Goal: Task Accomplishment & Management: Use online tool/utility

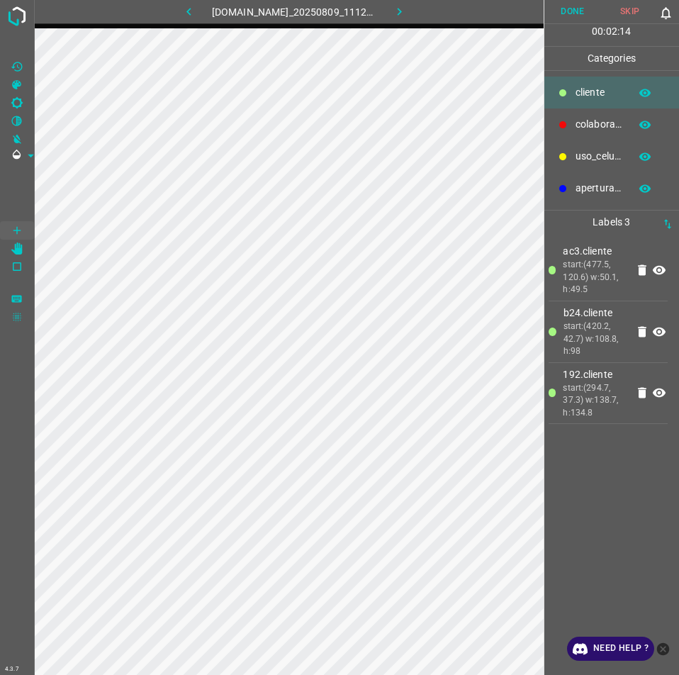
click at [586, 13] on button "Done" at bounding box center [572, 11] width 57 height 23
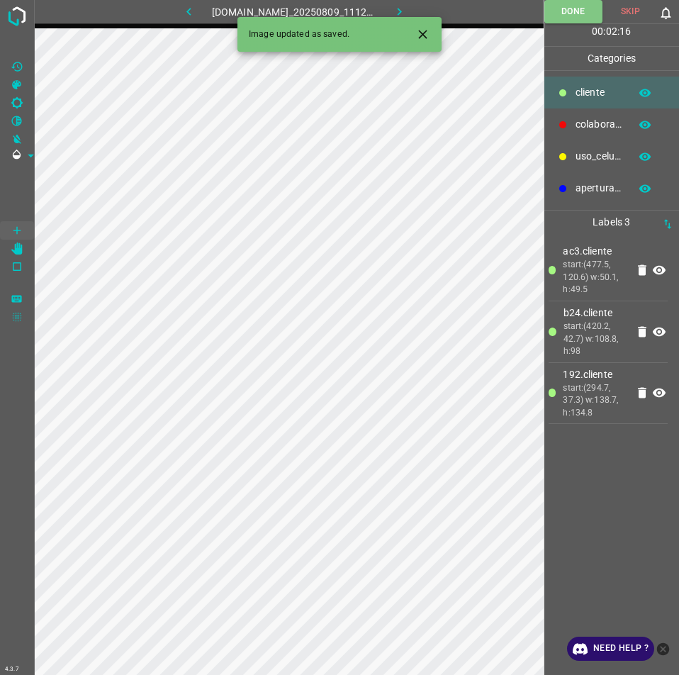
click at [405, 9] on icon "button" at bounding box center [399, 11] width 15 height 15
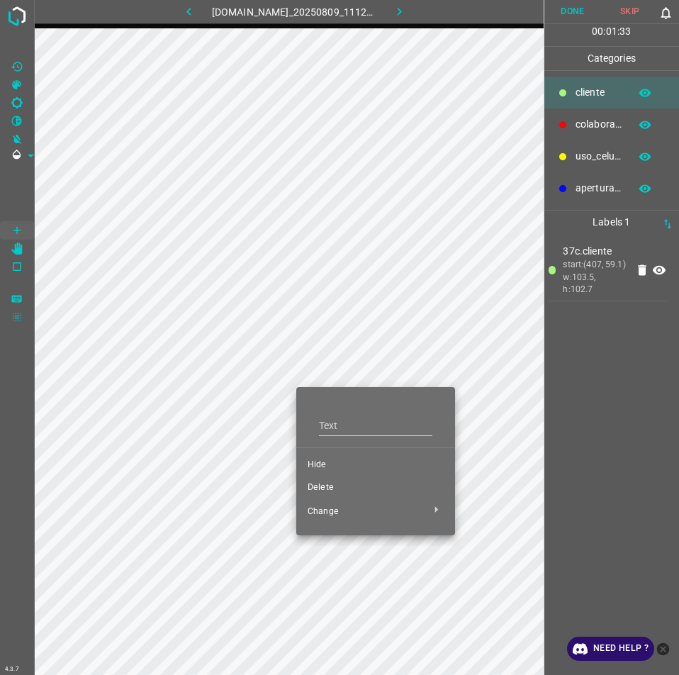
click at [309, 462] on span "Hide" at bounding box center [376, 465] width 136 height 13
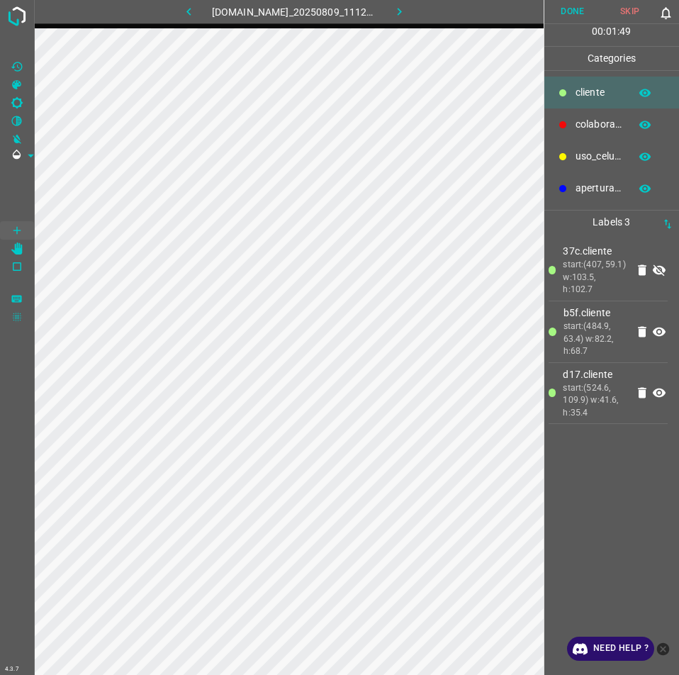
click at [661, 269] on icon at bounding box center [659, 270] width 17 height 17
click at [569, 13] on button "Done" at bounding box center [572, 11] width 57 height 23
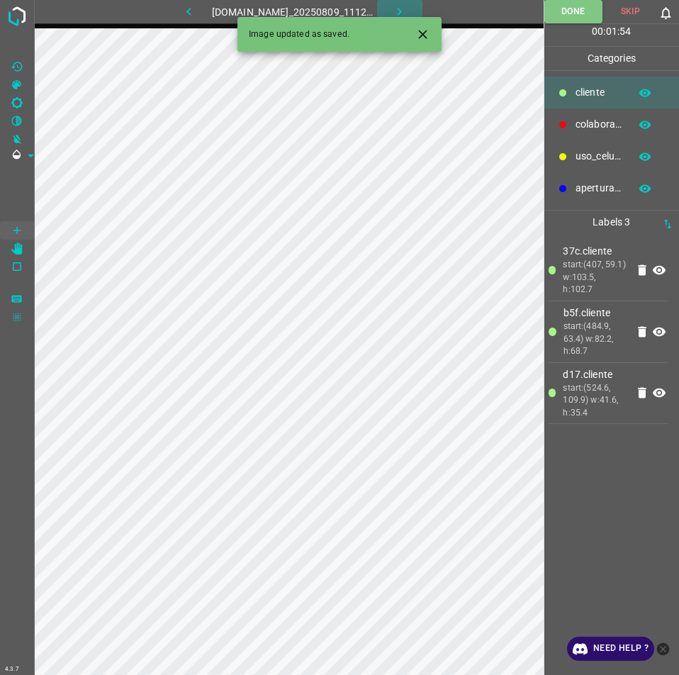
click at [419, 4] on button "button" at bounding box center [399, 11] width 45 height 23
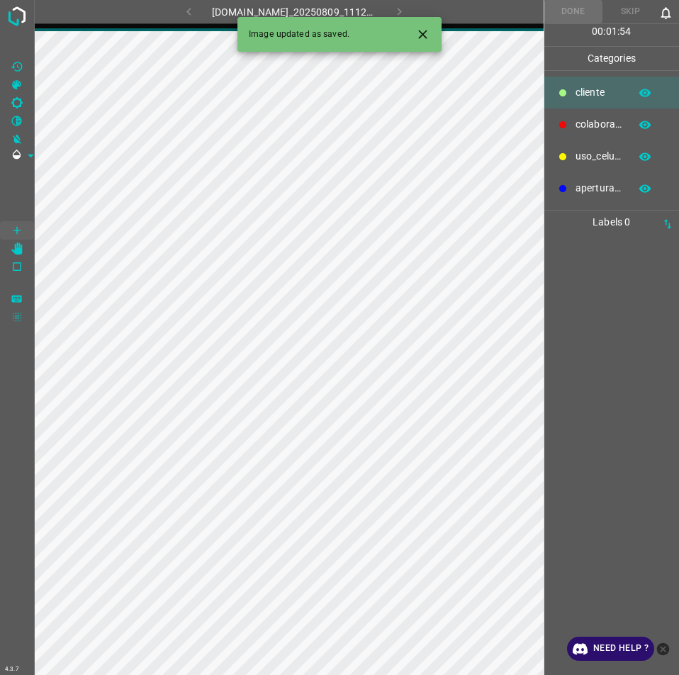
click at [664, 649] on icon "close-help" at bounding box center [663, 649] width 15 height 15
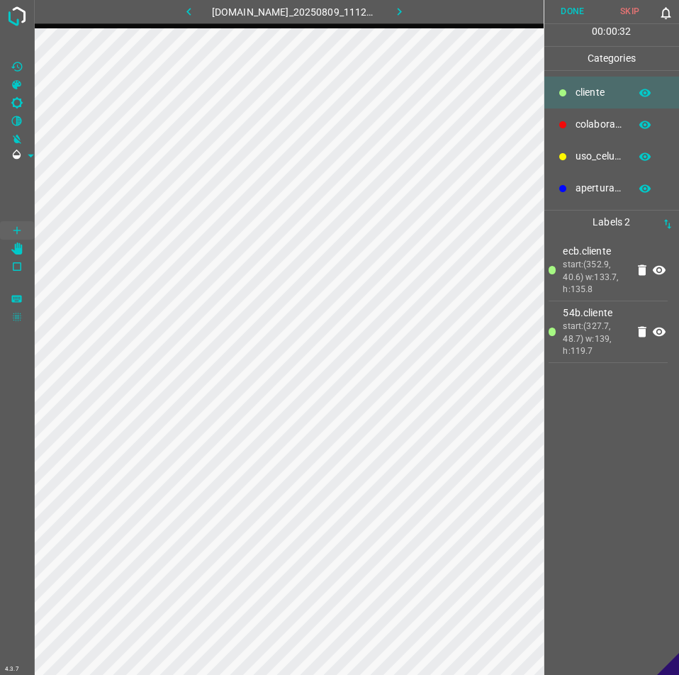
click at [573, 18] on button "Done" at bounding box center [572, 11] width 57 height 23
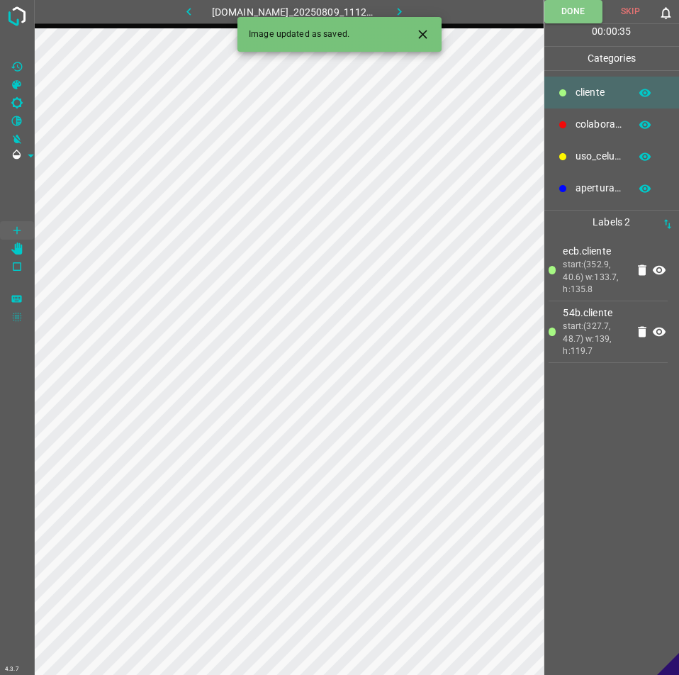
click at [407, 13] on icon "button" at bounding box center [399, 11] width 15 height 15
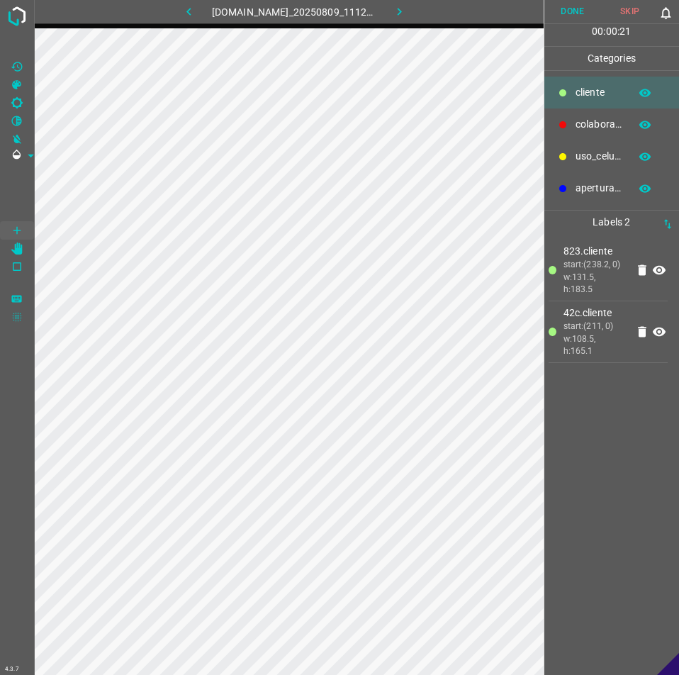
click at [582, 4] on button "Done" at bounding box center [572, 11] width 57 height 23
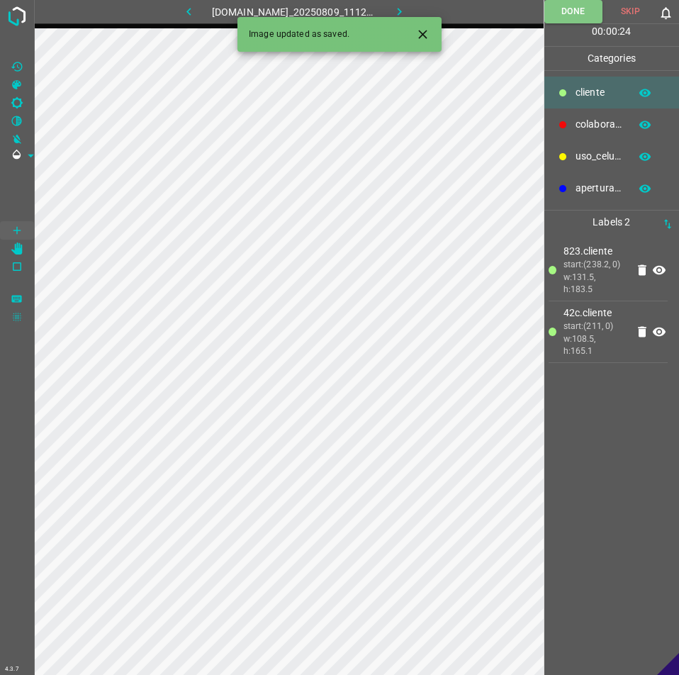
click at [407, 7] on icon "button" at bounding box center [399, 11] width 15 height 15
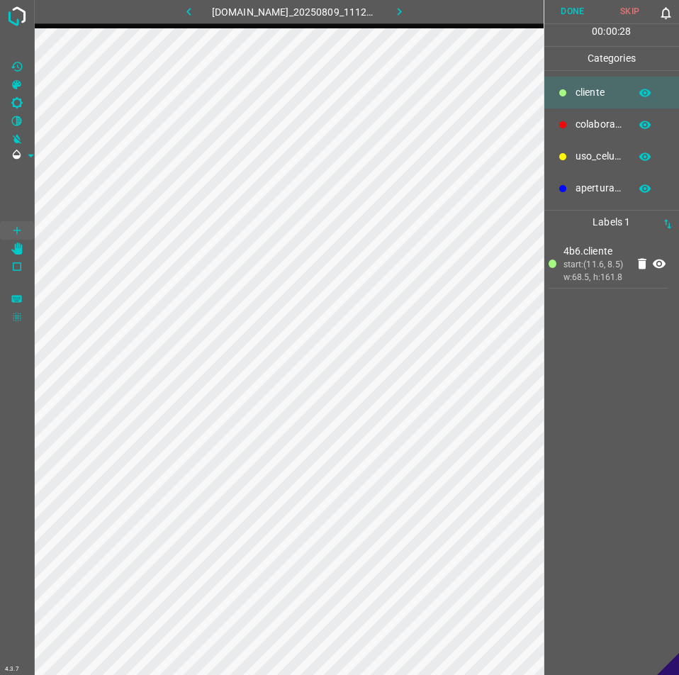
click at [575, 9] on button "Done" at bounding box center [572, 11] width 57 height 23
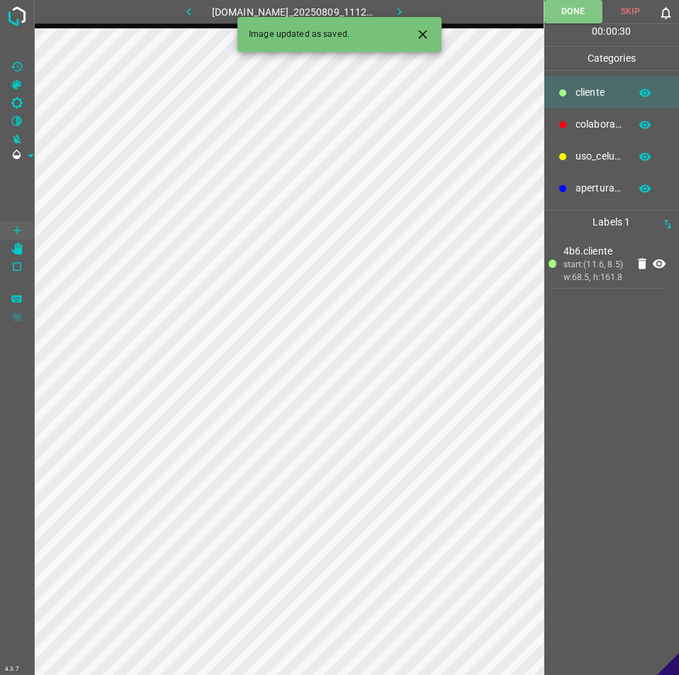
click at [420, 9] on button "button" at bounding box center [399, 11] width 45 height 23
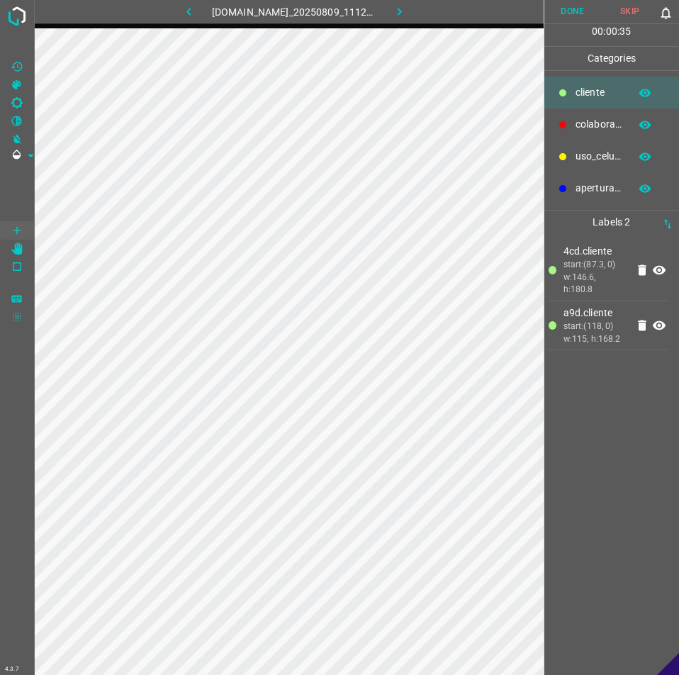
click at [577, 2] on button "Done" at bounding box center [572, 11] width 57 height 23
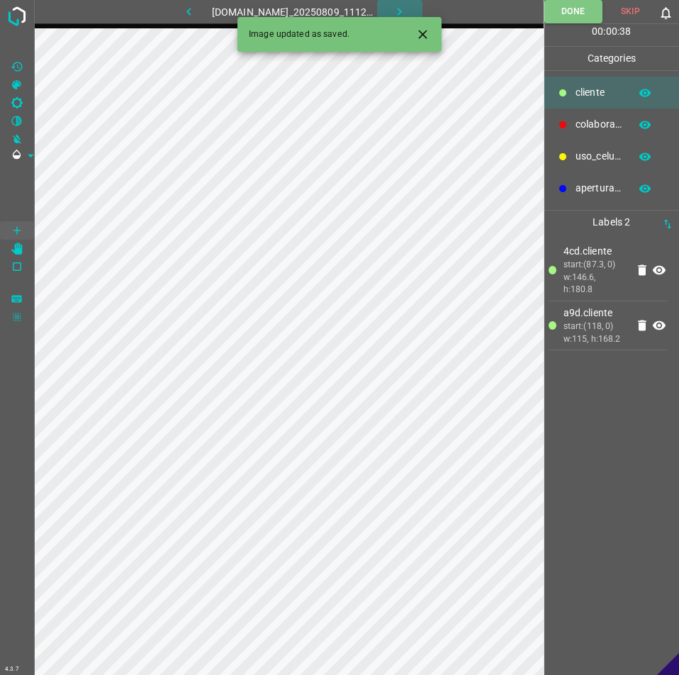
click at [418, 9] on button "button" at bounding box center [399, 11] width 45 height 23
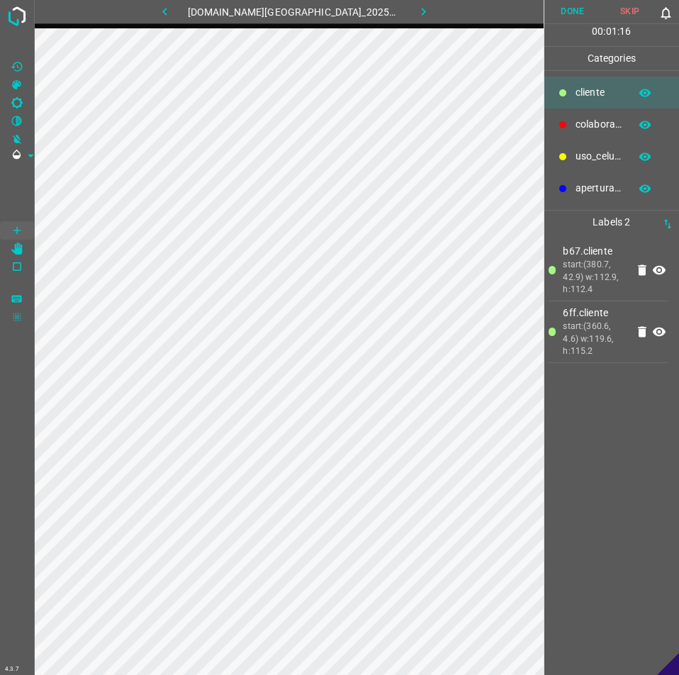
click at [575, 18] on button "Done" at bounding box center [572, 11] width 57 height 23
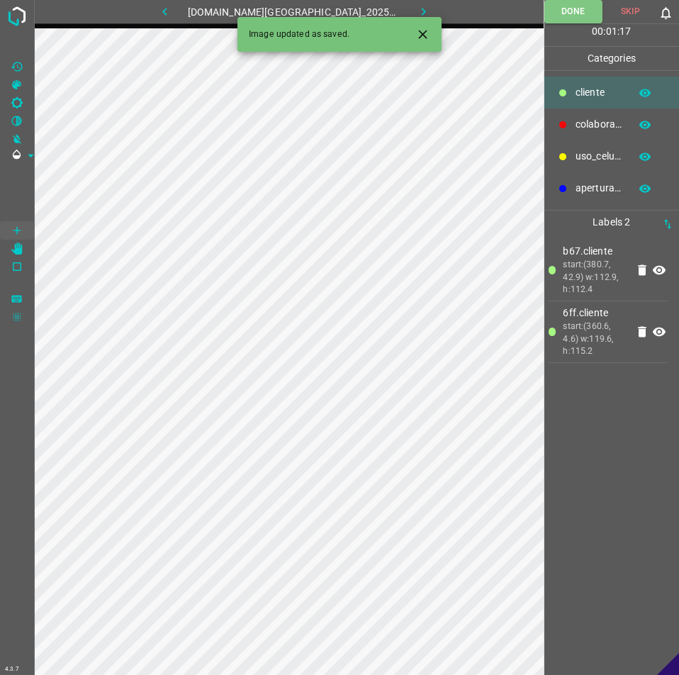
click at [416, 5] on icon "button" at bounding box center [423, 11] width 15 height 15
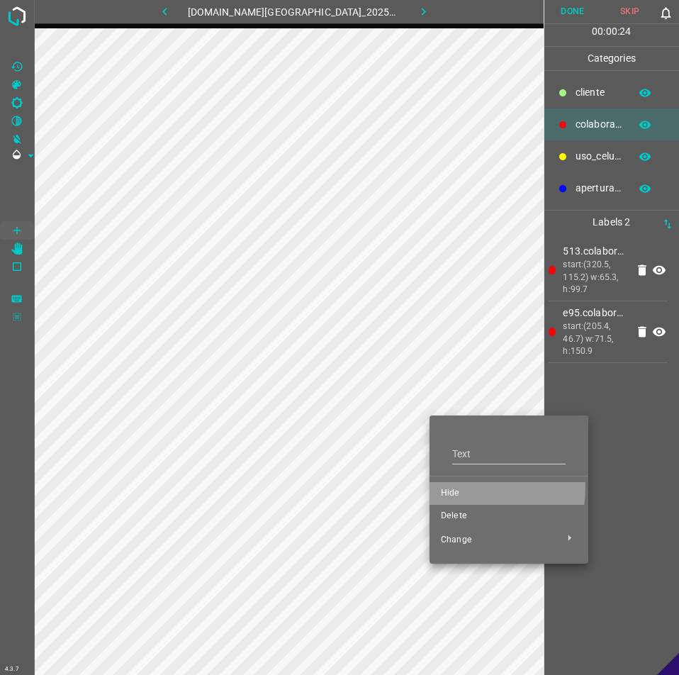
click at [459, 488] on span "Hide" at bounding box center [509, 493] width 136 height 13
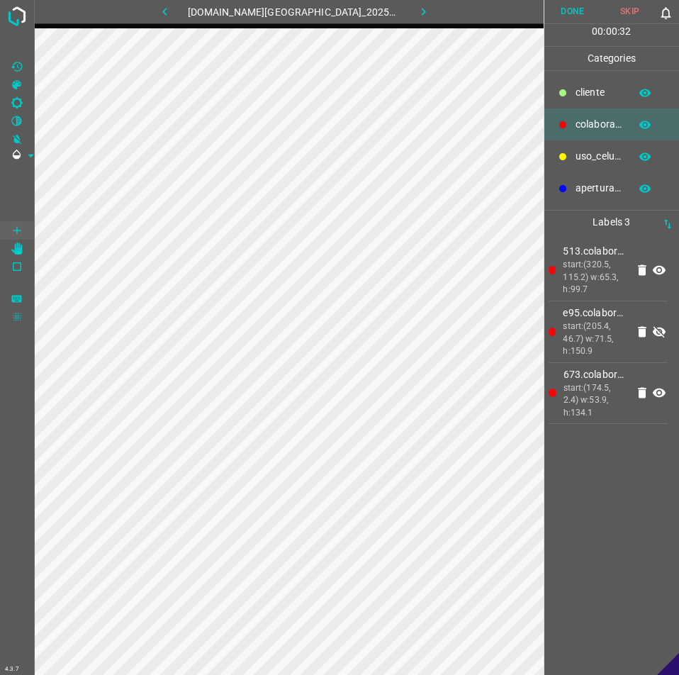
click at [660, 330] on icon at bounding box center [659, 331] width 13 height 11
click at [568, 9] on button "Done" at bounding box center [572, 11] width 57 height 23
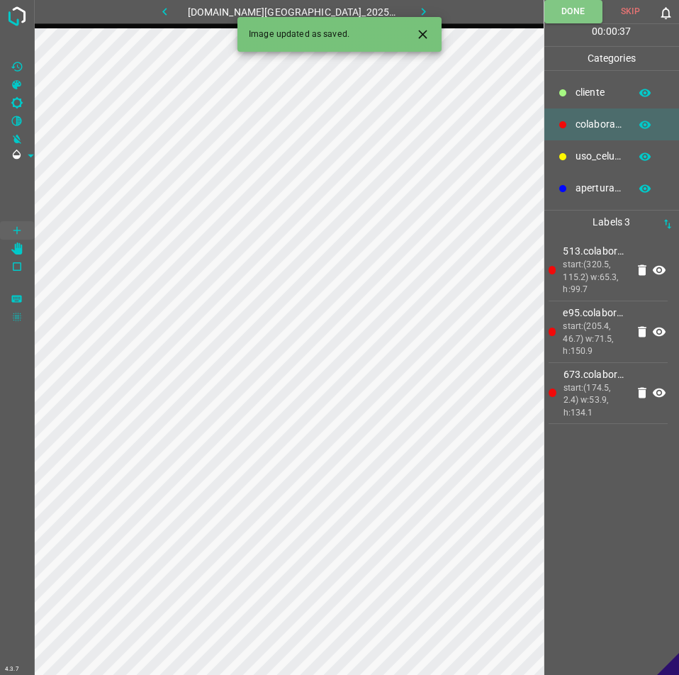
click at [418, 6] on button "button" at bounding box center [423, 11] width 45 height 23
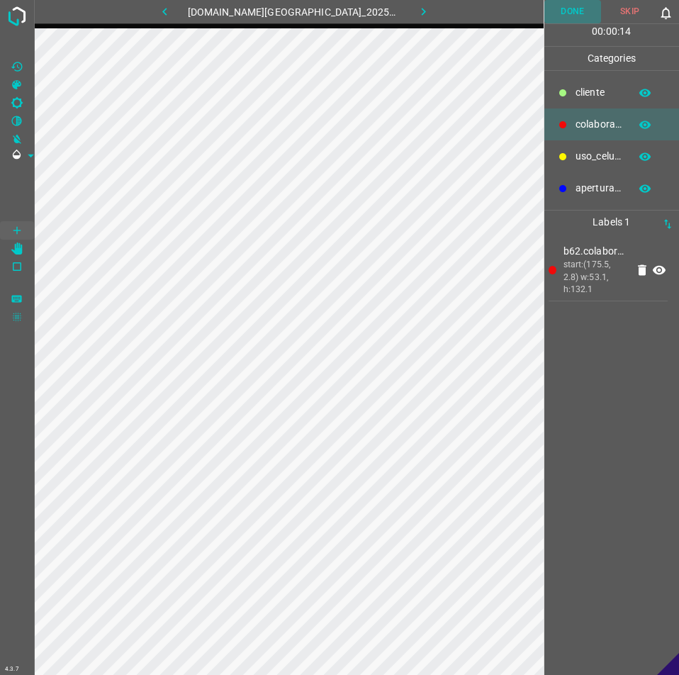
click at [568, 11] on button "Done" at bounding box center [572, 11] width 57 height 23
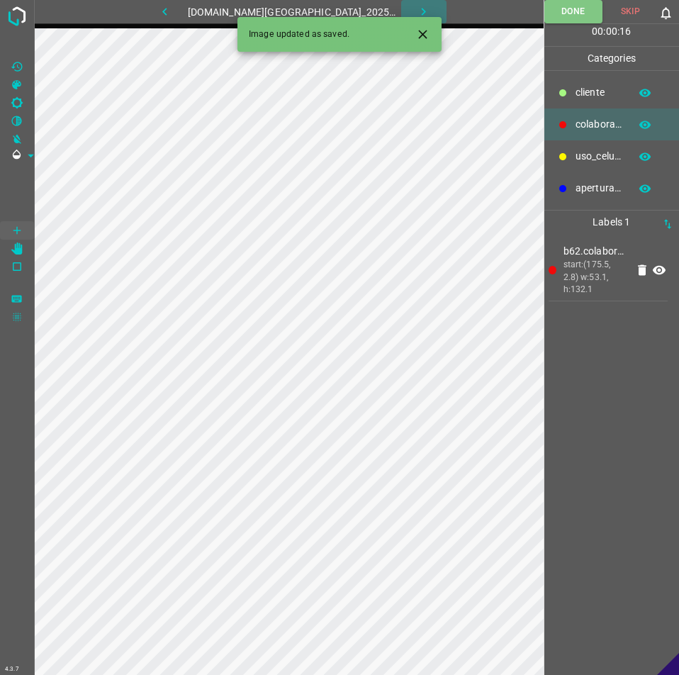
click at [416, 13] on icon "button" at bounding box center [423, 11] width 15 height 15
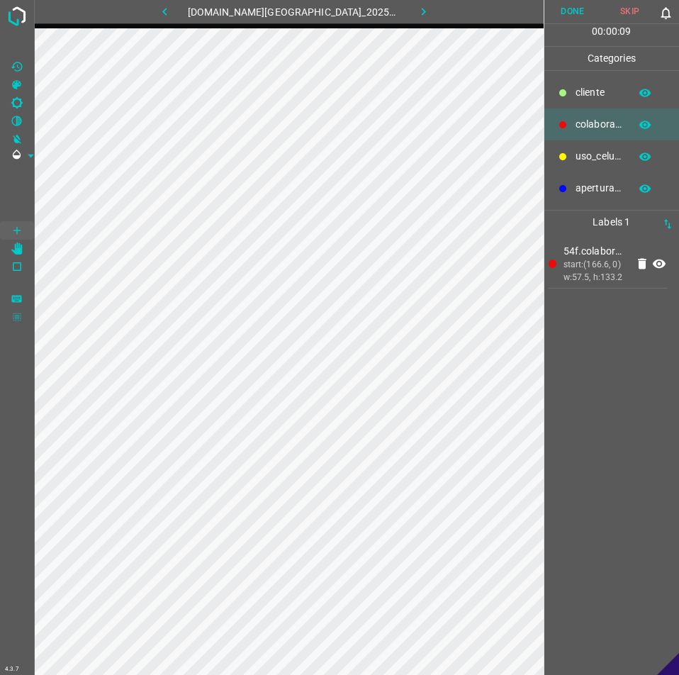
click at [589, 8] on button "Done" at bounding box center [572, 11] width 57 height 23
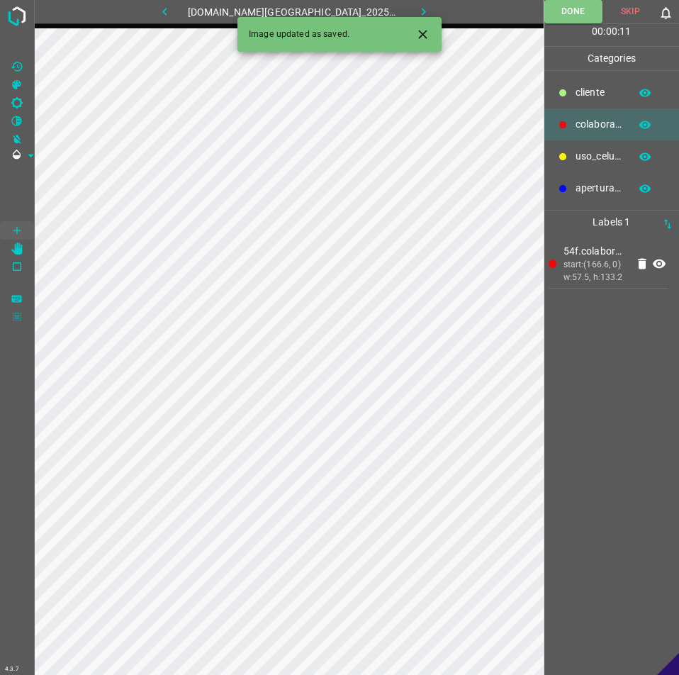
click at [416, 11] on icon "button" at bounding box center [423, 11] width 15 height 15
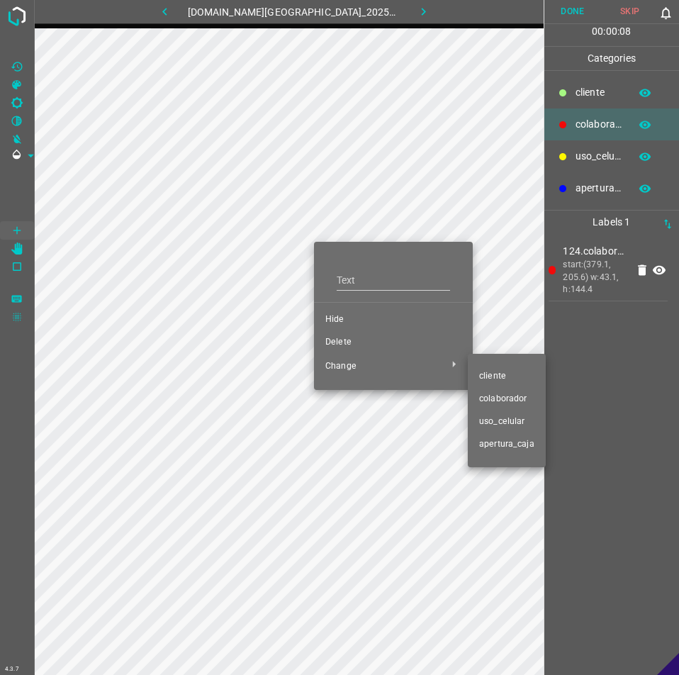
click at [349, 349] on div at bounding box center [339, 337] width 679 height 675
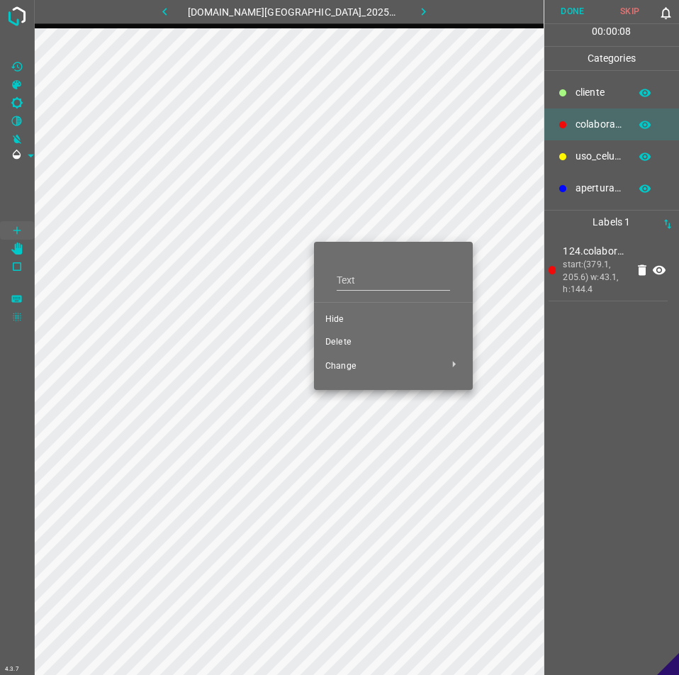
click at [337, 341] on span "Delete" at bounding box center [393, 342] width 136 height 13
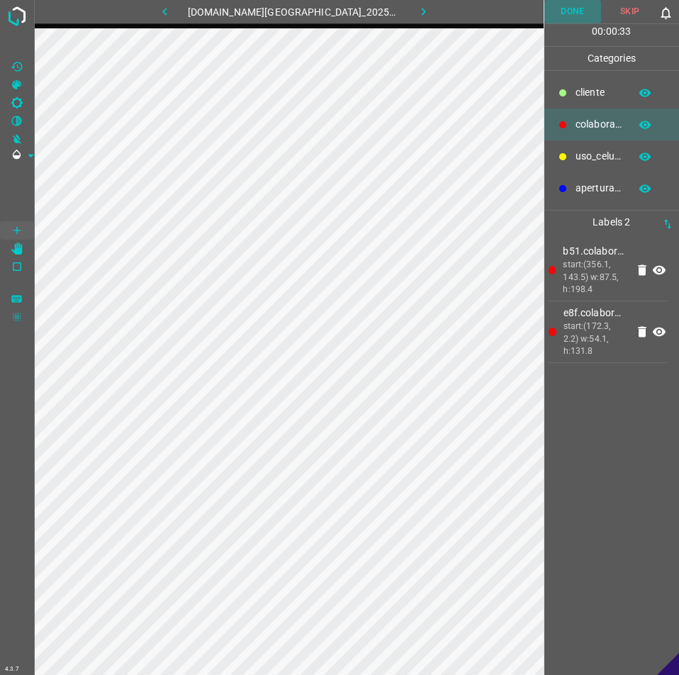
click at [596, 6] on button "Done" at bounding box center [572, 11] width 57 height 23
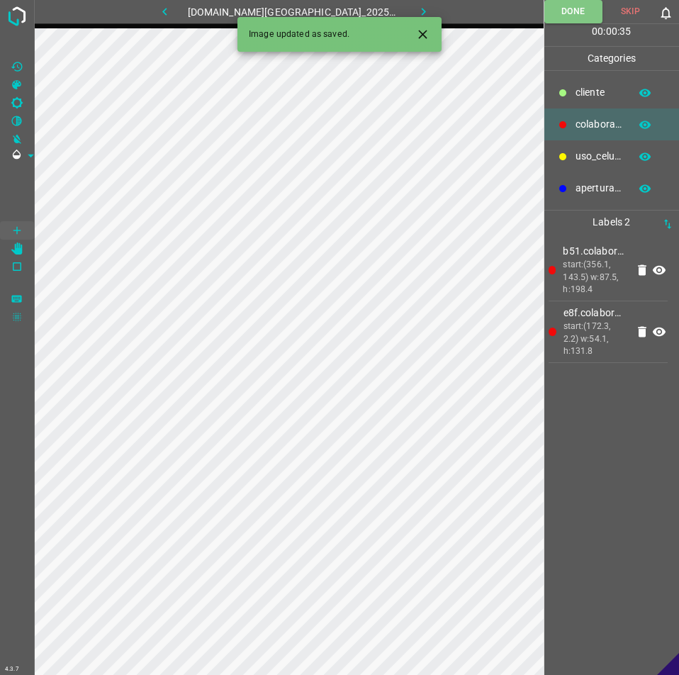
click at [416, 13] on icon "button" at bounding box center [423, 11] width 15 height 15
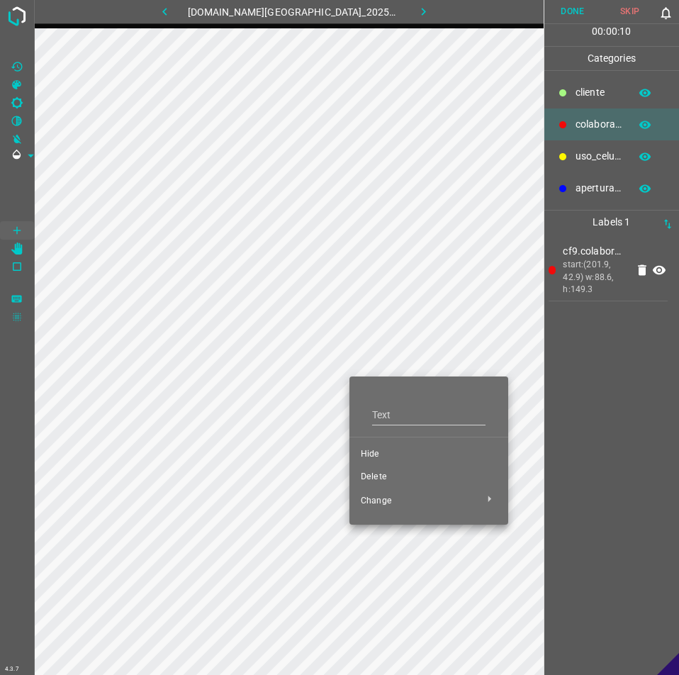
click at [360, 450] on li "Hide" at bounding box center [428, 454] width 159 height 23
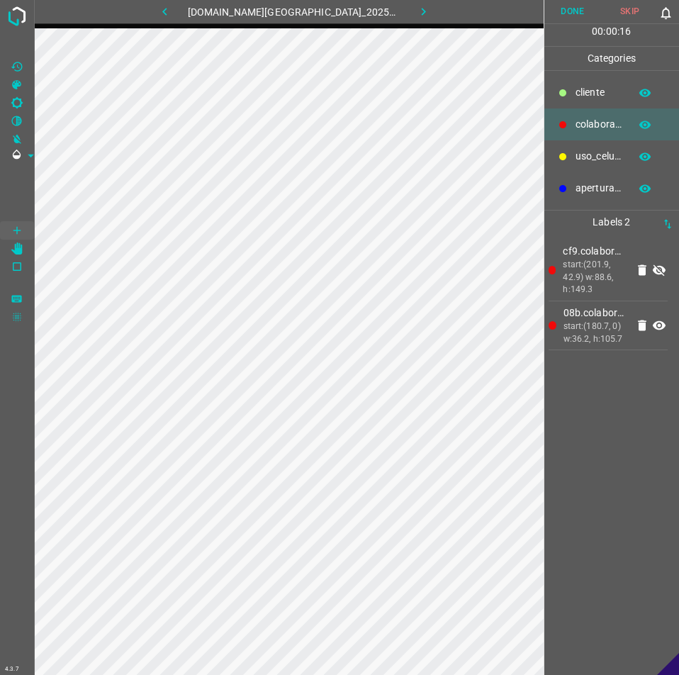
click at [660, 271] on icon at bounding box center [659, 270] width 13 height 11
click at [586, 18] on button "Done" at bounding box center [572, 11] width 57 height 23
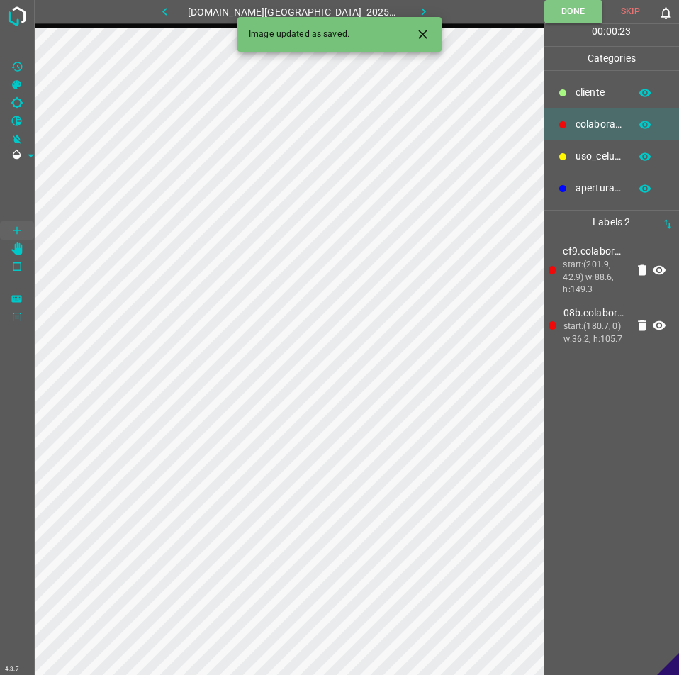
click at [416, 8] on icon "button" at bounding box center [423, 11] width 15 height 15
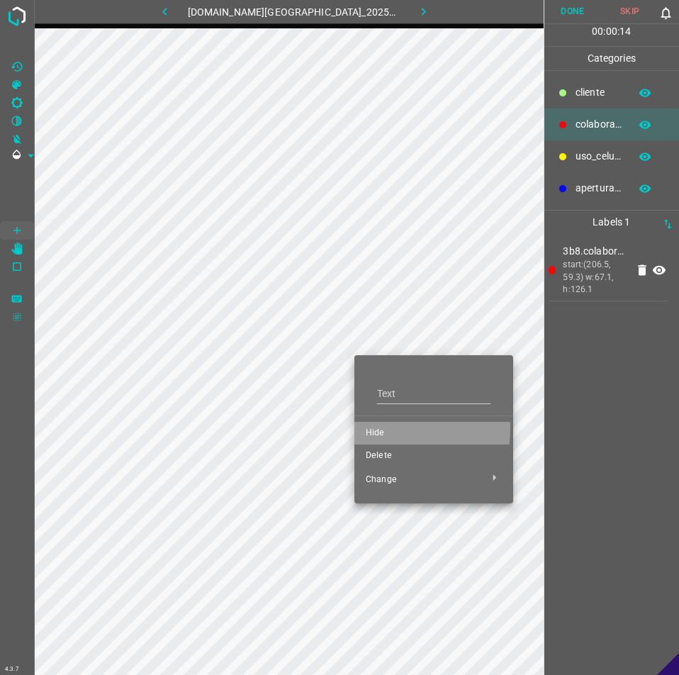
click at [362, 427] on li "Hide" at bounding box center [433, 433] width 159 height 23
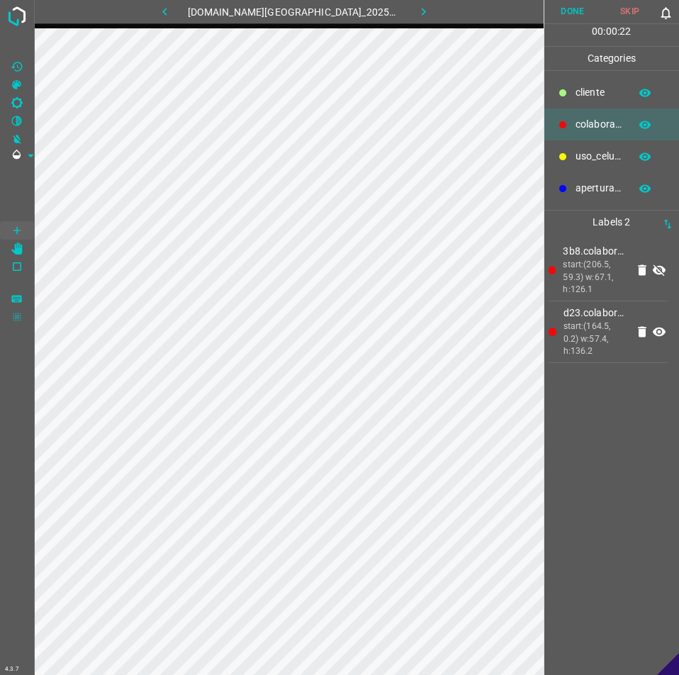
click at [659, 276] on icon at bounding box center [659, 270] width 17 height 17
click at [575, 13] on button "Done" at bounding box center [572, 11] width 57 height 23
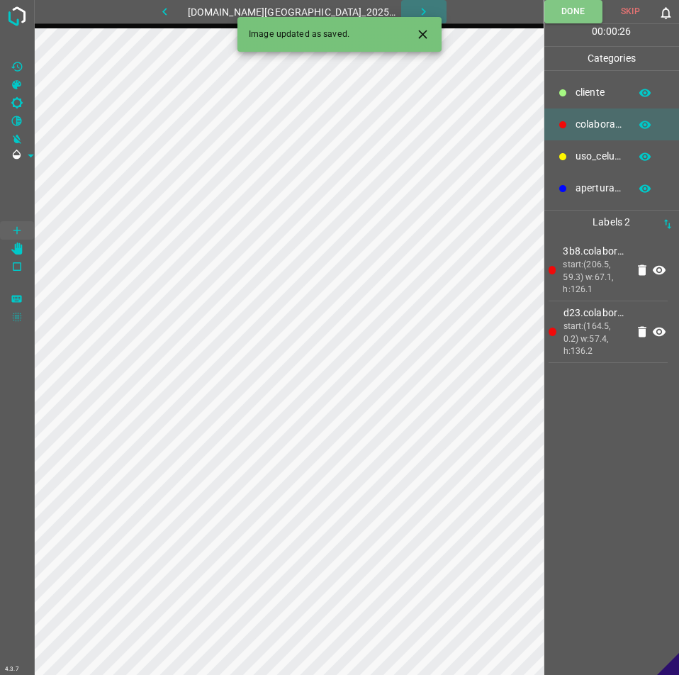
click at [405, 2] on button "button" at bounding box center [423, 11] width 45 height 23
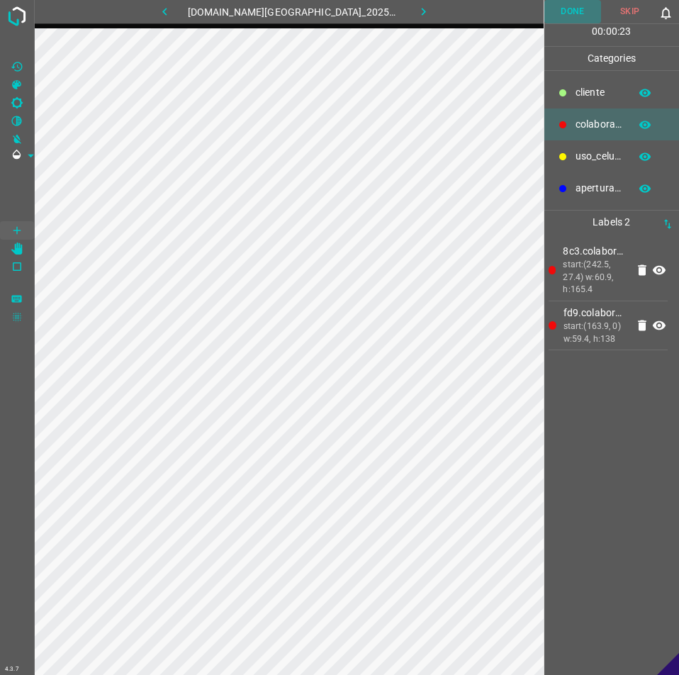
click at [583, 11] on button "Done" at bounding box center [572, 11] width 57 height 23
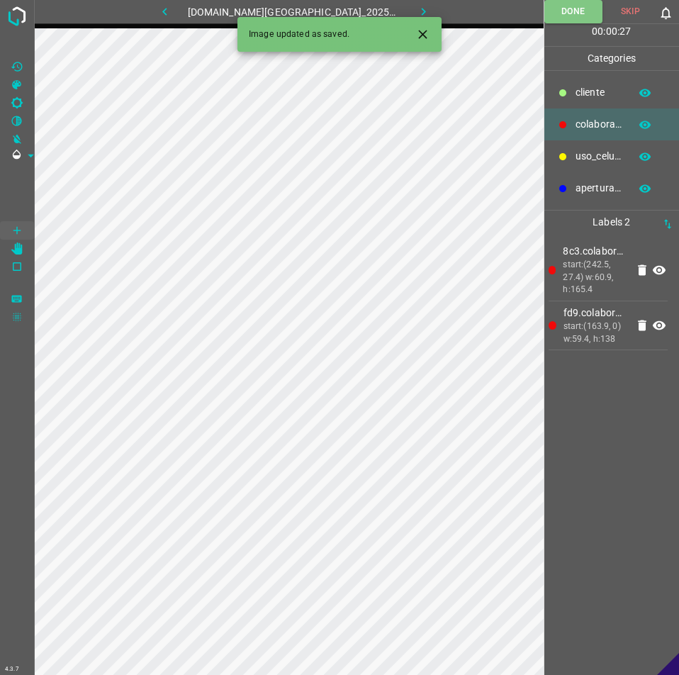
click at [416, 7] on icon "button" at bounding box center [423, 11] width 15 height 15
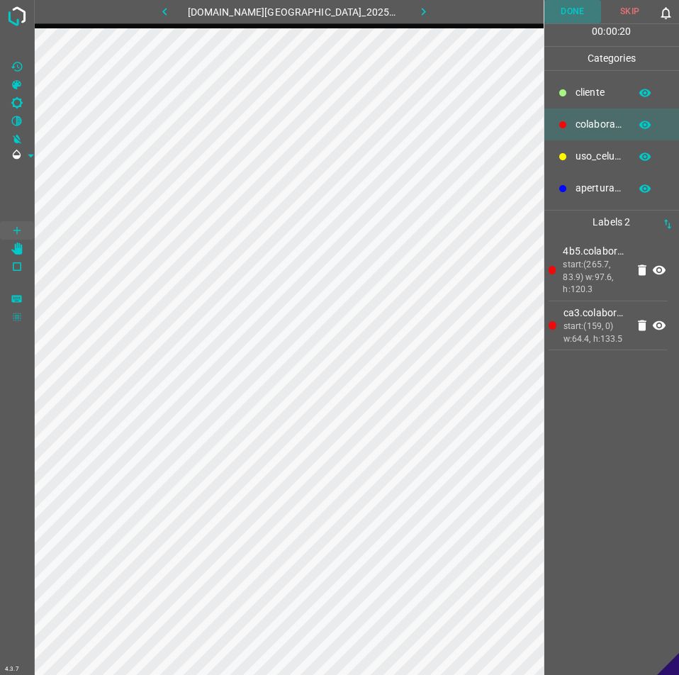
click at [583, 15] on button "Done" at bounding box center [572, 11] width 57 height 23
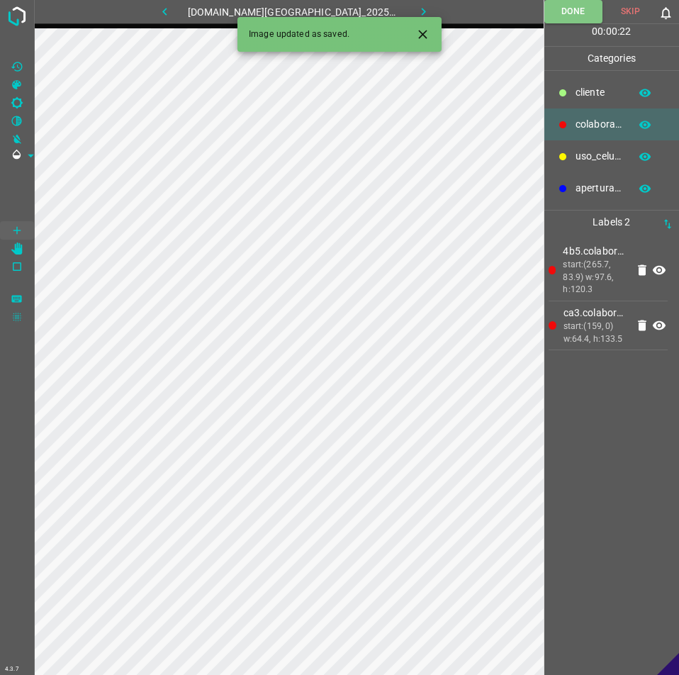
click at [416, 9] on icon "button" at bounding box center [423, 11] width 15 height 15
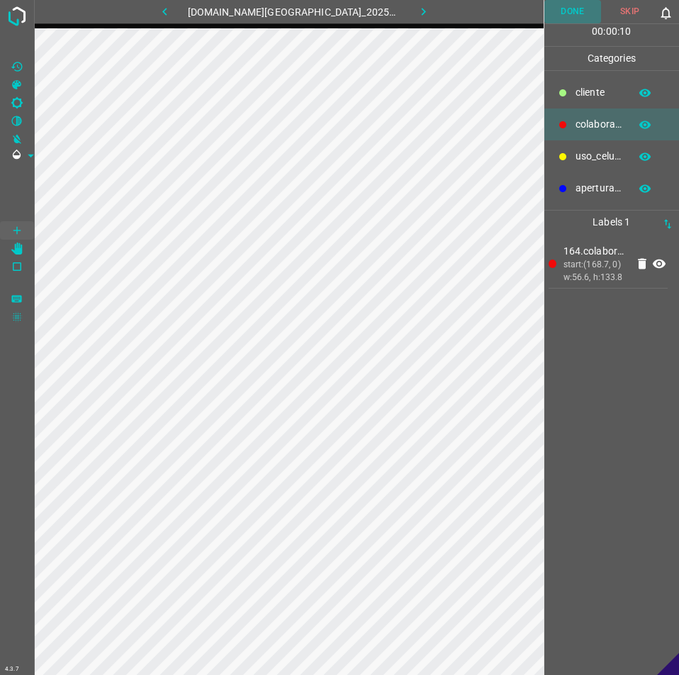
drag, startPoint x: 580, startPoint y: 18, endPoint x: 571, endPoint y: 25, distance: 10.6
click at [576, 20] on button "Done" at bounding box center [572, 11] width 57 height 23
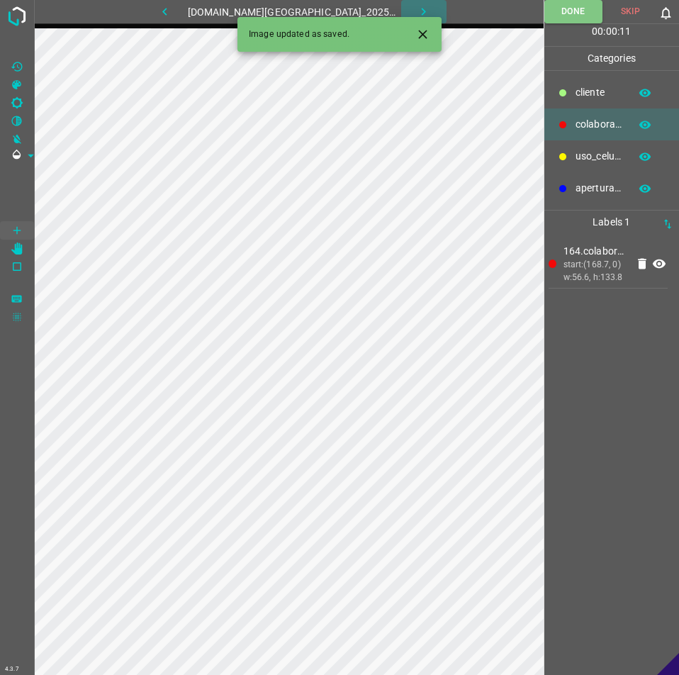
click at [416, 8] on icon "button" at bounding box center [423, 11] width 15 height 15
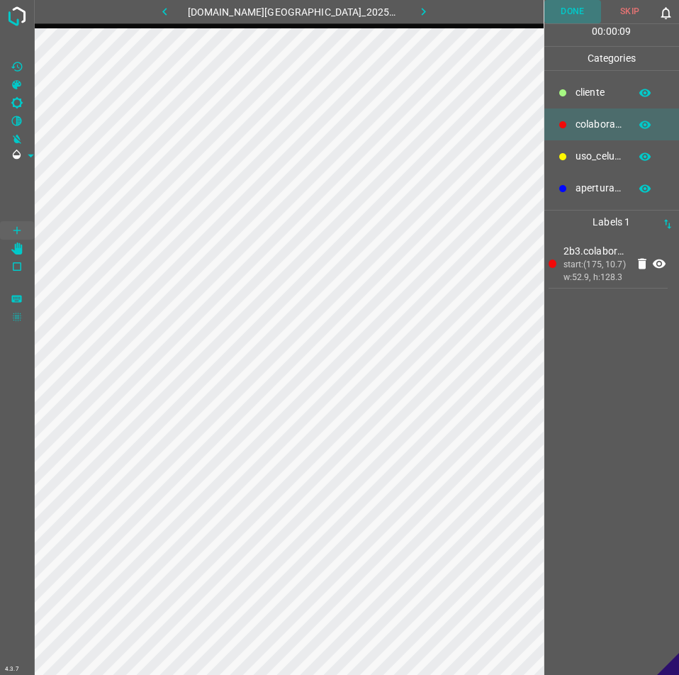
click at [571, 14] on button "Done" at bounding box center [572, 11] width 57 height 23
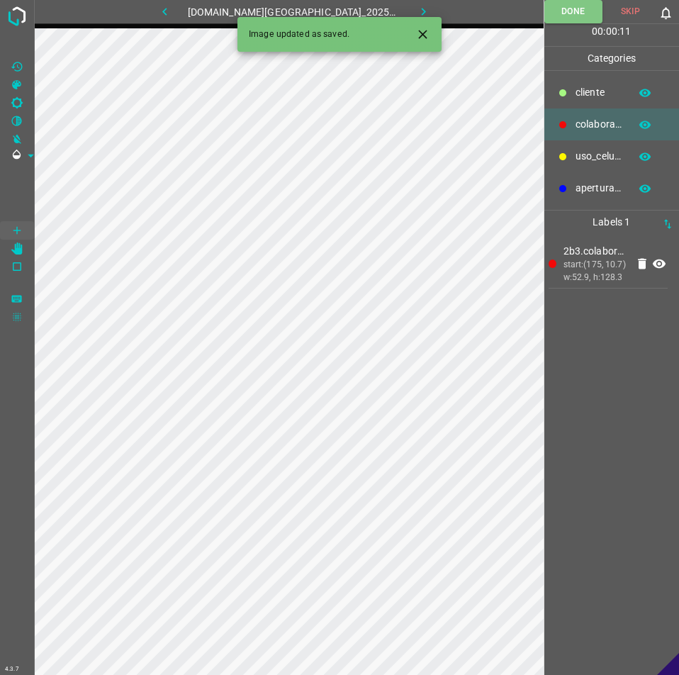
click at [416, 14] on icon "button" at bounding box center [423, 11] width 15 height 15
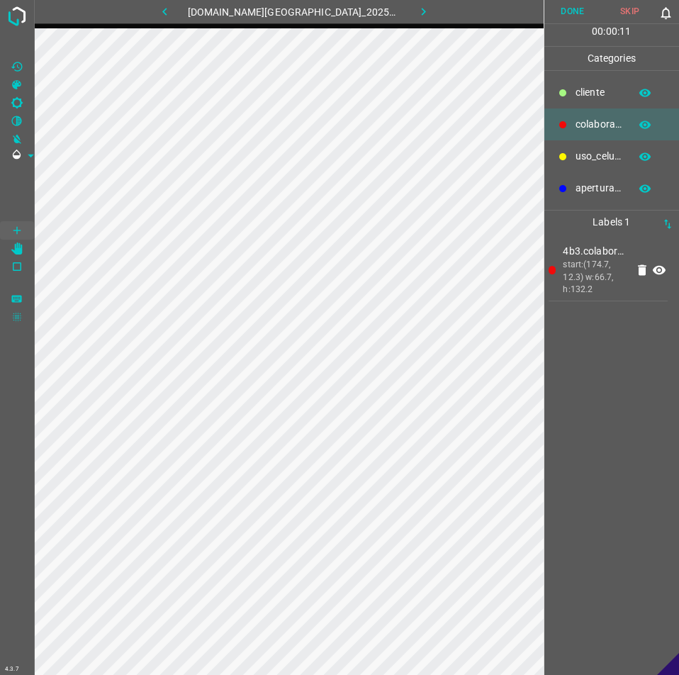
click at [562, 9] on button "Done" at bounding box center [572, 11] width 57 height 23
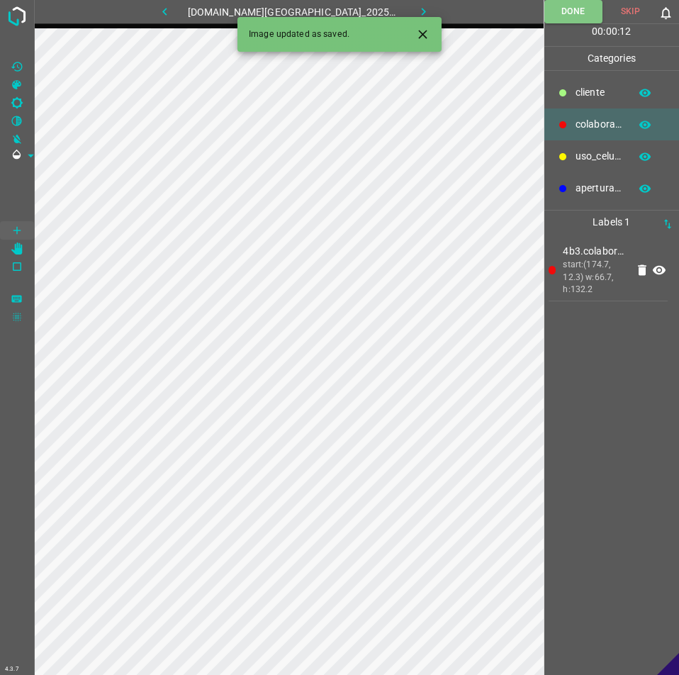
click at [417, 4] on button "button" at bounding box center [423, 11] width 45 height 23
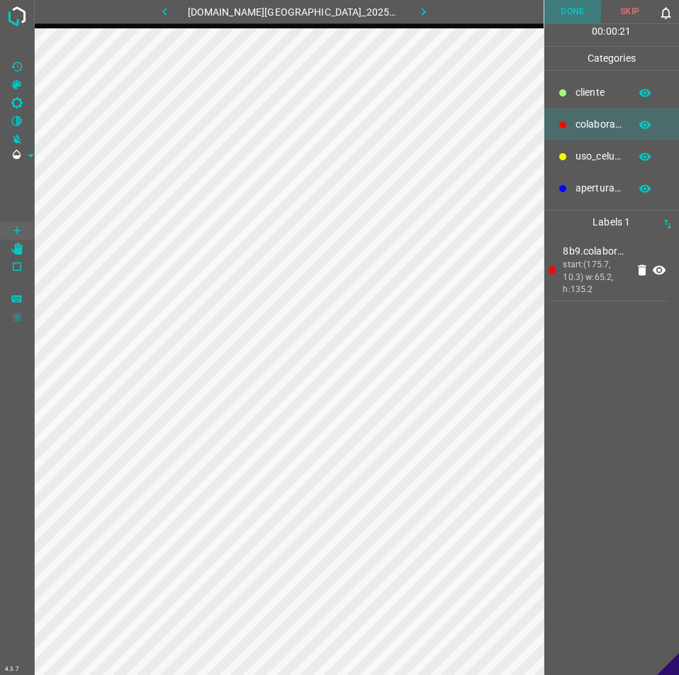
click at [580, 7] on button "Done" at bounding box center [572, 11] width 57 height 23
click at [418, 5] on button "button" at bounding box center [423, 11] width 45 height 23
click at [573, 13] on button "Done" at bounding box center [572, 11] width 57 height 23
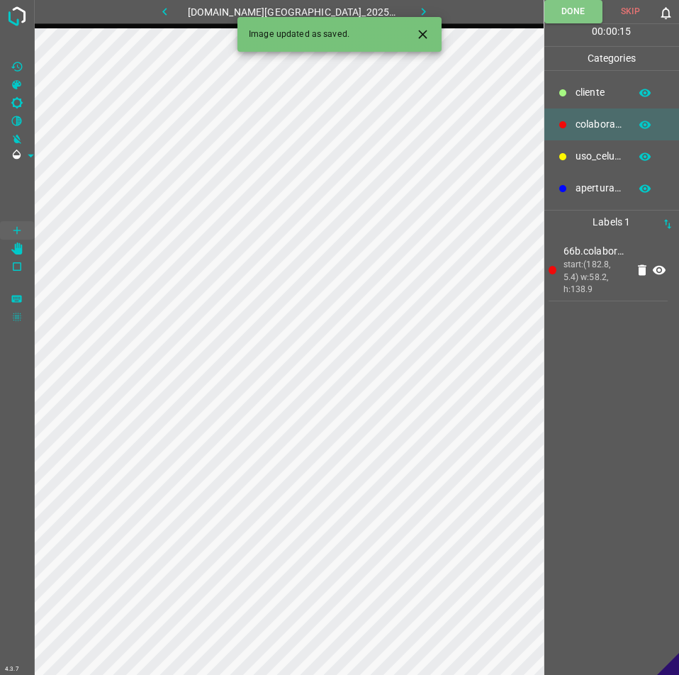
click at [422, 0] on button "button" at bounding box center [423, 11] width 45 height 23
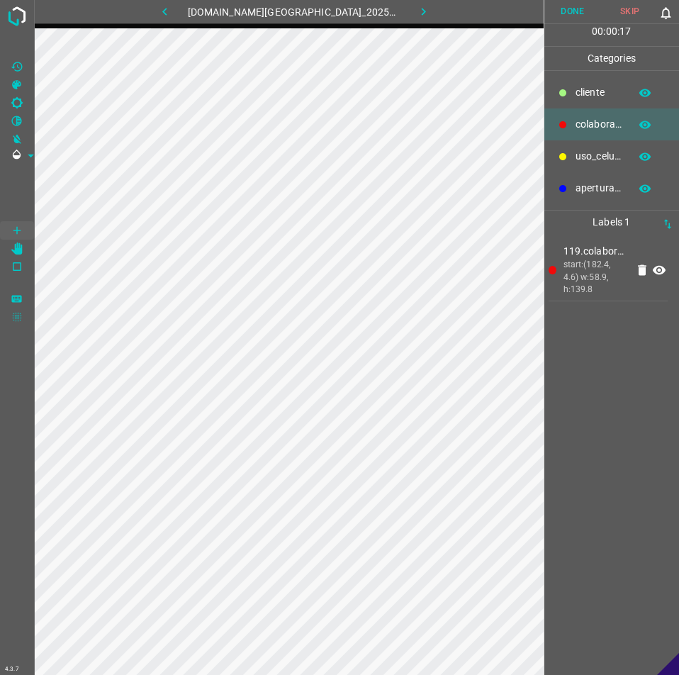
click at [578, 12] on button "Done" at bounding box center [572, 11] width 57 height 23
click at [416, 13] on icon "button" at bounding box center [423, 11] width 15 height 15
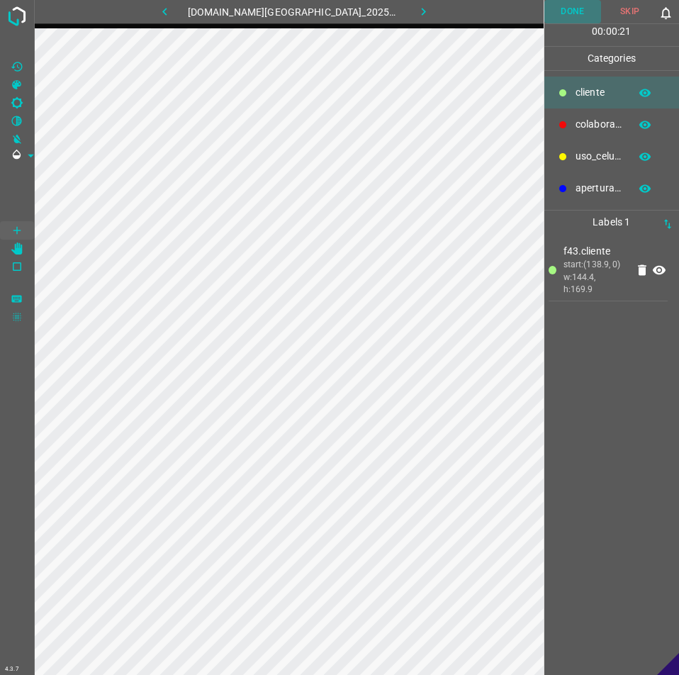
click at [554, 13] on button "Done" at bounding box center [572, 11] width 57 height 23
click at [416, 6] on icon "button" at bounding box center [423, 11] width 15 height 15
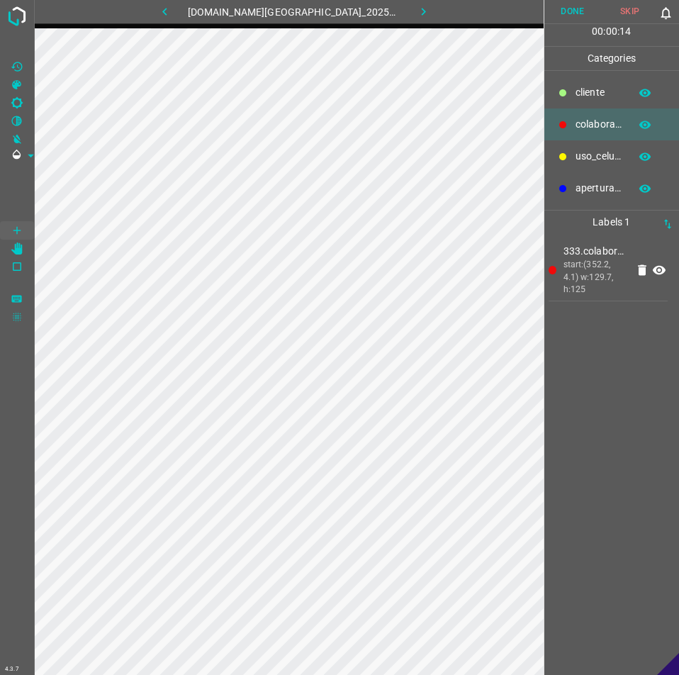
click at [573, 7] on button "Done" at bounding box center [572, 11] width 57 height 23
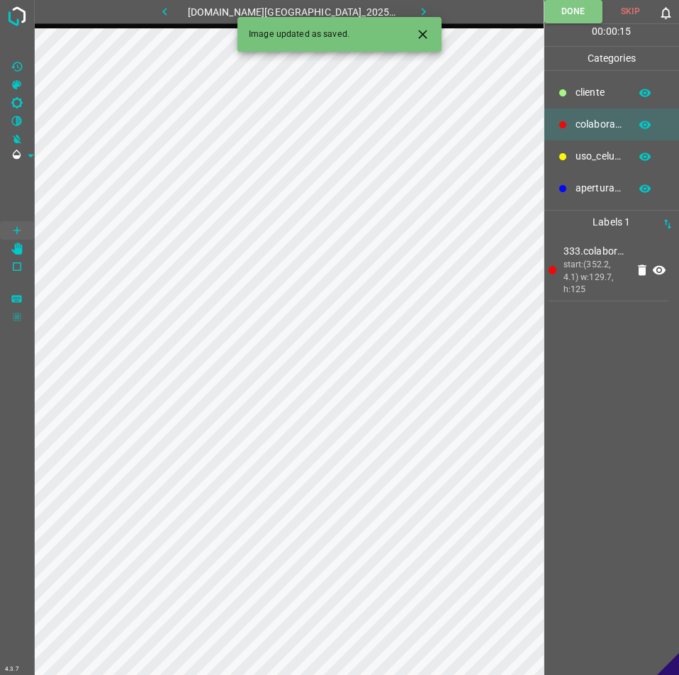
click at [415, 1] on button "button" at bounding box center [423, 11] width 45 height 23
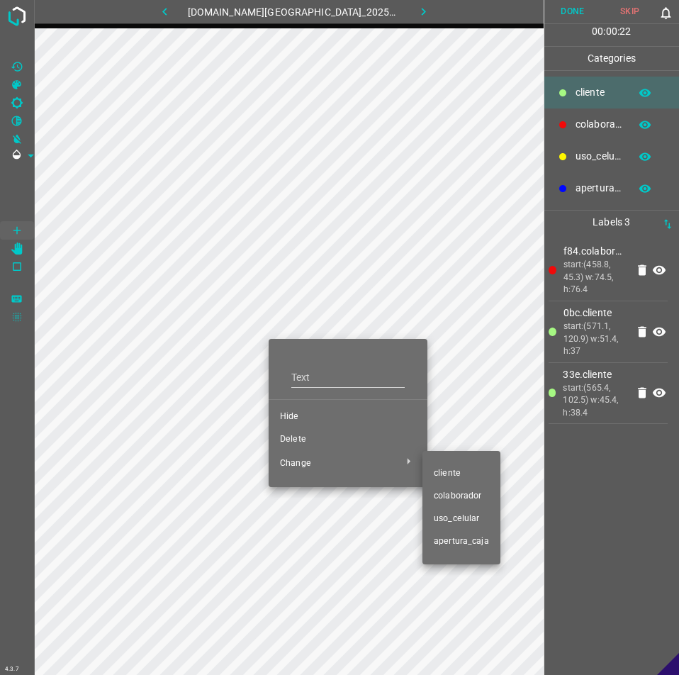
click at [452, 476] on span "​​cliente" at bounding box center [461, 473] width 55 height 13
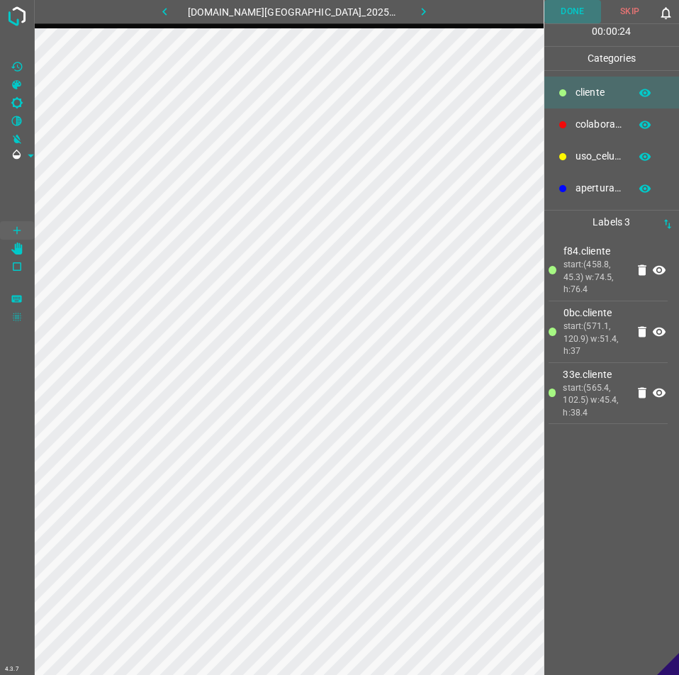
click at [583, 11] on button "Done" at bounding box center [572, 11] width 57 height 23
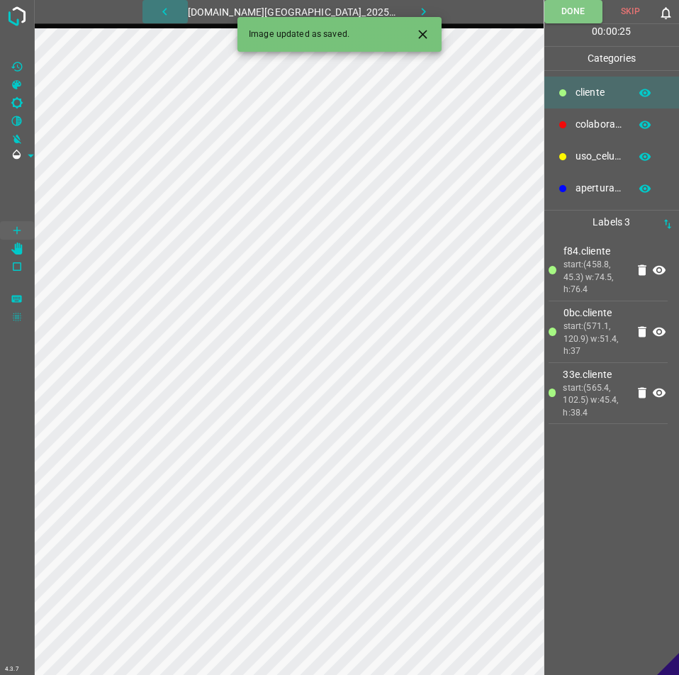
click at [172, 16] on icon "button" at bounding box center [164, 11] width 15 height 15
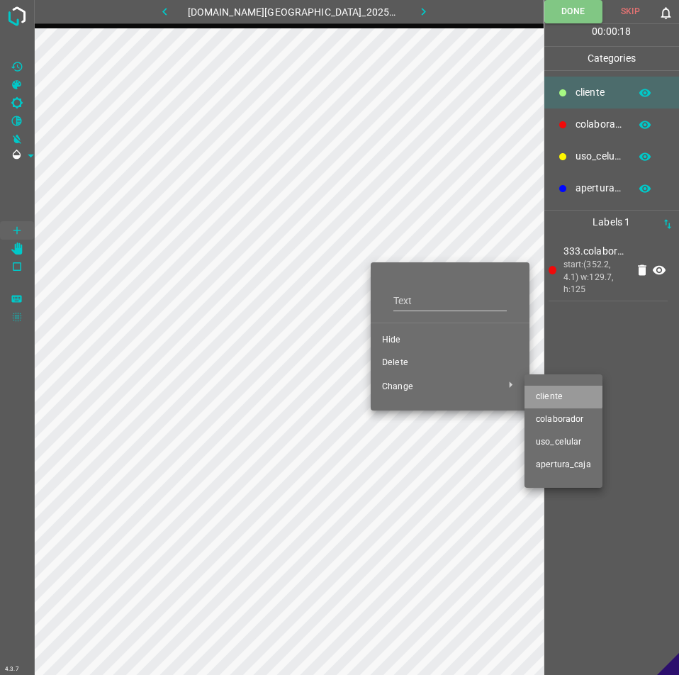
click at [555, 395] on span "​​cliente" at bounding box center [563, 397] width 55 height 13
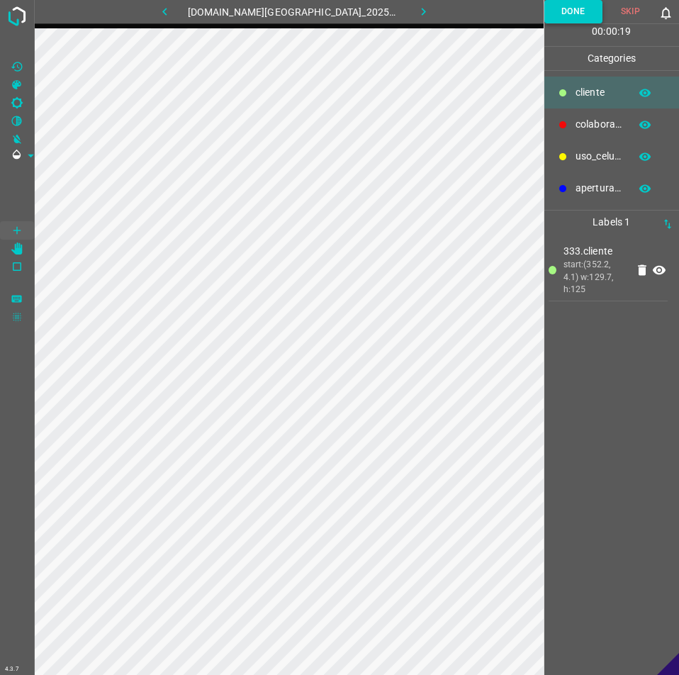
click at [564, 0] on button "Done" at bounding box center [573, 11] width 58 height 23
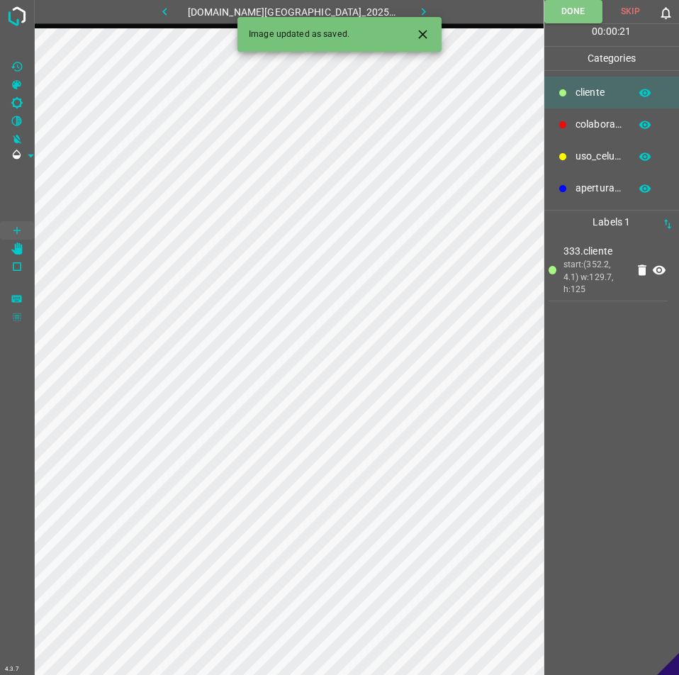
click at [172, 11] on icon "button" at bounding box center [164, 11] width 15 height 15
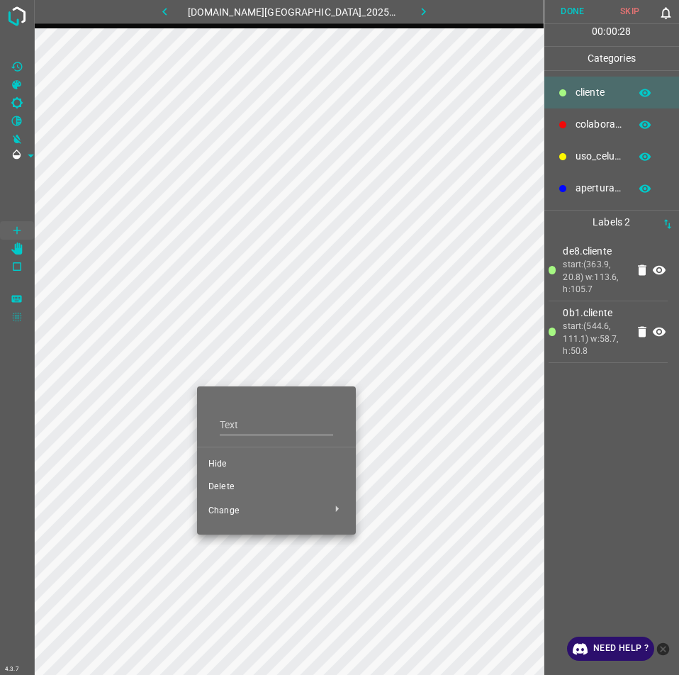
click at [218, 464] on span "Hide" at bounding box center [276, 464] width 136 height 13
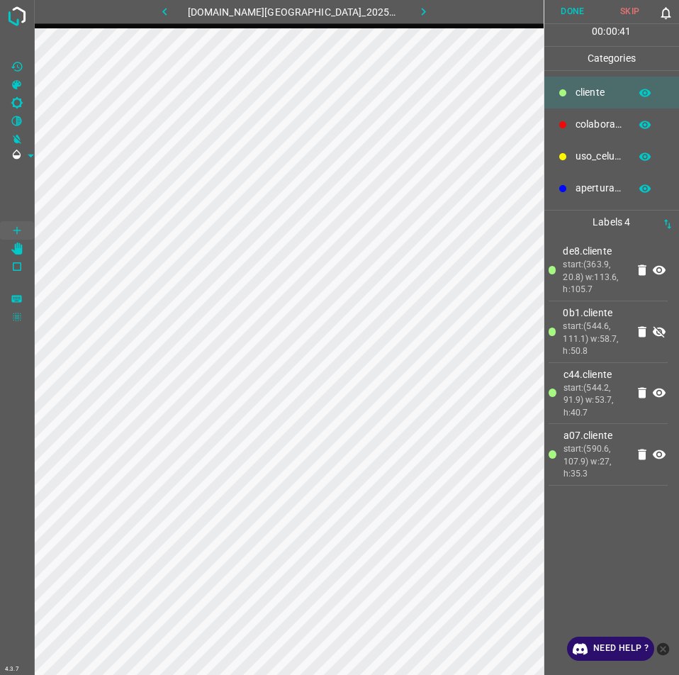
click at [660, 331] on icon at bounding box center [659, 331] width 17 height 17
click at [573, 18] on button "Done" at bounding box center [572, 11] width 57 height 23
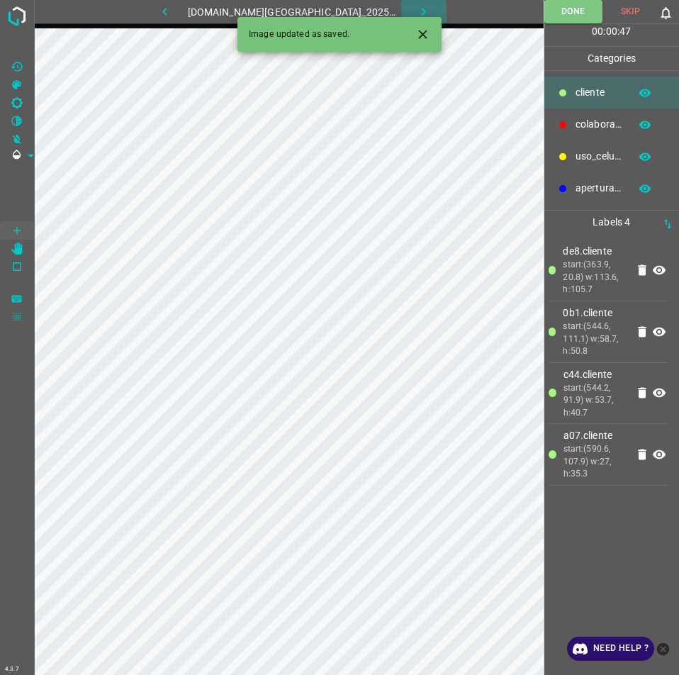
click at [415, 4] on button "button" at bounding box center [423, 11] width 45 height 23
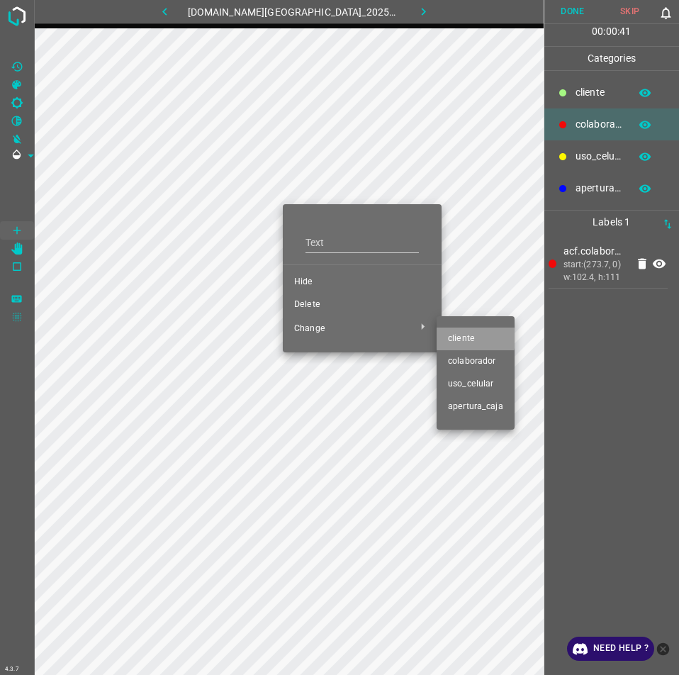
click at [449, 338] on span "​​cliente" at bounding box center [475, 338] width 55 height 13
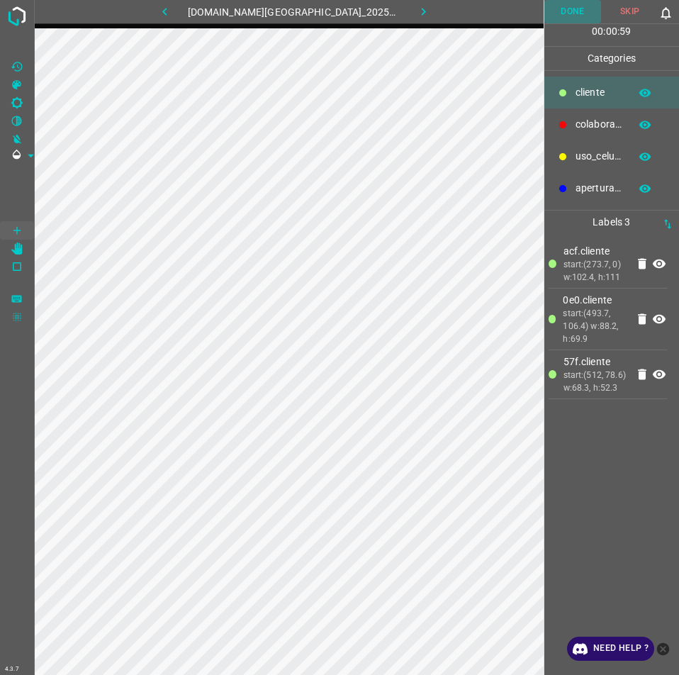
click at [564, 14] on button "Done" at bounding box center [572, 11] width 57 height 23
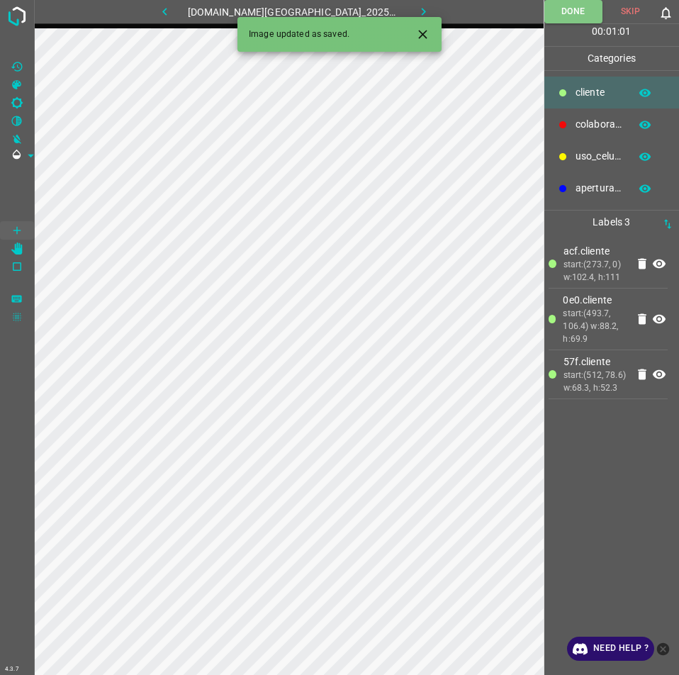
click at [412, 4] on button "button" at bounding box center [423, 11] width 45 height 23
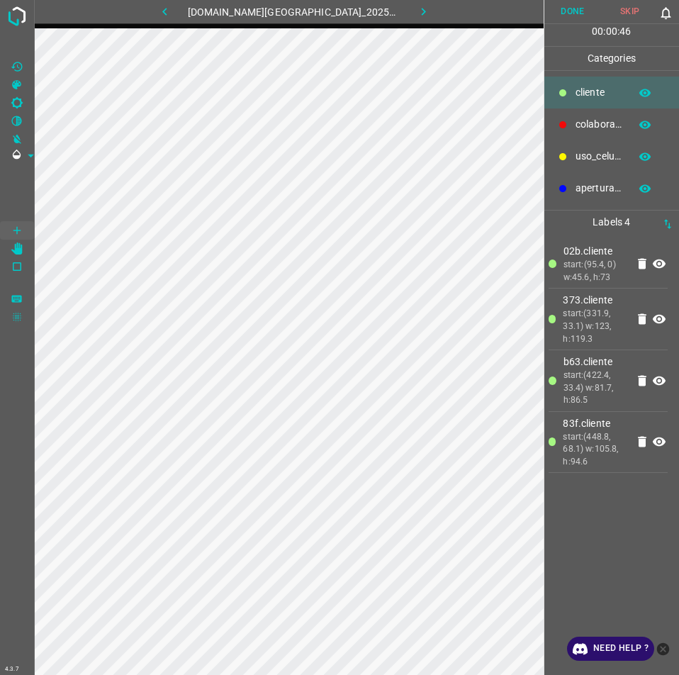
click at [568, 14] on button "Done" at bounding box center [572, 11] width 57 height 23
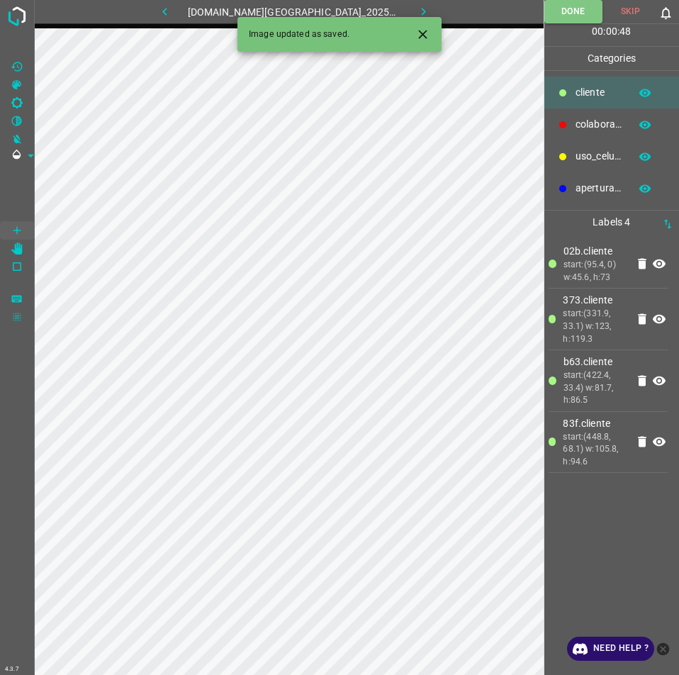
click at [416, 5] on icon "button" at bounding box center [423, 11] width 15 height 15
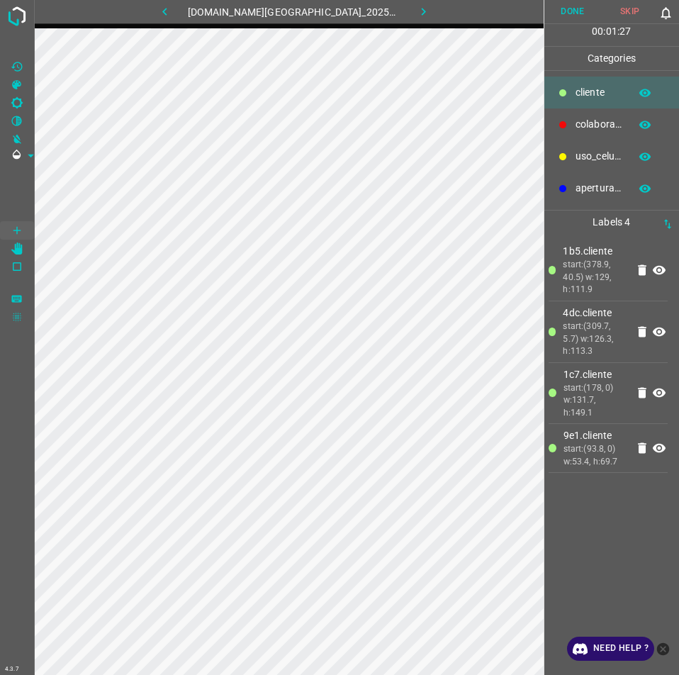
click at [550, 9] on button "Done" at bounding box center [572, 11] width 57 height 23
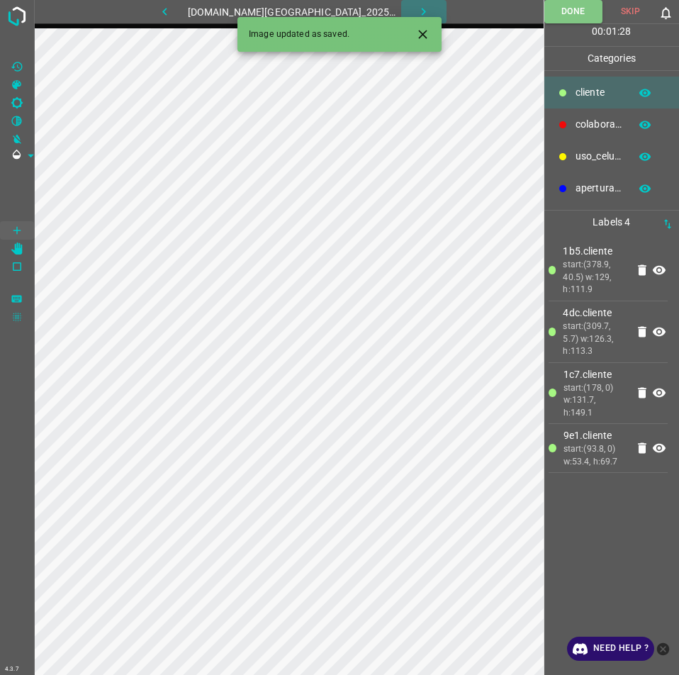
click at [416, 13] on icon "button" at bounding box center [423, 11] width 15 height 15
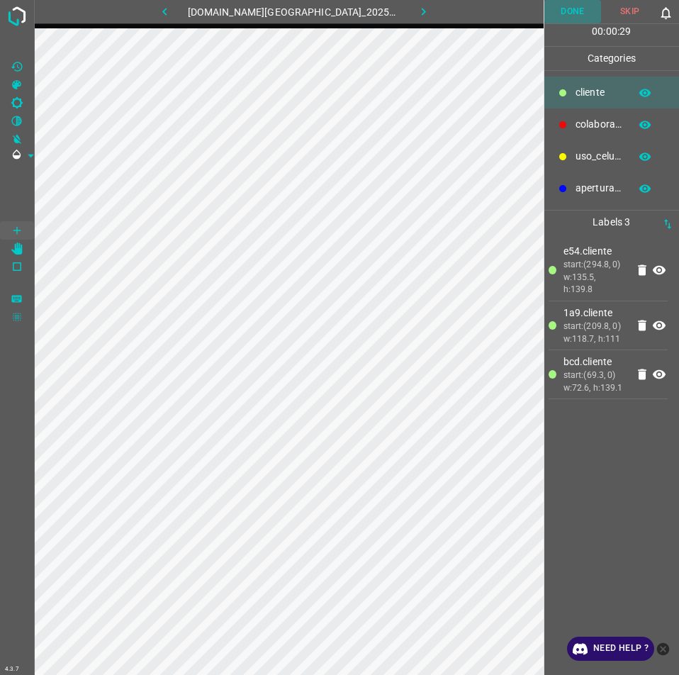
click at [578, 7] on button "Done" at bounding box center [572, 11] width 57 height 23
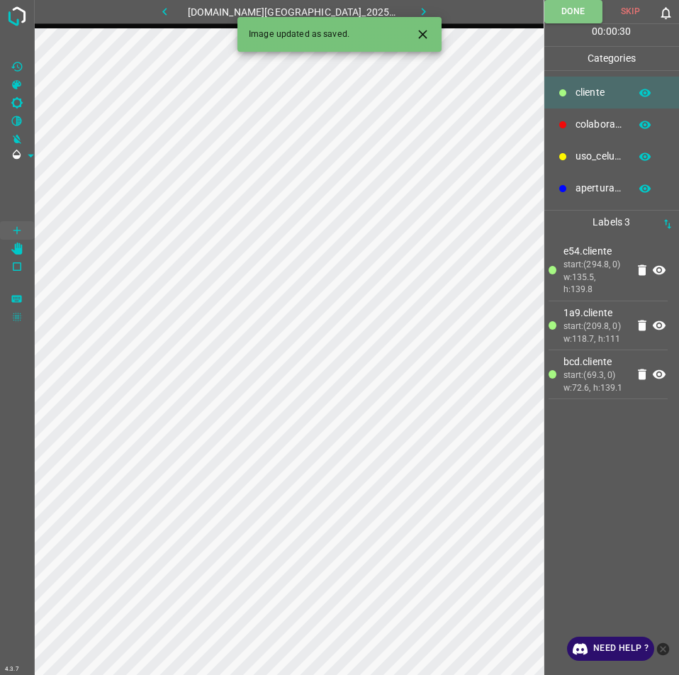
click at [417, 7] on button "button" at bounding box center [423, 11] width 45 height 23
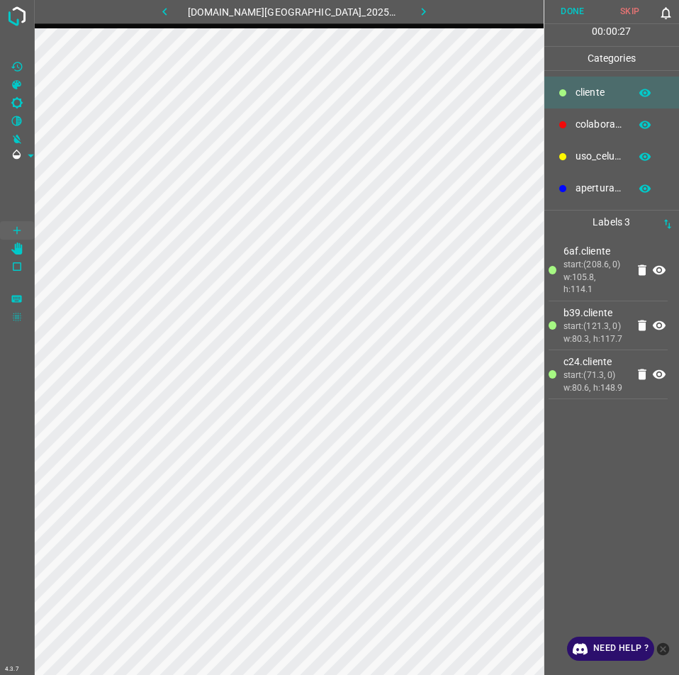
click at [552, 6] on button "Done" at bounding box center [572, 11] width 57 height 23
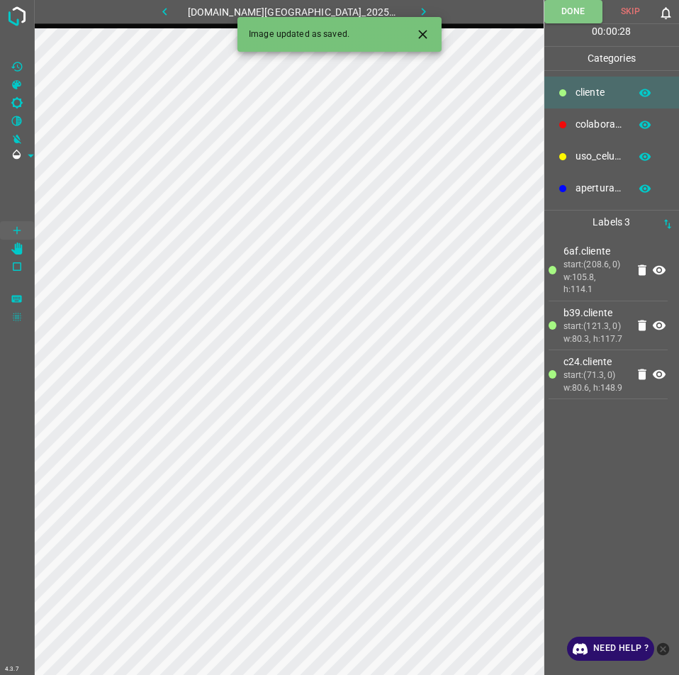
click at [416, 11] on icon "button" at bounding box center [423, 11] width 15 height 15
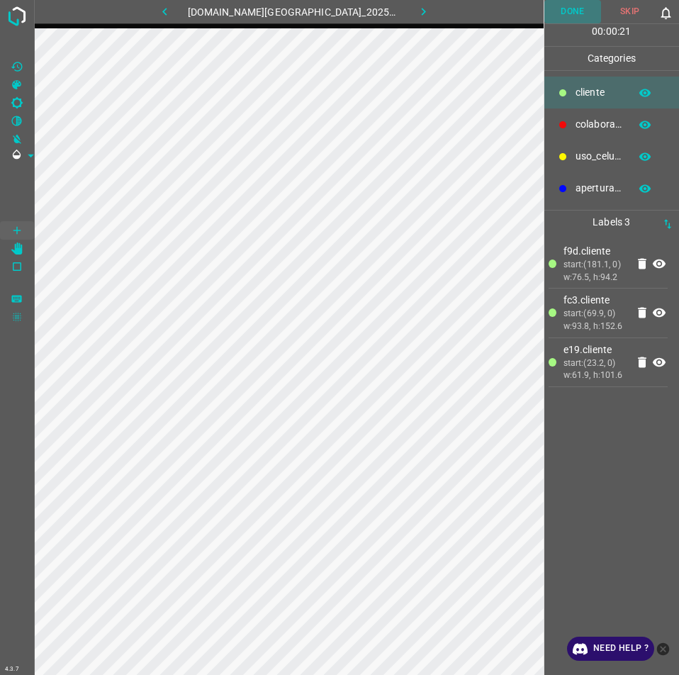
click at [577, 5] on button "Done" at bounding box center [572, 11] width 57 height 23
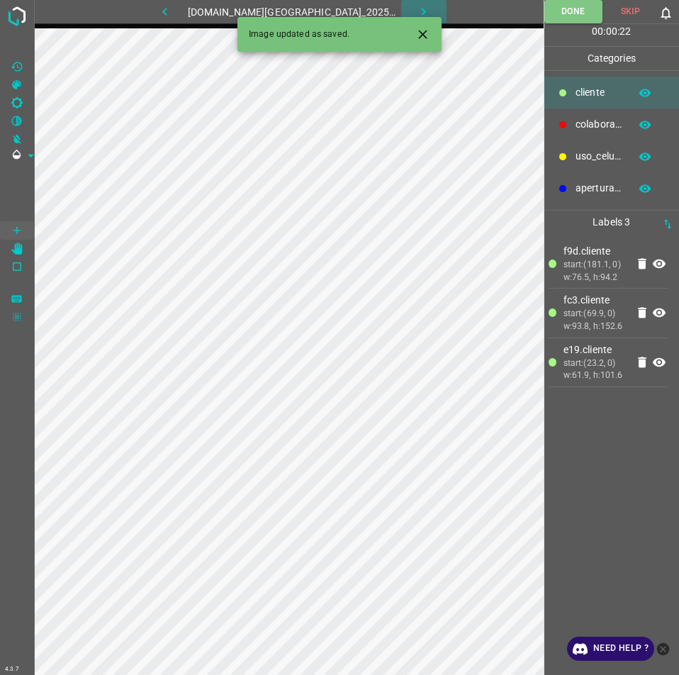
click at [416, 7] on icon "button" at bounding box center [423, 11] width 15 height 15
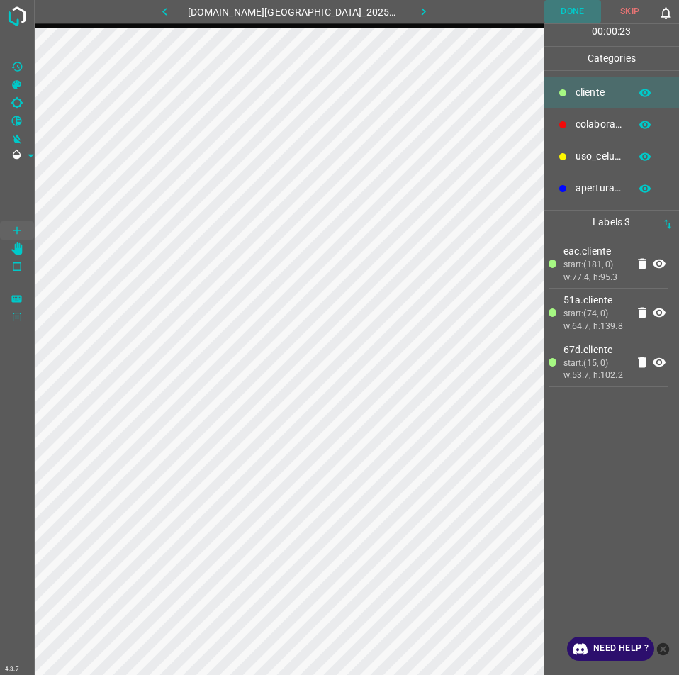
click at [573, 11] on button "Done" at bounding box center [572, 11] width 57 height 23
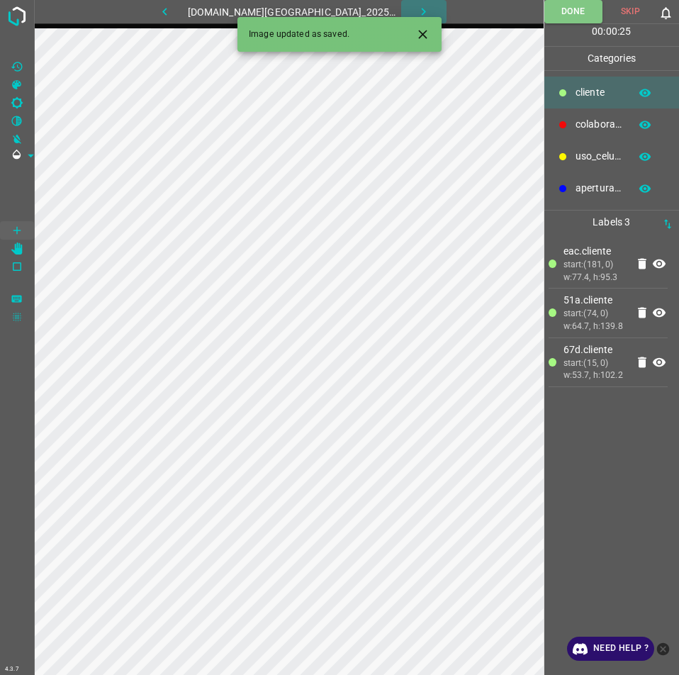
click at [418, 4] on button "button" at bounding box center [423, 11] width 45 height 23
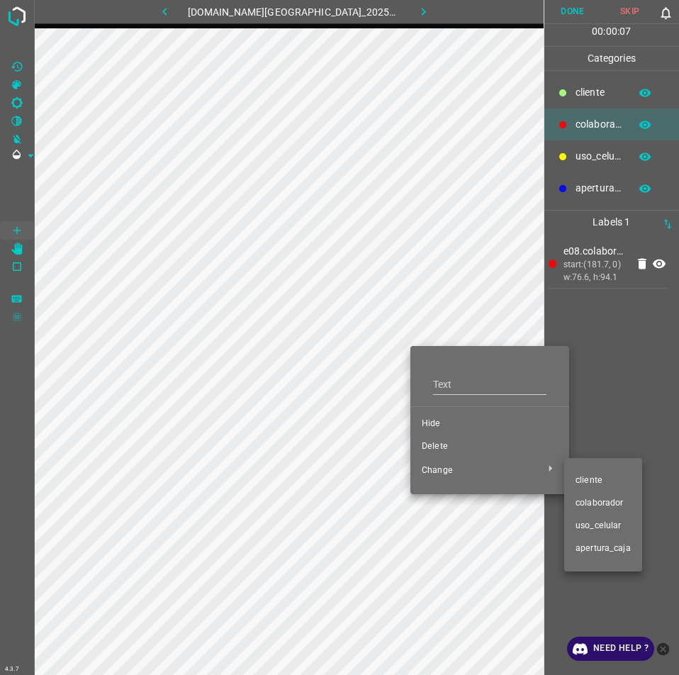
click at [589, 489] on li "​​cliente" at bounding box center [603, 480] width 78 height 23
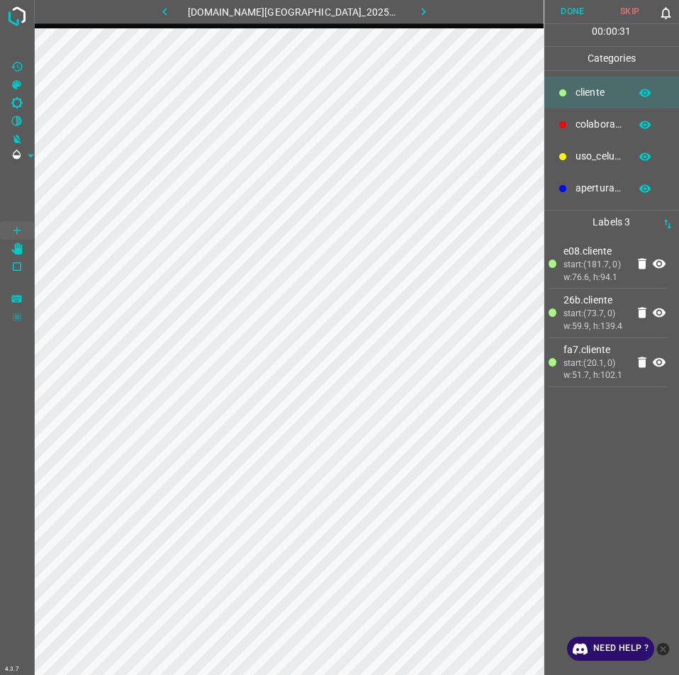
click at [575, 7] on button "Done" at bounding box center [572, 11] width 57 height 23
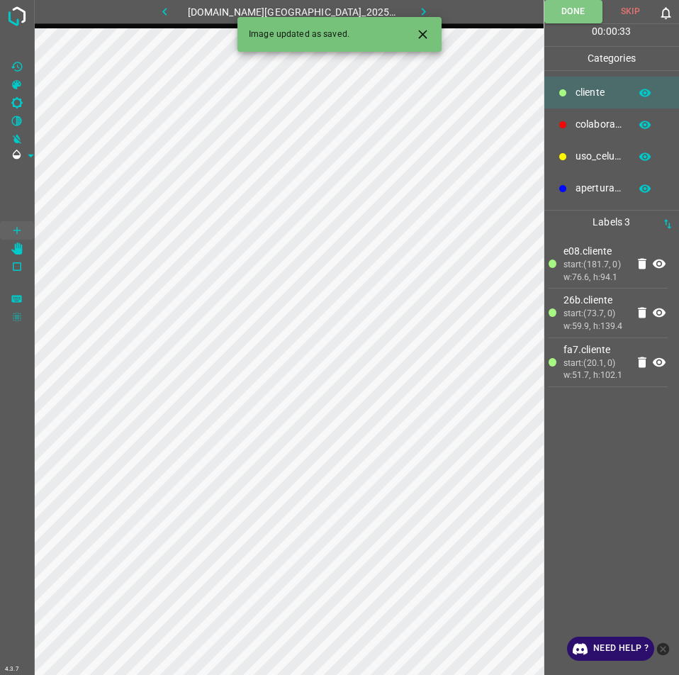
click at [407, 2] on button "button" at bounding box center [423, 11] width 45 height 23
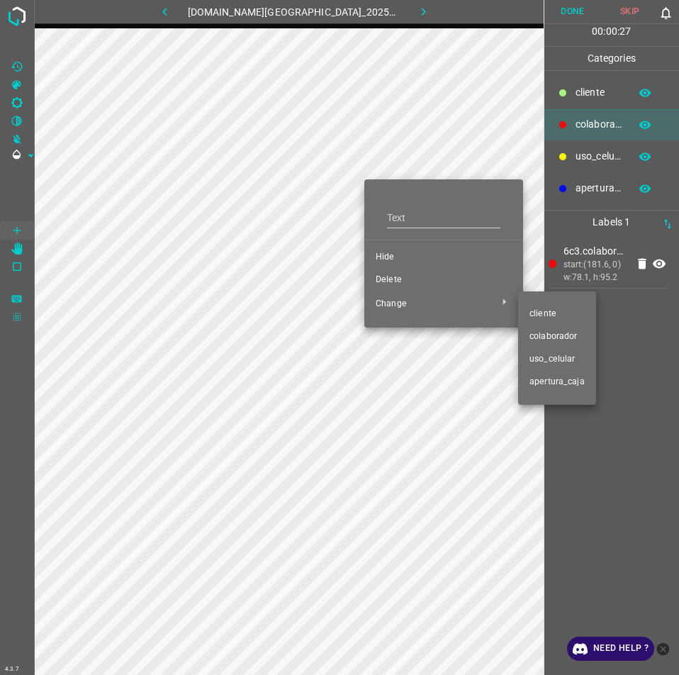
click at [566, 307] on li "​​cliente" at bounding box center [557, 314] width 78 height 23
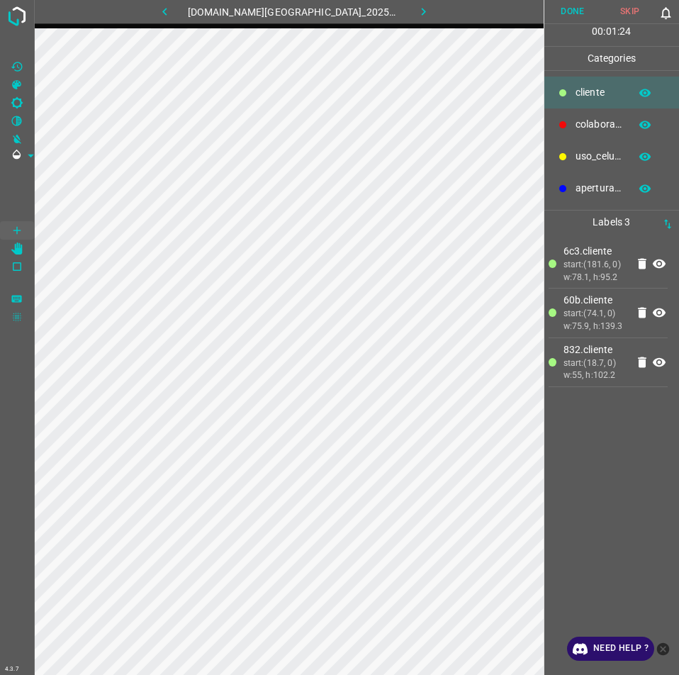
click at [576, 9] on button "Done" at bounding box center [572, 11] width 57 height 23
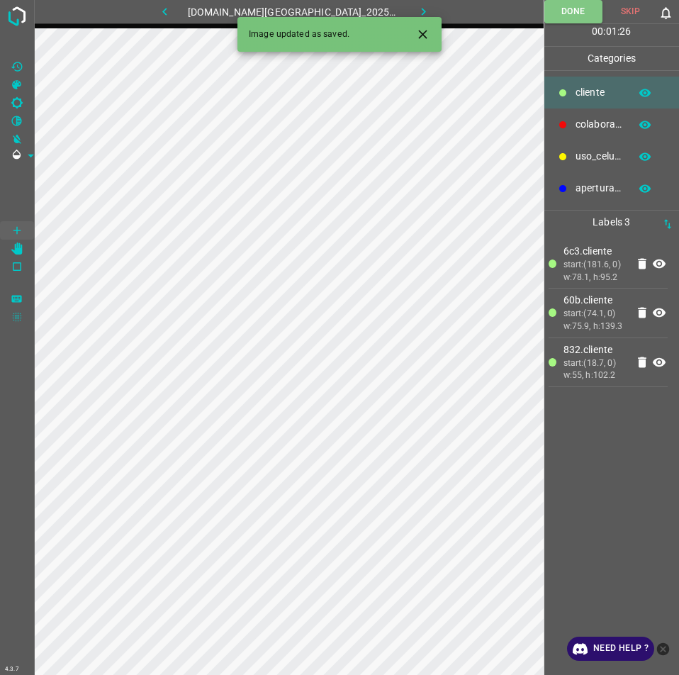
click at [416, 6] on icon "button" at bounding box center [423, 11] width 15 height 15
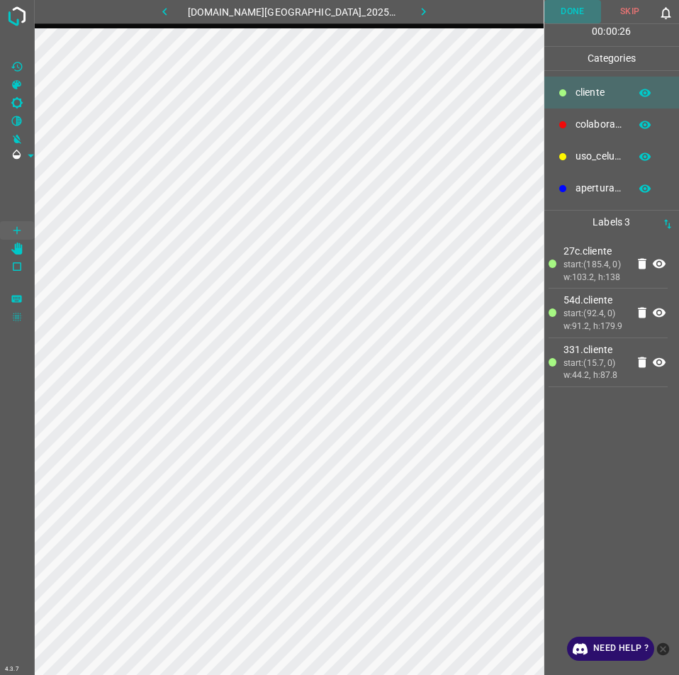
click at [575, 11] on button "Done" at bounding box center [572, 11] width 57 height 23
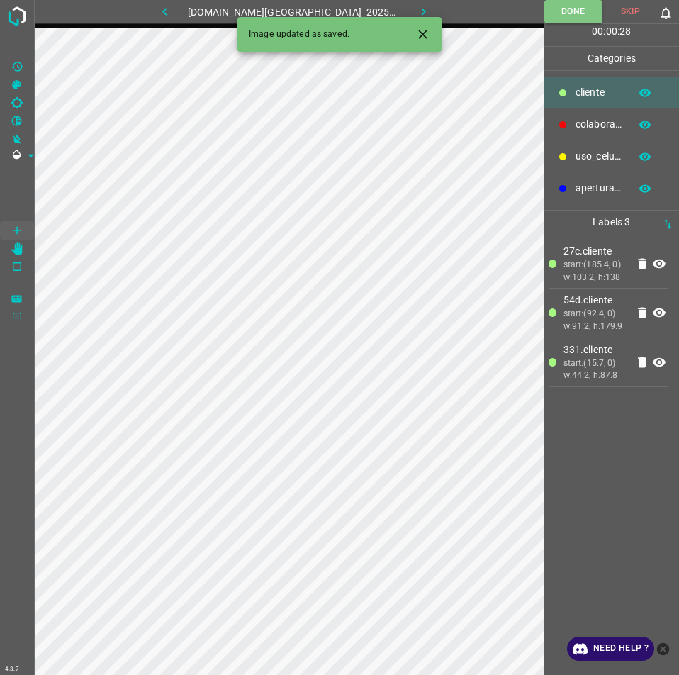
click at [406, 4] on button "button" at bounding box center [423, 11] width 45 height 23
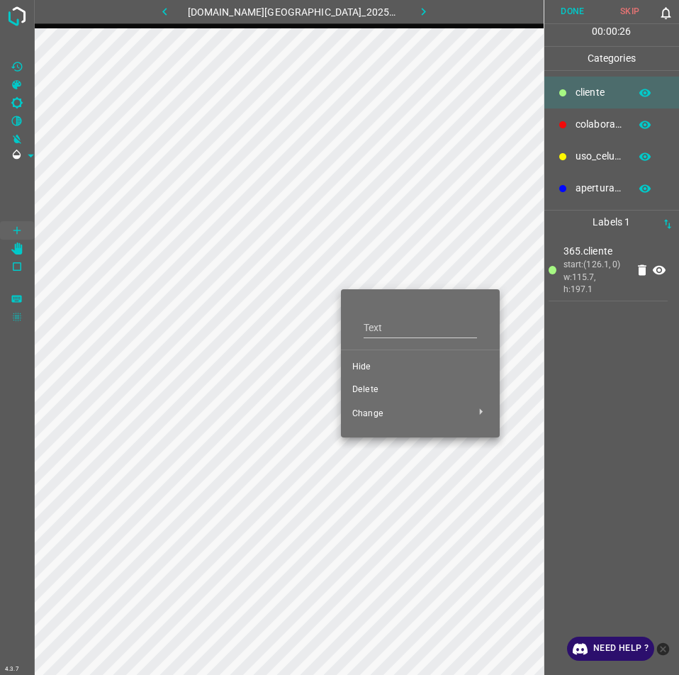
click at [375, 365] on span "Hide" at bounding box center [420, 367] width 136 height 13
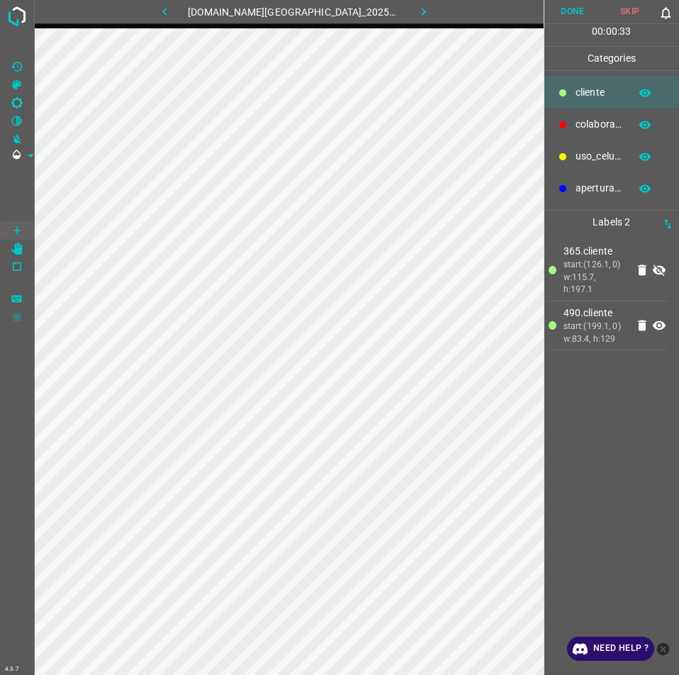
click at [659, 268] on icon at bounding box center [659, 270] width 17 height 17
click at [579, 13] on button "Done" at bounding box center [572, 11] width 57 height 23
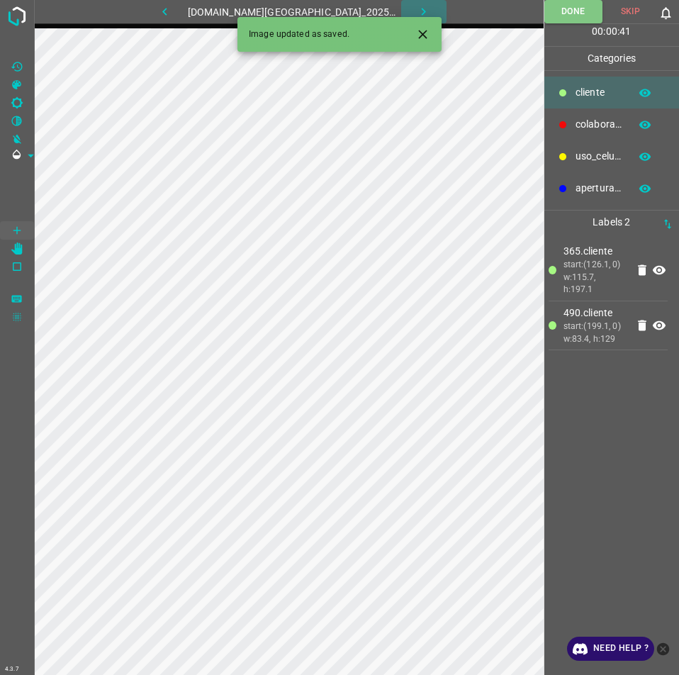
click at [416, 13] on icon "button" at bounding box center [423, 11] width 15 height 15
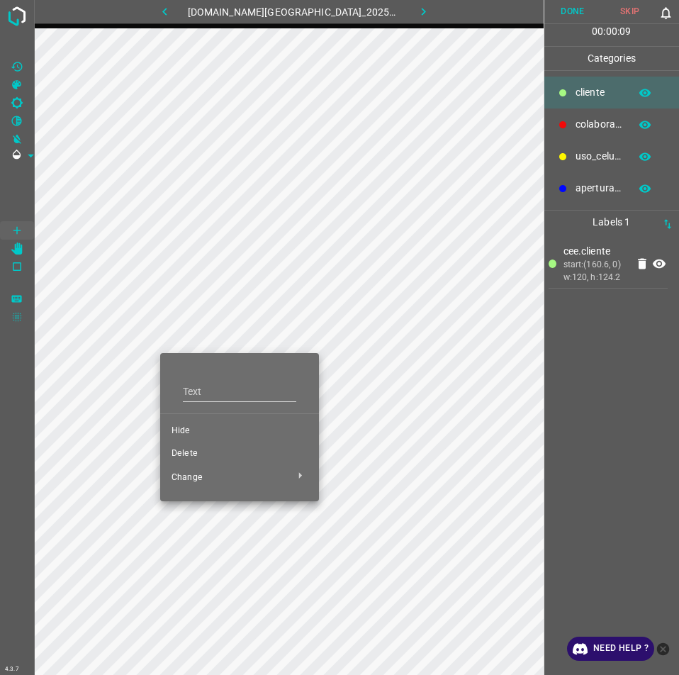
click at [205, 432] on span "Hide" at bounding box center [240, 431] width 136 height 13
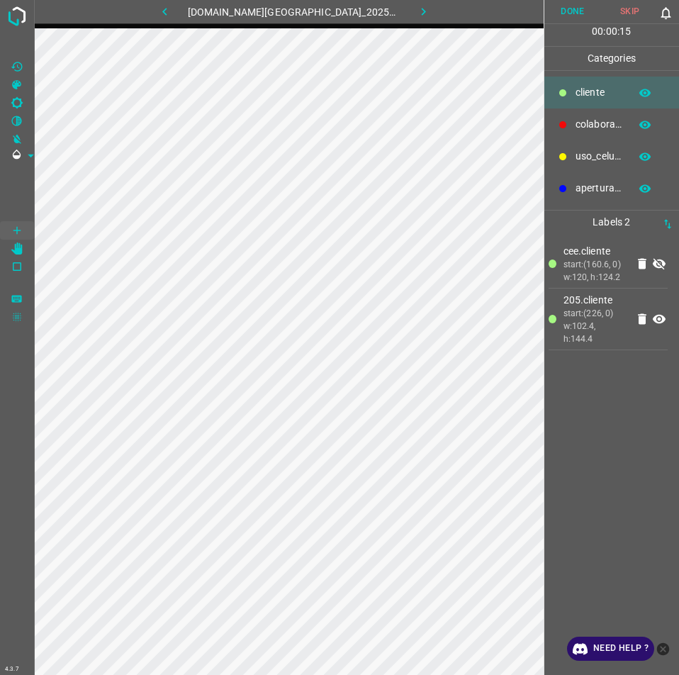
click at [664, 269] on icon at bounding box center [659, 264] width 13 height 11
click at [573, 11] on button "Done" at bounding box center [572, 11] width 57 height 23
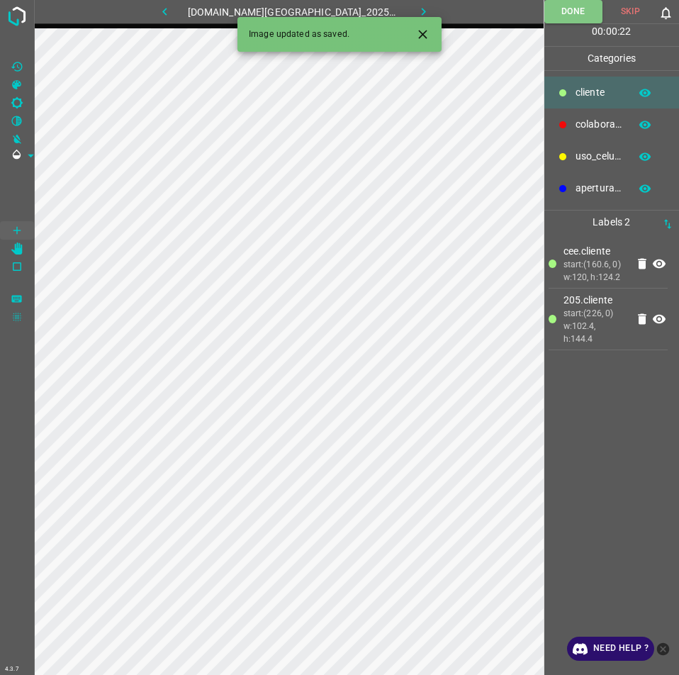
click at [422, 11] on icon "button" at bounding box center [424, 12] width 4 height 8
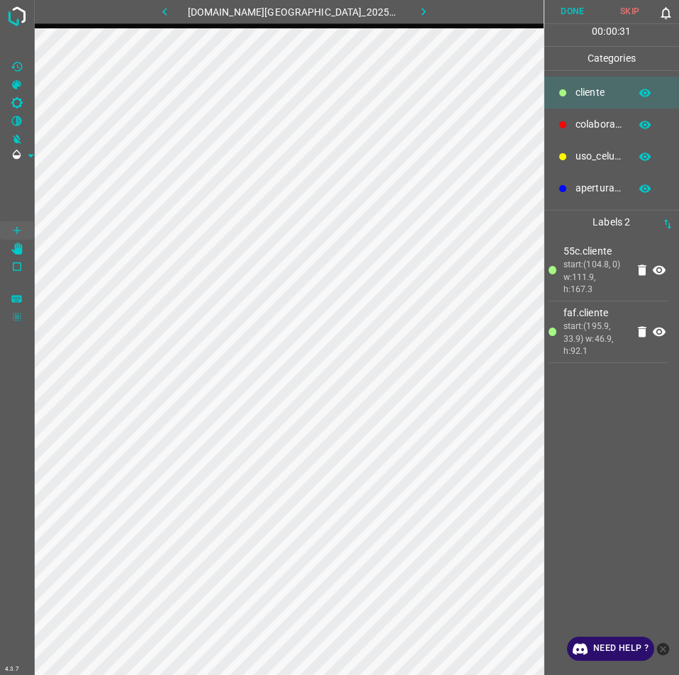
click at [570, 14] on button "Done" at bounding box center [572, 11] width 57 height 23
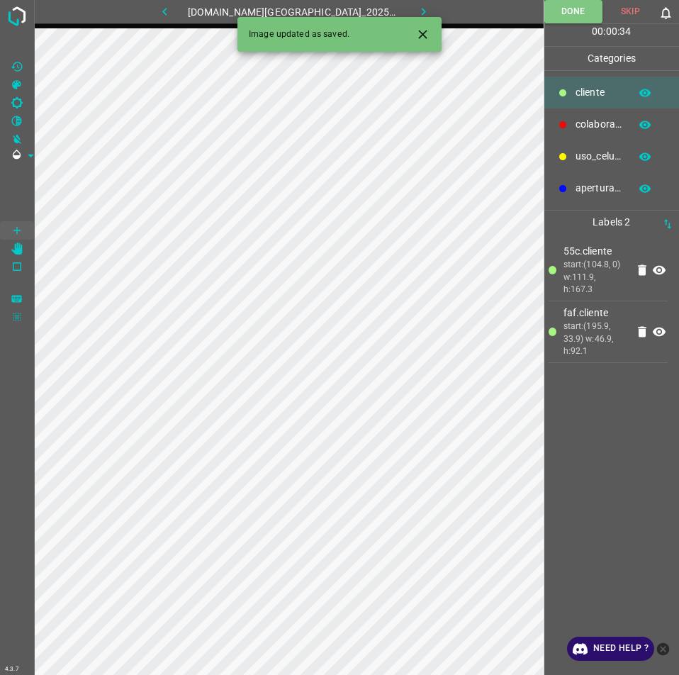
click at [416, 6] on icon "button" at bounding box center [423, 11] width 15 height 15
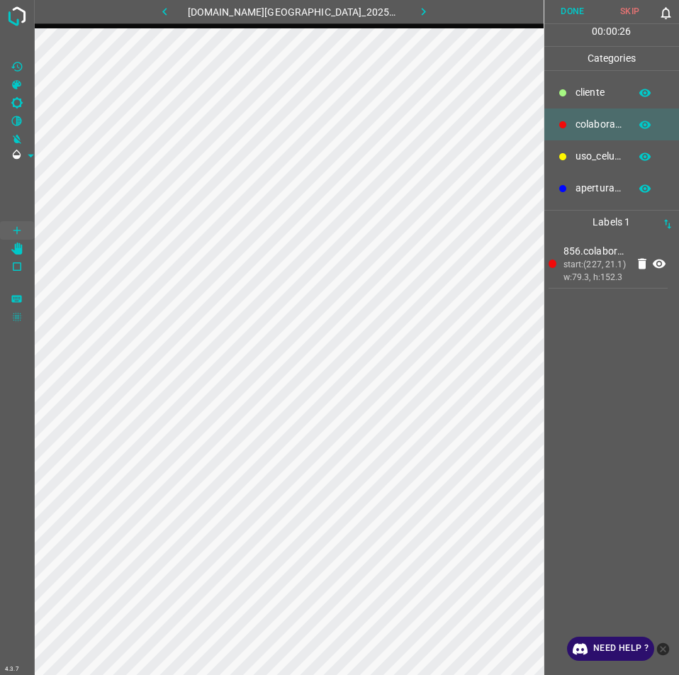
click at [566, 7] on button "Done" at bounding box center [572, 11] width 57 height 23
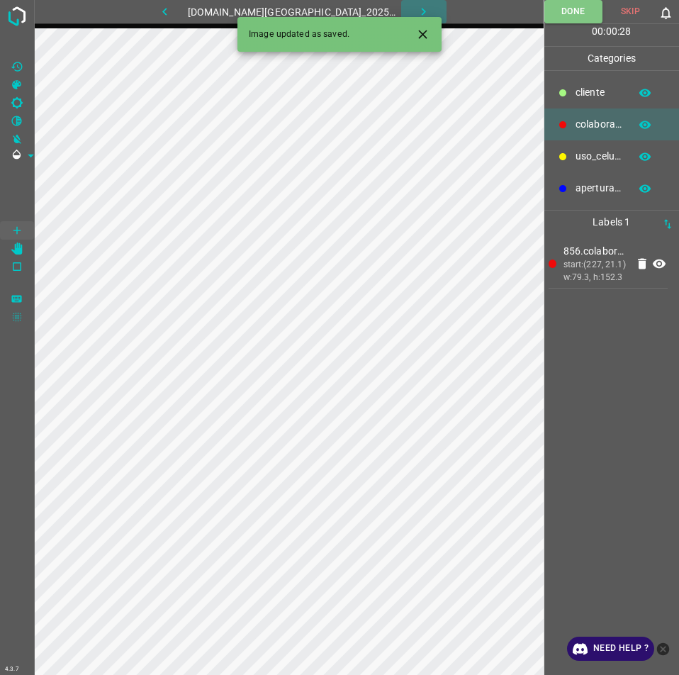
click at [412, 4] on button "button" at bounding box center [423, 11] width 45 height 23
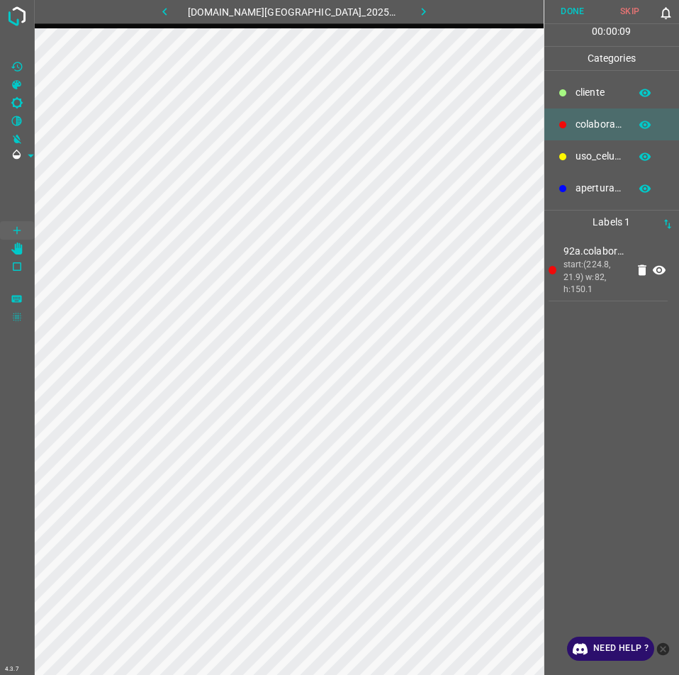
click at [573, 7] on button "Done" at bounding box center [572, 11] width 57 height 23
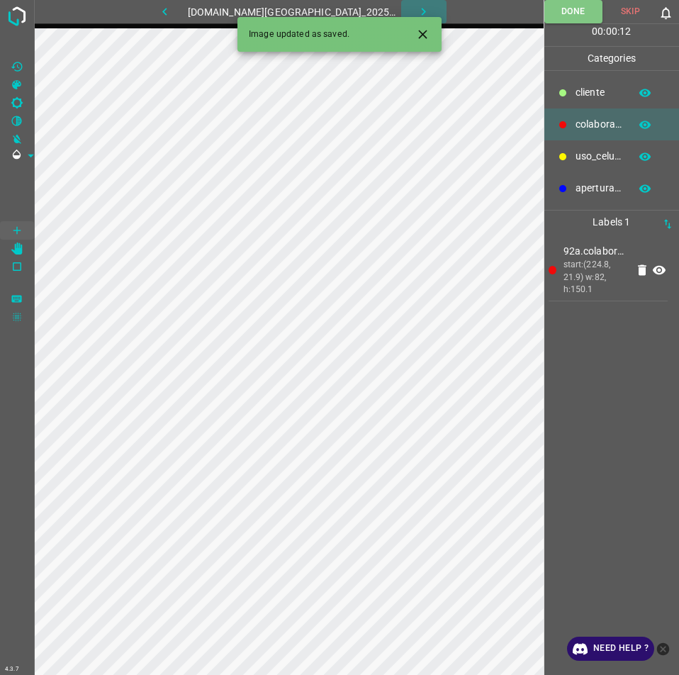
click at [420, 4] on button "button" at bounding box center [423, 11] width 45 height 23
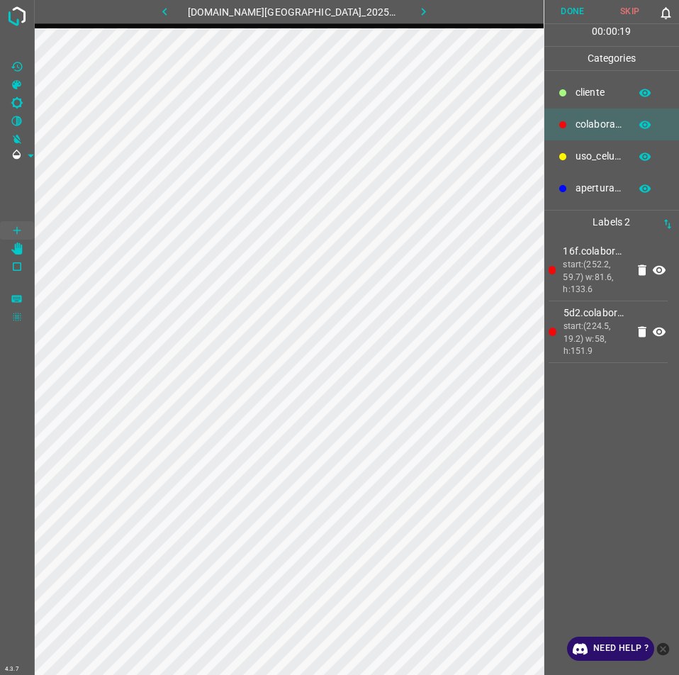
click at [573, 11] on button "Done" at bounding box center [572, 11] width 57 height 23
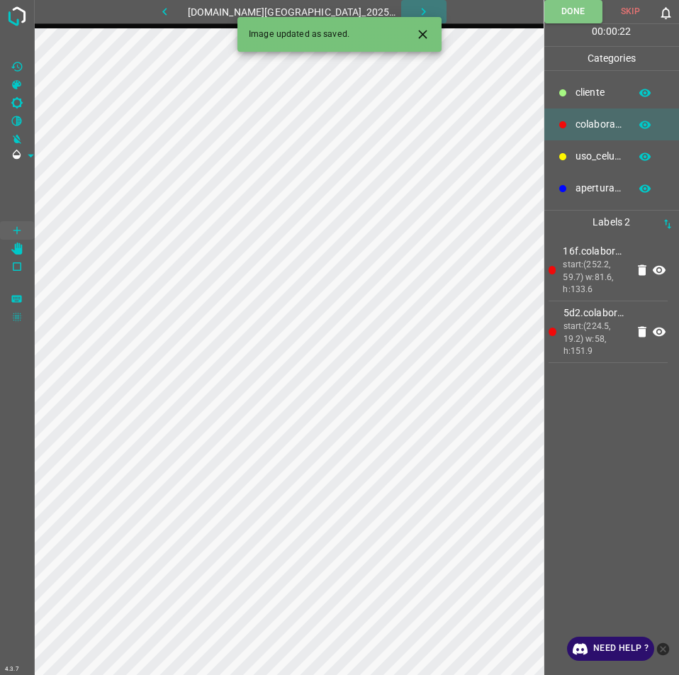
click at [416, 14] on icon "button" at bounding box center [423, 11] width 15 height 15
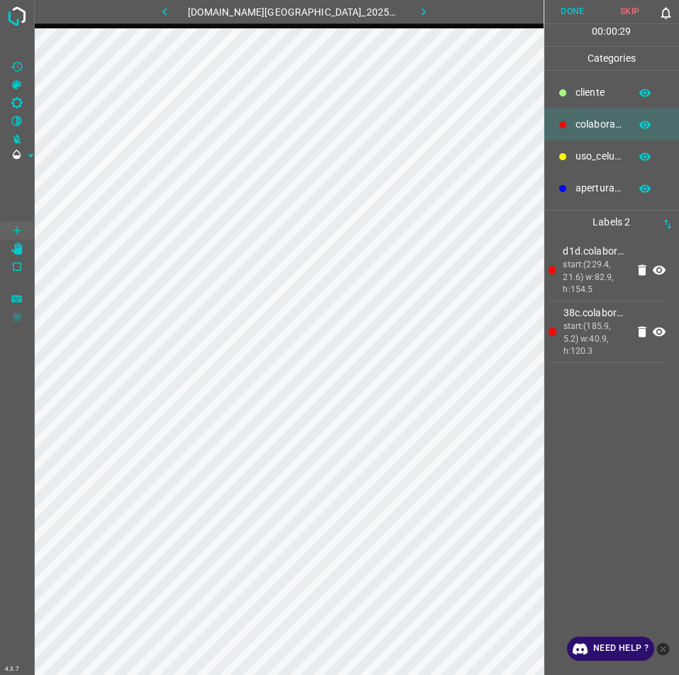
click at [573, 4] on button "Done" at bounding box center [572, 11] width 57 height 23
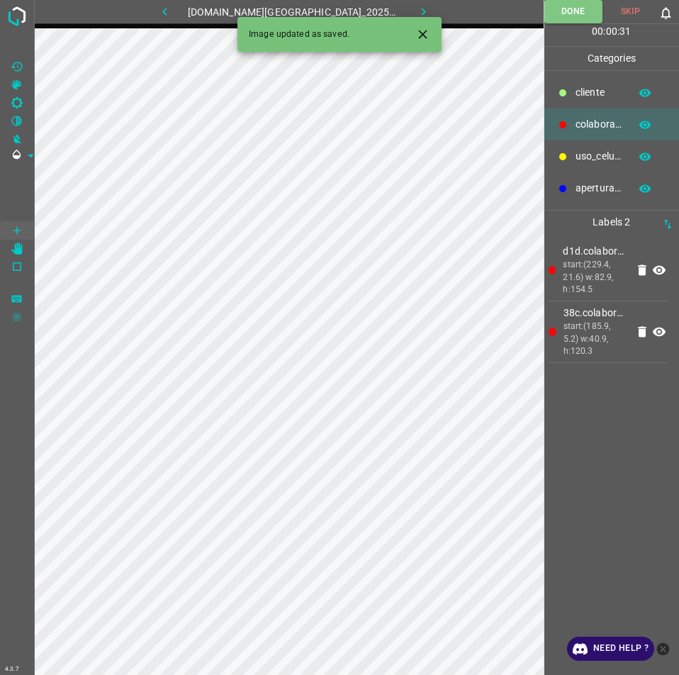
click at [415, 2] on button "button" at bounding box center [423, 11] width 45 height 23
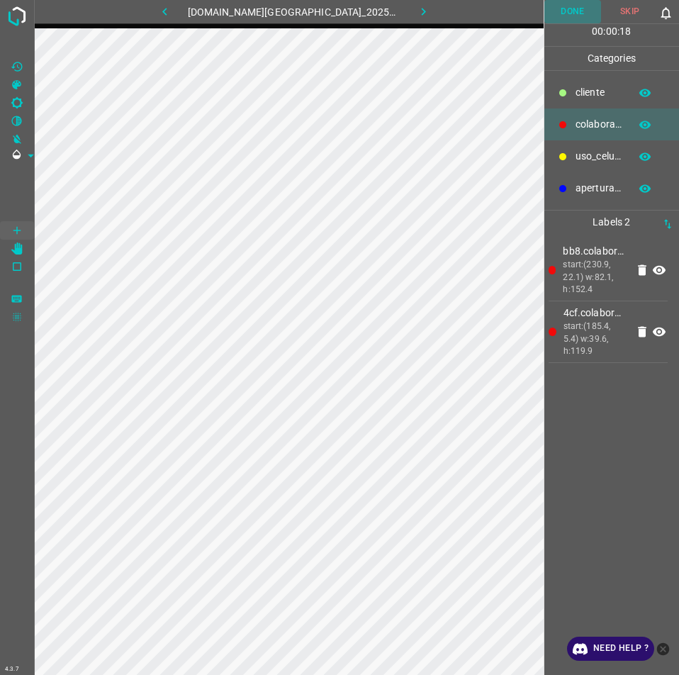
click at [559, 23] on button "Done" at bounding box center [572, 11] width 57 height 23
click at [583, 9] on button "Done" at bounding box center [573, 11] width 58 height 23
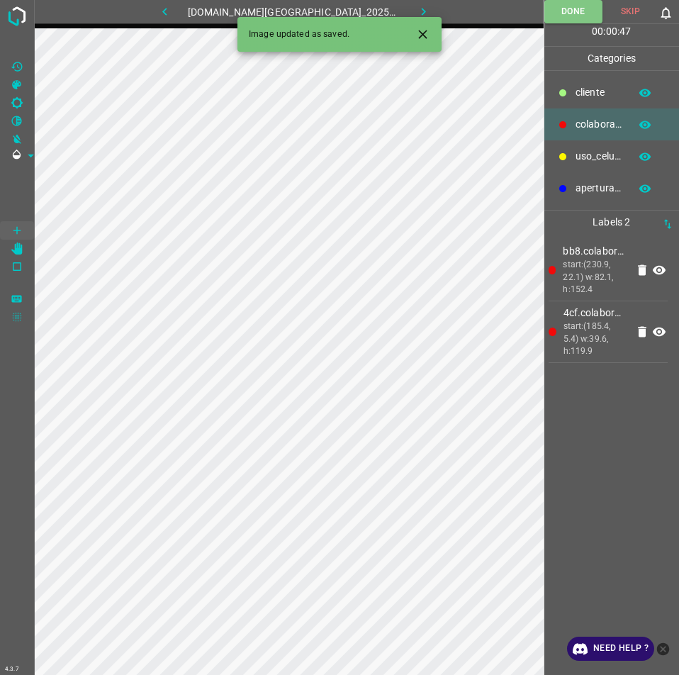
click at [416, 13] on icon "button" at bounding box center [423, 11] width 15 height 15
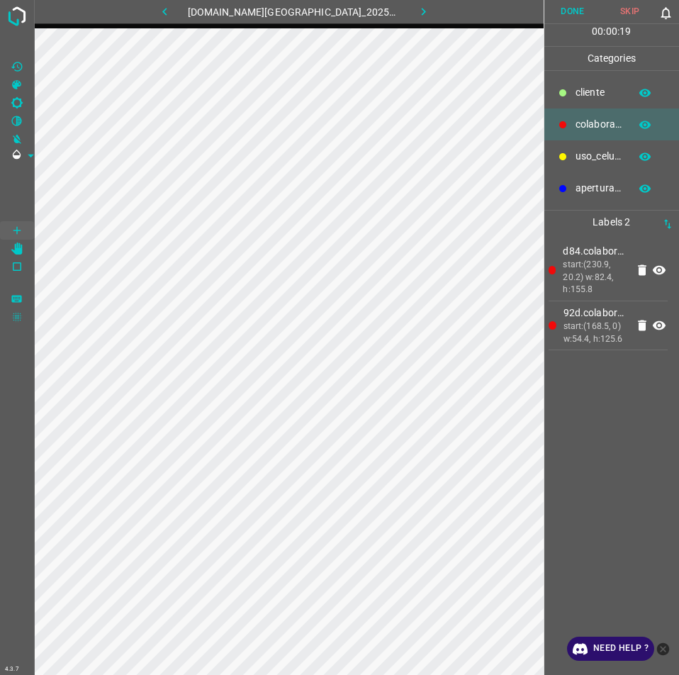
click at [568, 12] on button "Done" at bounding box center [572, 11] width 57 height 23
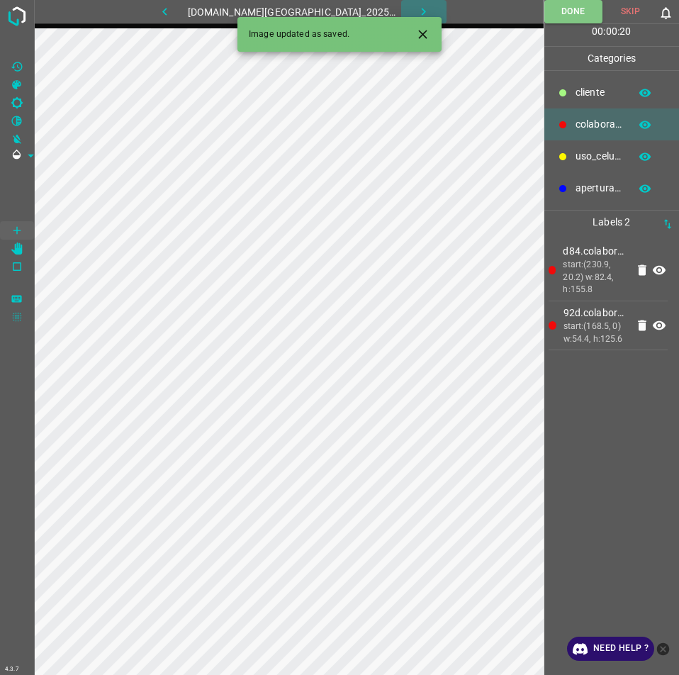
click at [416, 16] on icon "button" at bounding box center [423, 11] width 15 height 15
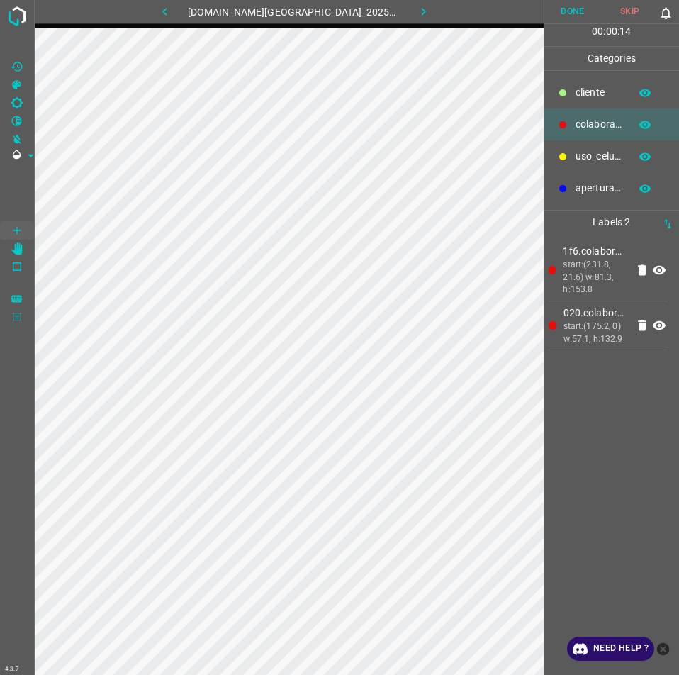
click at [577, 14] on button "Done" at bounding box center [572, 11] width 57 height 23
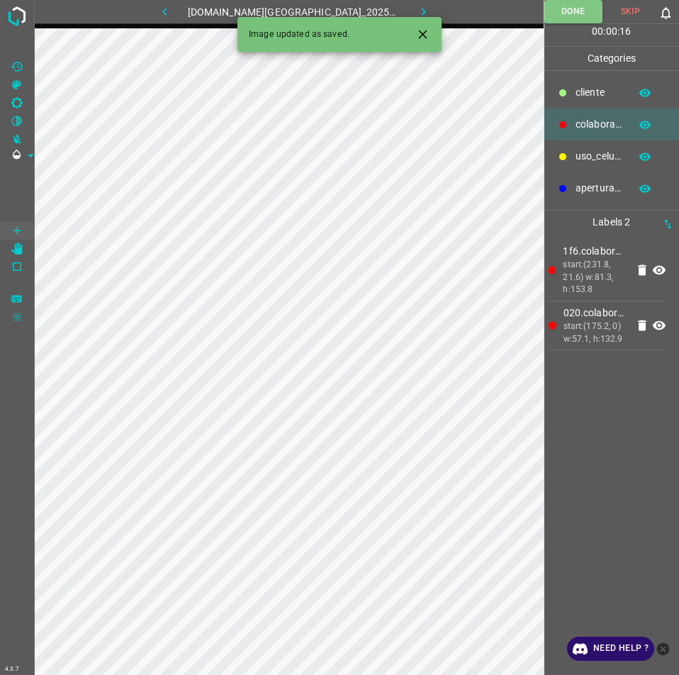
click at [414, 0] on button "button" at bounding box center [423, 11] width 45 height 23
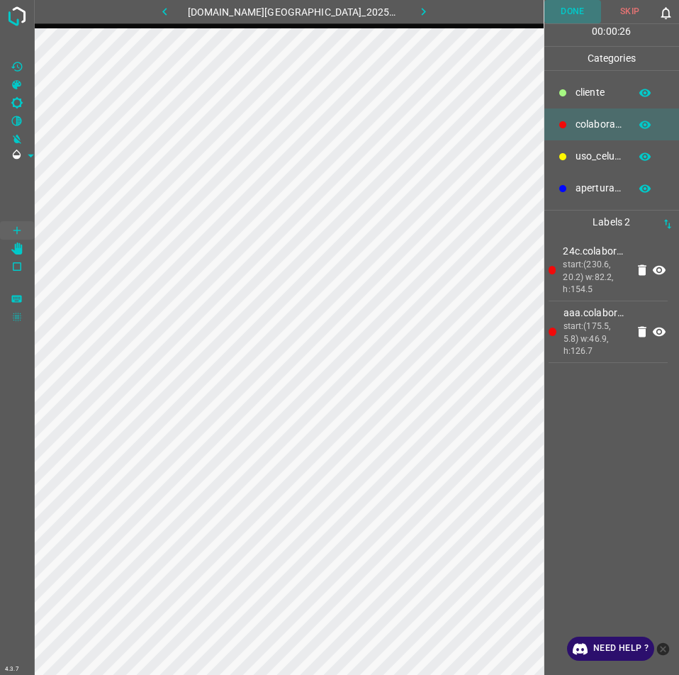
click at [573, 9] on button "Done" at bounding box center [572, 11] width 57 height 23
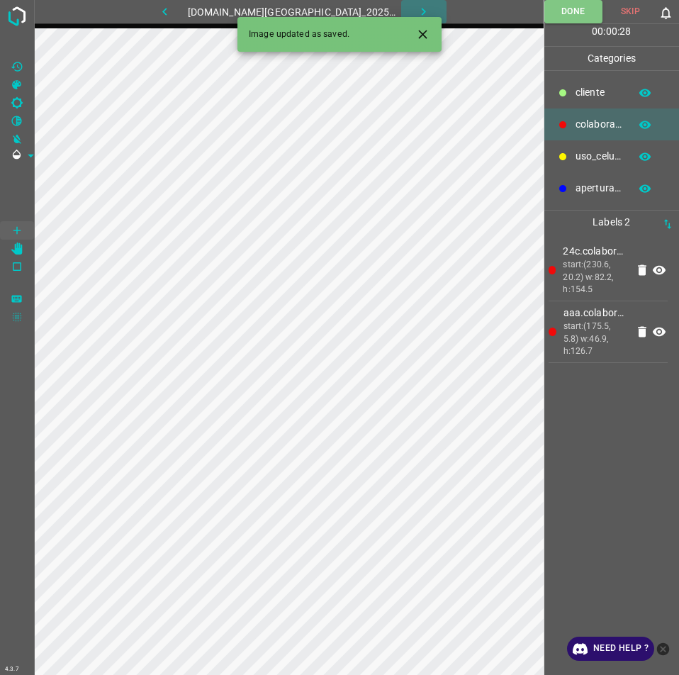
click at [418, 6] on button "button" at bounding box center [423, 11] width 45 height 23
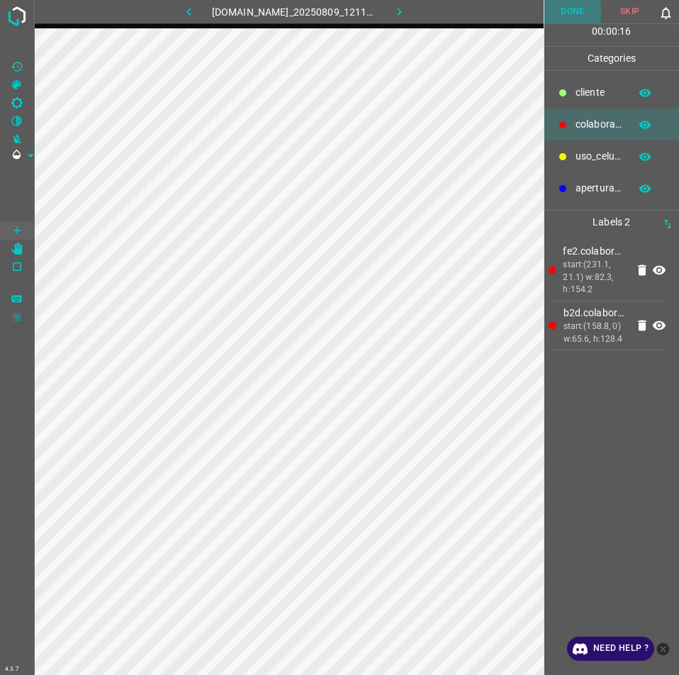
click at [561, 11] on button "Done" at bounding box center [572, 11] width 57 height 23
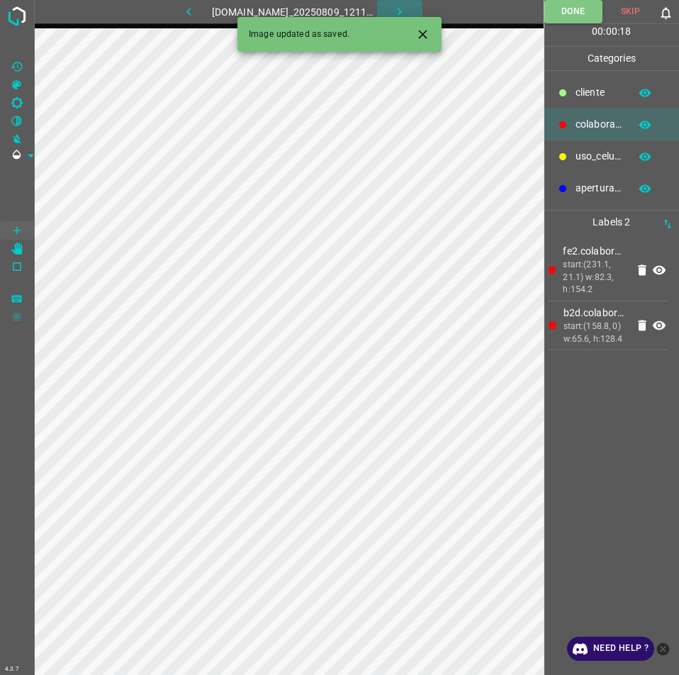
click at [407, 11] on icon "button" at bounding box center [399, 11] width 15 height 15
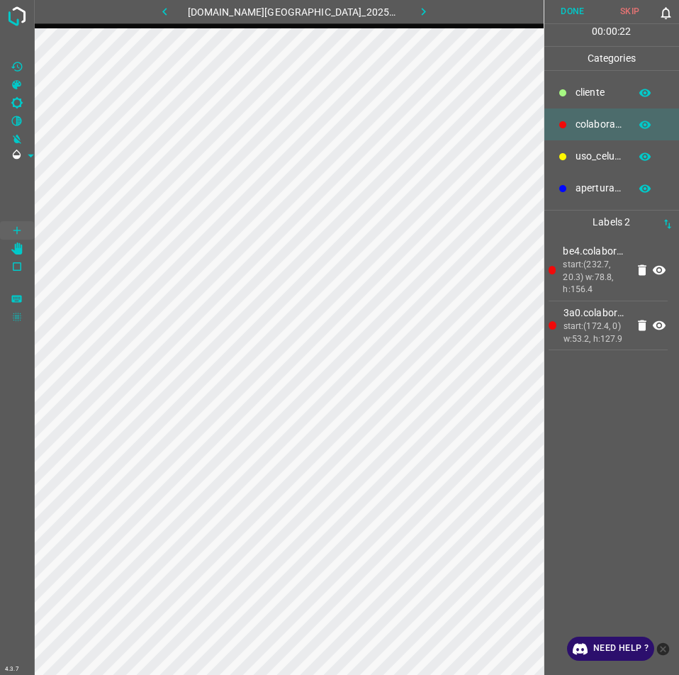
click at [582, 4] on button "Done" at bounding box center [572, 11] width 57 height 23
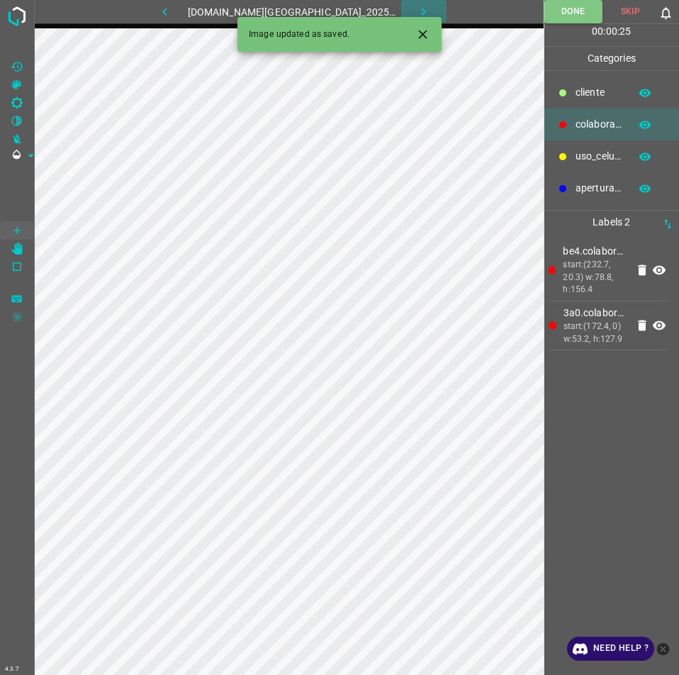
click at [416, 9] on icon "button" at bounding box center [423, 11] width 15 height 15
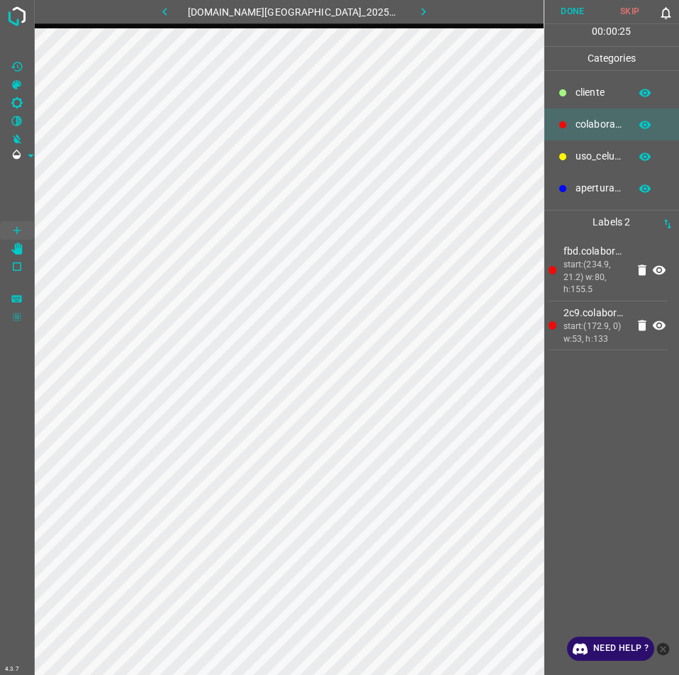
click at [568, 11] on button "Done" at bounding box center [572, 11] width 57 height 23
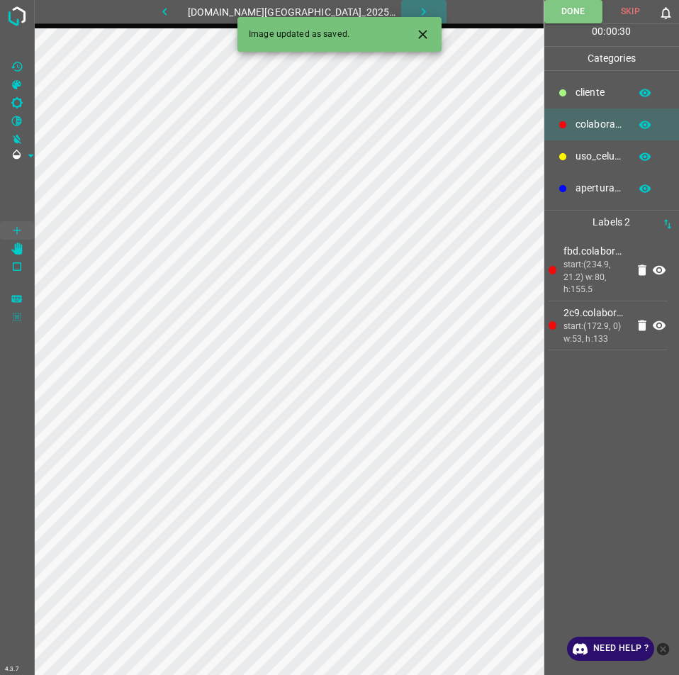
click at [416, 7] on icon "button" at bounding box center [423, 11] width 15 height 15
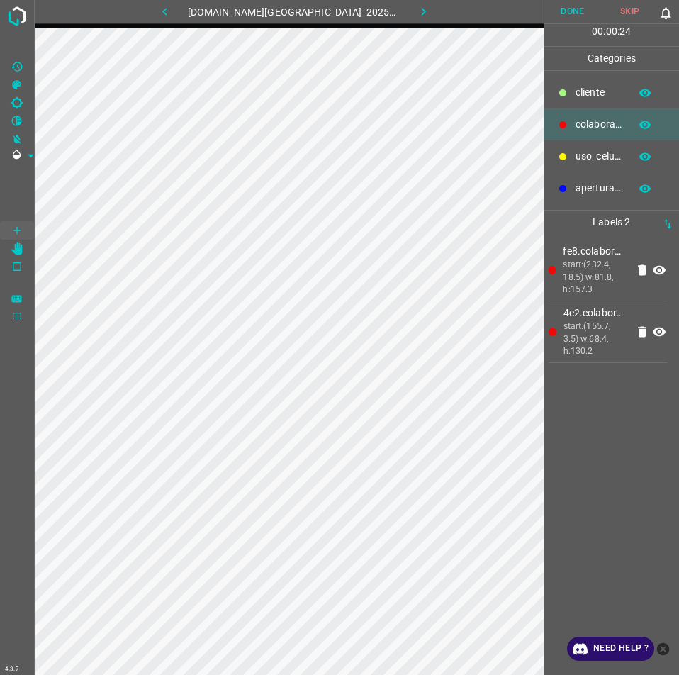
click at [563, 9] on button "Done" at bounding box center [572, 11] width 57 height 23
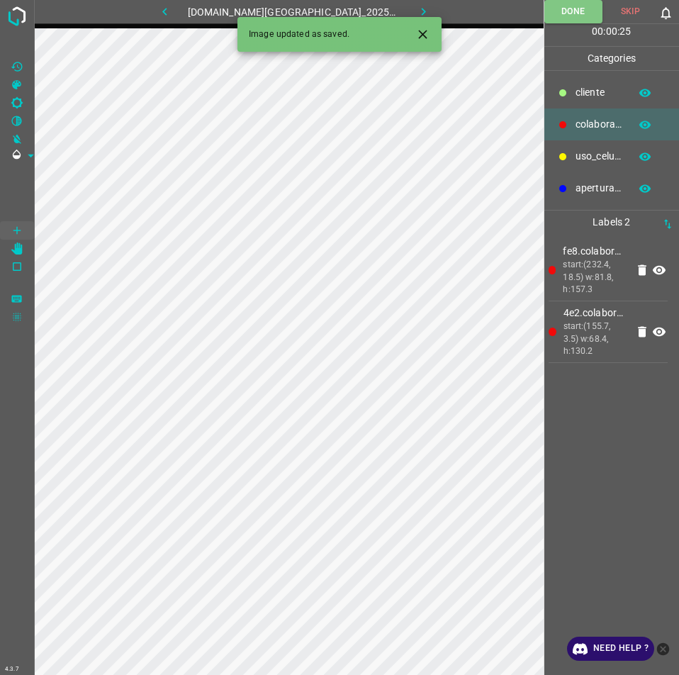
click at [422, 14] on icon "button" at bounding box center [424, 12] width 4 height 8
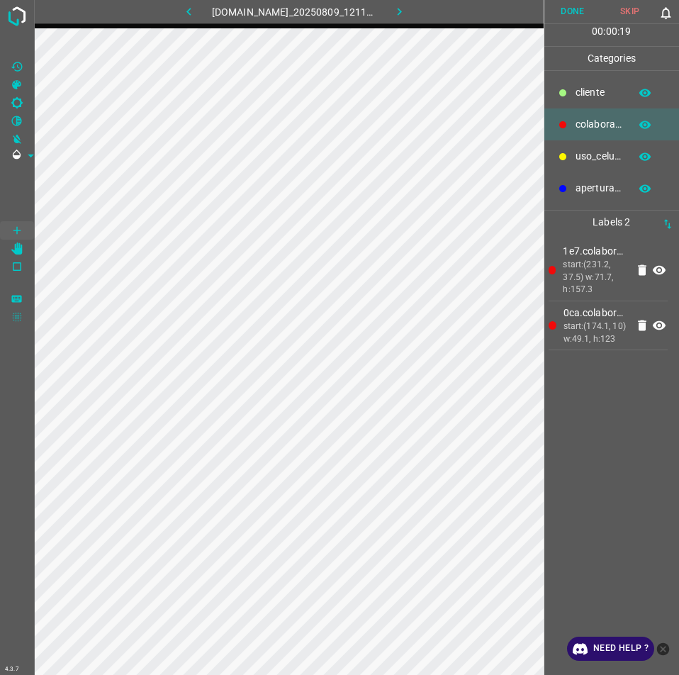
click at [571, 12] on button "Done" at bounding box center [572, 11] width 57 height 23
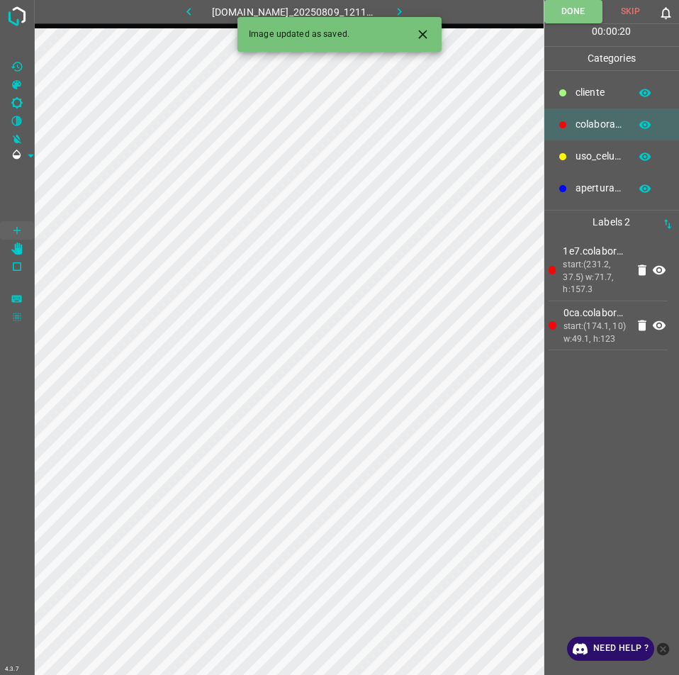
click at [420, 13] on button "button" at bounding box center [399, 11] width 45 height 23
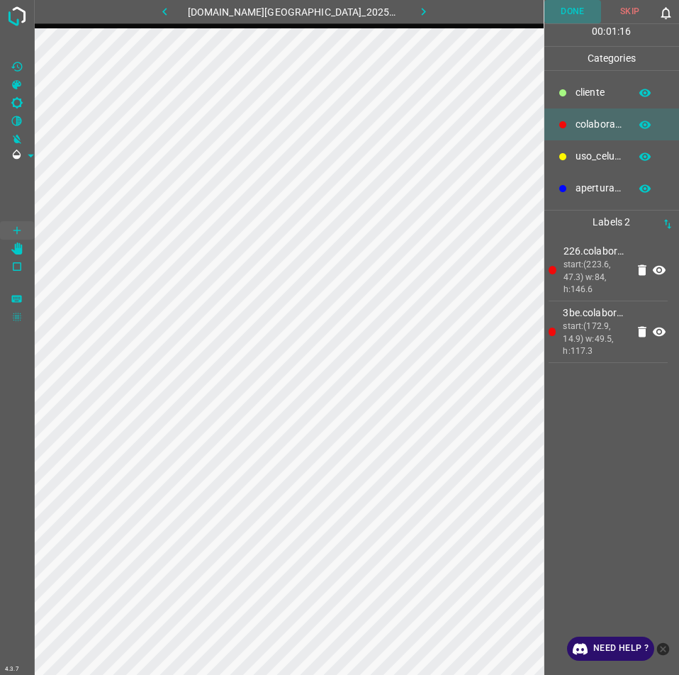
click at [582, 13] on button "Done" at bounding box center [572, 11] width 57 height 23
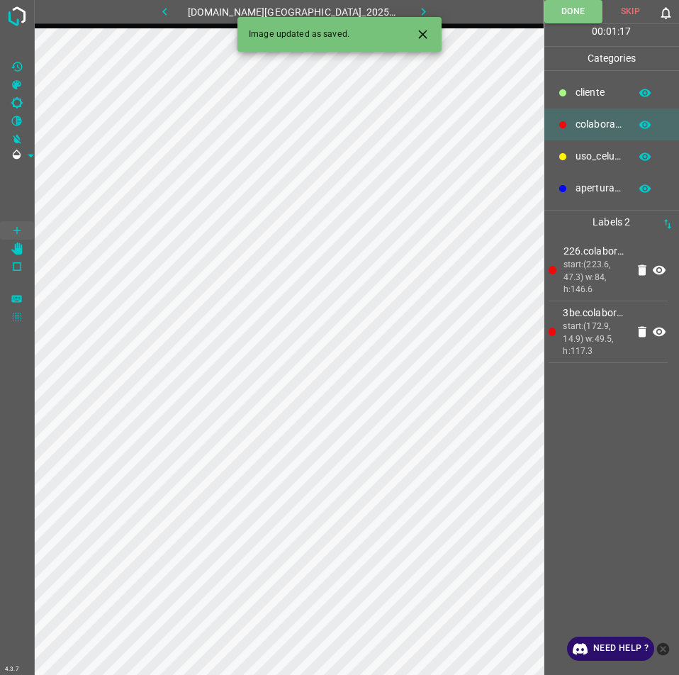
click at [409, 18] on div "Image updated as saved." at bounding box center [339, 34] width 204 height 35
click at [416, 6] on icon "button" at bounding box center [423, 11] width 15 height 15
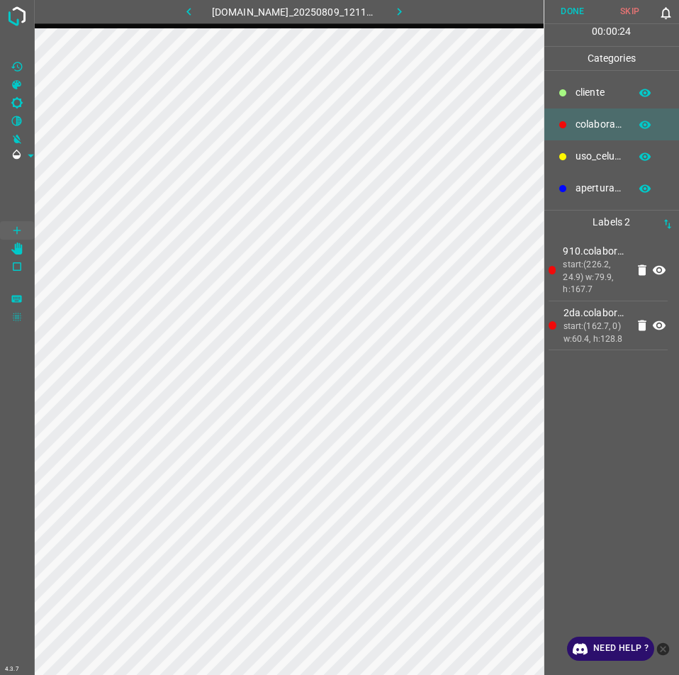
click at [573, 1] on button "Done" at bounding box center [572, 11] width 57 height 23
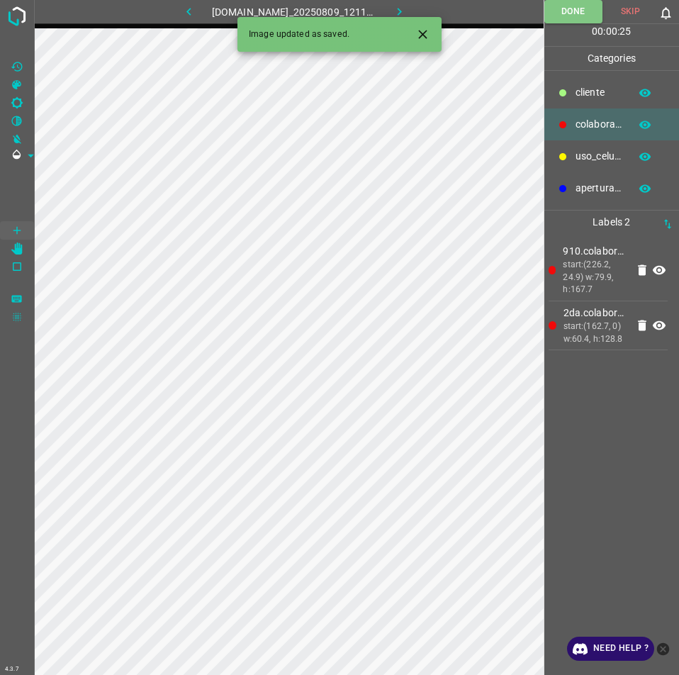
click at [418, 2] on button "button" at bounding box center [399, 11] width 45 height 23
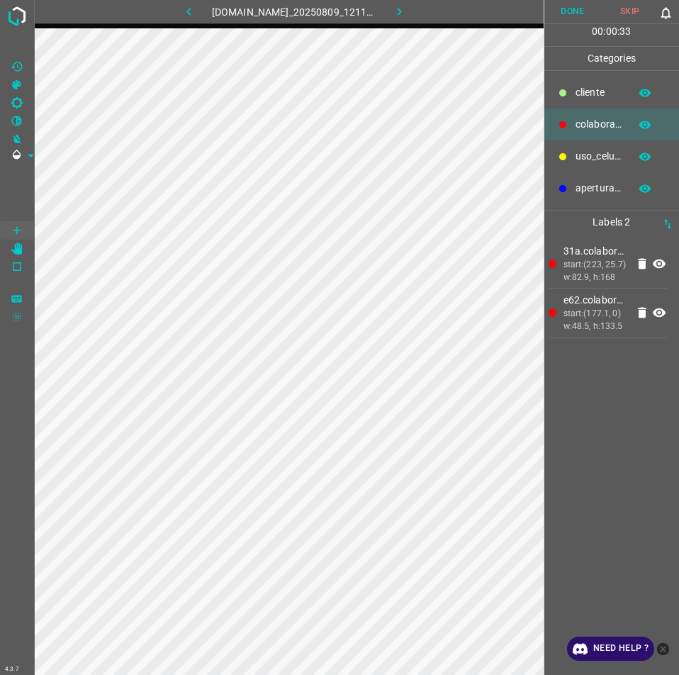
click at [575, 20] on button "Done" at bounding box center [572, 11] width 57 height 23
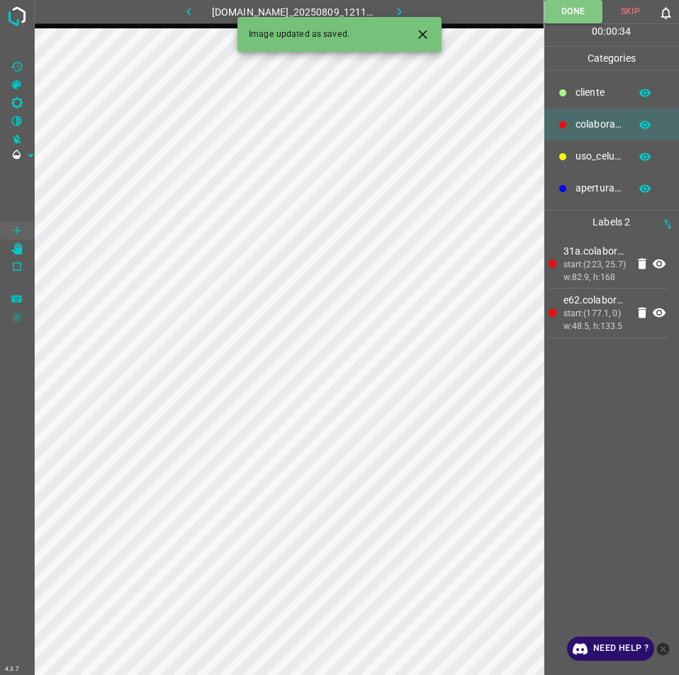
click at [407, 13] on icon "button" at bounding box center [399, 11] width 15 height 15
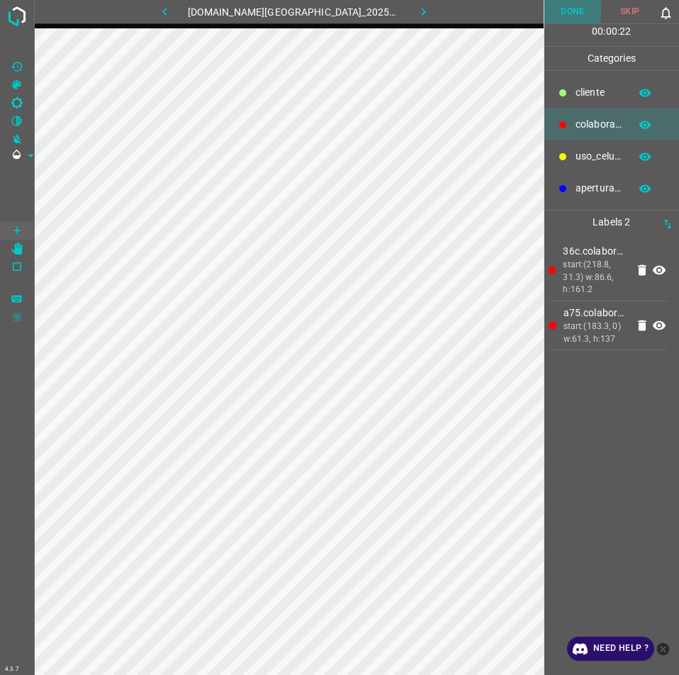
click at [573, 11] on button "Done" at bounding box center [572, 11] width 57 height 23
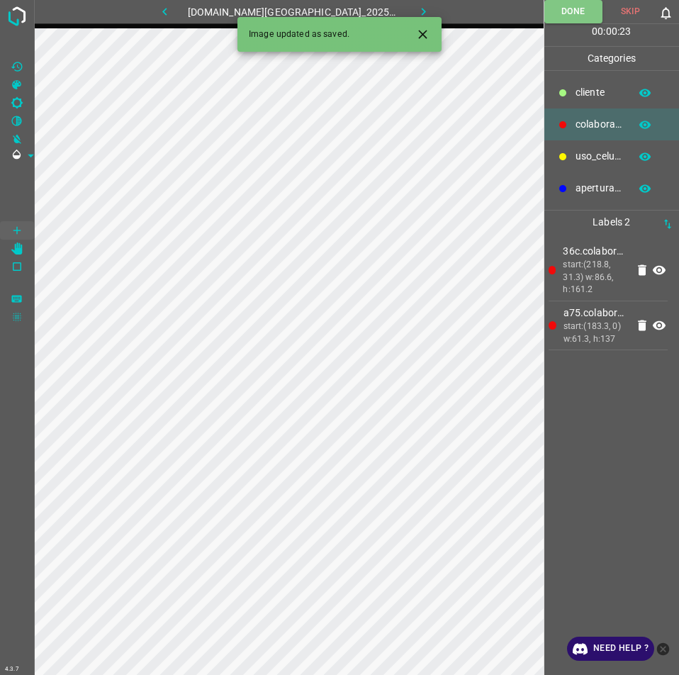
click at [420, 8] on button "button" at bounding box center [423, 11] width 45 height 23
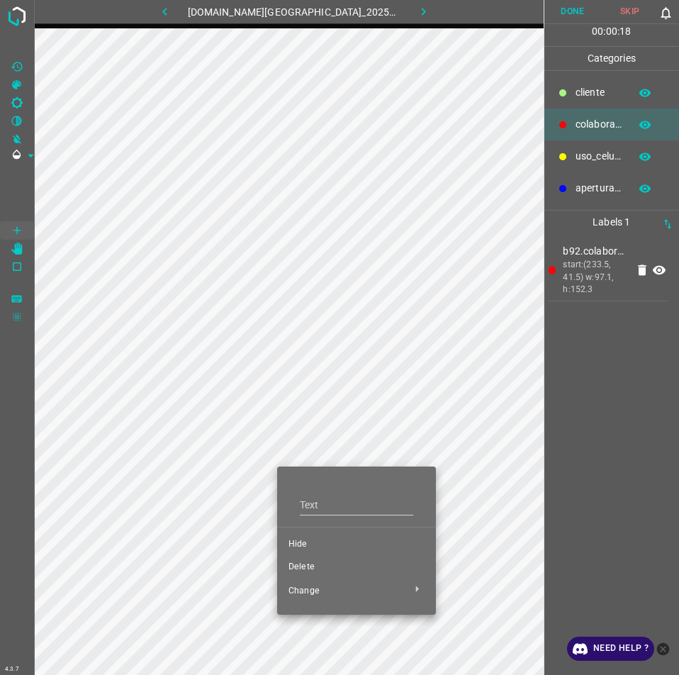
click at [304, 547] on span "Hide" at bounding box center [357, 544] width 136 height 13
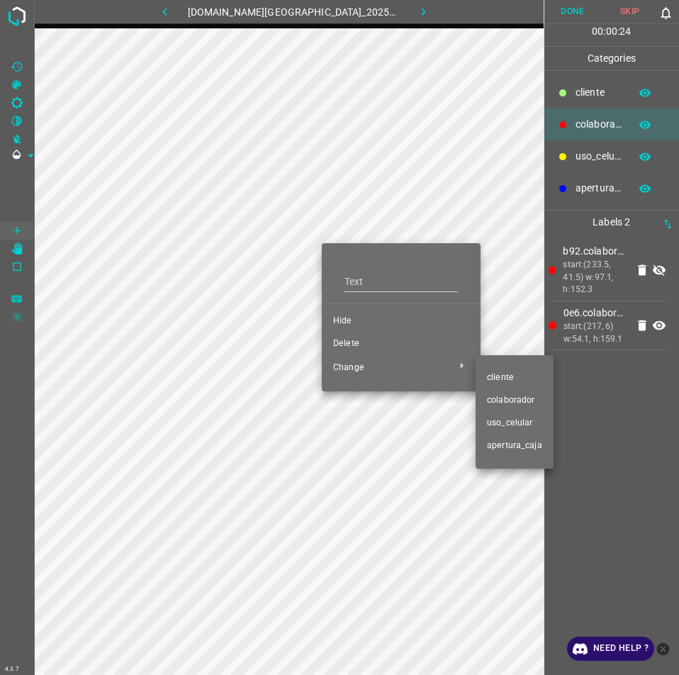
click at [342, 321] on div at bounding box center [339, 337] width 679 height 675
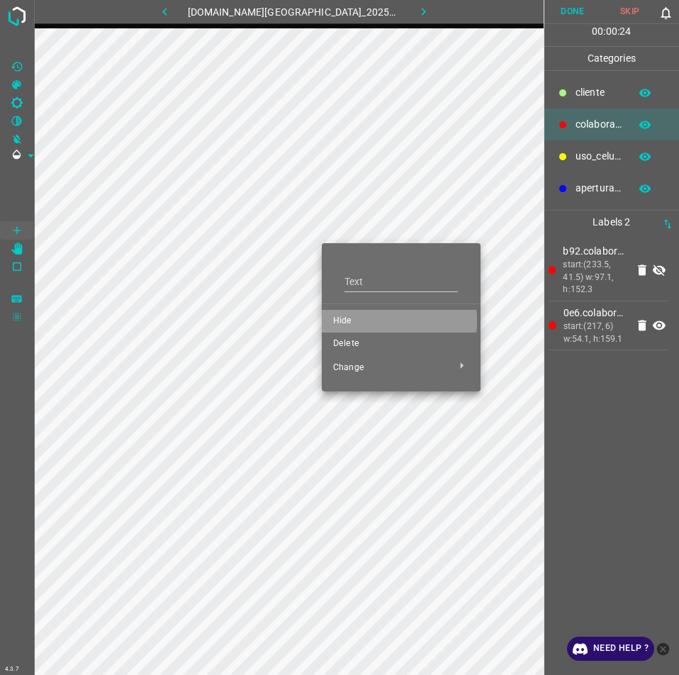
click at [342, 321] on span "Hide" at bounding box center [401, 321] width 136 height 13
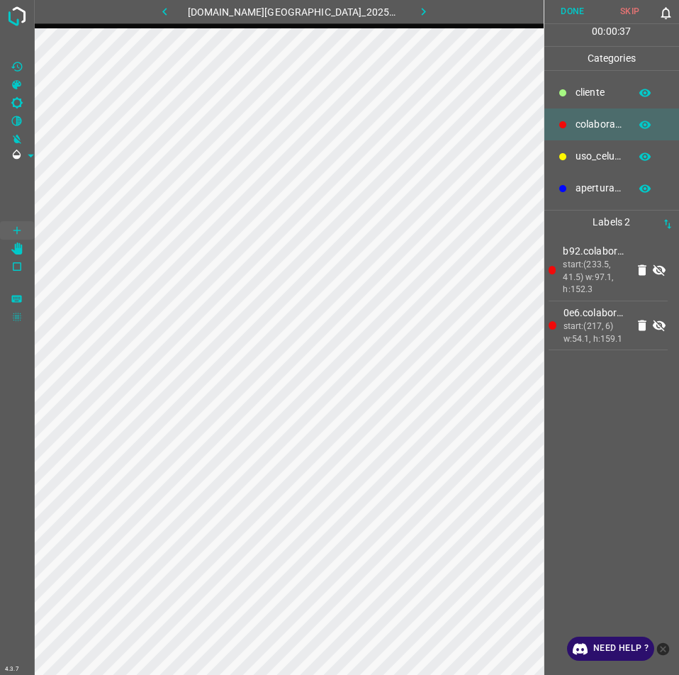
drag, startPoint x: 659, startPoint y: 266, endPoint x: 664, endPoint y: 340, distance: 74.6
click at [659, 269] on icon at bounding box center [659, 270] width 17 height 17
click at [657, 319] on icon at bounding box center [659, 325] width 17 height 17
click at [575, 4] on button "Done" at bounding box center [572, 11] width 57 height 23
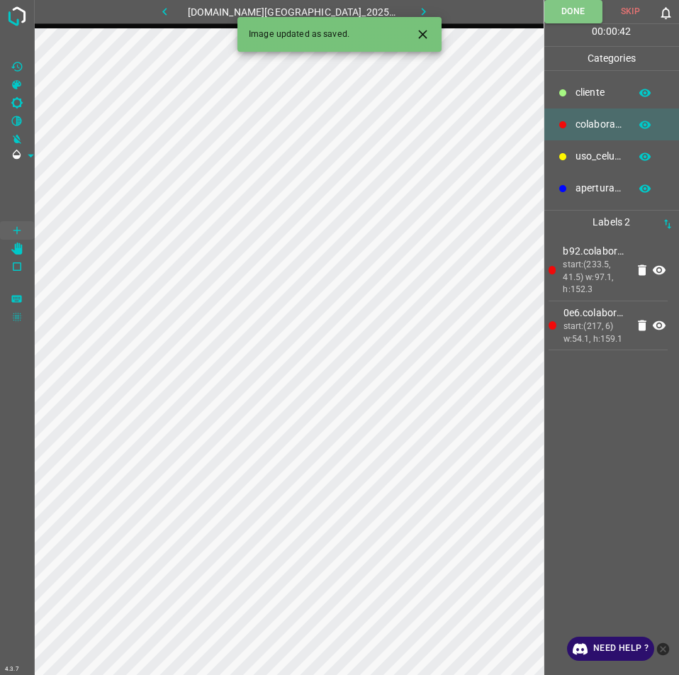
click at [416, 7] on icon "button" at bounding box center [423, 11] width 15 height 15
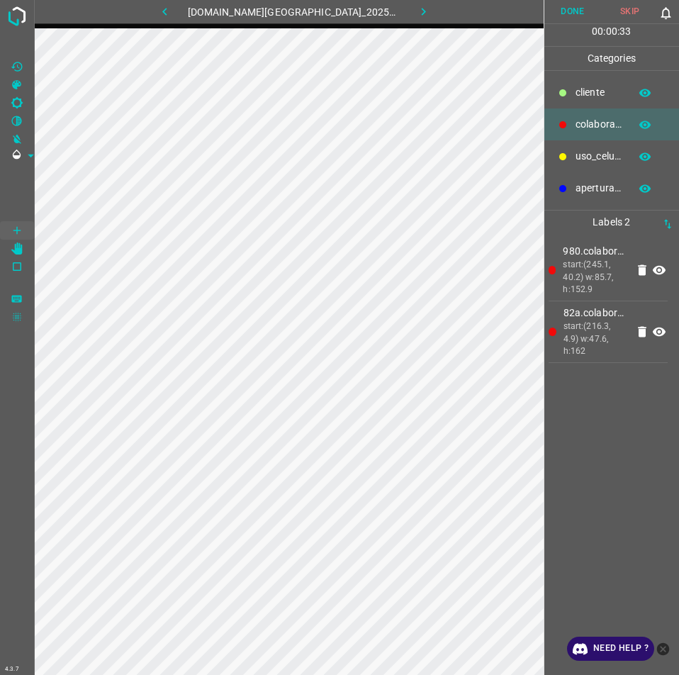
click at [569, 8] on button "Done" at bounding box center [572, 11] width 57 height 23
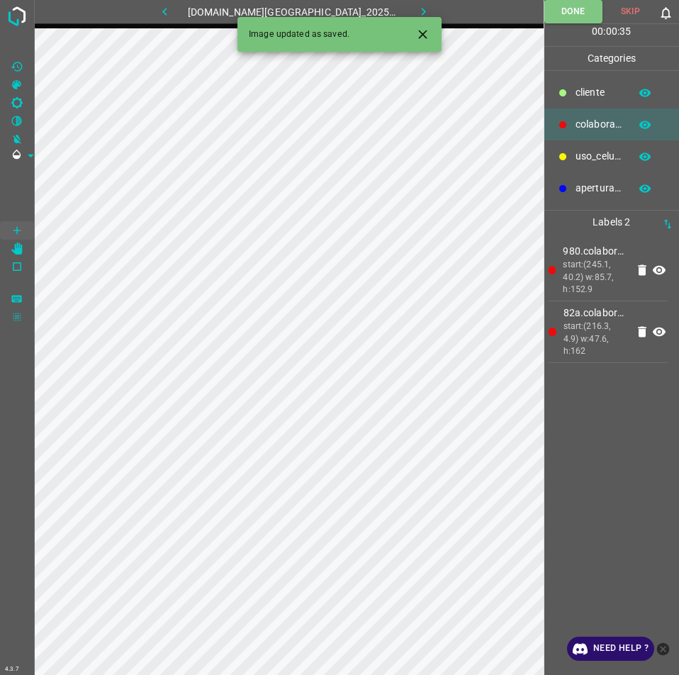
click at [416, 11] on icon "button" at bounding box center [423, 11] width 15 height 15
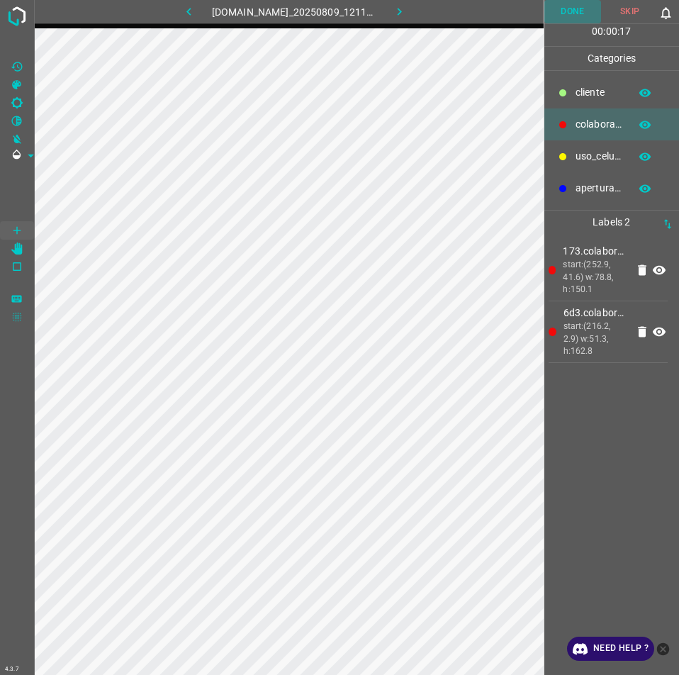
click at [588, 20] on button "Done" at bounding box center [572, 11] width 57 height 23
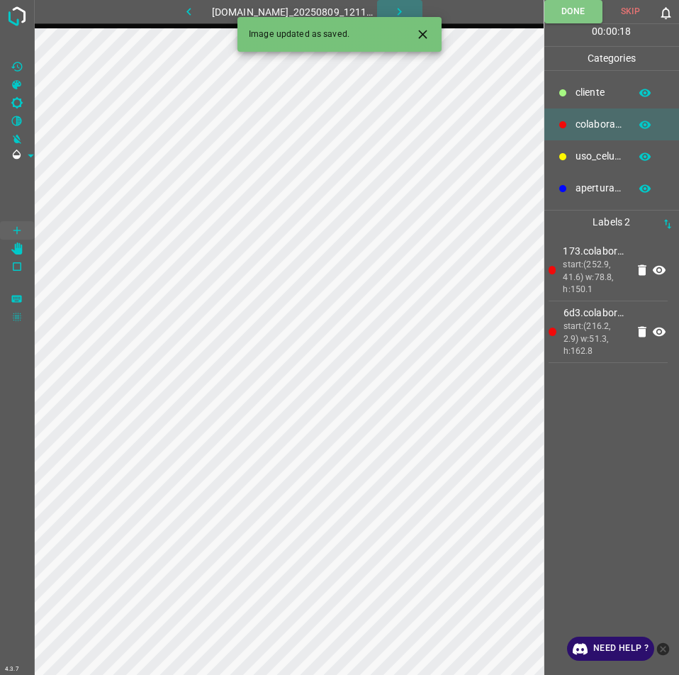
click at [422, 9] on button "button" at bounding box center [399, 11] width 45 height 23
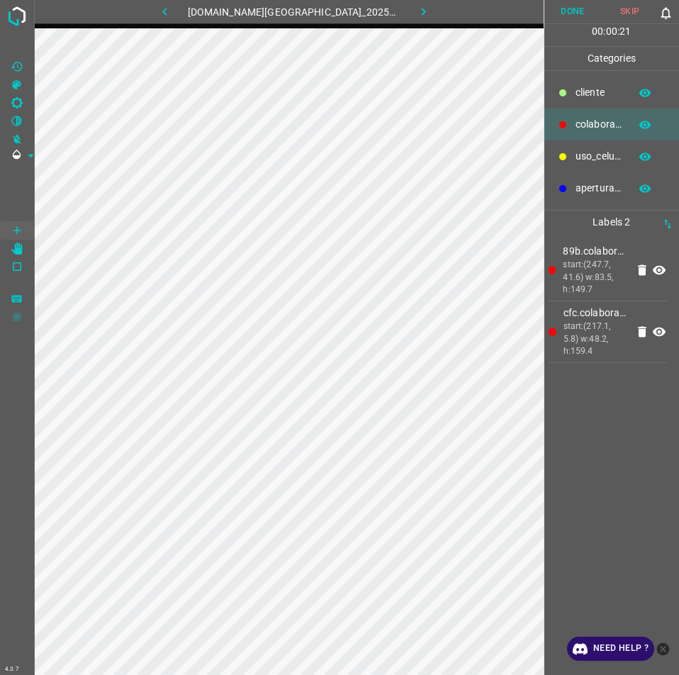
click at [577, 14] on button "Done" at bounding box center [572, 11] width 57 height 23
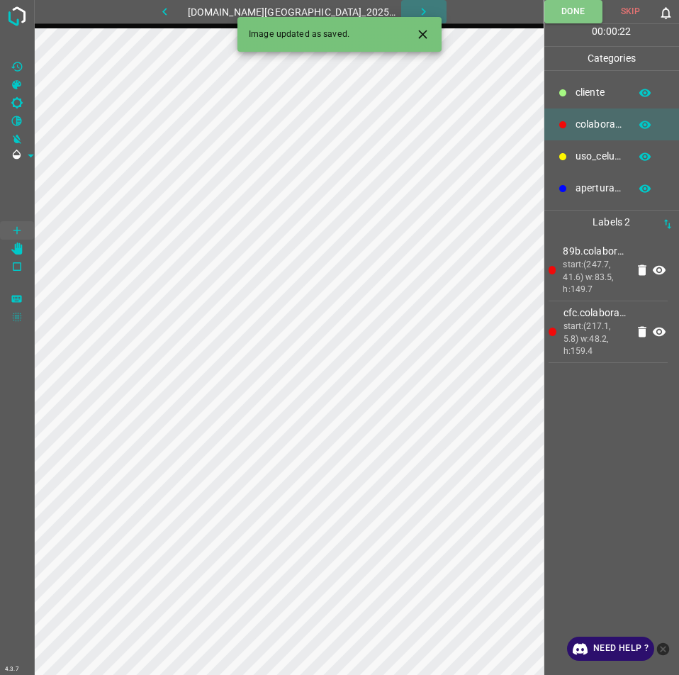
click at [416, 7] on icon "button" at bounding box center [423, 11] width 15 height 15
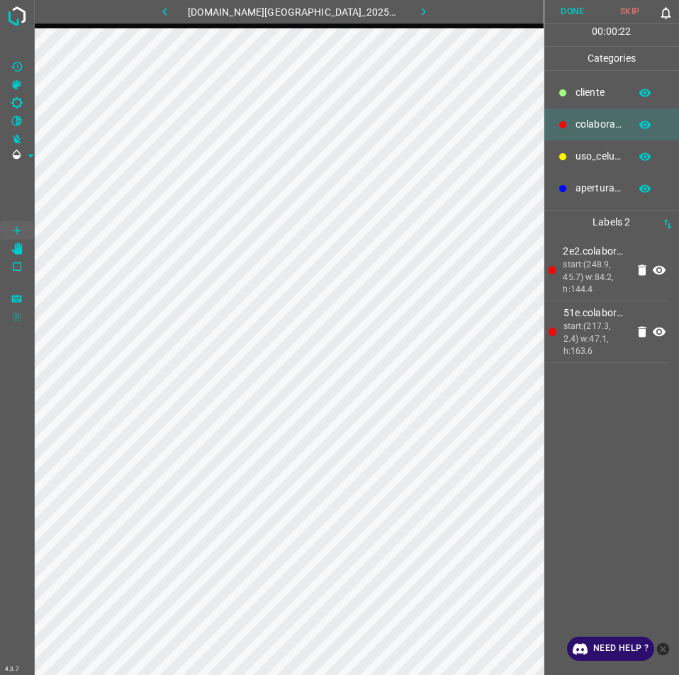
click at [566, 5] on button "Done" at bounding box center [572, 11] width 57 height 23
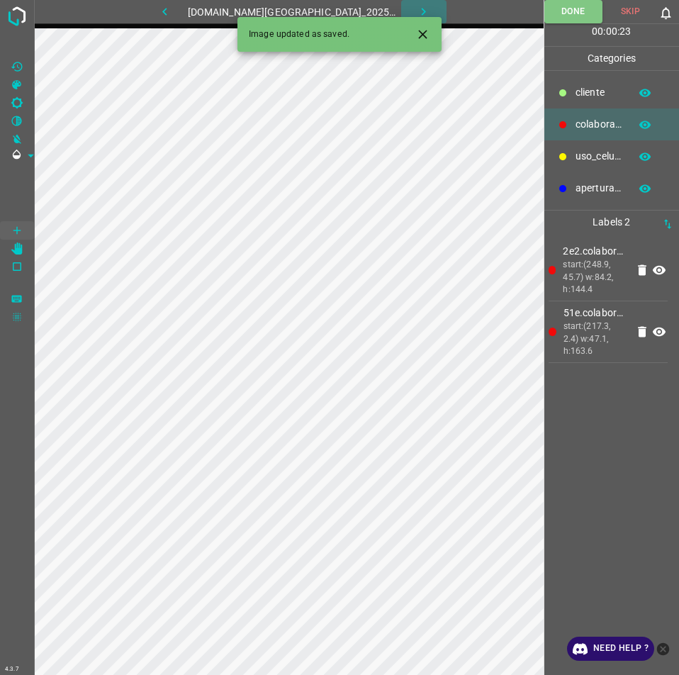
click at [418, 11] on button "button" at bounding box center [423, 11] width 45 height 23
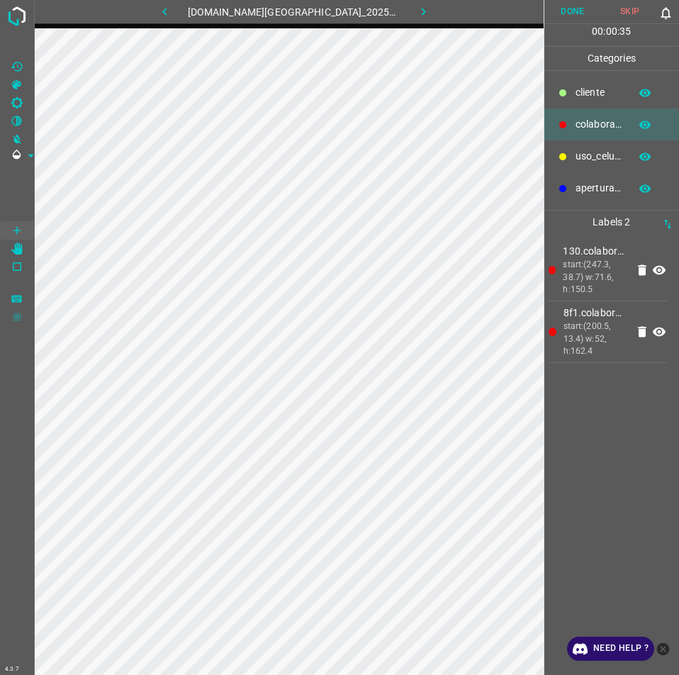
click at [575, 21] on button "Done" at bounding box center [572, 11] width 57 height 23
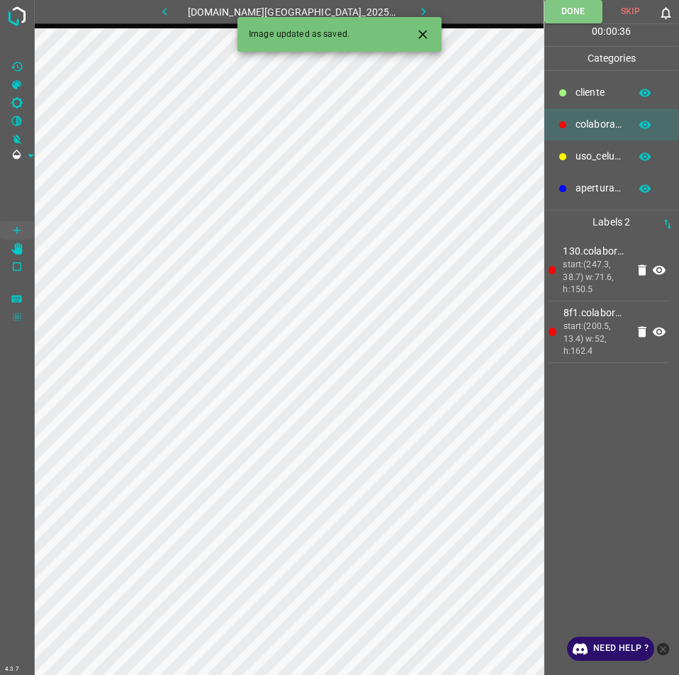
click at [416, 6] on icon "button" at bounding box center [423, 11] width 15 height 15
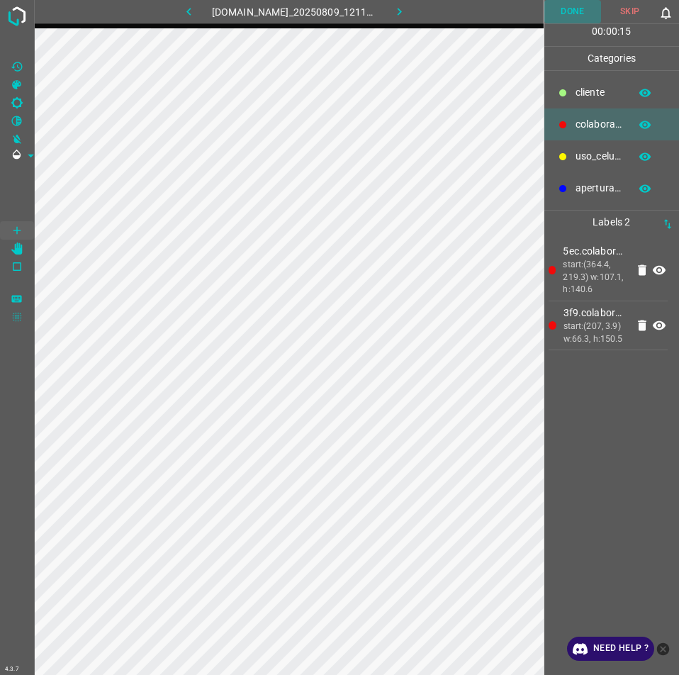
click at [563, 13] on button "Done" at bounding box center [572, 11] width 57 height 23
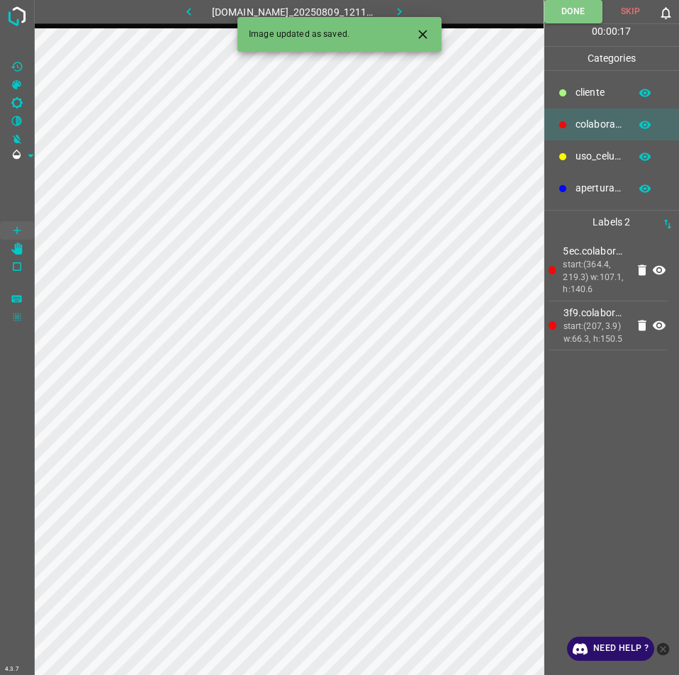
click at [407, 11] on icon "button" at bounding box center [399, 11] width 15 height 15
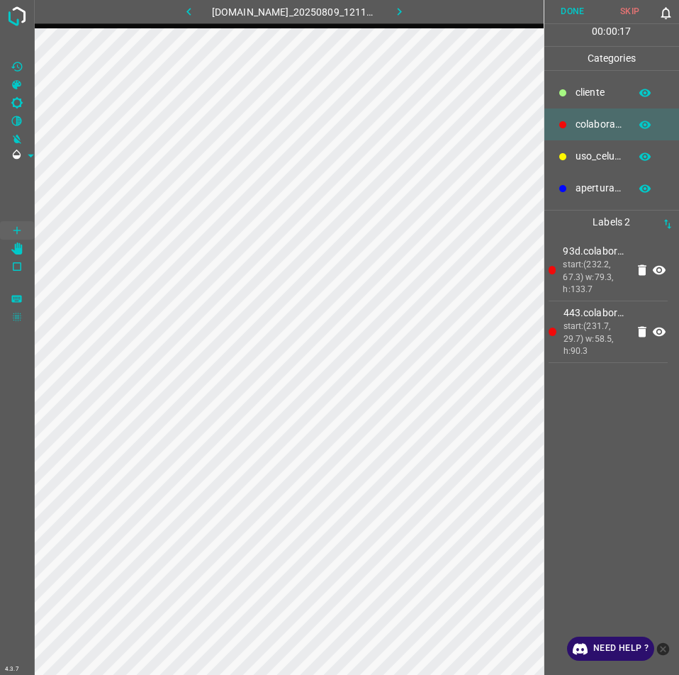
click at [568, 1] on button "Done" at bounding box center [572, 11] width 57 height 23
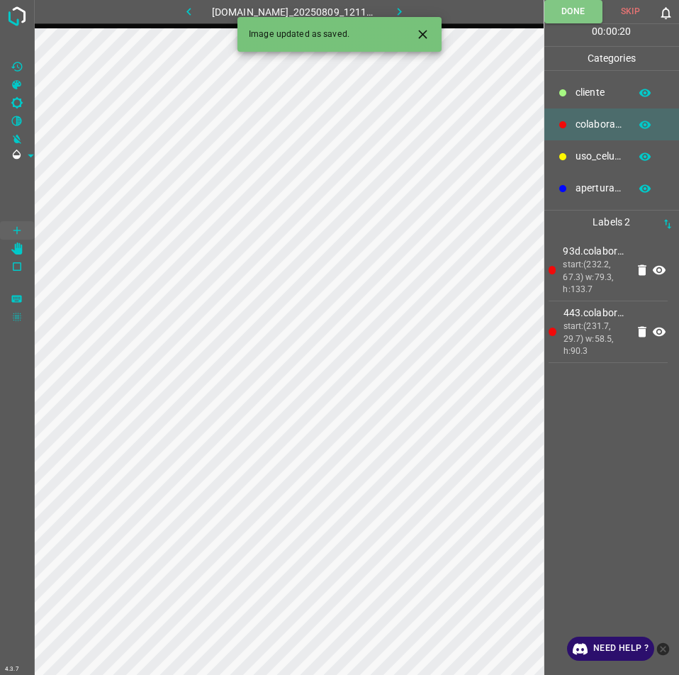
click at [400, 8] on button "button" at bounding box center [399, 11] width 45 height 23
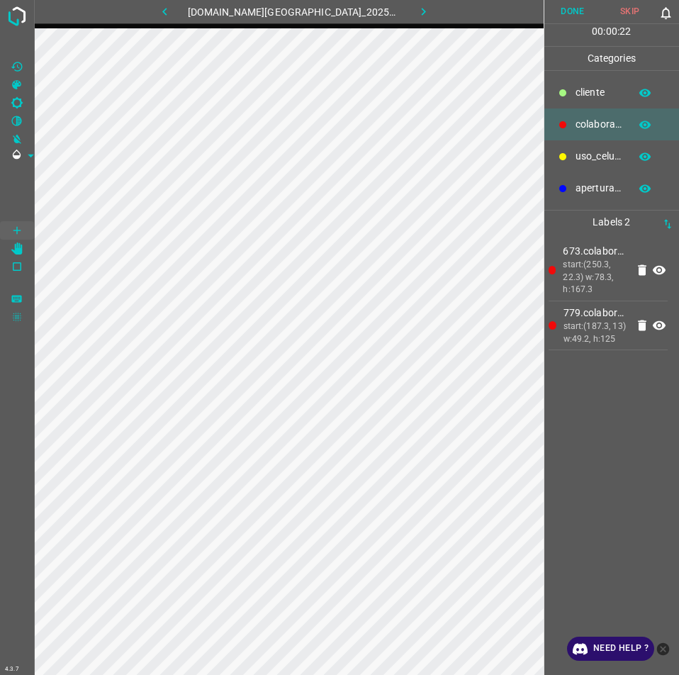
click at [556, 15] on button "Done" at bounding box center [572, 11] width 57 height 23
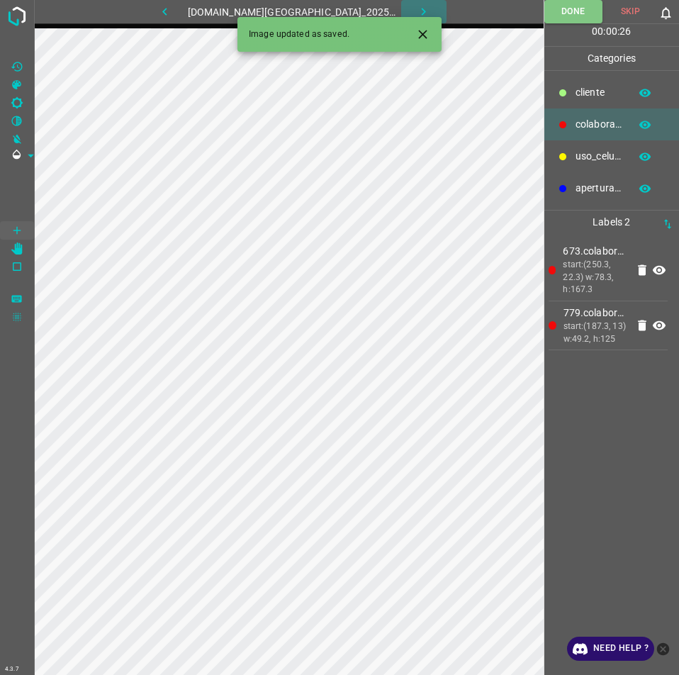
click at [426, 2] on button "button" at bounding box center [423, 11] width 45 height 23
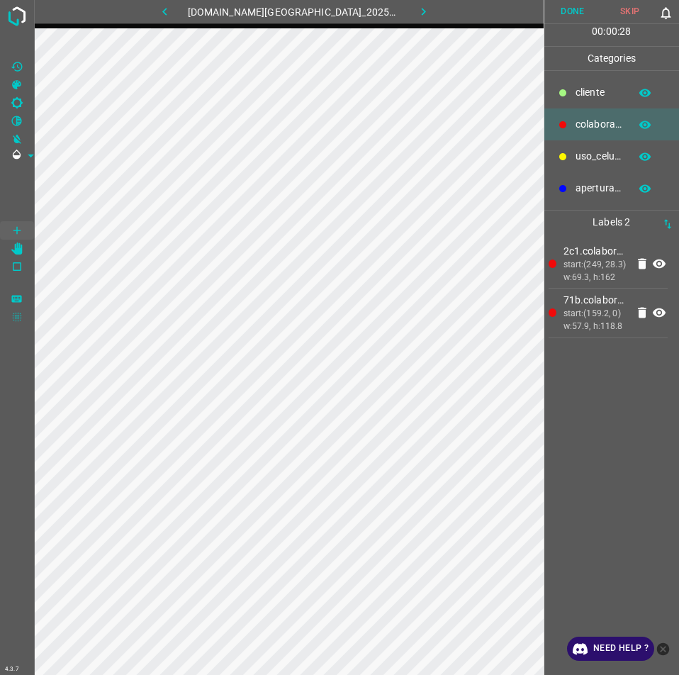
click at [566, 15] on button "Done" at bounding box center [572, 11] width 57 height 23
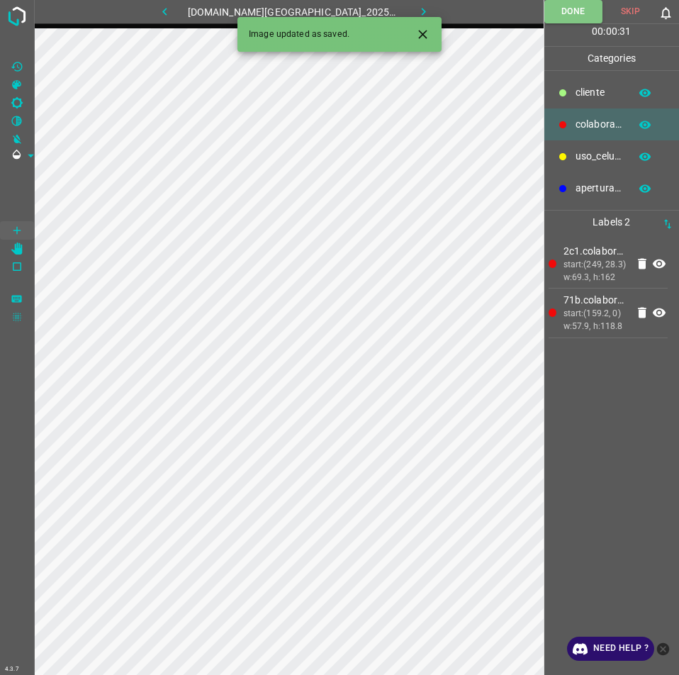
click at [416, 4] on icon "button" at bounding box center [423, 11] width 15 height 15
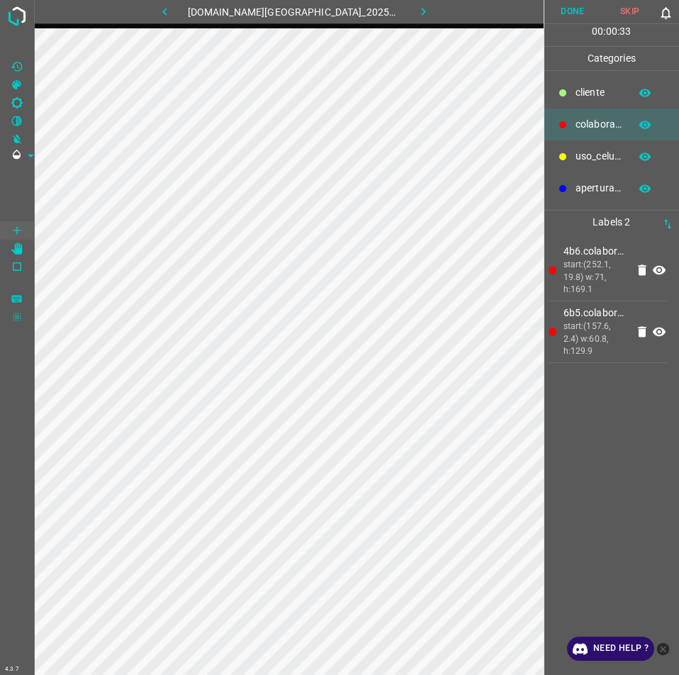
click at [573, 15] on button "Done" at bounding box center [572, 11] width 57 height 23
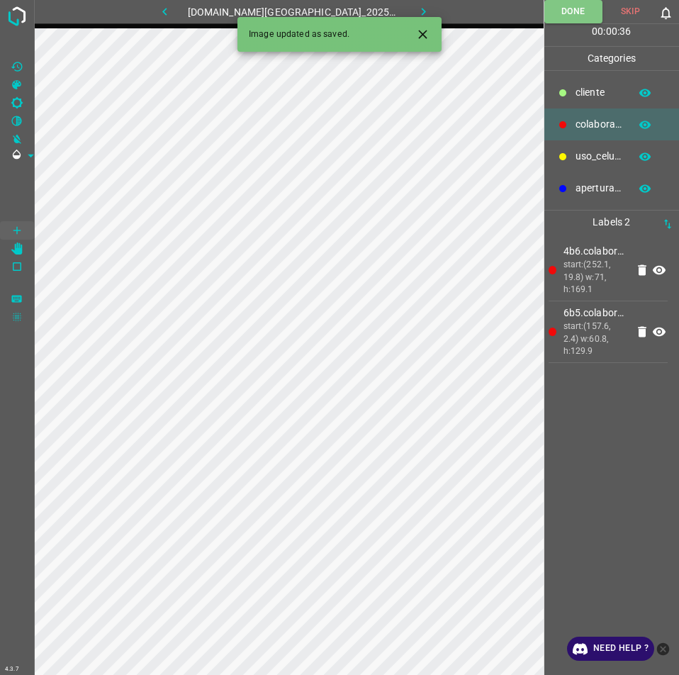
click at [419, 9] on button "button" at bounding box center [423, 11] width 45 height 23
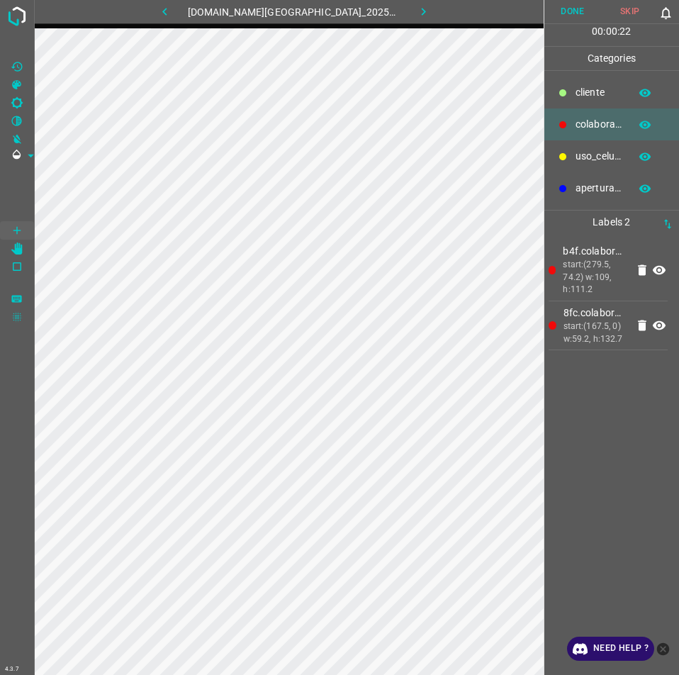
click at [566, 16] on button "Done" at bounding box center [572, 11] width 57 height 23
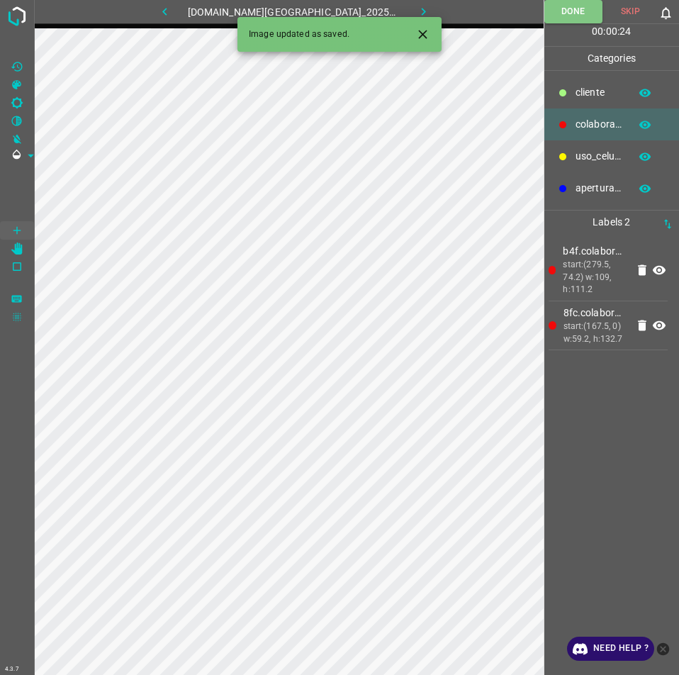
click at [416, 4] on icon "button" at bounding box center [423, 11] width 15 height 15
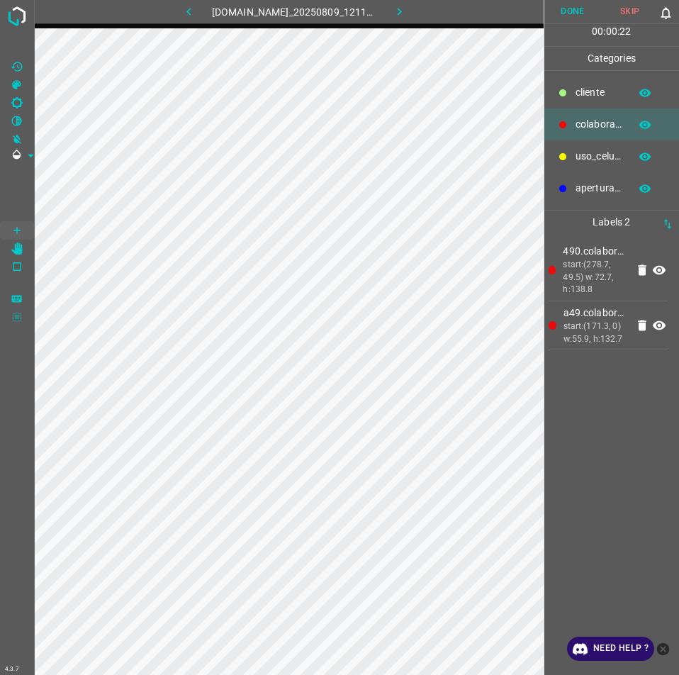
click at [582, 8] on button "Done" at bounding box center [572, 11] width 57 height 23
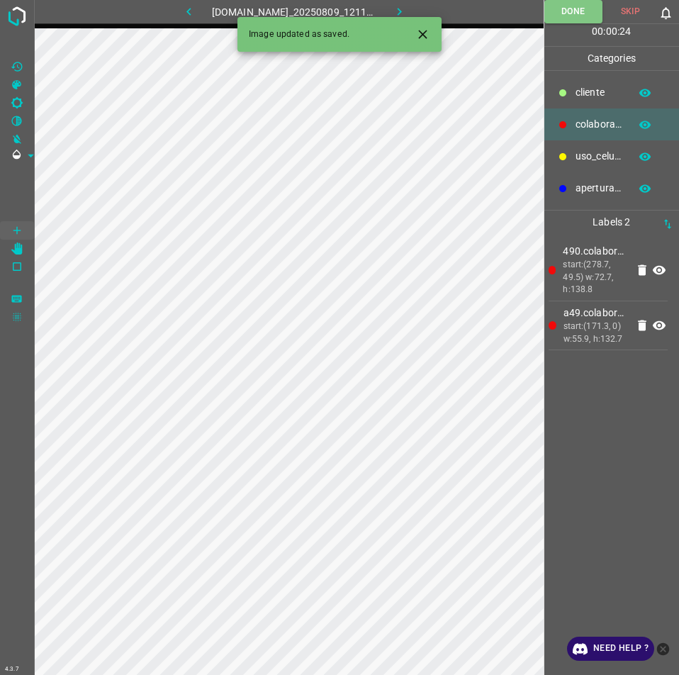
click at [405, 8] on icon "button" at bounding box center [399, 11] width 15 height 15
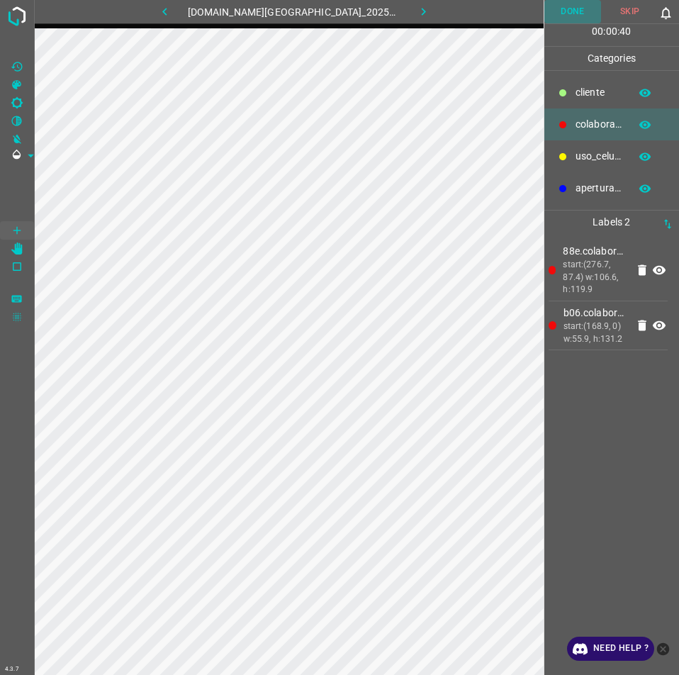
click at [580, 16] on button "Done" at bounding box center [572, 11] width 57 height 23
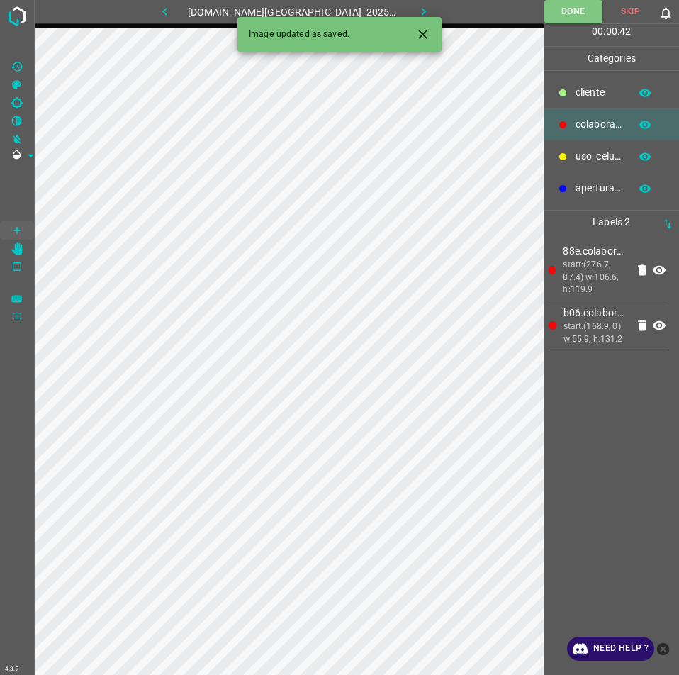
click at [416, 11] on icon "button" at bounding box center [423, 11] width 15 height 15
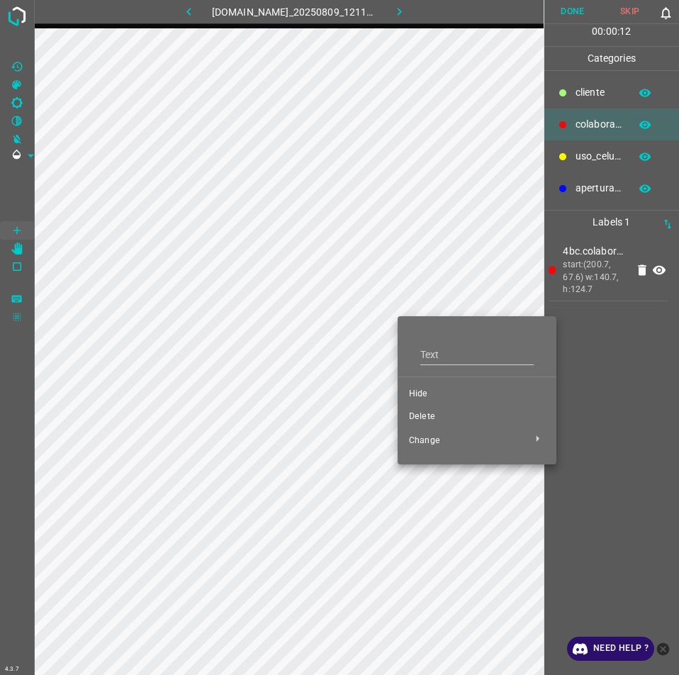
click at [424, 403] on li "Hide" at bounding box center [477, 394] width 159 height 23
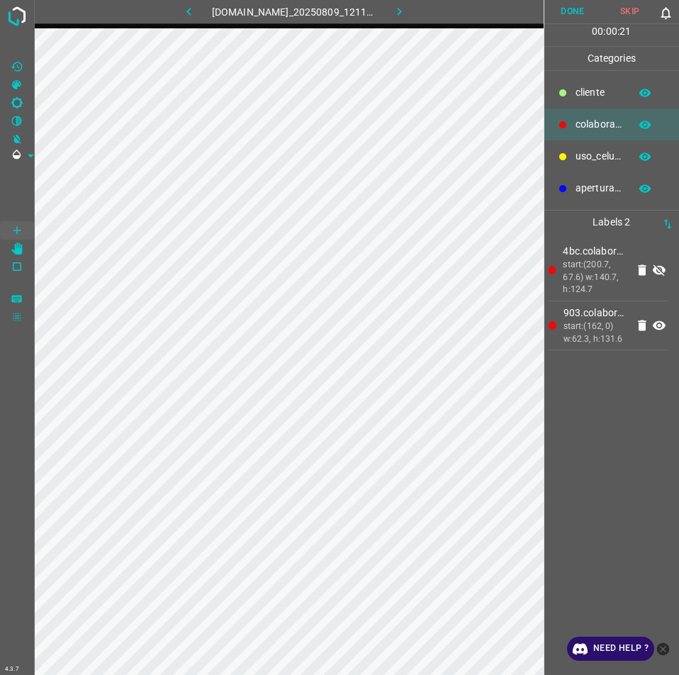
click at [662, 267] on icon at bounding box center [659, 270] width 13 height 11
click at [573, 18] on button "Done" at bounding box center [572, 11] width 57 height 23
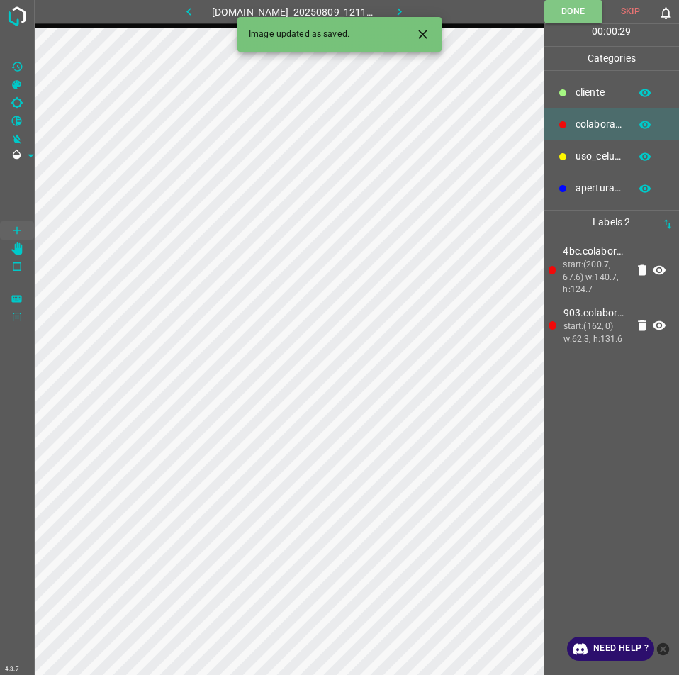
click at [407, 11] on icon "button" at bounding box center [399, 11] width 15 height 15
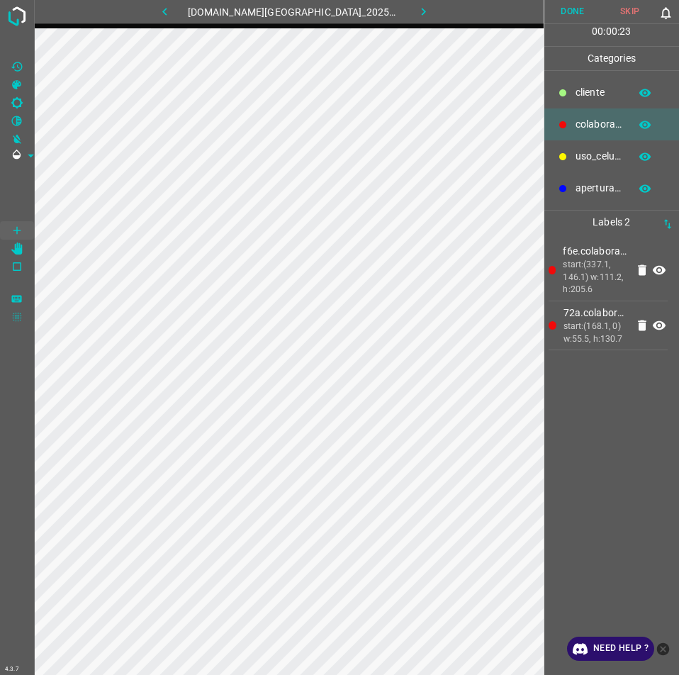
click at [586, 16] on button "Done" at bounding box center [572, 11] width 57 height 23
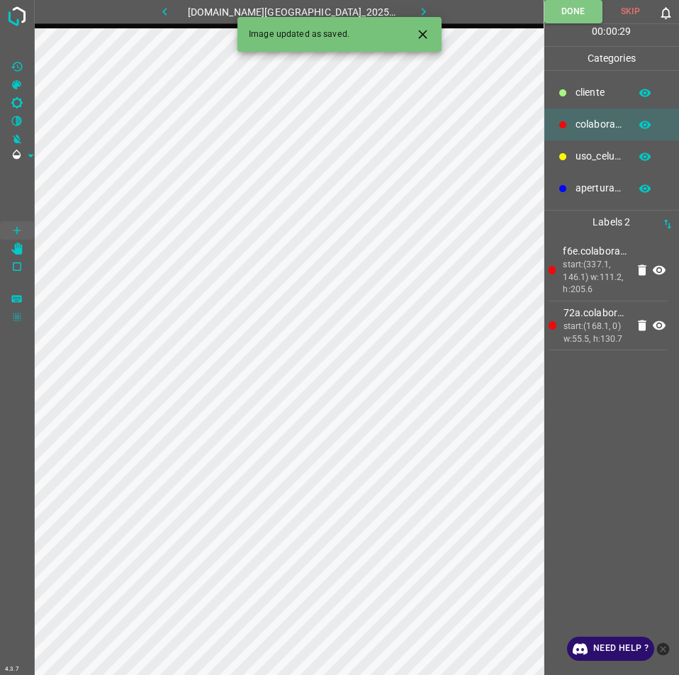
click at [416, 8] on icon "button" at bounding box center [423, 11] width 15 height 15
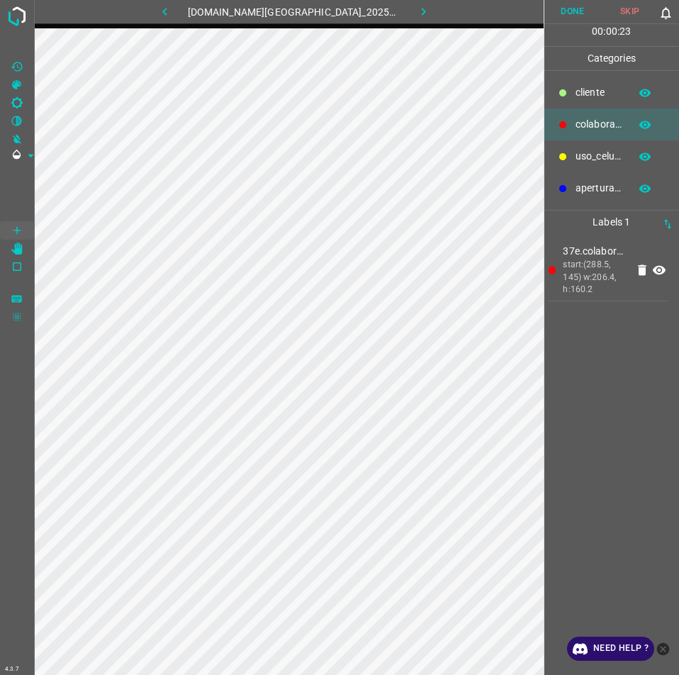
click at [573, 2] on button "Done" at bounding box center [572, 11] width 57 height 23
click at [587, 9] on button "Done" at bounding box center [573, 11] width 58 height 23
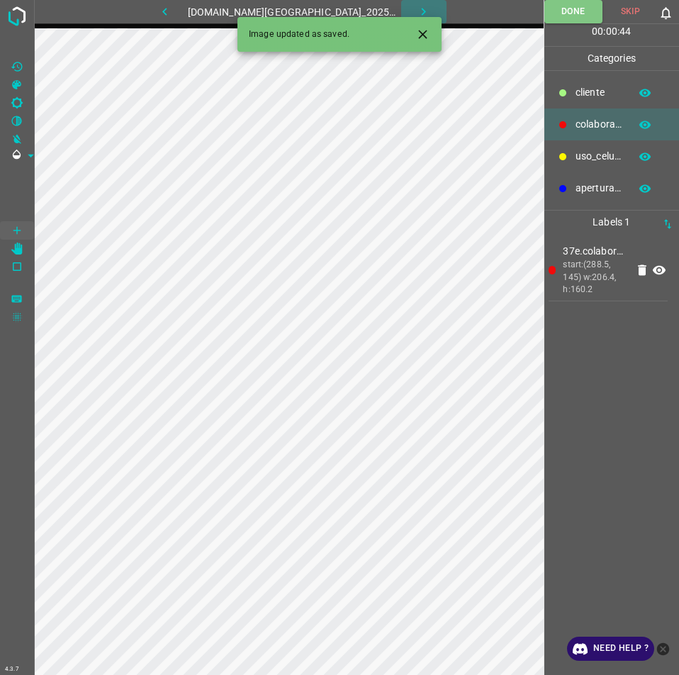
click at [416, 13] on icon "button" at bounding box center [423, 11] width 15 height 15
click at [172, 8] on icon "button" at bounding box center [164, 11] width 15 height 15
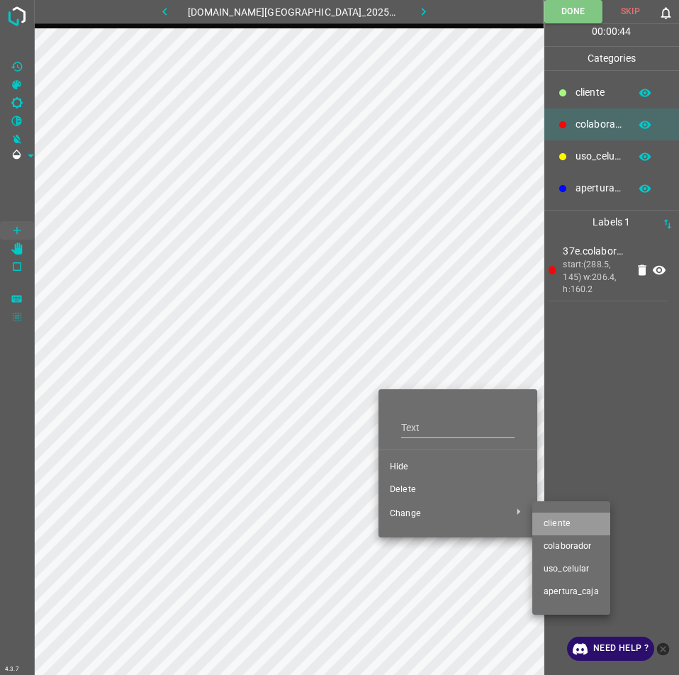
click at [566, 516] on li "​​cliente" at bounding box center [571, 524] width 78 height 23
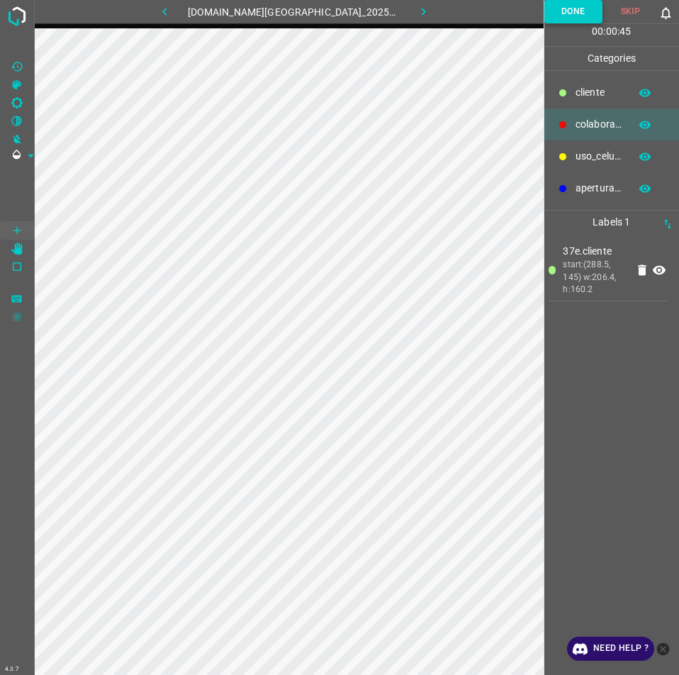
click at [581, 11] on button "Done" at bounding box center [573, 11] width 58 height 23
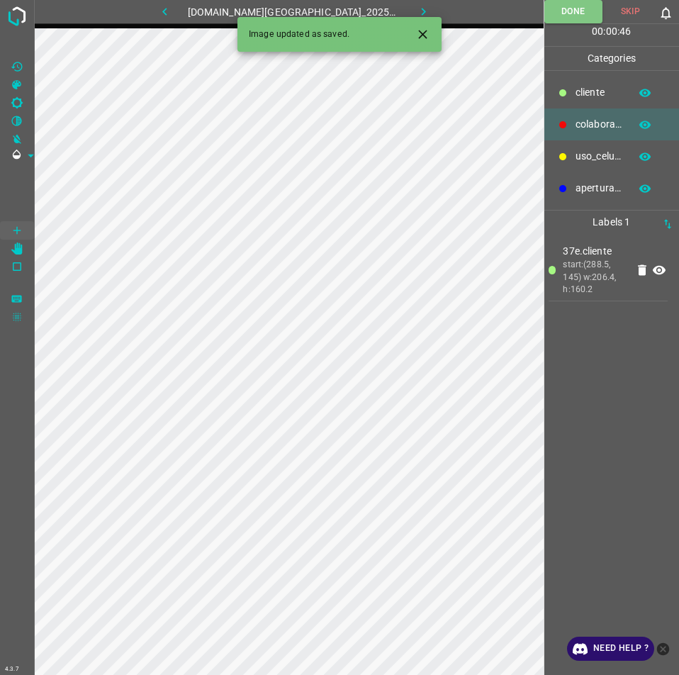
click at [172, 4] on icon "button" at bounding box center [164, 11] width 15 height 15
click at [401, 8] on button "button" at bounding box center [423, 11] width 45 height 23
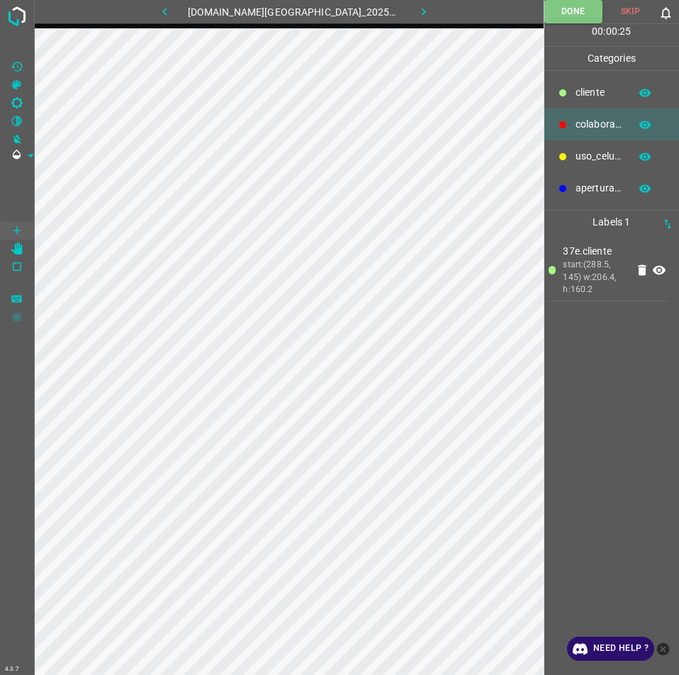
click at [401, 8] on button "button" at bounding box center [423, 11] width 45 height 23
drag, startPoint x: 594, startPoint y: 101, endPoint x: 564, endPoint y: 155, distance: 60.9
click at [594, 103] on div "​​cliente" at bounding box center [611, 93] width 135 height 32
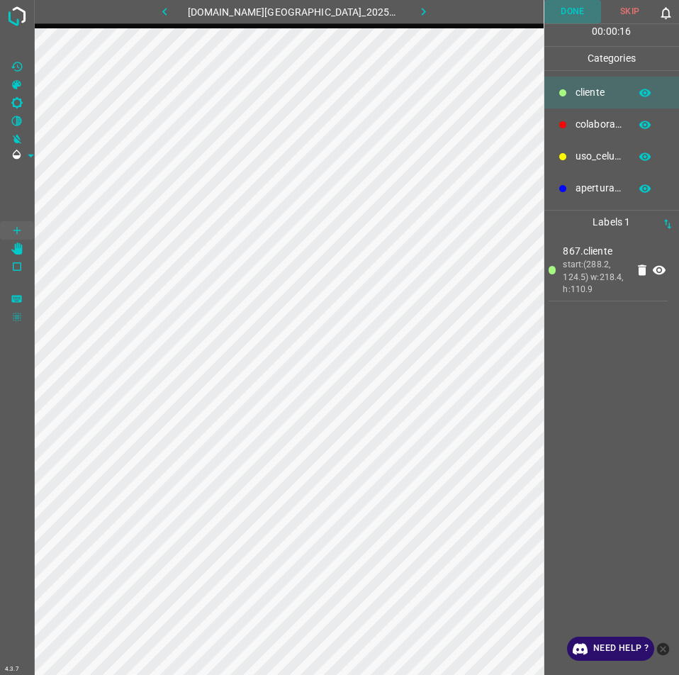
click at [582, 23] on button "Done" at bounding box center [572, 11] width 57 height 23
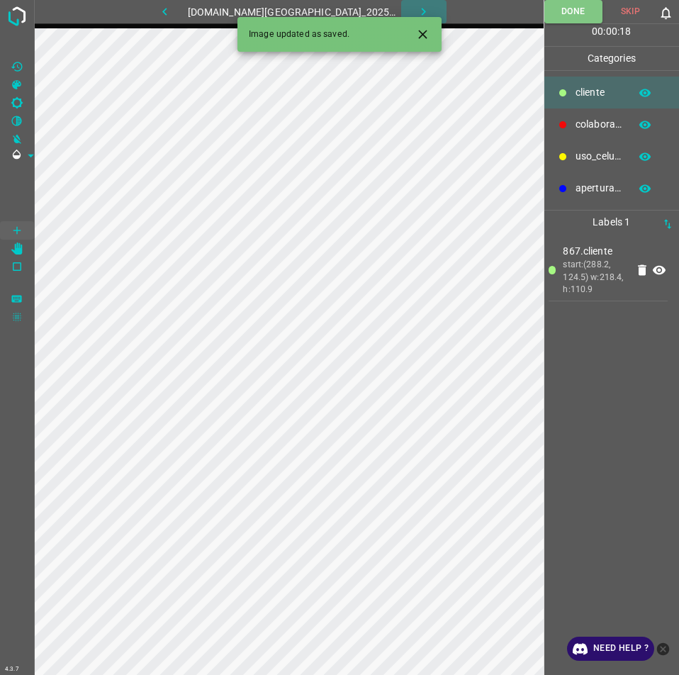
click at [416, 6] on icon "button" at bounding box center [423, 11] width 15 height 15
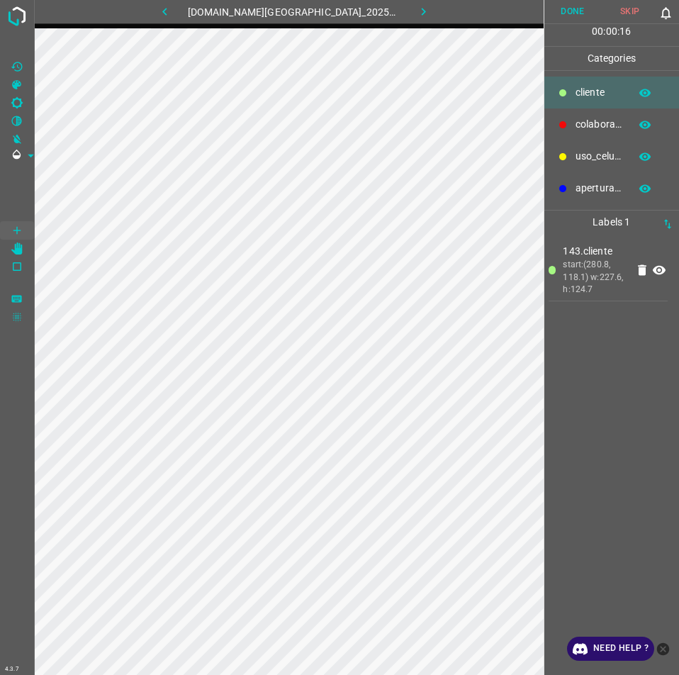
click at [573, 15] on button "Done" at bounding box center [572, 11] width 57 height 23
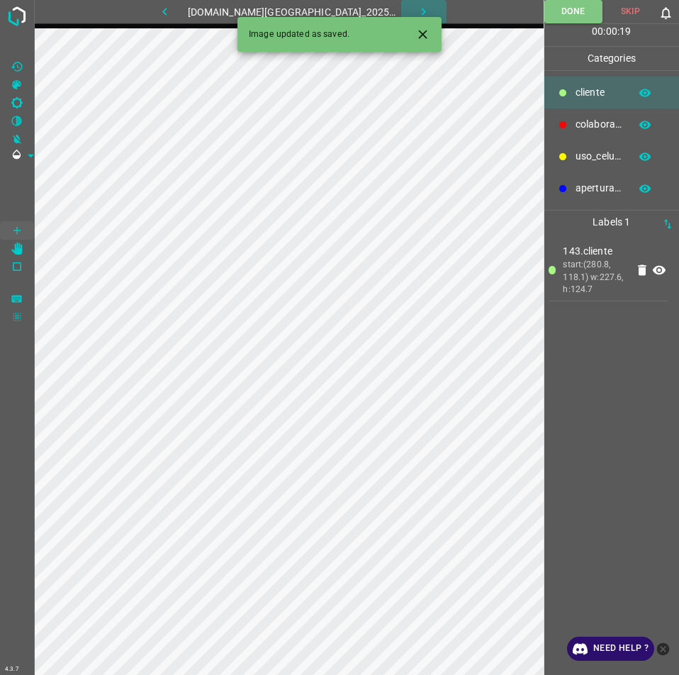
click at [403, 4] on button "button" at bounding box center [423, 11] width 45 height 23
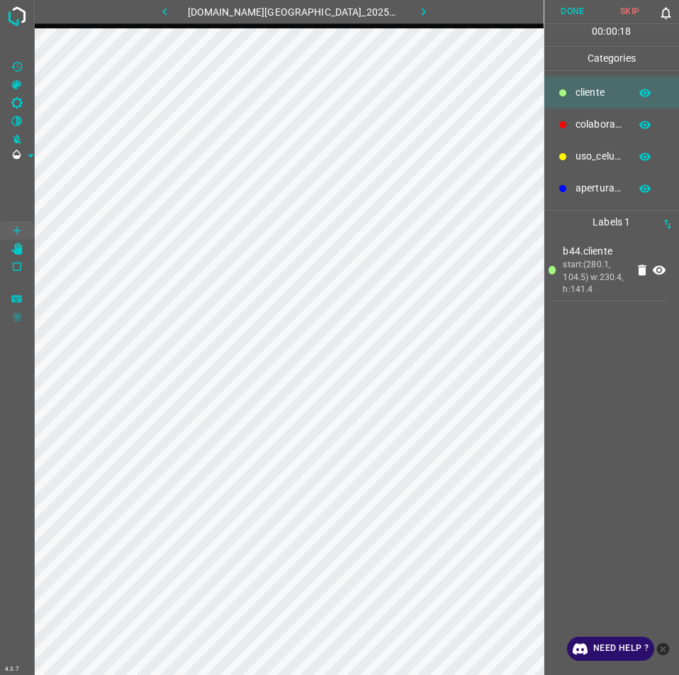
click at [578, 20] on button "Done" at bounding box center [572, 11] width 57 height 23
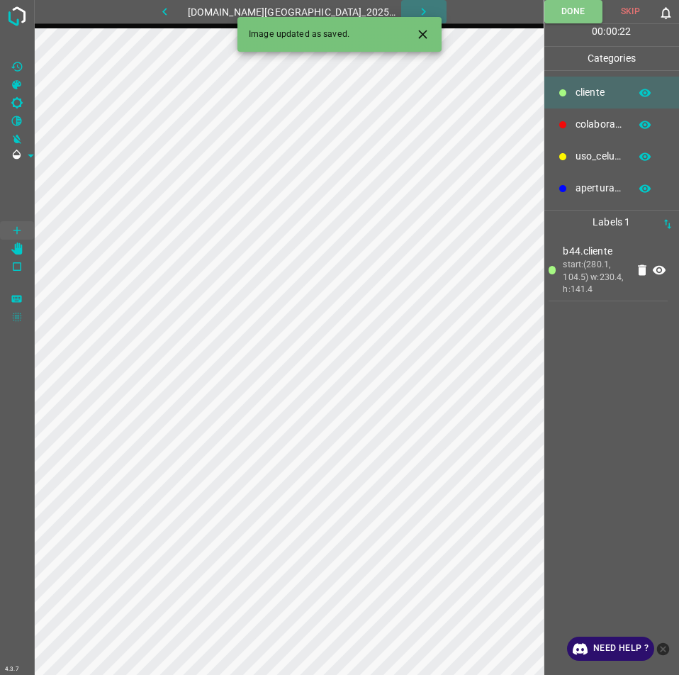
click at [401, 8] on button "button" at bounding box center [423, 11] width 45 height 23
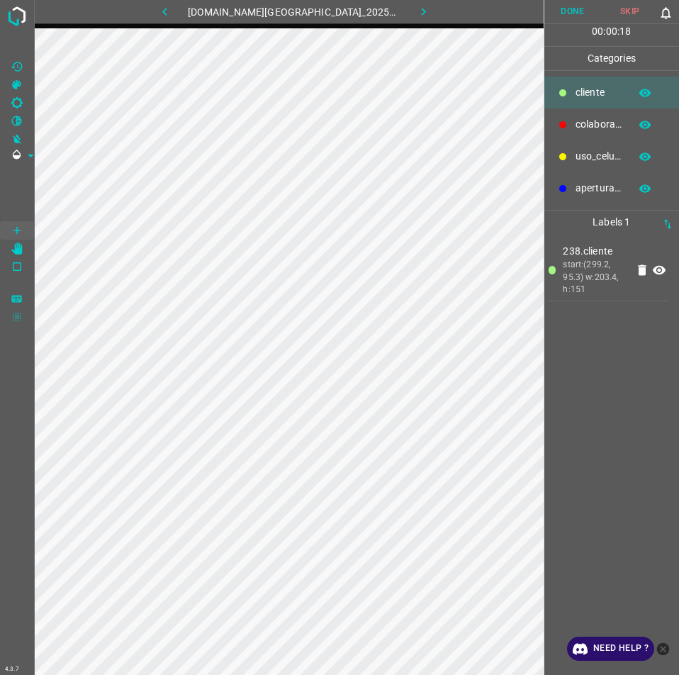
click at [576, 9] on button "Done" at bounding box center [572, 11] width 57 height 23
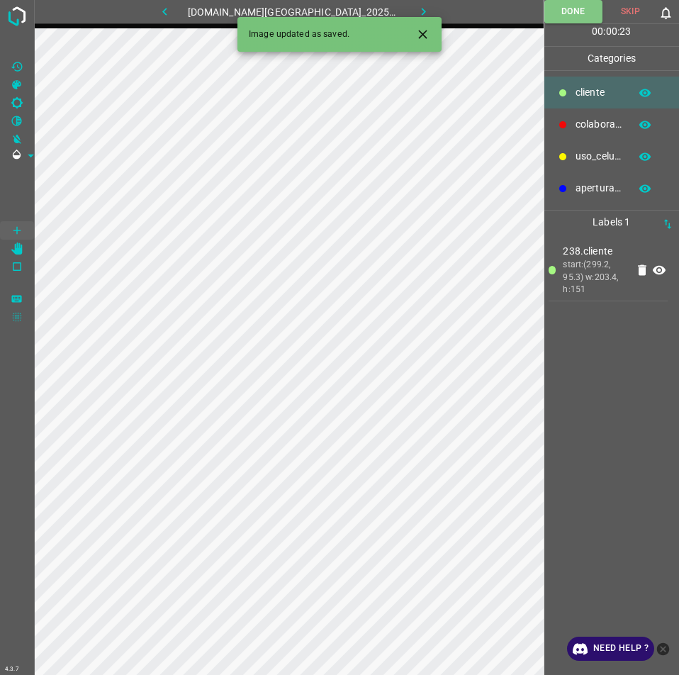
click at [420, 16] on button "button" at bounding box center [423, 11] width 45 height 23
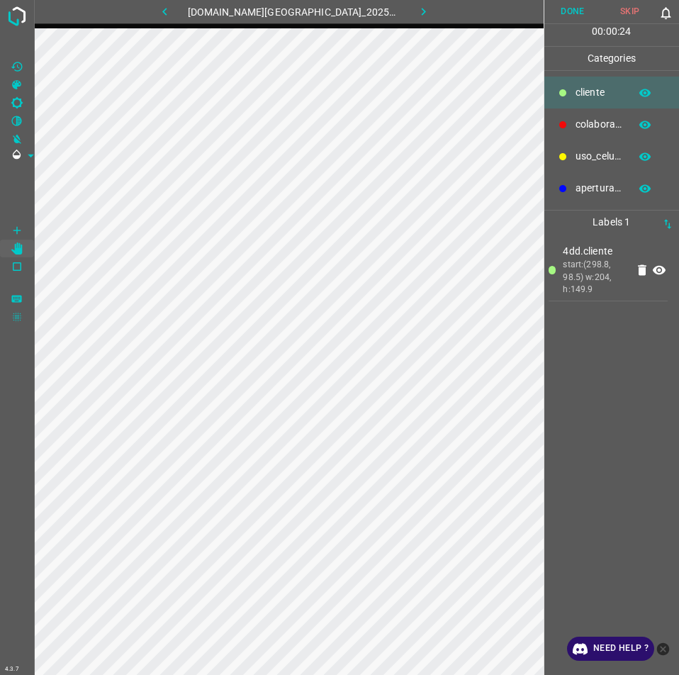
click at [583, 6] on button "Done" at bounding box center [572, 11] width 57 height 23
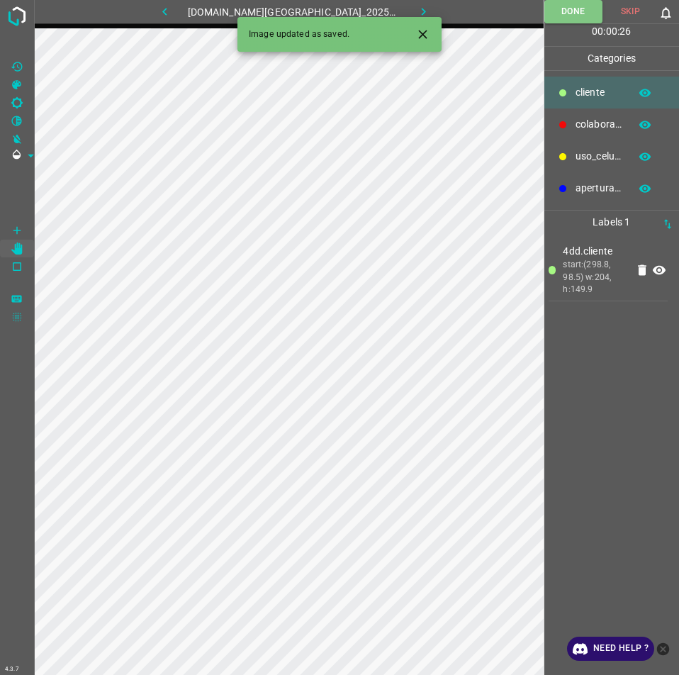
click at [416, 11] on icon "button" at bounding box center [423, 11] width 15 height 15
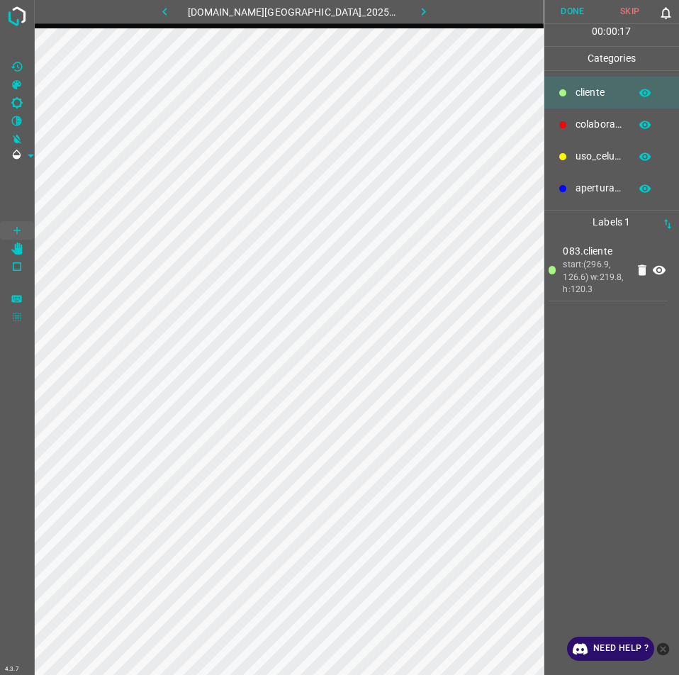
click at [583, 6] on button "Done" at bounding box center [572, 11] width 57 height 23
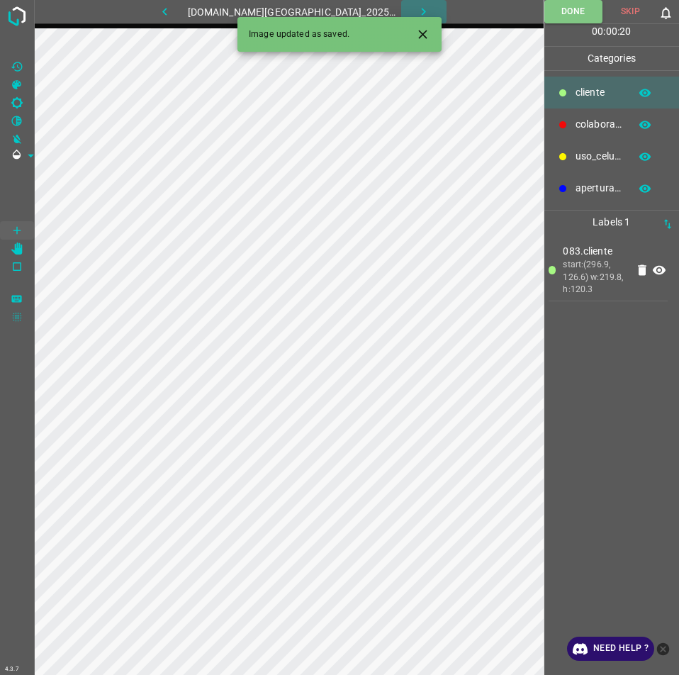
click at [418, 4] on button "button" at bounding box center [423, 11] width 45 height 23
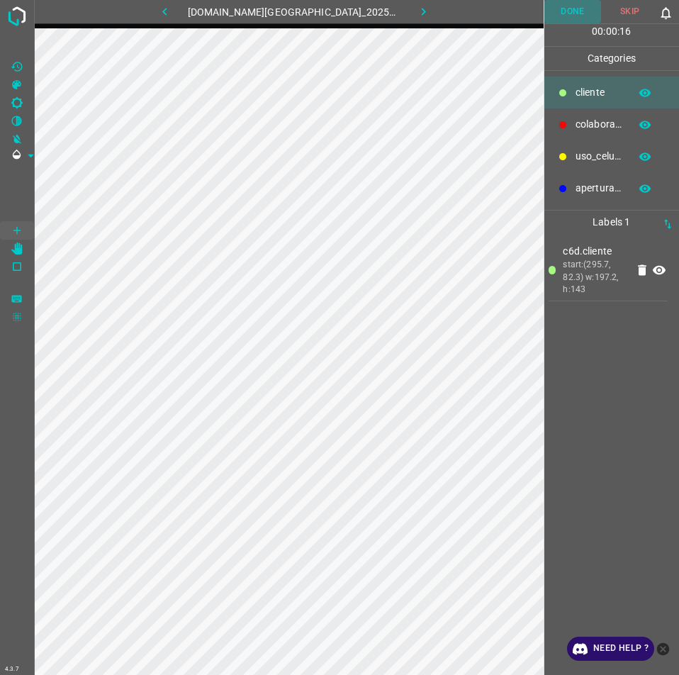
click at [576, 13] on button "Done" at bounding box center [572, 11] width 57 height 23
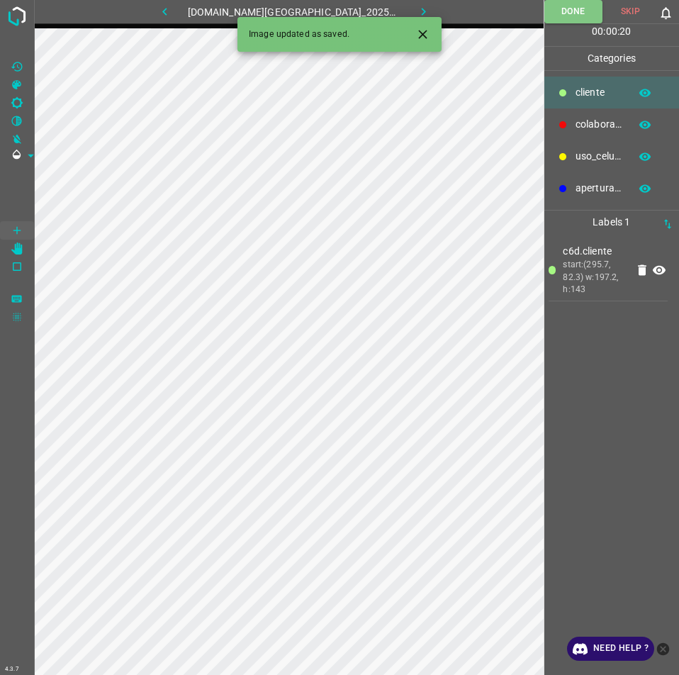
click at [416, 9] on icon "button" at bounding box center [423, 11] width 15 height 15
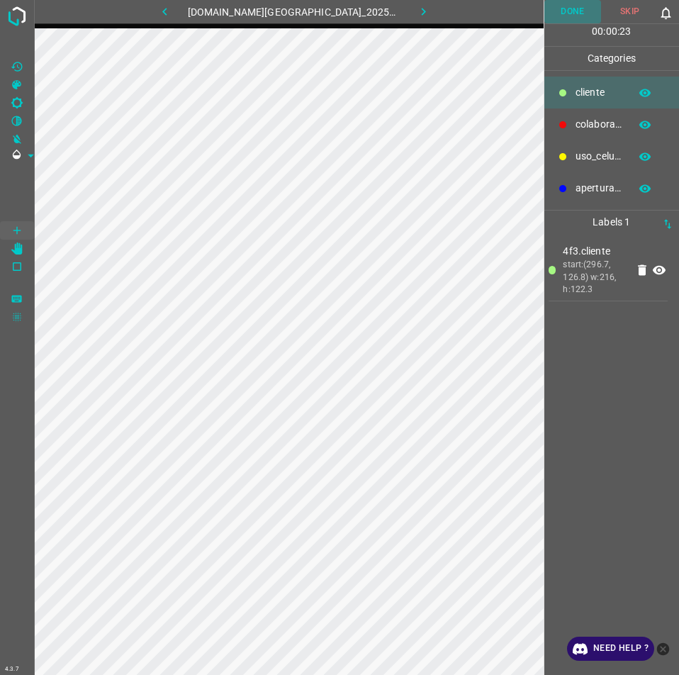
click at [578, 16] on button "Done" at bounding box center [572, 11] width 57 height 23
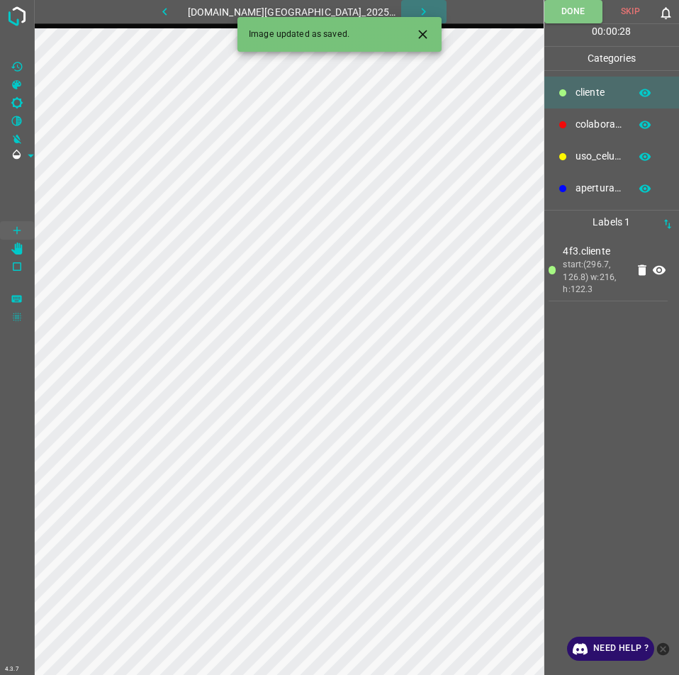
click at [416, 8] on icon "button" at bounding box center [423, 11] width 15 height 15
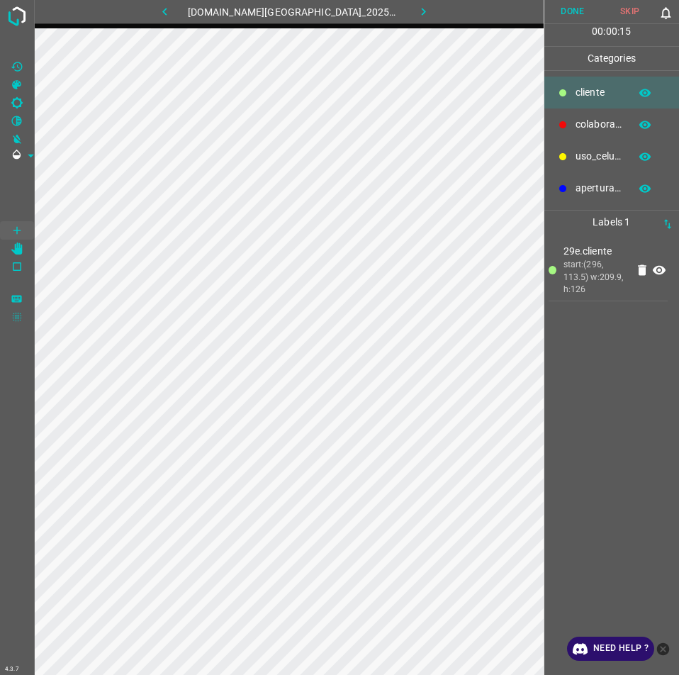
click at [573, 2] on button "Done" at bounding box center [572, 11] width 57 height 23
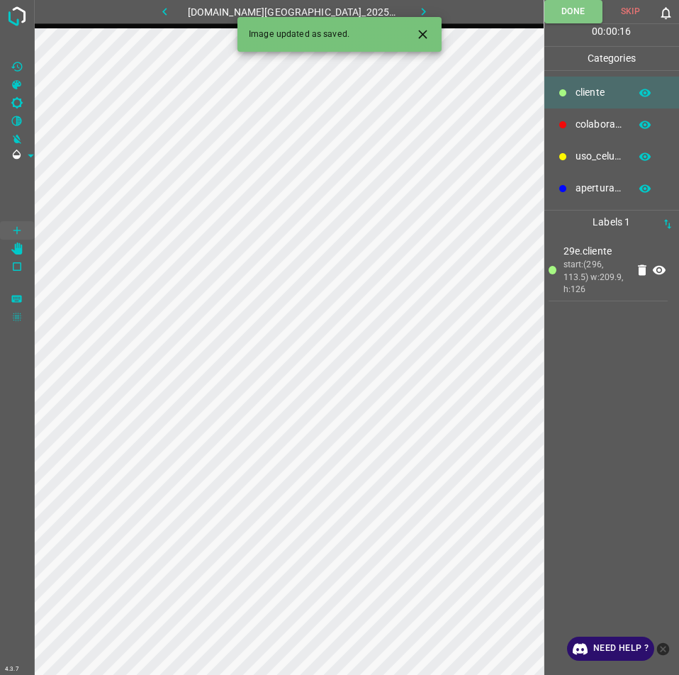
click at [416, 8] on icon "button" at bounding box center [423, 11] width 15 height 15
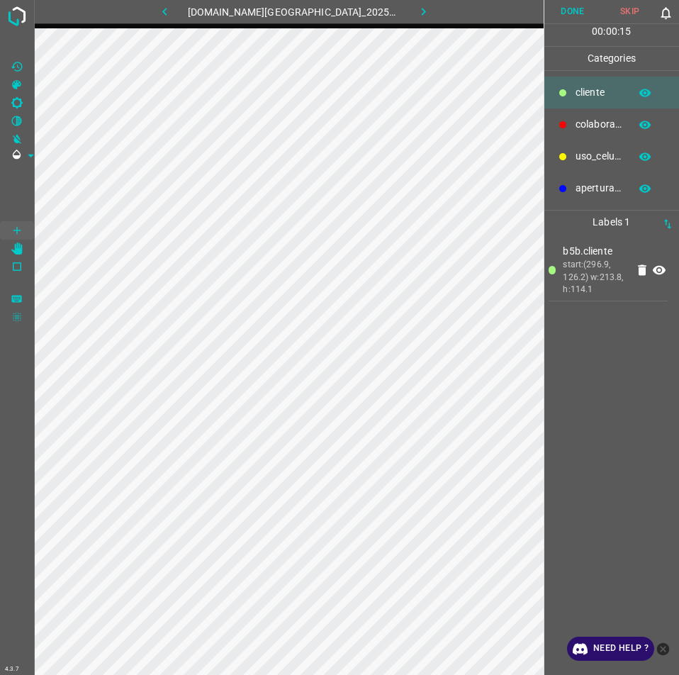
click at [576, 13] on button "Done" at bounding box center [572, 11] width 57 height 23
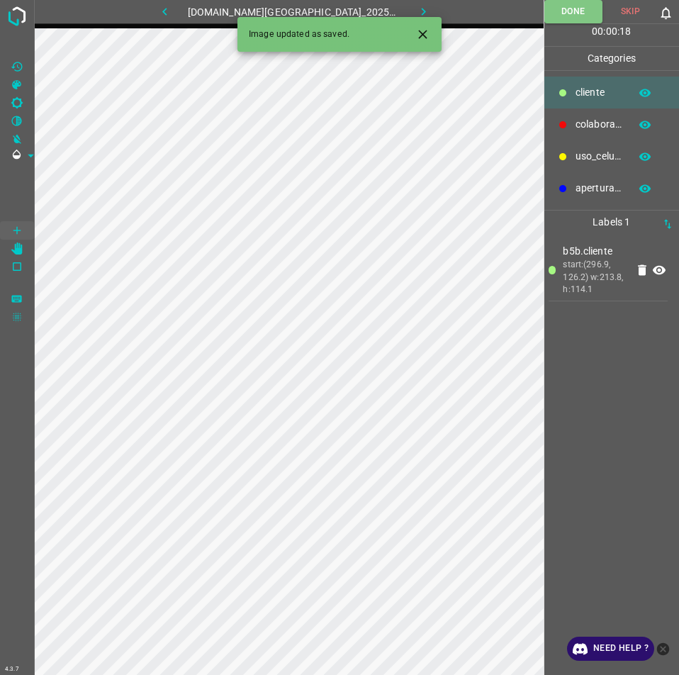
click at [422, 9] on button "button" at bounding box center [423, 11] width 45 height 23
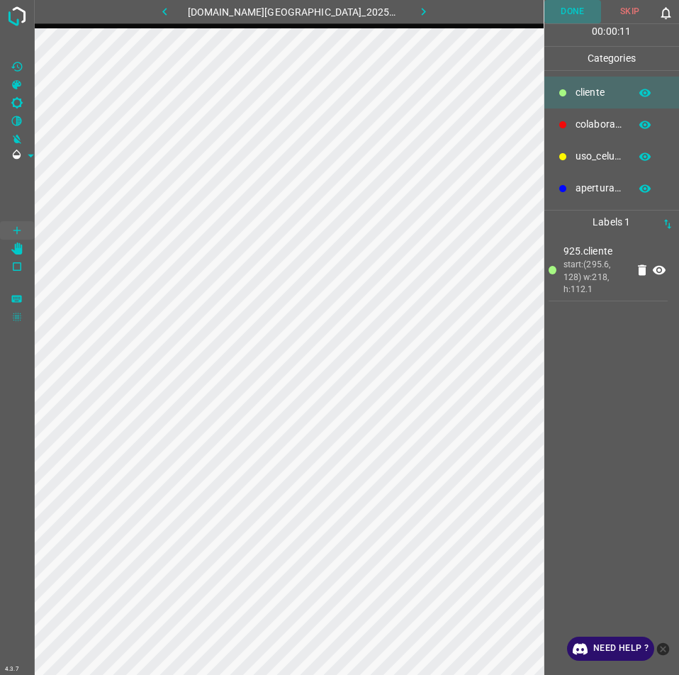
click at [557, 22] on button "Done" at bounding box center [572, 11] width 57 height 23
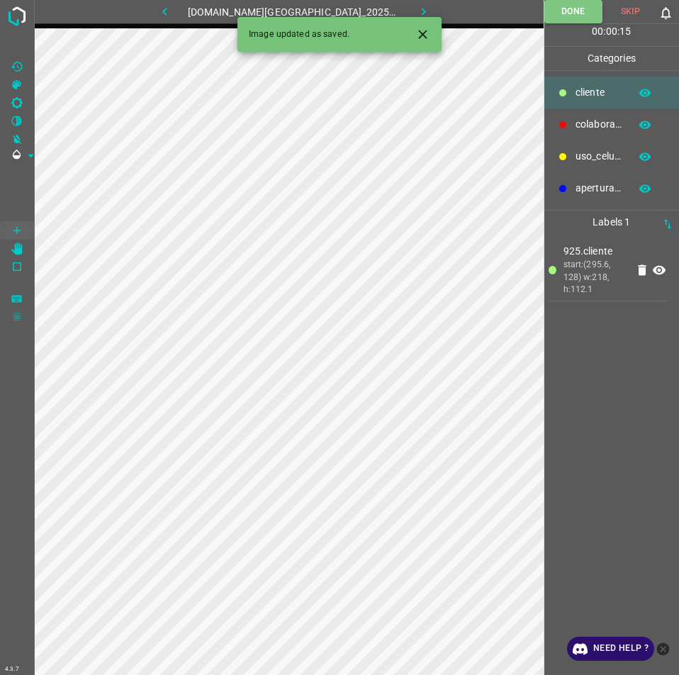
click at [416, 6] on icon "button" at bounding box center [423, 11] width 15 height 15
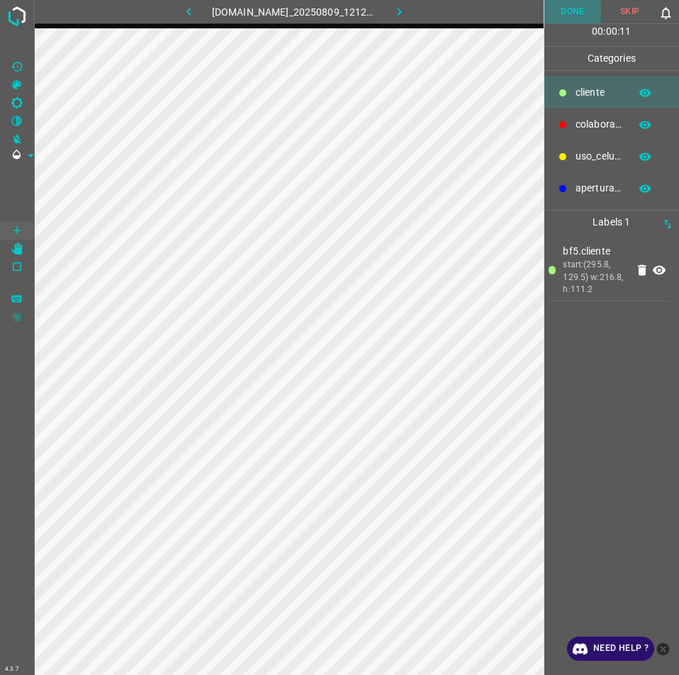
drag, startPoint x: 569, startPoint y: 20, endPoint x: 545, endPoint y: 32, distance: 26.9
click at [568, 18] on button "Done" at bounding box center [572, 11] width 57 height 23
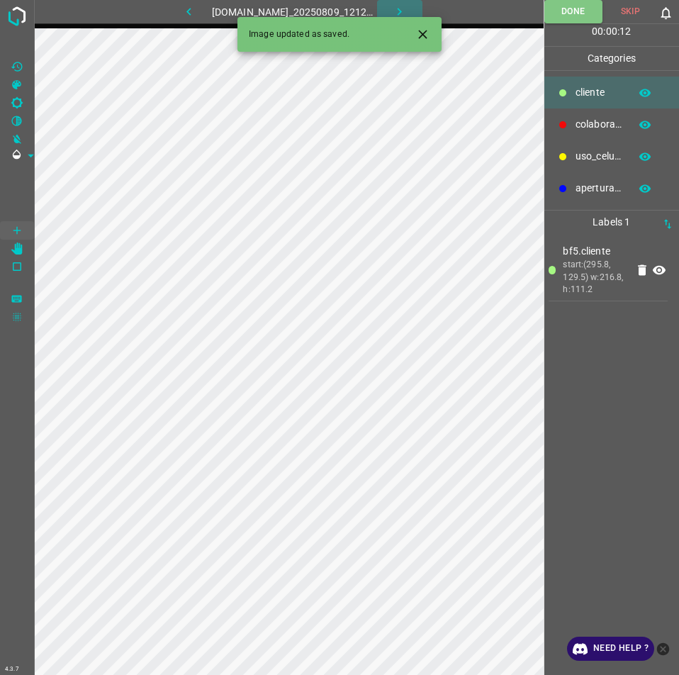
click at [407, 13] on icon "button" at bounding box center [399, 11] width 15 height 15
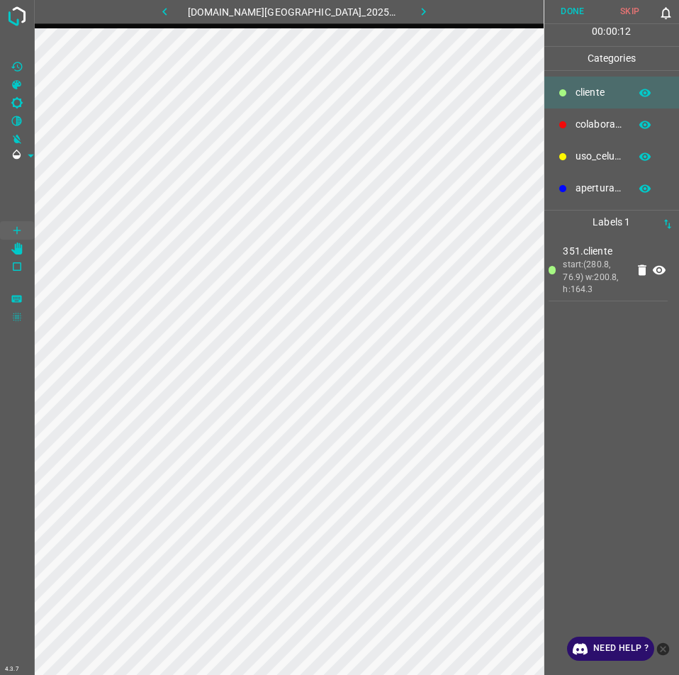
click at [573, 16] on button "Done" at bounding box center [572, 11] width 57 height 23
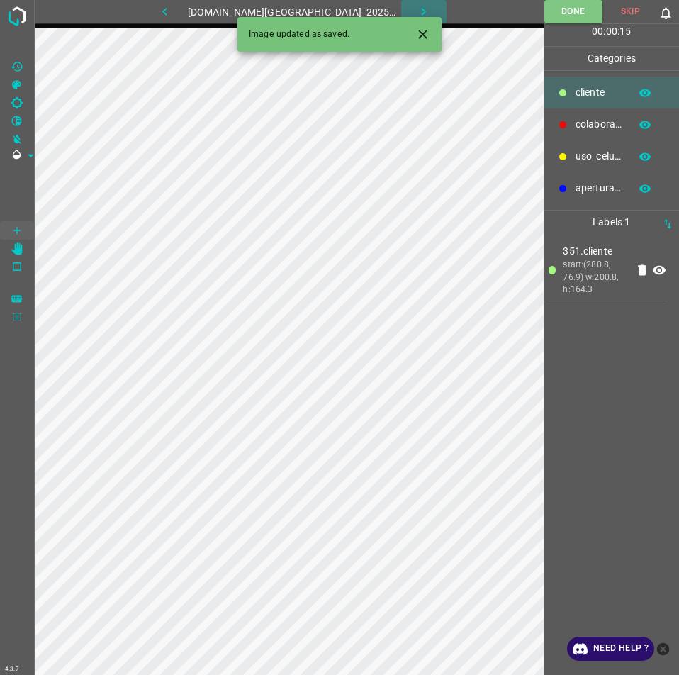
click at [422, 9] on icon "button" at bounding box center [424, 12] width 4 height 8
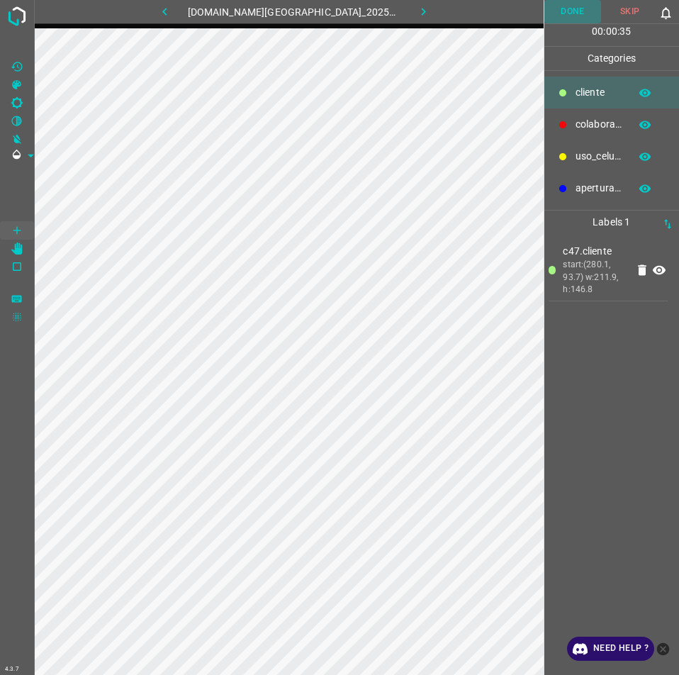
click at [578, 11] on button "Done" at bounding box center [572, 11] width 57 height 23
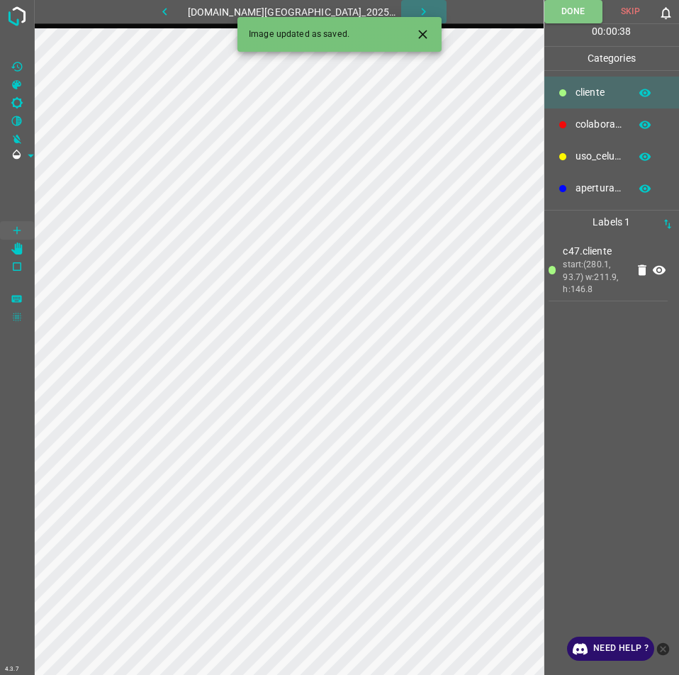
click at [416, 6] on icon "button" at bounding box center [423, 11] width 15 height 15
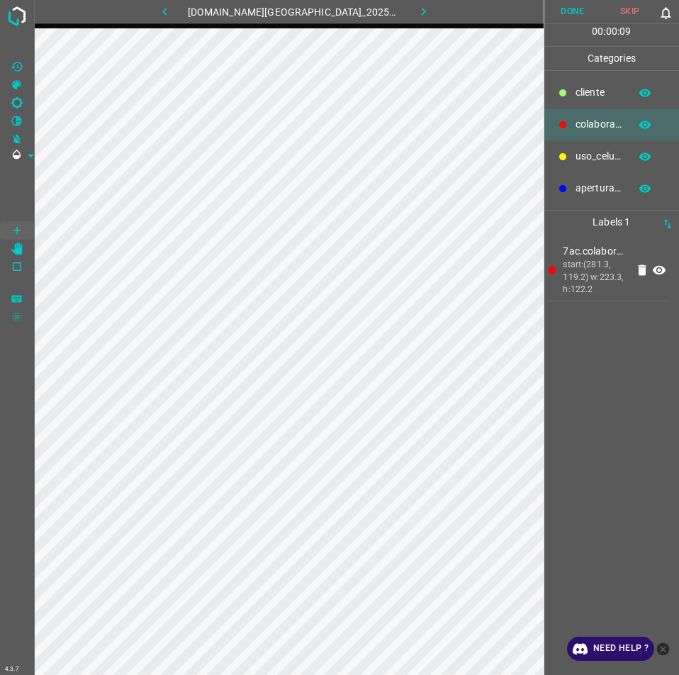
click at [564, 11] on button "Done" at bounding box center [572, 11] width 57 height 23
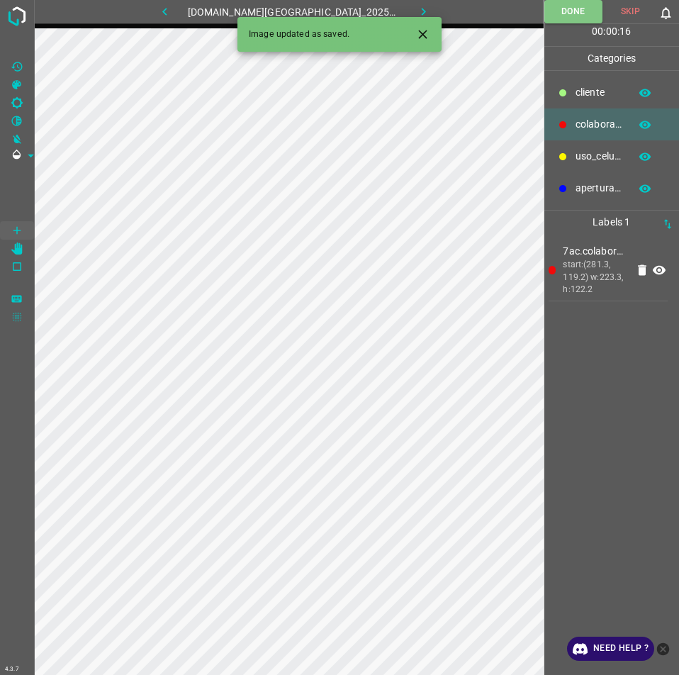
click at [418, 9] on button "button" at bounding box center [423, 11] width 45 height 23
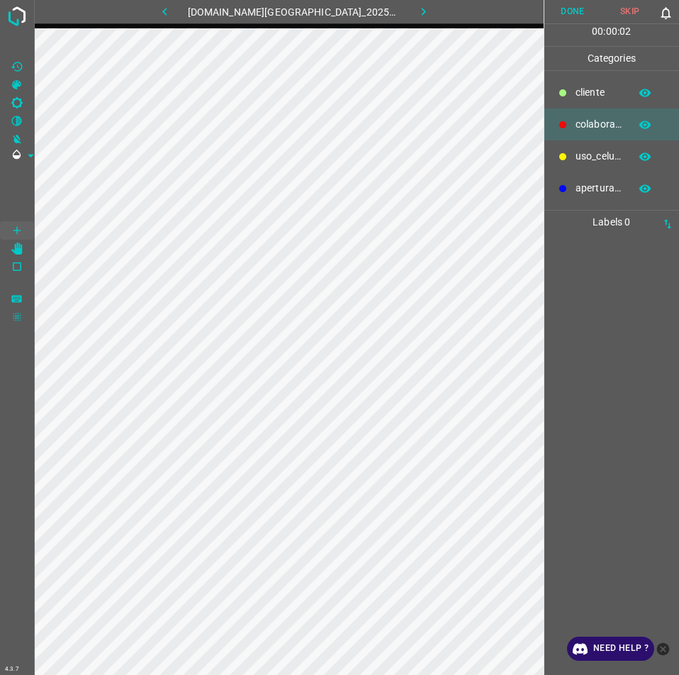
click at [608, 82] on div "​​cliente" at bounding box center [611, 93] width 135 height 32
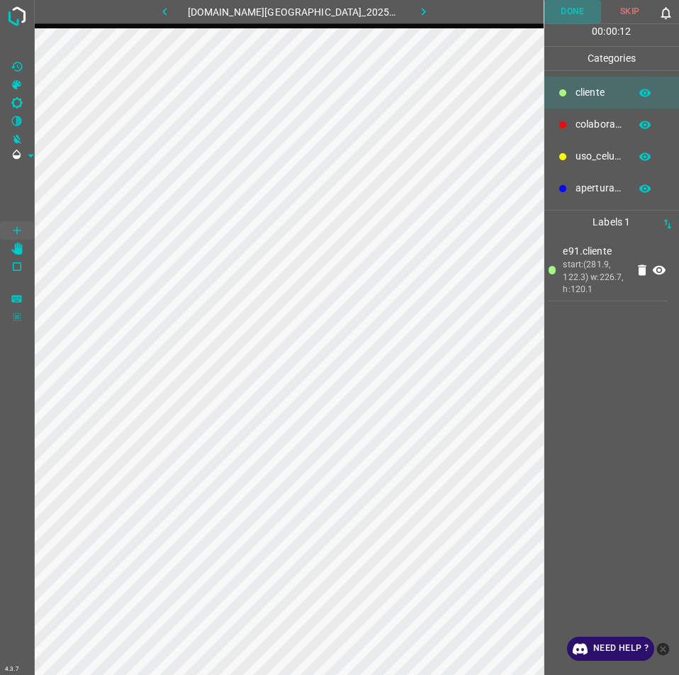
click at [564, 9] on button "Done" at bounding box center [572, 11] width 57 height 23
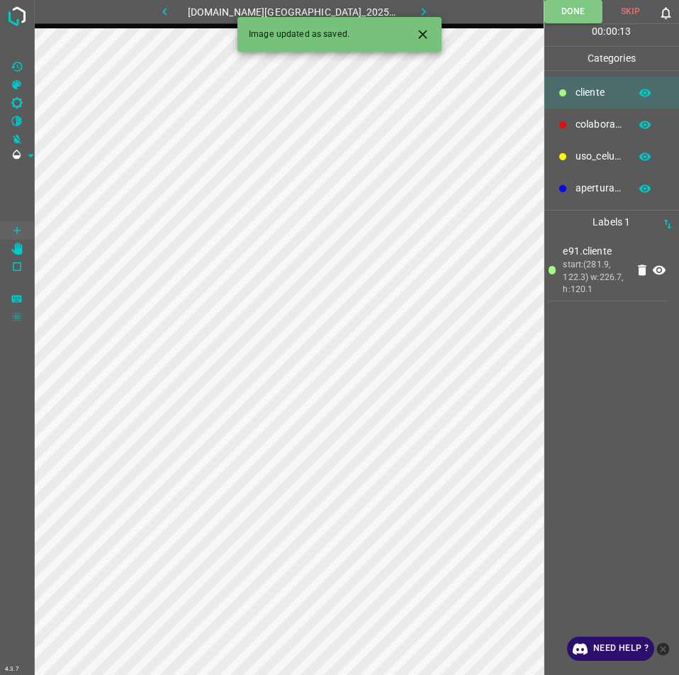
click at [167, 13] on icon "button" at bounding box center [164, 12] width 4 height 8
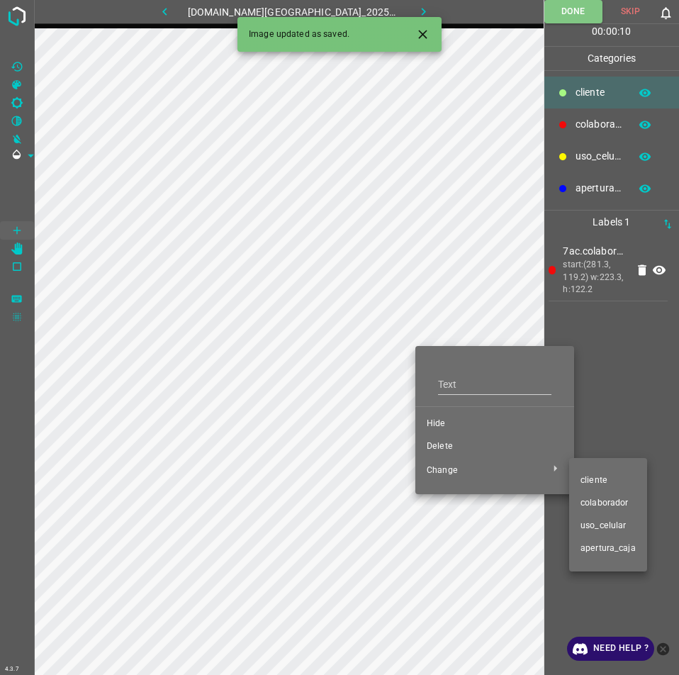
drag, startPoint x: 600, startPoint y: 475, endPoint x: 465, endPoint y: 254, distance: 259.0
click at [591, 461] on ul "​​cliente colaborador uso_celular apertura_caja" at bounding box center [608, 514] width 78 height 113
click at [559, 9] on div at bounding box center [339, 337] width 679 height 675
click at [596, 477] on span "​​cliente" at bounding box center [608, 480] width 55 height 13
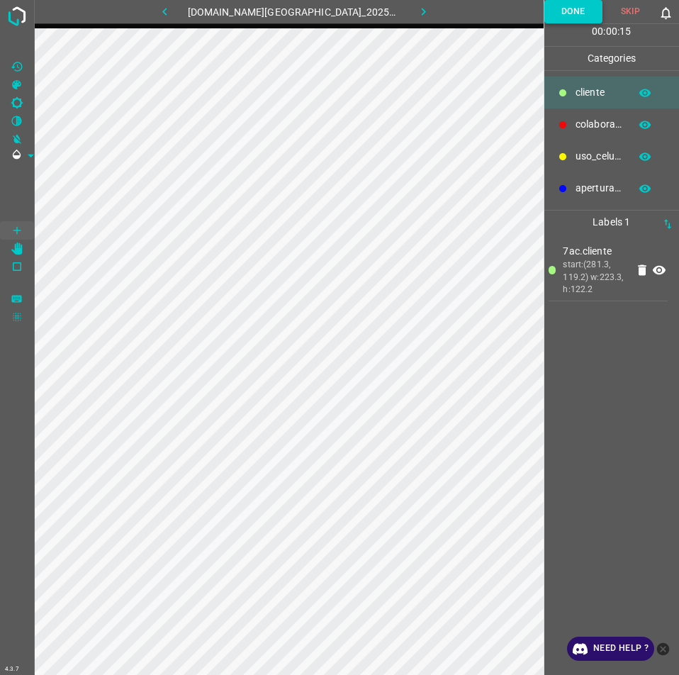
click at [571, 16] on button "Done" at bounding box center [573, 11] width 58 height 23
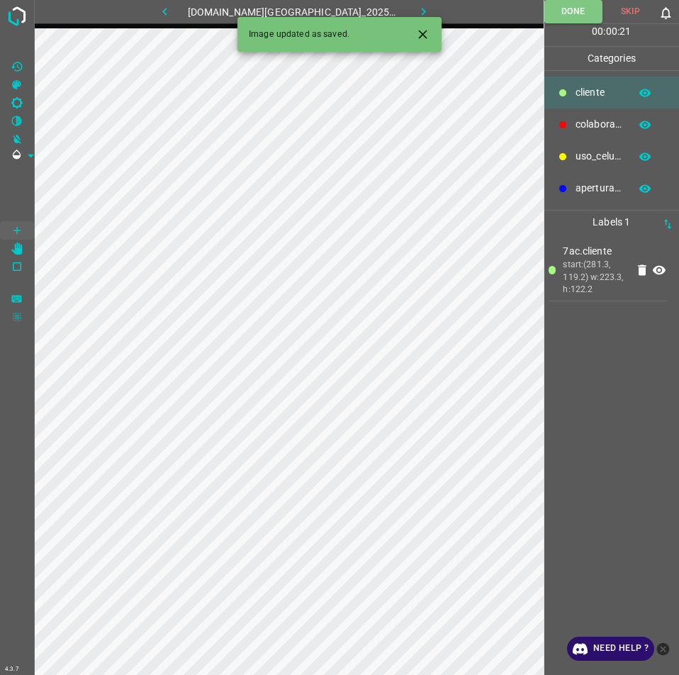
click at [188, 14] on button "button" at bounding box center [164, 11] width 45 height 23
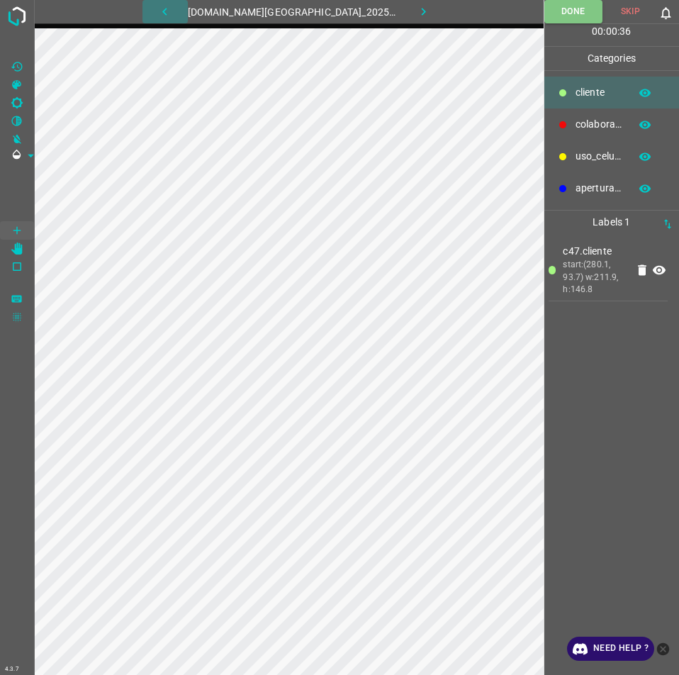
click at [172, 13] on icon "button" at bounding box center [164, 11] width 15 height 15
click at [416, 14] on icon "button" at bounding box center [423, 11] width 15 height 15
click at [405, 4] on button "button" at bounding box center [423, 11] width 45 height 23
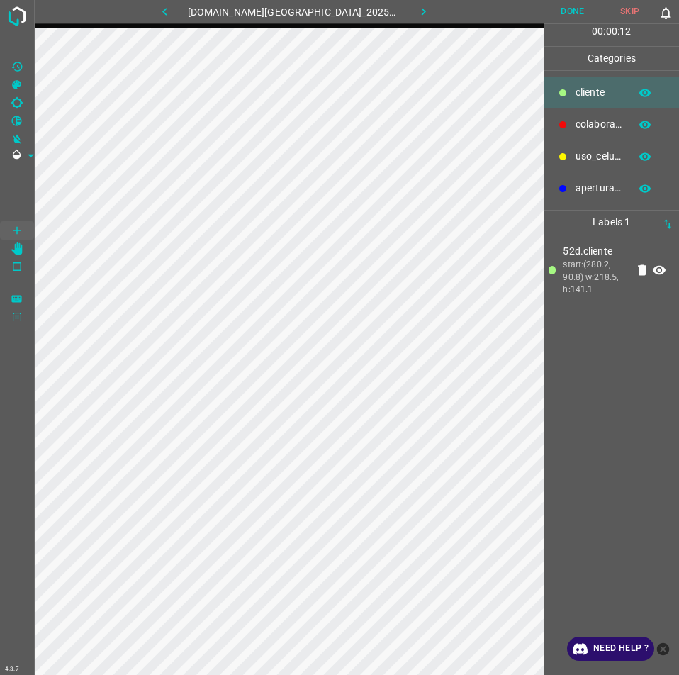
click at [584, 7] on button "Done" at bounding box center [572, 11] width 57 height 23
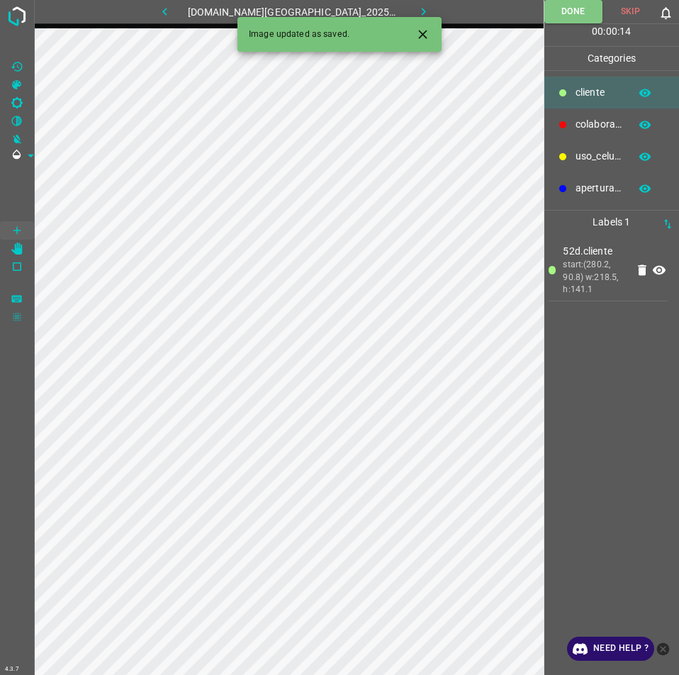
click at [403, 2] on button "button" at bounding box center [423, 11] width 45 height 23
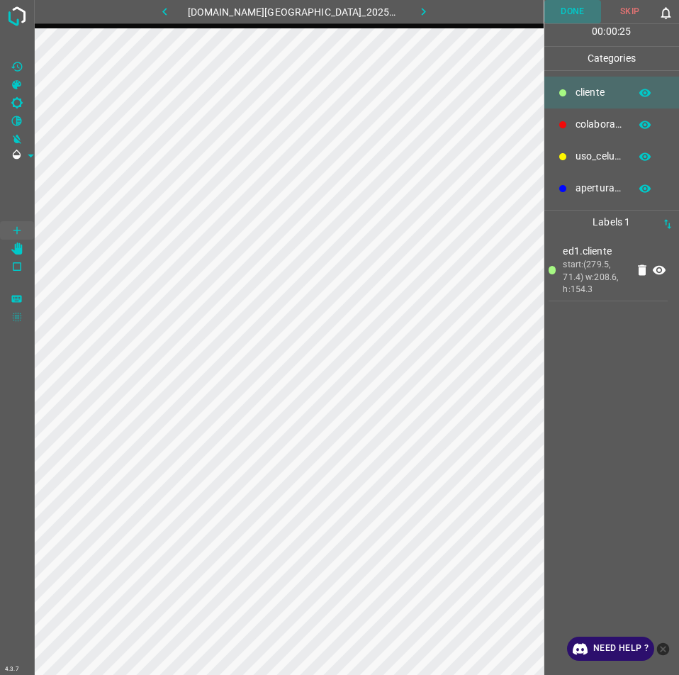
click at [576, 4] on button "Done" at bounding box center [572, 11] width 57 height 23
click at [416, 16] on icon "button" at bounding box center [423, 11] width 15 height 15
click at [575, 13] on button "Done" at bounding box center [572, 11] width 57 height 23
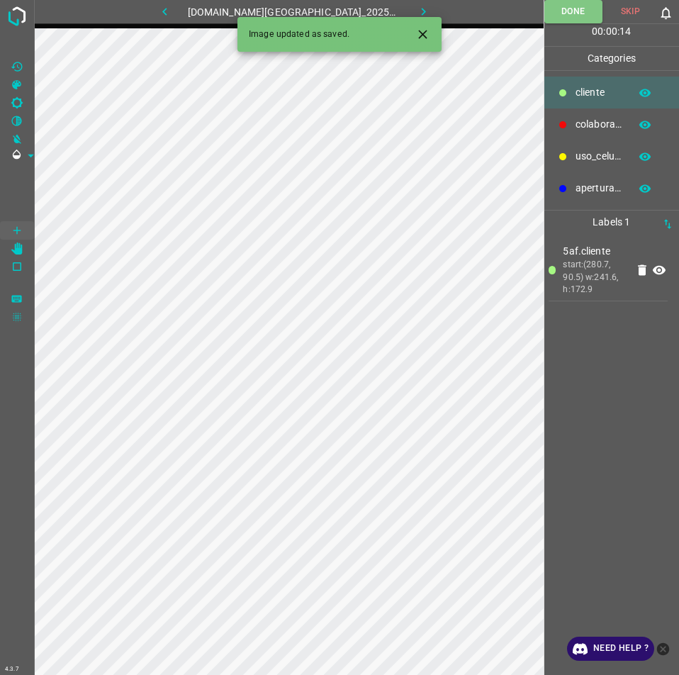
click at [401, 4] on button "button" at bounding box center [423, 11] width 45 height 23
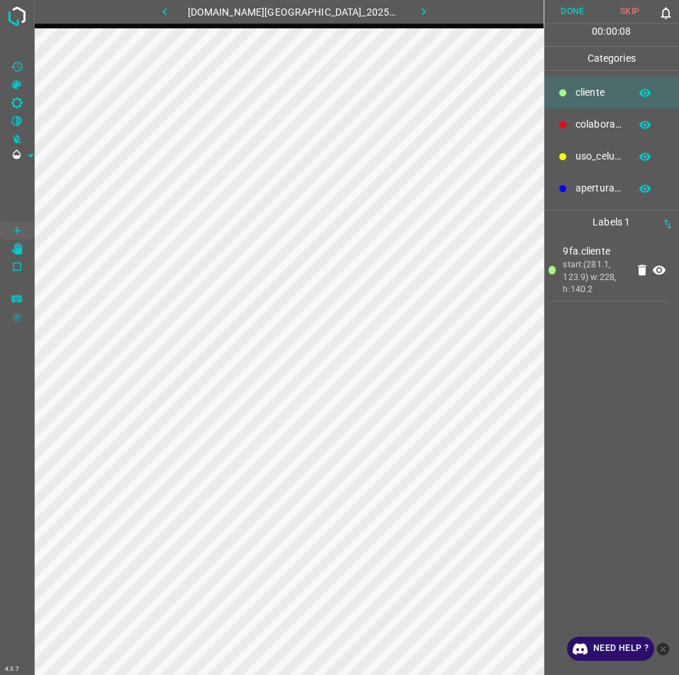
click at [568, 21] on button "Done" at bounding box center [572, 11] width 57 height 23
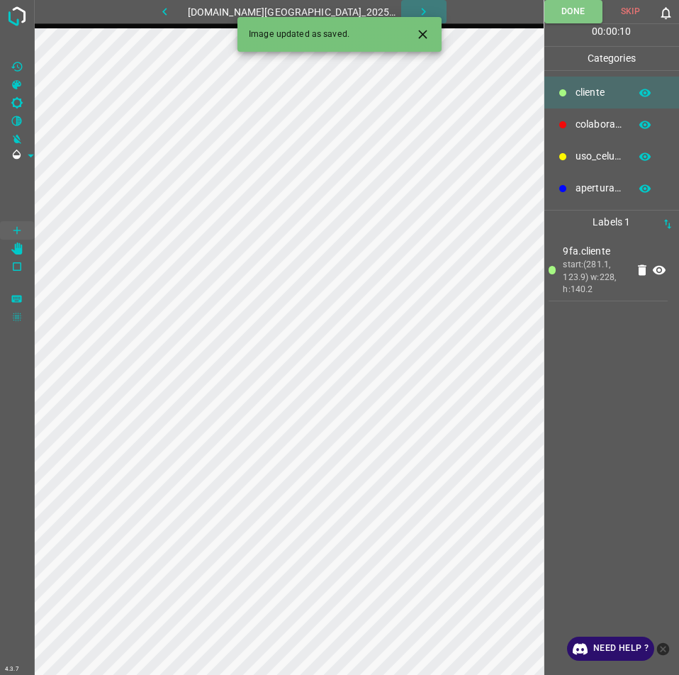
click at [416, 7] on icon "button" at bounding box center [423, 11] width 15 height 15
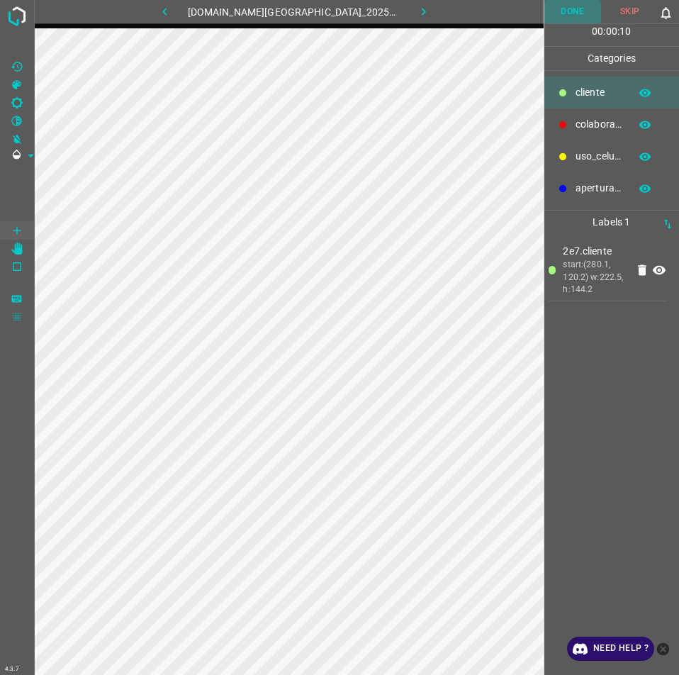
click at [568, 4] on button "Done" at bounding box center [572, 11] width 57 height 23
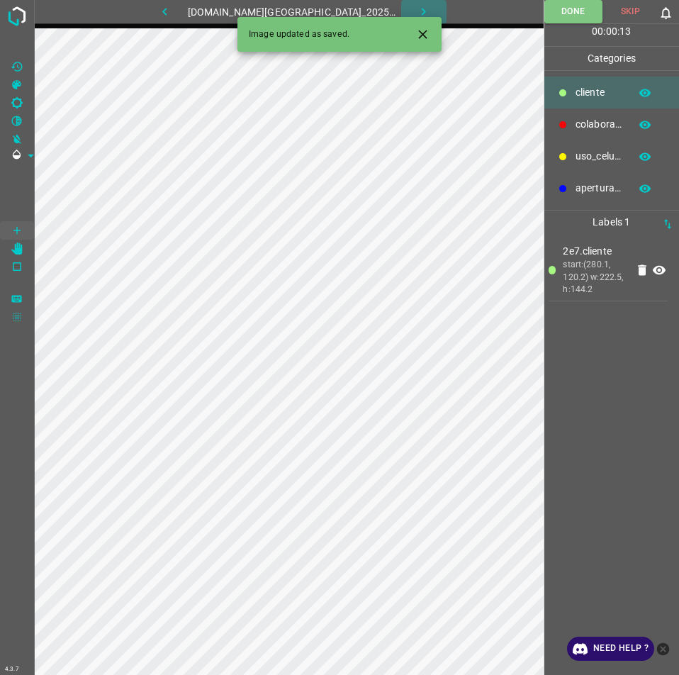
click at [416, 5] on icon "button" at bounding box center [423, 11] width 15 height 15
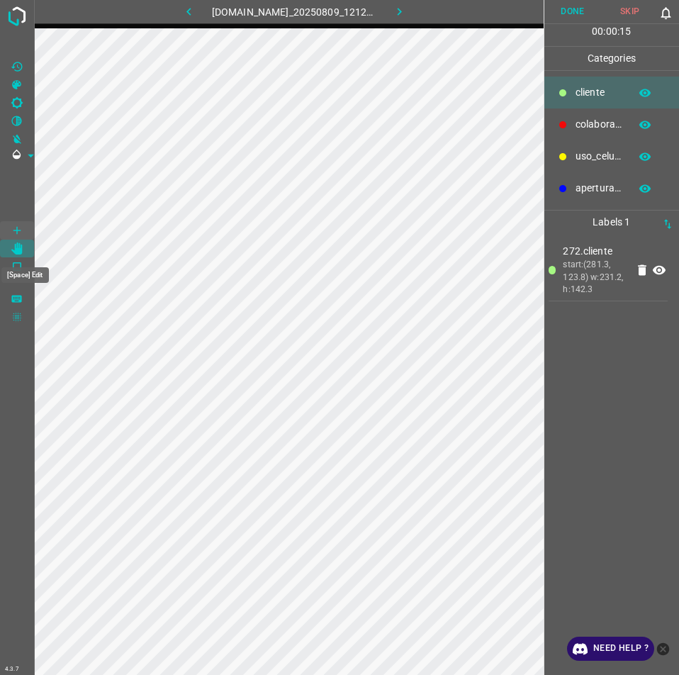
click at [22, 247] on icon "[Space] Edit" at bounding box center [16, 248] width 11 height 13
click at [557, 9] on button "Done" at bounding box center [572, 11] width 57 height 23
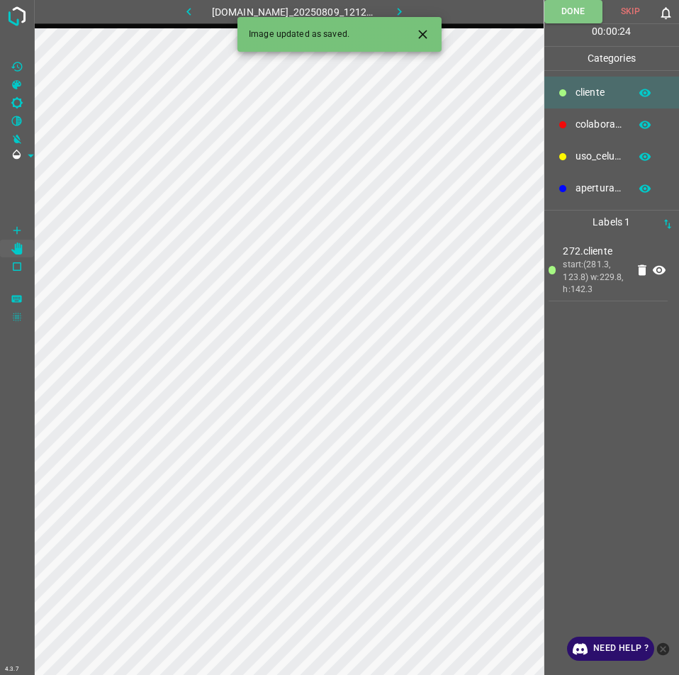
click at [407, 11] on icon "button" at bounding box center [399, 11] width 15 height 15
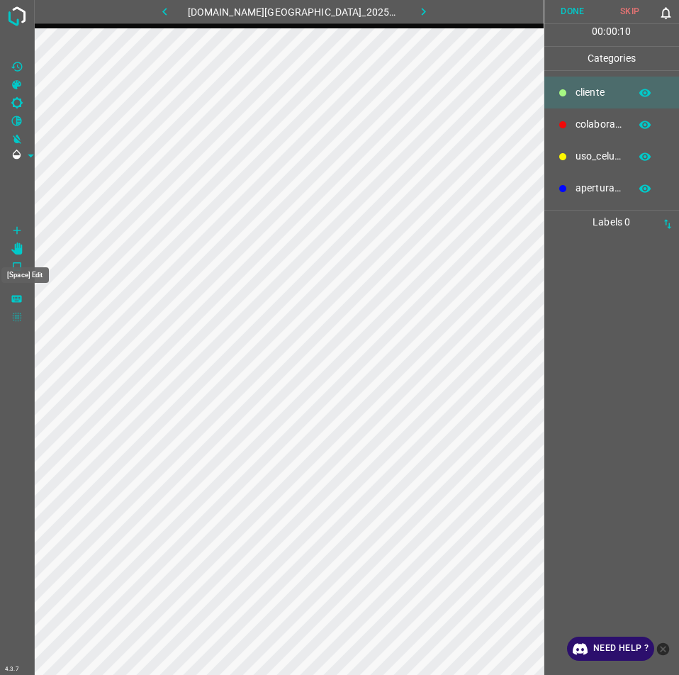
click at [13, 248] on icon "[Space] Edit" at bounding box center [17, 248] width 13 height 13
click at [10, 233] on Draw"] "[Space] Draw" at bounding box center [17, 230] width 34 height 18
click at [576, 14] on button "Done" at bounding box center [572, 11] width 57 height 23
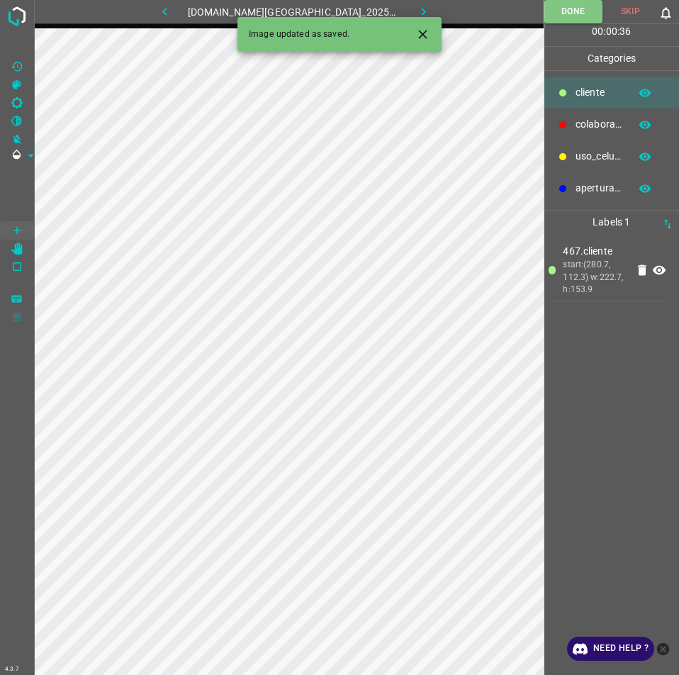
click at [416, 9] on icon "button" at bounding box center [423, 11] width 15 height 15
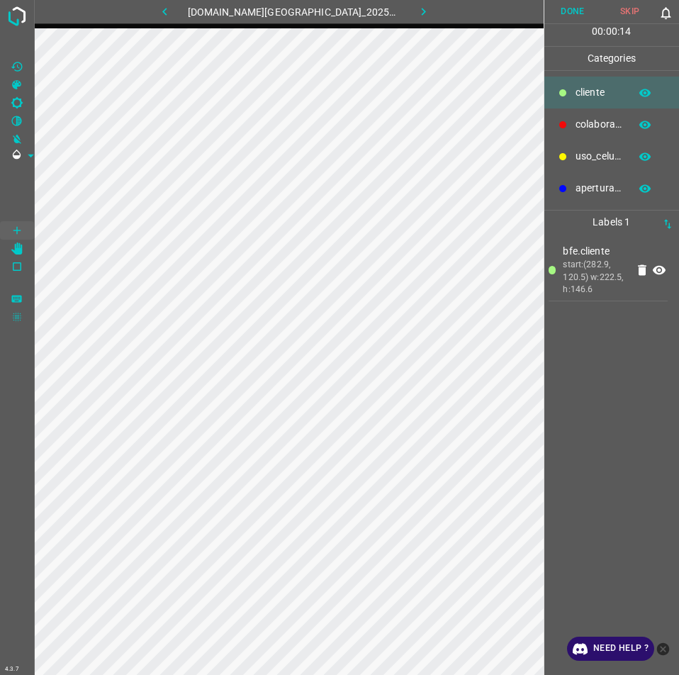
click at [564, 9] on button "Done" at bounding box center [572, 11] width 57 height 23
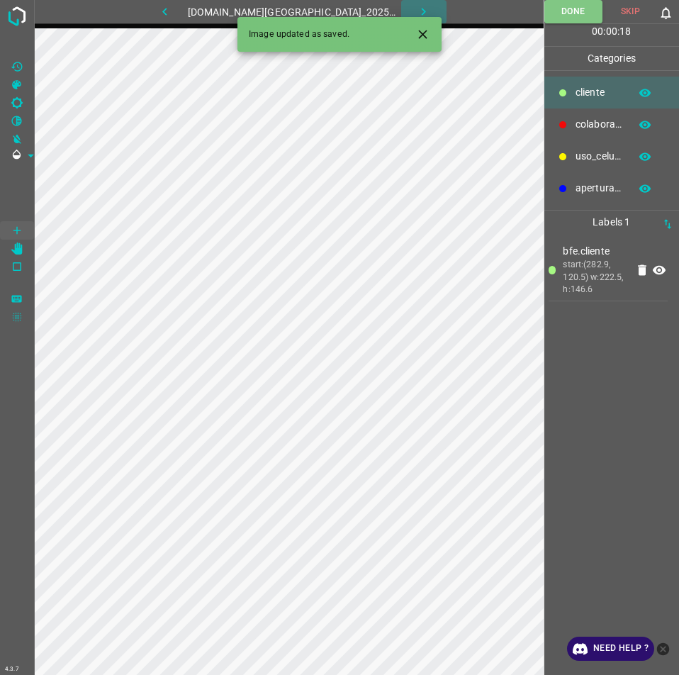
click at [416, 9] on icon "button" at bounding box center [423, 11] width 15 height 15
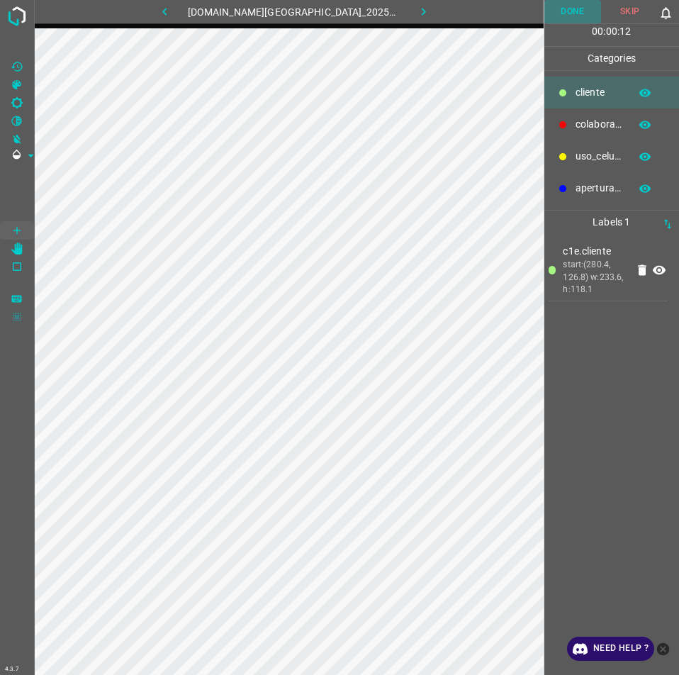
click at [576, 11] on button "Done" at bounding box center [572, 11] width 57 height 23
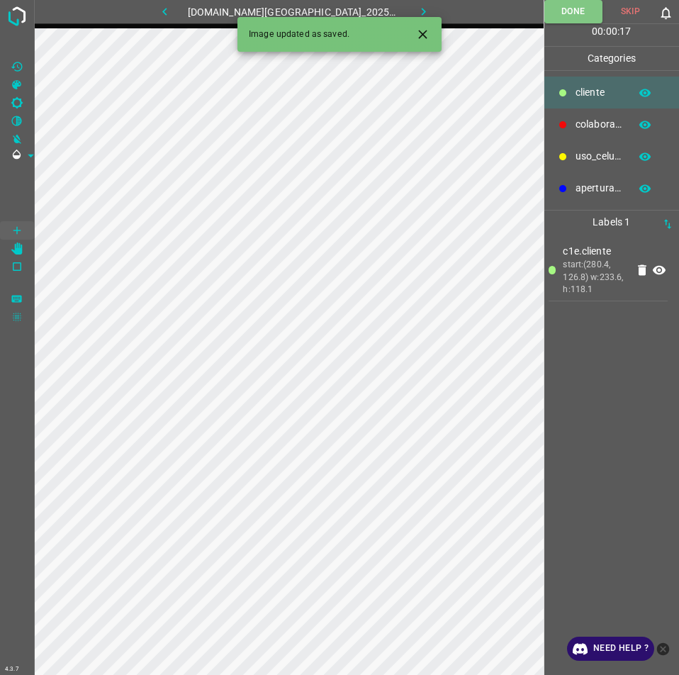
click at [417, 7] on button "button" at bounding box center [423, 11] width 45 height 23
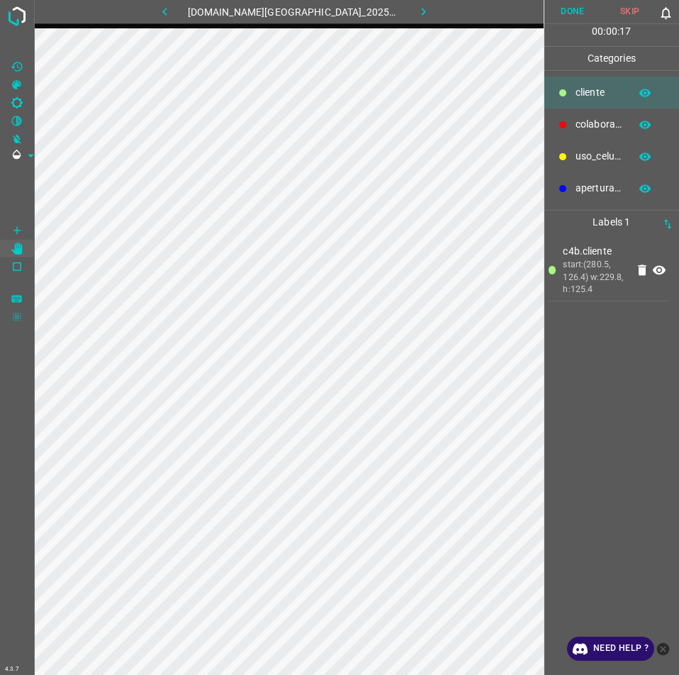
click at [568, 16] on button "Done" at bounding box center [572, 11] width 57 height 23
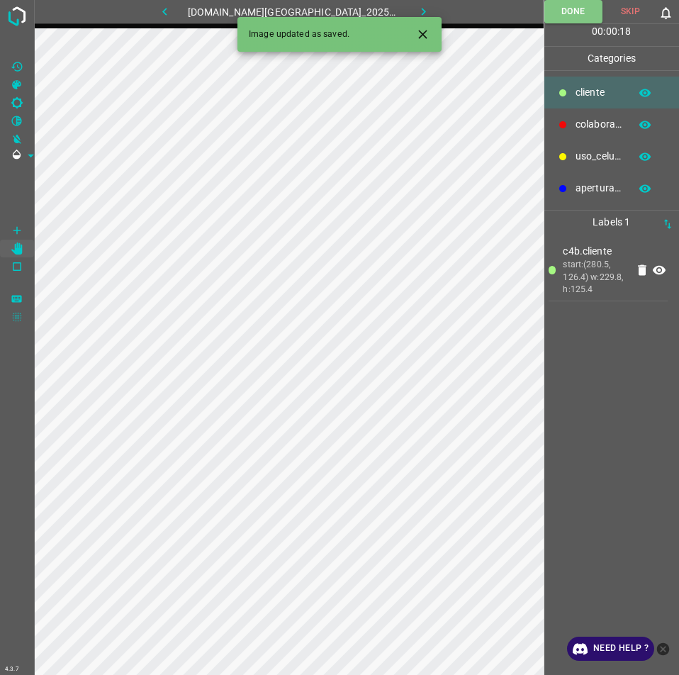
click at [188, 11] on button "button" at bounding box center [164, 11] width 45 height 23
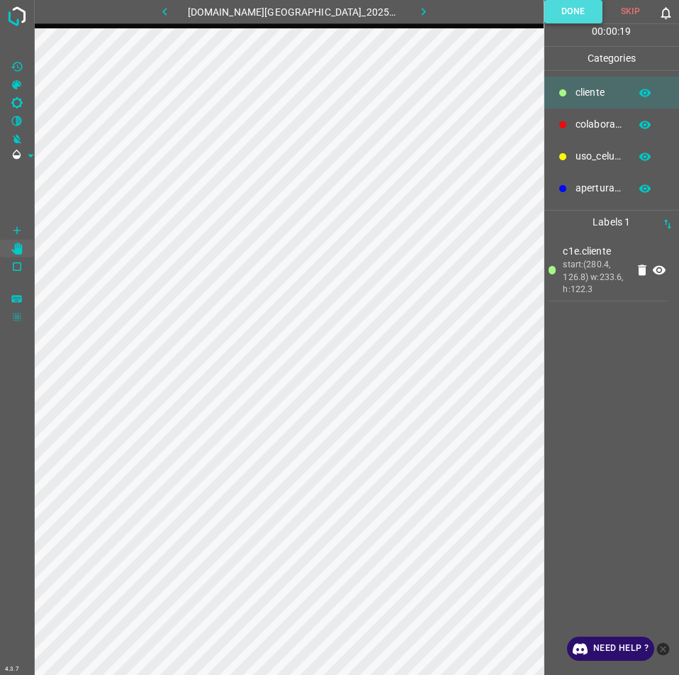
click at [564, 7] on button "Done" at bounding box center [573, 11] width 58 height 23
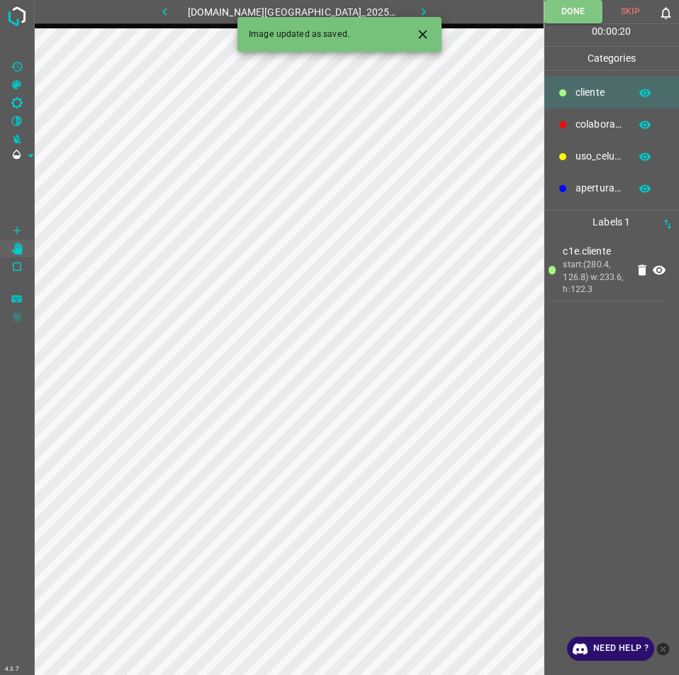
click at [167, 11] on icon "button" at bounding box center [164, 12] width 4 height 8
click at [172, 9] on icon "button" at bounding box center [164, 11] width 15 height 15
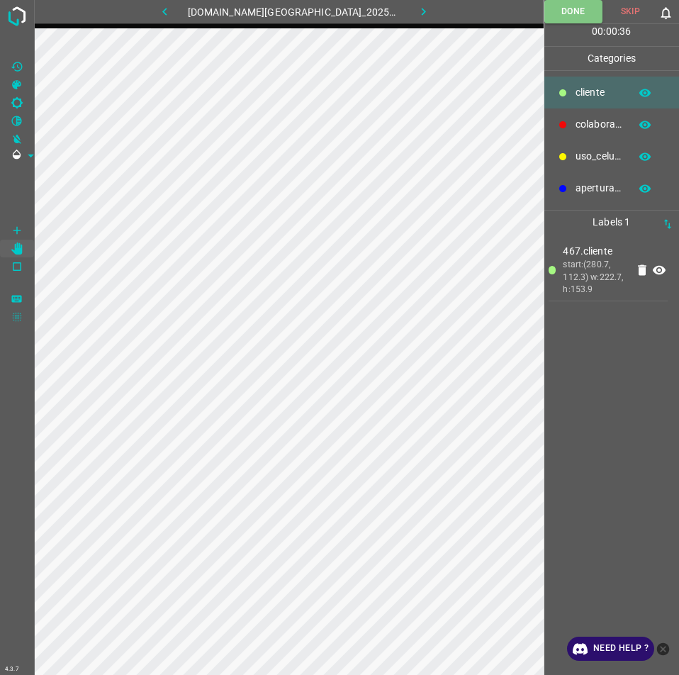
click at [172, 9] on icon "button" at bounding box center [164, 11] width 15 height 15
click at [191, 13] on button "button" at bounding box center [189, 11] width 45 height 23
click at [188, 7] on button "button" at bounding box center [164, 11] width 45 height 23
click at [172, 18] on icon "button" at bounding box center [164, 11] width 15 height 15
click at [188, 18] on button "button" at bounding box center [164, 11] width 45 height 23
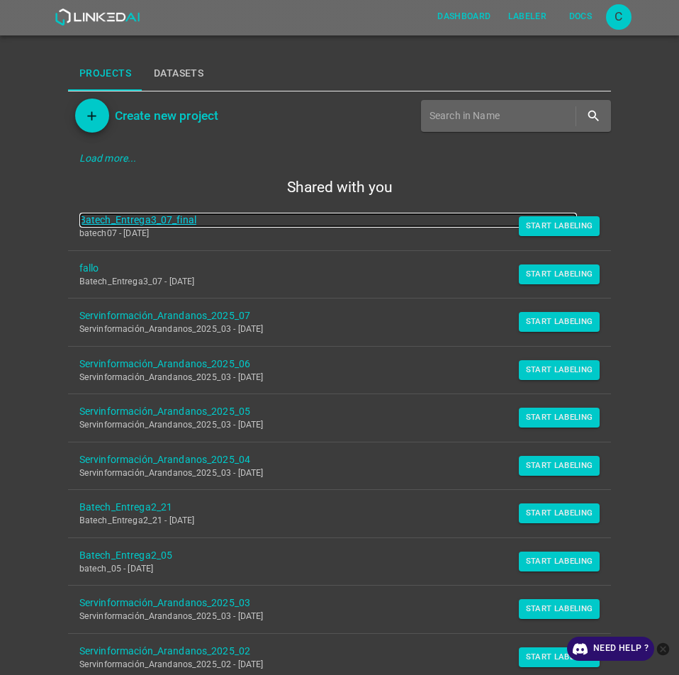
click at [116, 218] on link "Batech_Entrega3_07_final" at bounding box center [328, 220] width 498 height 15
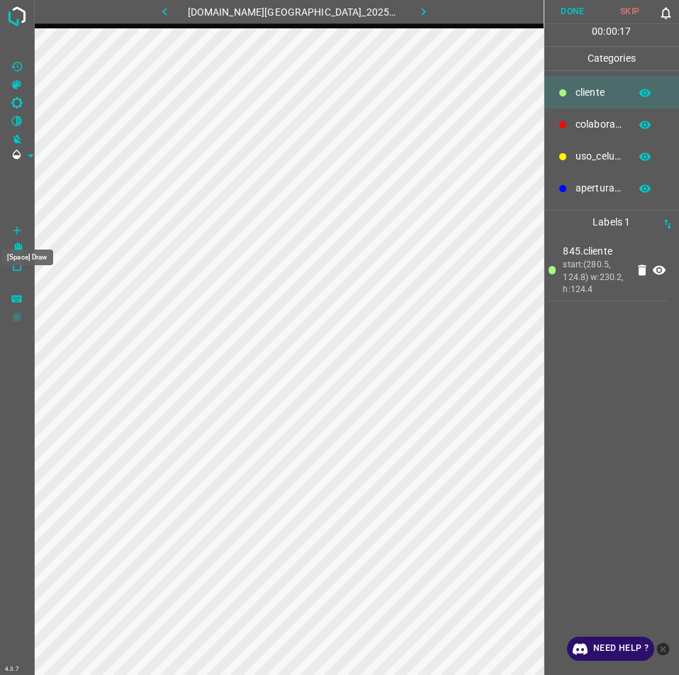
click at [17, 245] on div "[Space] Draw" at bounding box center [27, 253] width 55 height 27
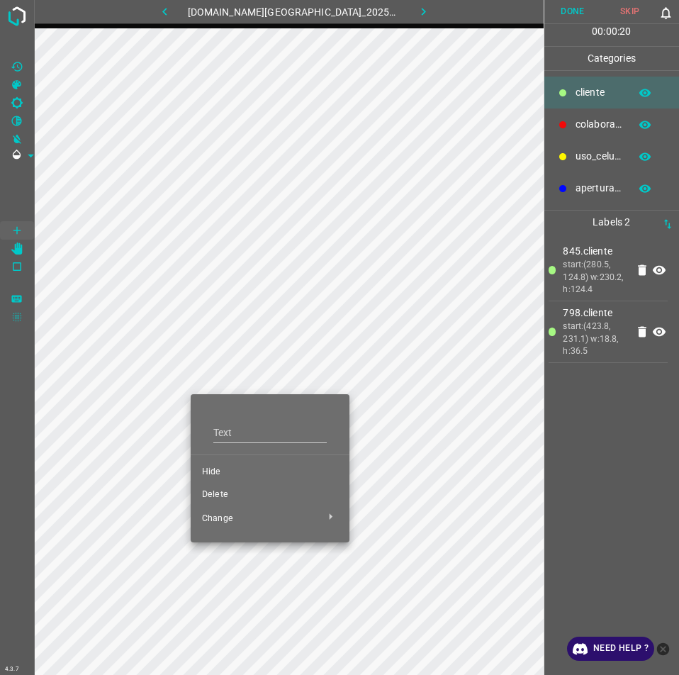
drag, startPoint x: 225, startPoint y: 489, endPoint x: 166, endPoint y: 422, distance: 89.4
click at [218, 486] on li "Delete" at bounding box center [270, 494] width 159 height 23
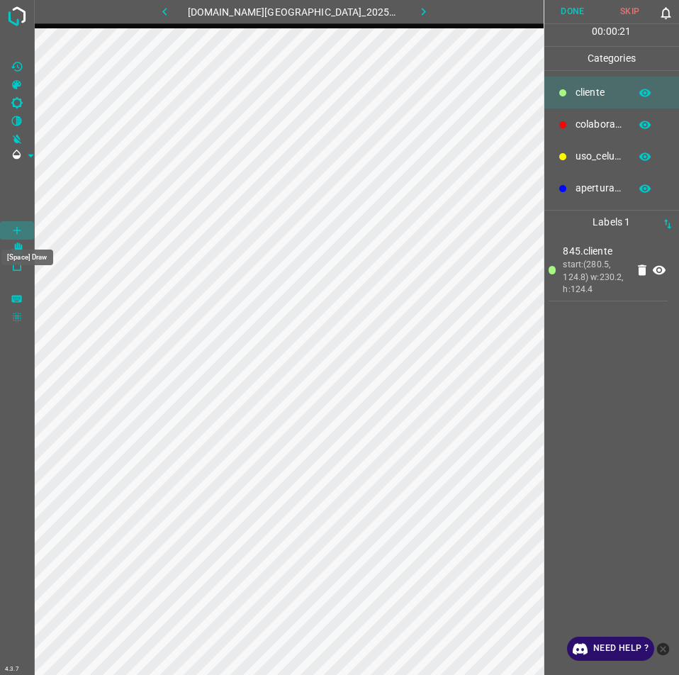
click at [10, 227] on Draw"] "[Space] Draw" at bounding box center [17, 230] width 34 height 18
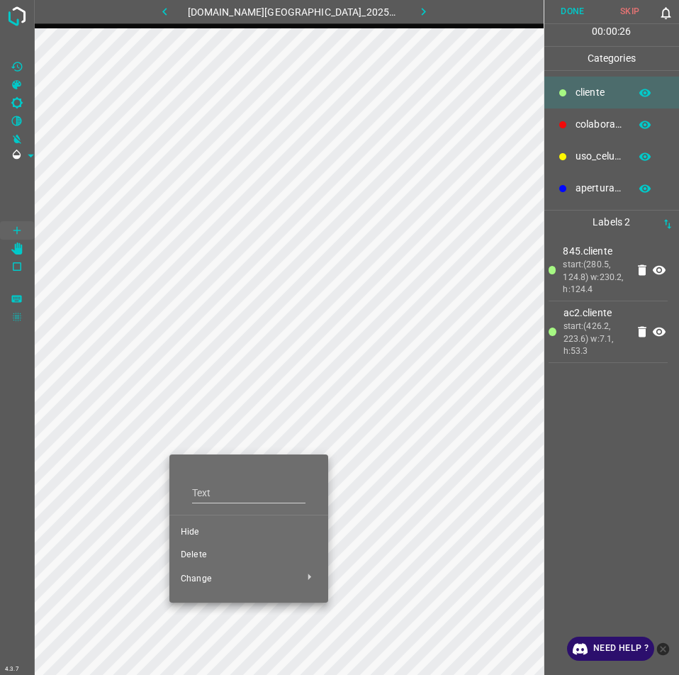
click at [206, 547] on li "Delete" at bounding box center [248, 555] width 159 height 23
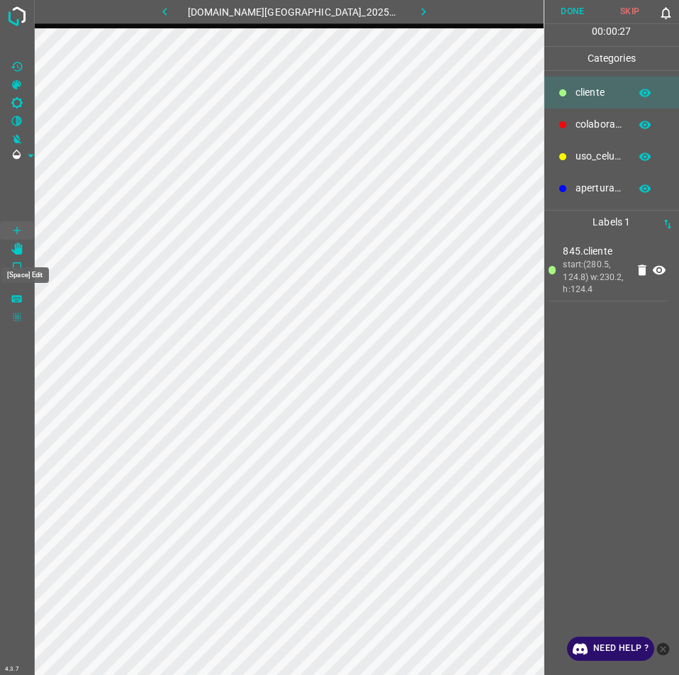
click at [10, 250] on Edit"] "[Space] Edit" at bounding box center [17, 249] width 34 height 18
click at [561, 6] on button "Done" at bounding box center [572, 11] width 57 height 23
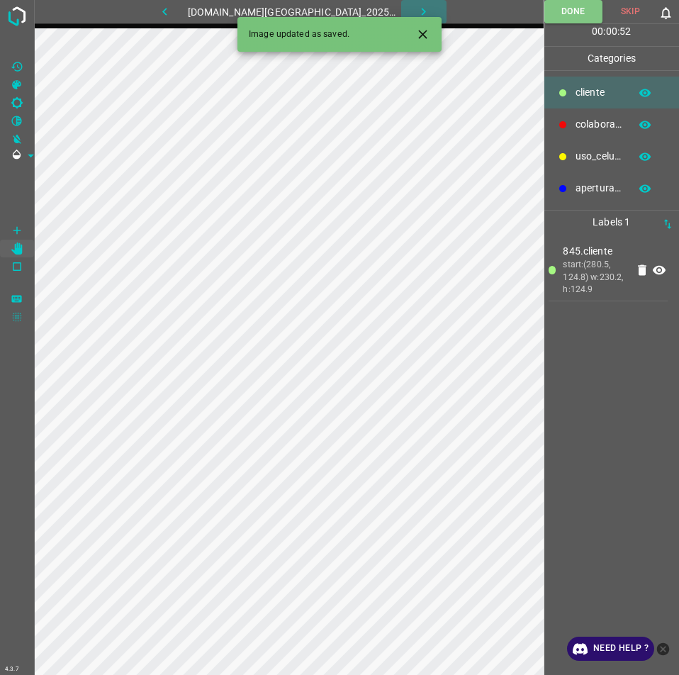
click at [416, 7] on icon "button" at bounding box center [423, 11] width 15 height 15
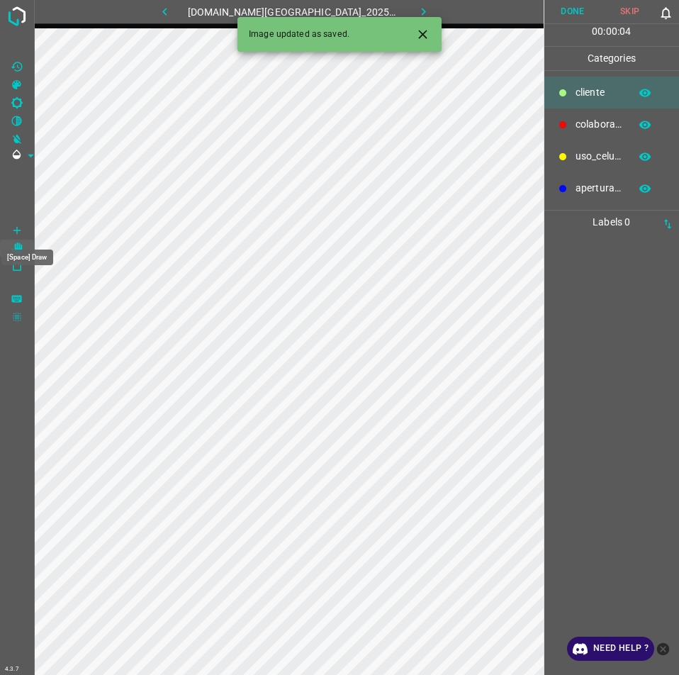
click at [21, 229] on icon "[Space] Draw" at bounding box center [17, 230] width 13 height 13
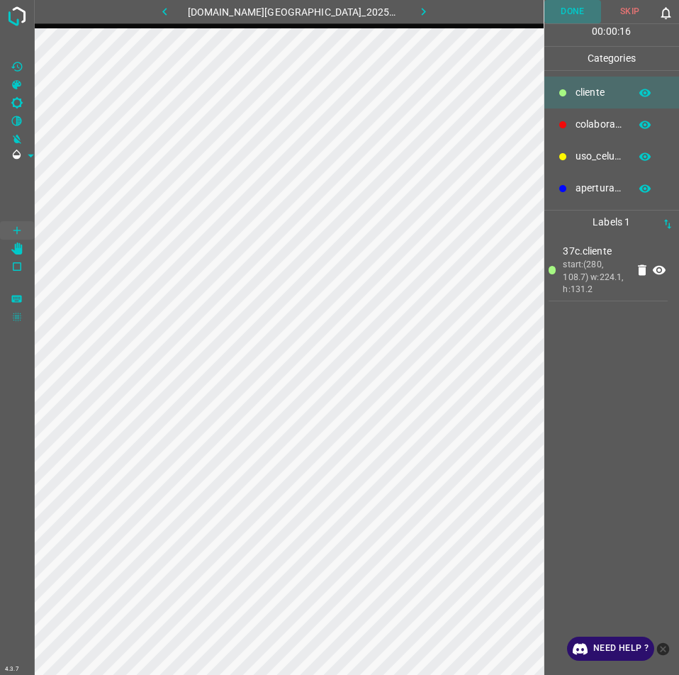
click at [570, 16] on button "Done" at bounding box center [572, 11] width 57 height 23
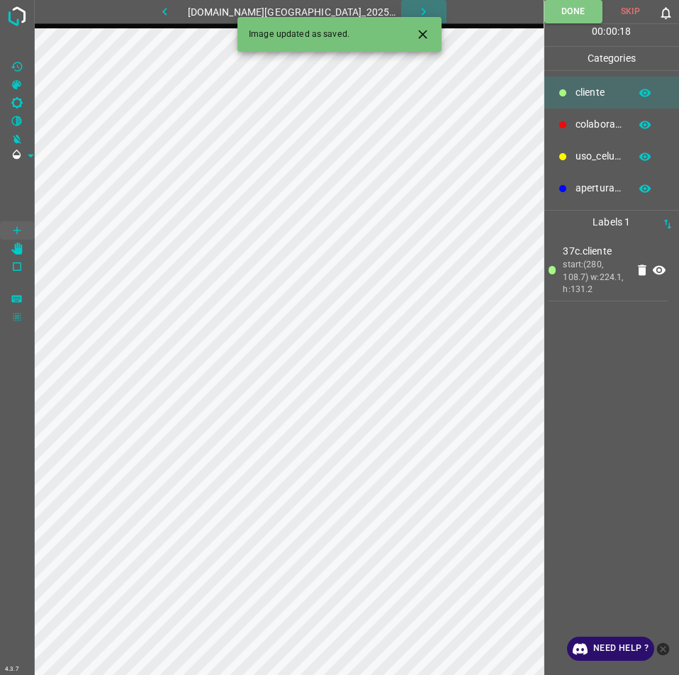
click at [421, 11] on button "button" at bounding box center [423, 11] width 45 height 23
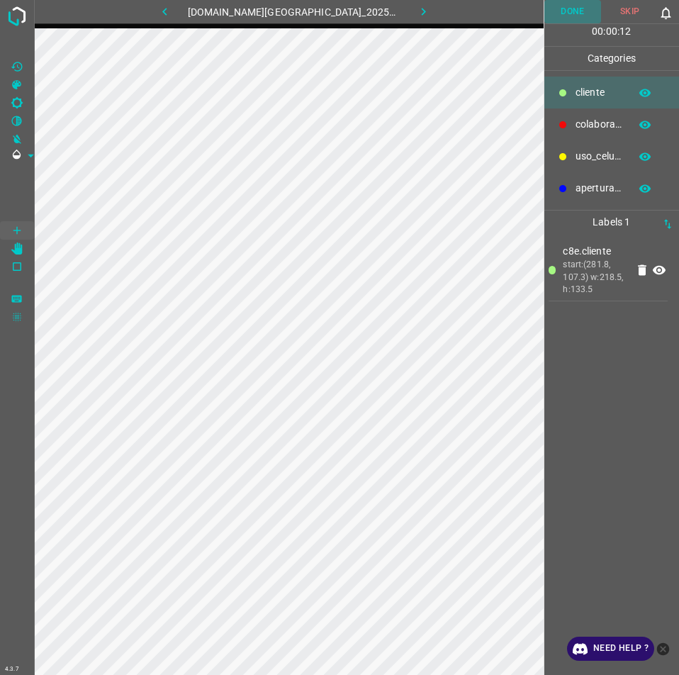
click at [570, 21] on button "Done" at bounding box center [572, 11] width 57 height 23
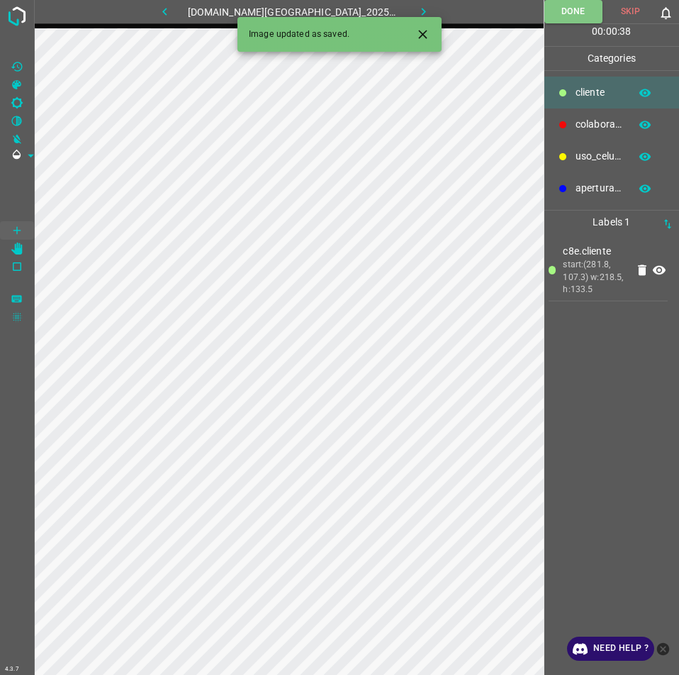
drag, startPoint x: 578, startPoint y: 6, endPoint x: 476, endPoint y: 18, distance: 102.9
click at [578, 6] on button "Done" at bounding box center [573, 11] width 58 height 23
click at [416, 4] on icon "button" at bounding box center [423, 11] width 15 height 15
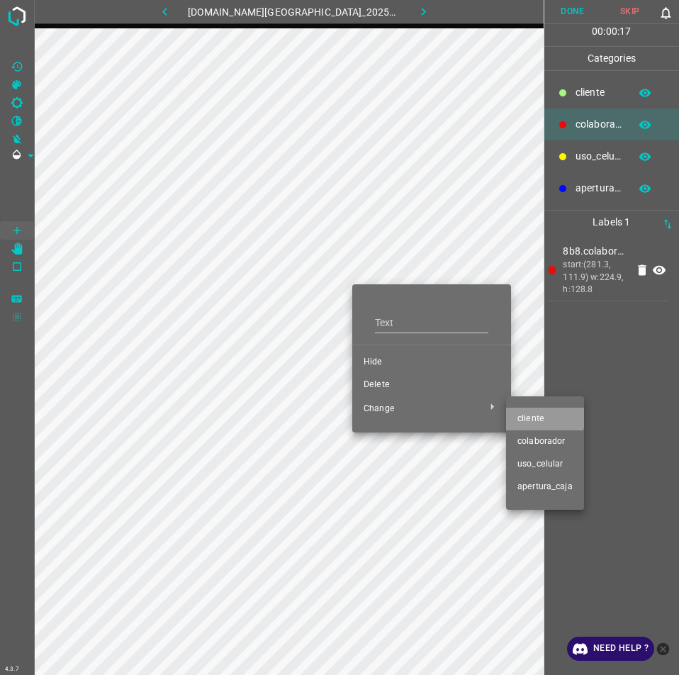
click at [529, 415] on span "​​cliente" at bounding box center [544, 419] width 55 height 13
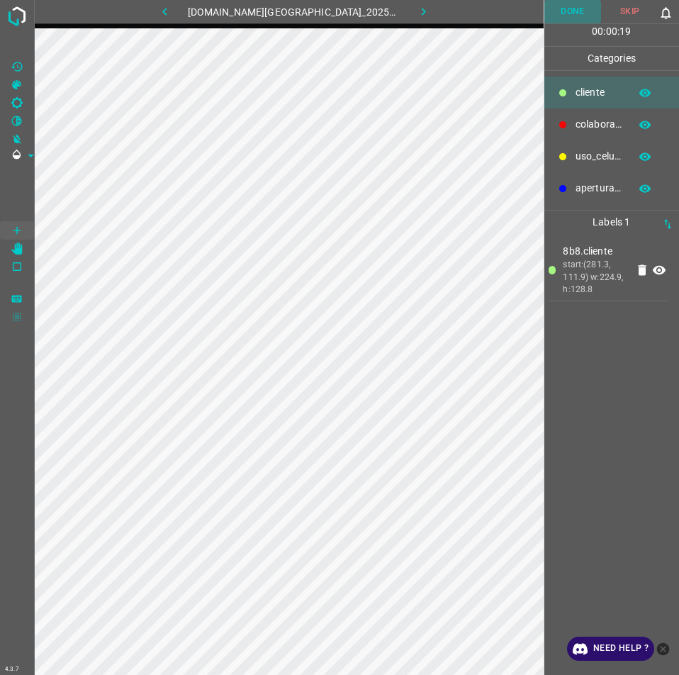
click at [576, 15] on button "Done" at bounding box center [572, 11] width 57 height 23
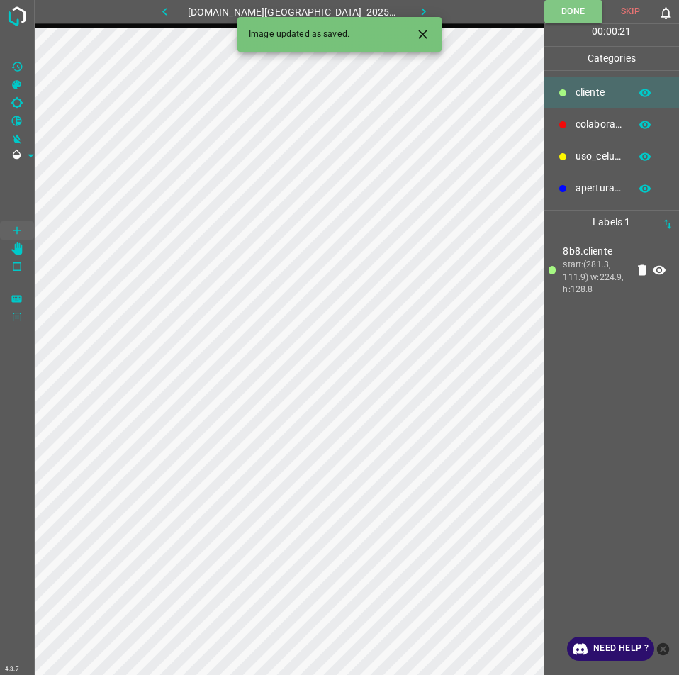
click at [172, 9] on icon "button" at bounding box center [164, 11] width 15 height 15
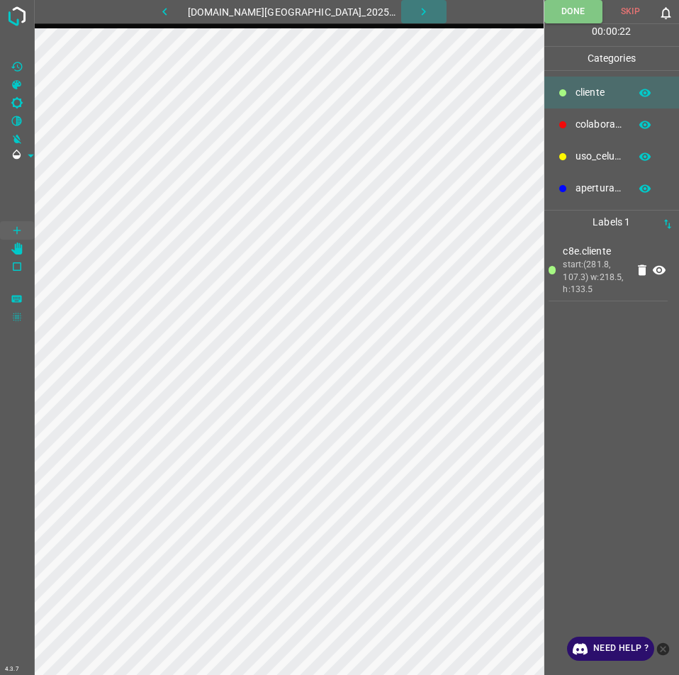
click at [412, 2] on button "button" at bounding box center [423, 11] width 45 height 23
click at [416, 14] on icon "button" at bounding box center [423, 11] width 15 height 15
click at [573, 16] on button "Done" at bounding box center [572, 11] width 57 height 23
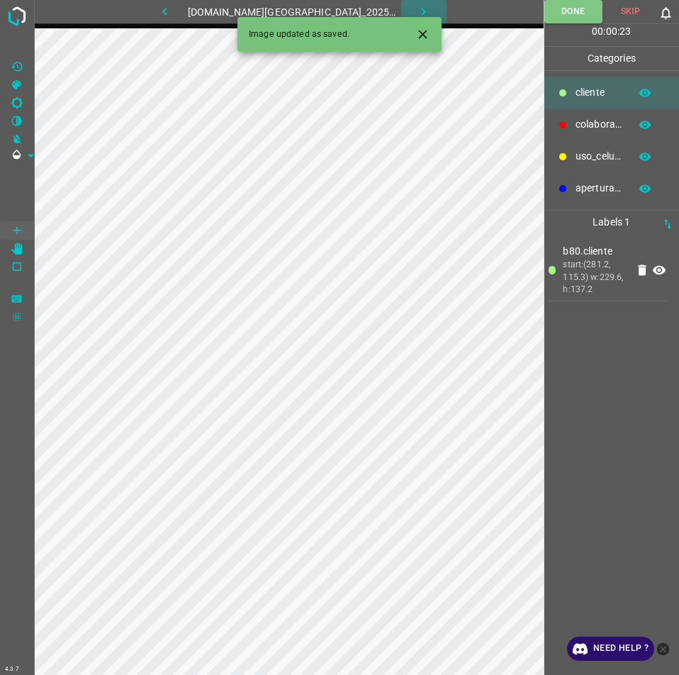
click at [414, 2] on button "button" at bounding box center [423, 11] width 45 height 23
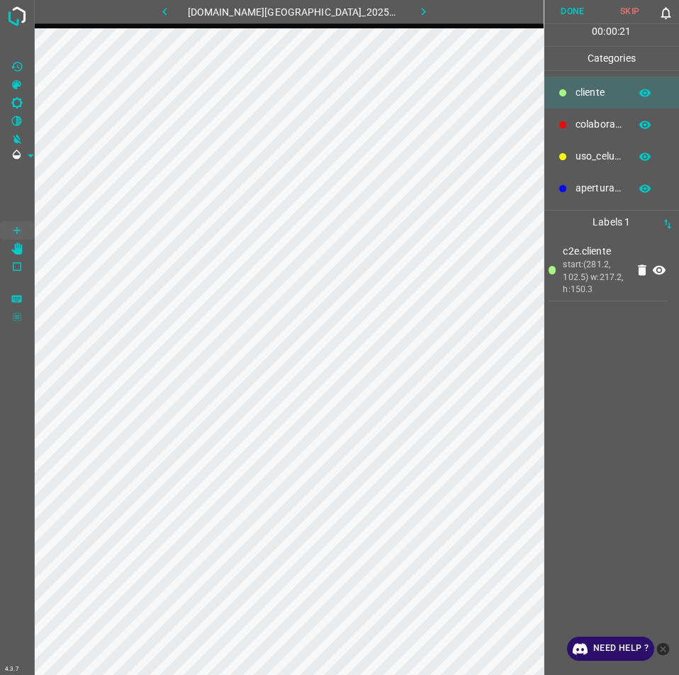
click at [556, 18] on button "Done" at bounding box center [572, 11] width 57 height 23
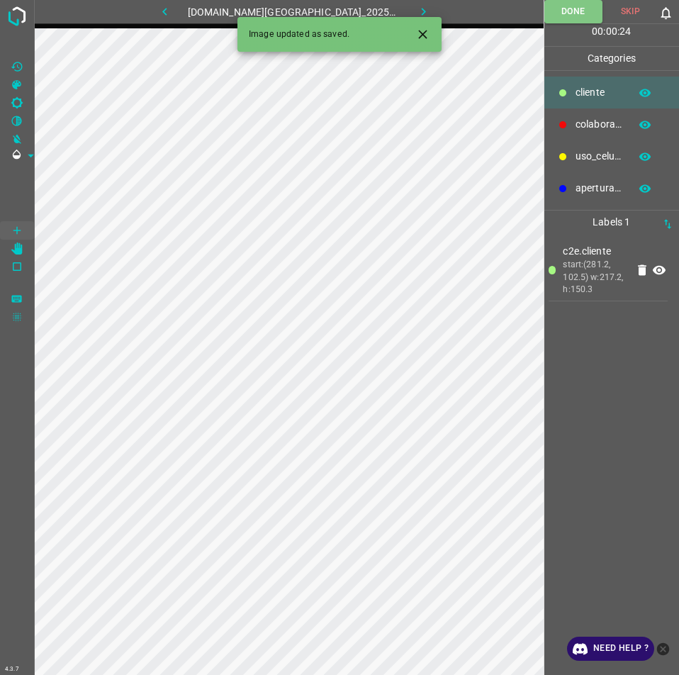
click at [401, 9] on button "button" at bounding box center [423, 11] width 45 height 23
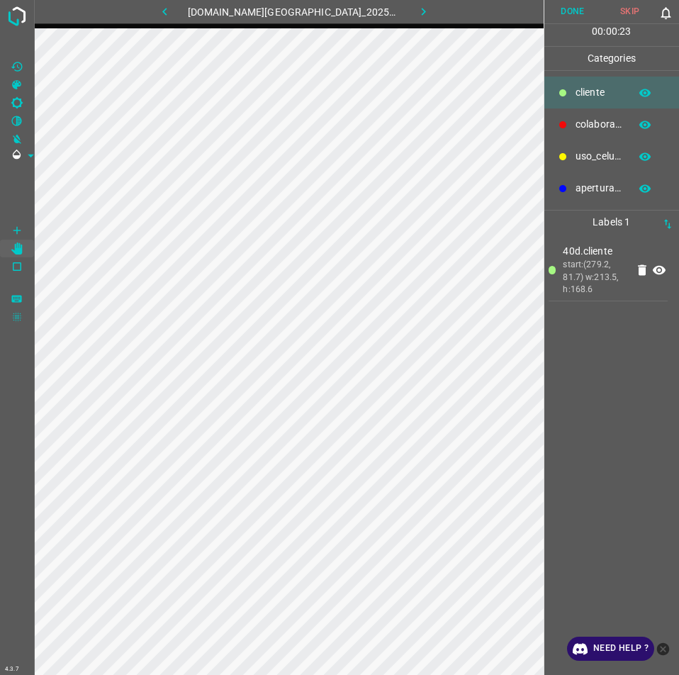
click at [571, 16] on button "Done" at bounding box center [572, 11] width 57 height 23
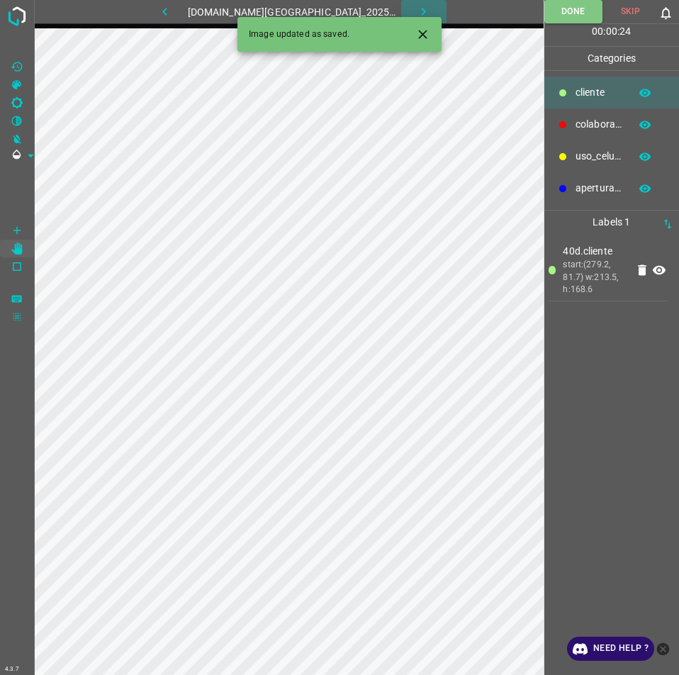
click at [418, 11] on button "button" at bounding box center [423, 11] width 45 height 23
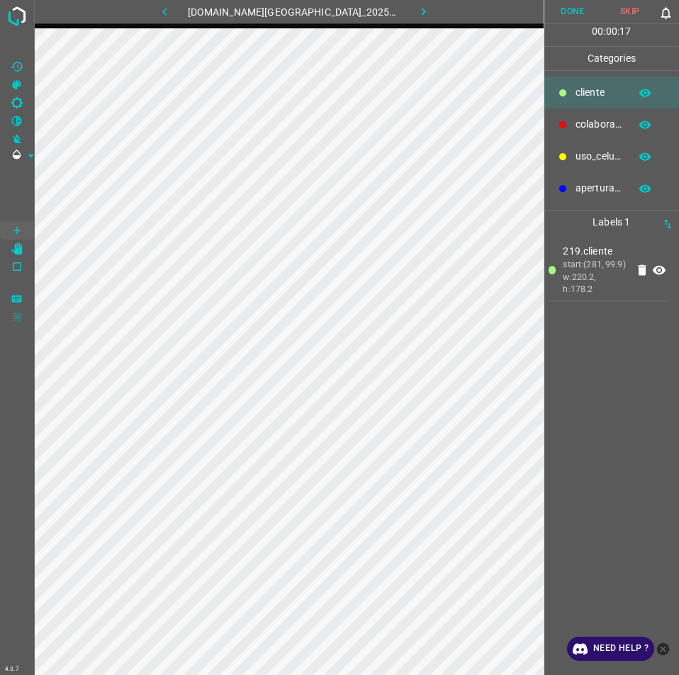
click at [566, 13] on button "Done" at bounding box center [572, 11] width 57 height 23
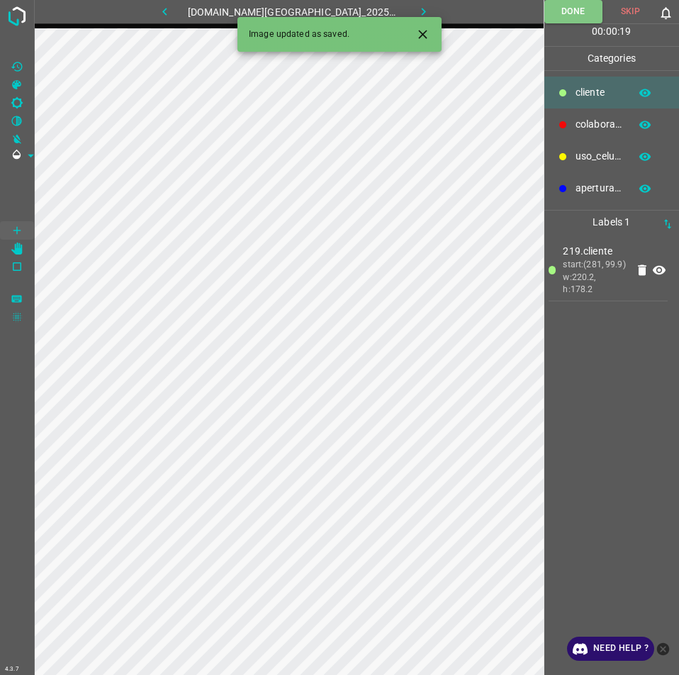
click at [406, 1] on button "button" at bounding box center [423, 11] width 45 height 23
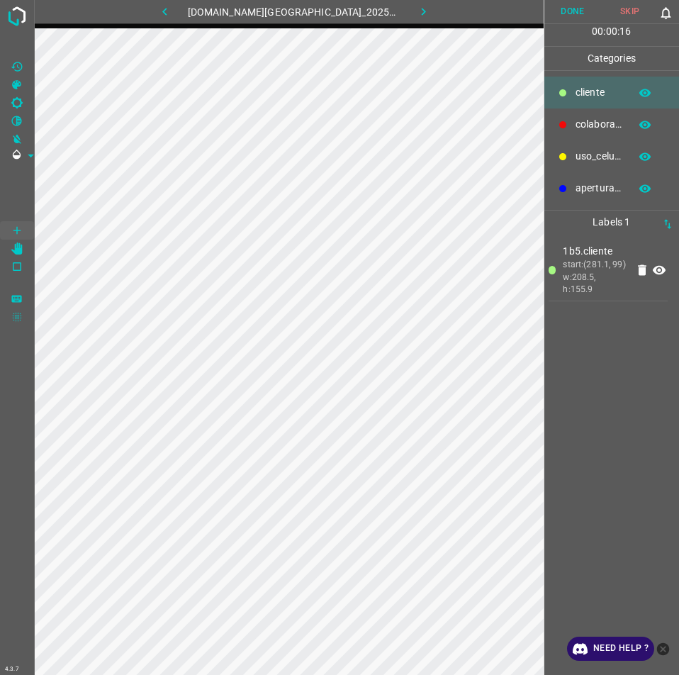
click at [581, 18] on button "Done" at bounding box center [572, 11] width 57 height 23
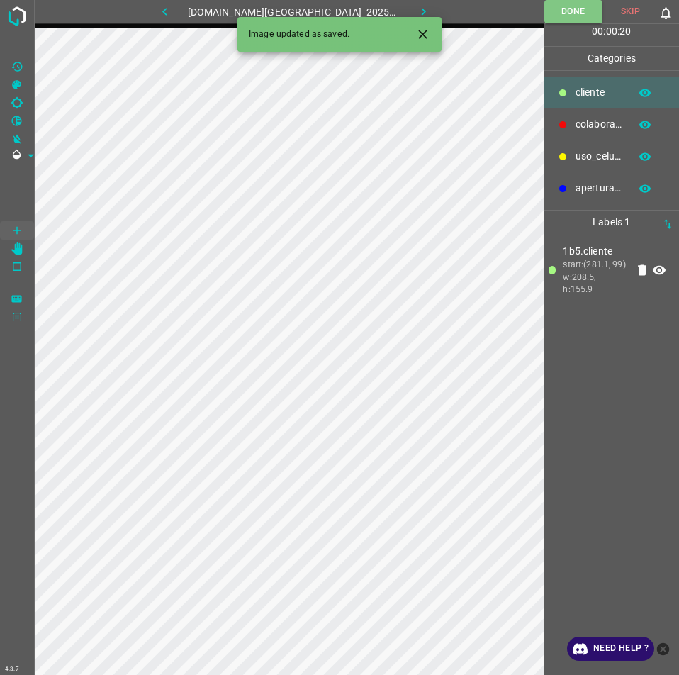
click at [416, 8] on icon "button" at bounding box center [423, 11] width 15 height 15
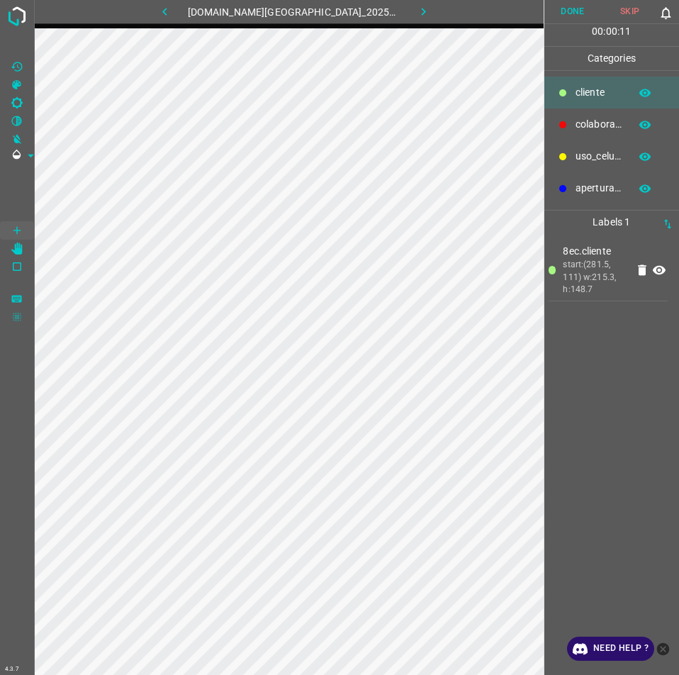
click at [580, 9] on button "Done" at bounding box center [572, 11] width 57 height 23
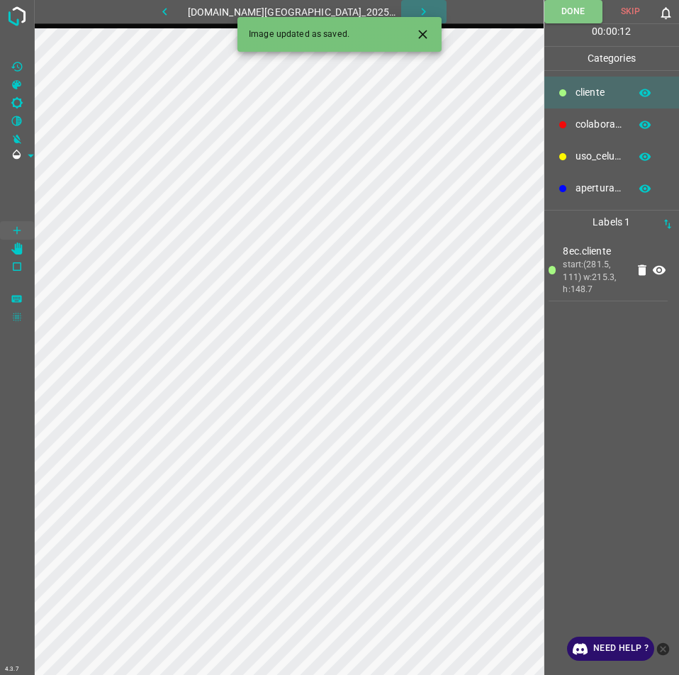
click at [416, 6] on icon "button" at bounding box center [423, 11] width 15 height 15
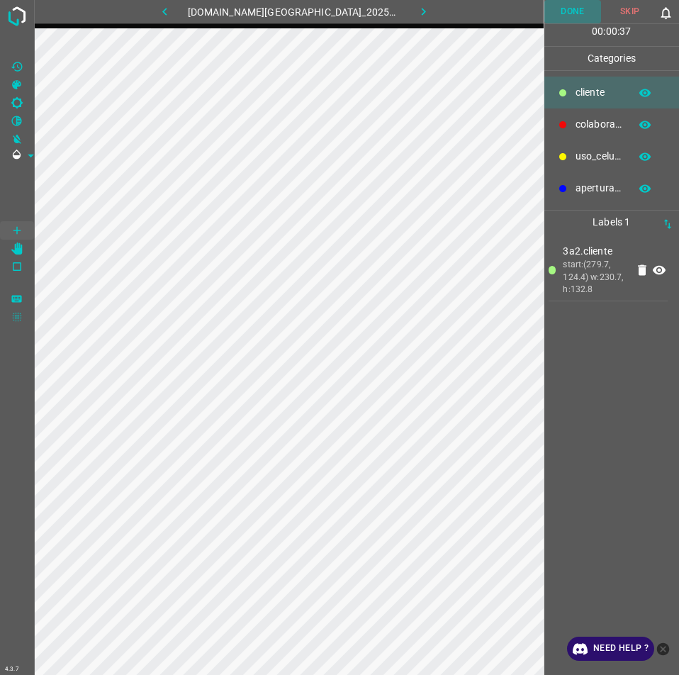
click at [570, 4] on button "Done" at bounding box center [572, 11] width 57 height 23
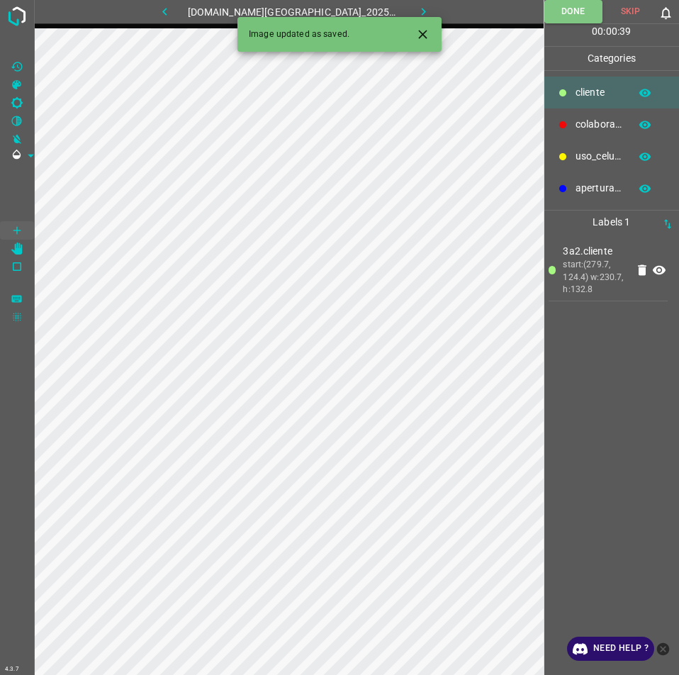
click at [401, 4] on button "button" at bounding box center [423, 11] width 45 height 23
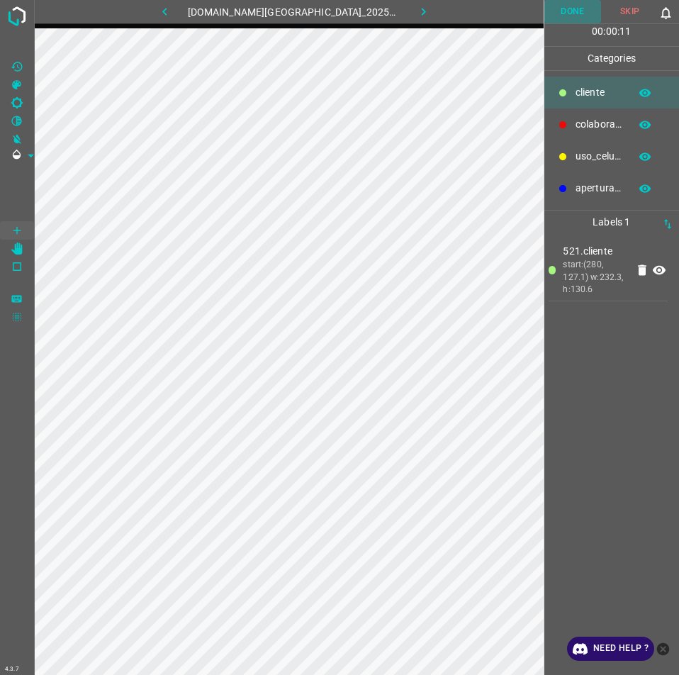
click at [561, 12] on button "Done" at bounding box center [572, 11] width 57 height 23
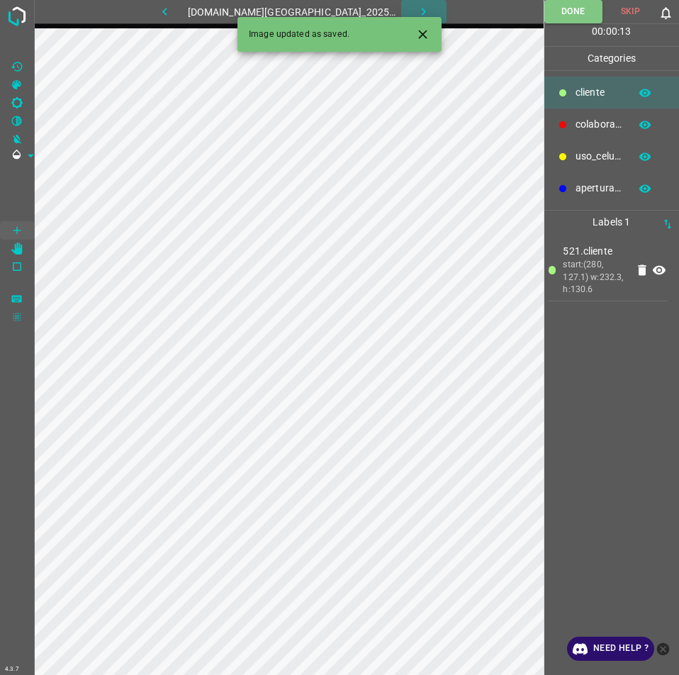
click at [413, 4] on button "button" at bounding box center [423, 11] width 45 height 23
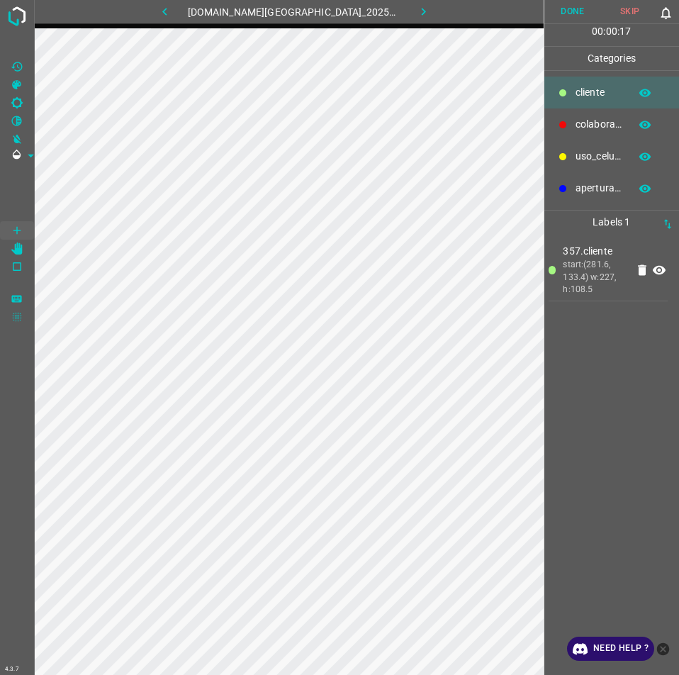
click at [566, 21] on button "Done" at bounding box center [572, 11] width 57 height 23
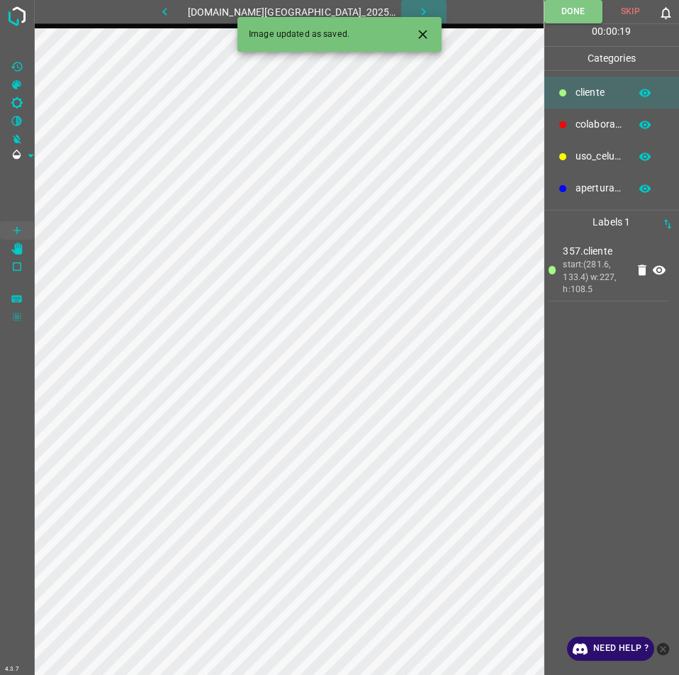
click at [422, 9] on icon "button" at bounding box center [424, 12] width 4 height 8
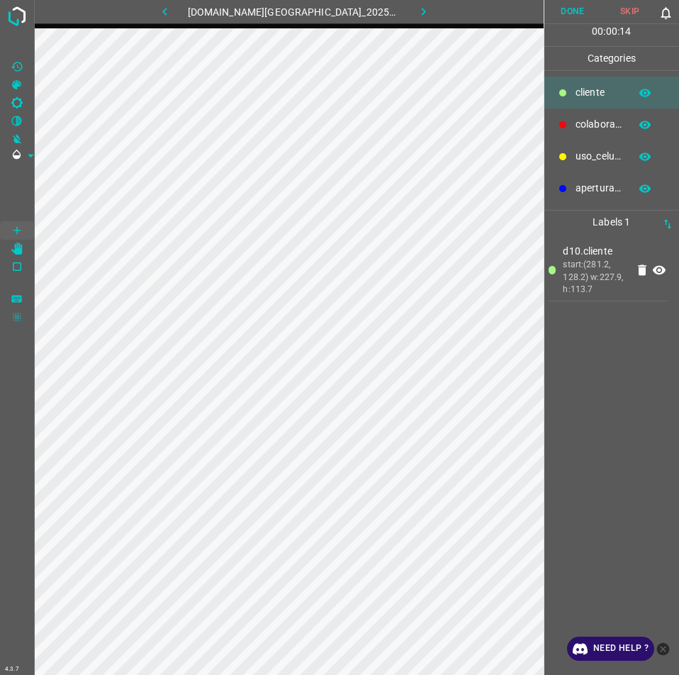
click at [564, 11] on button "Done" at bounding box center [572, 11] width 57 height 23
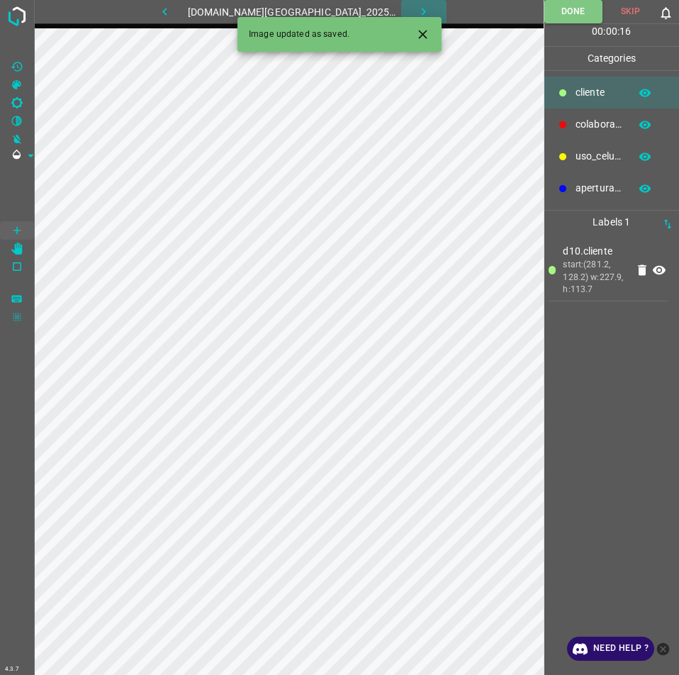
click at [416, 13] on icon "button" at bounding box center [423, 11] width 15 height 15
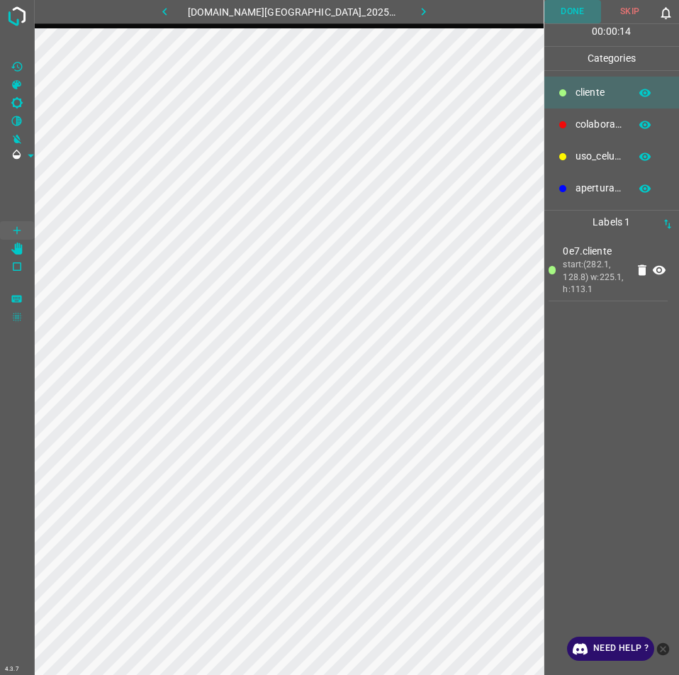
click at [570, 18] on button "Done" at bounding box center [572, 11] width 57 height 23
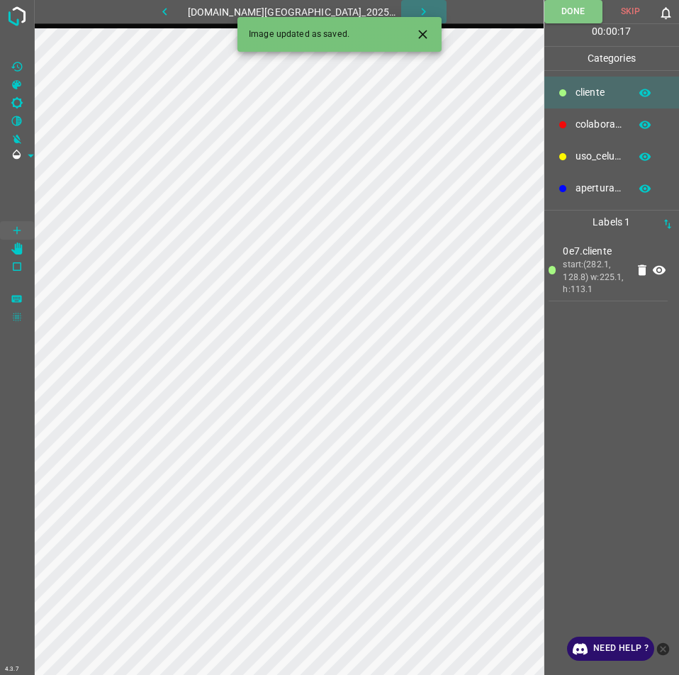
click at [415, 2] on button "button" at bounding box center [423, 11] width 45 height 23
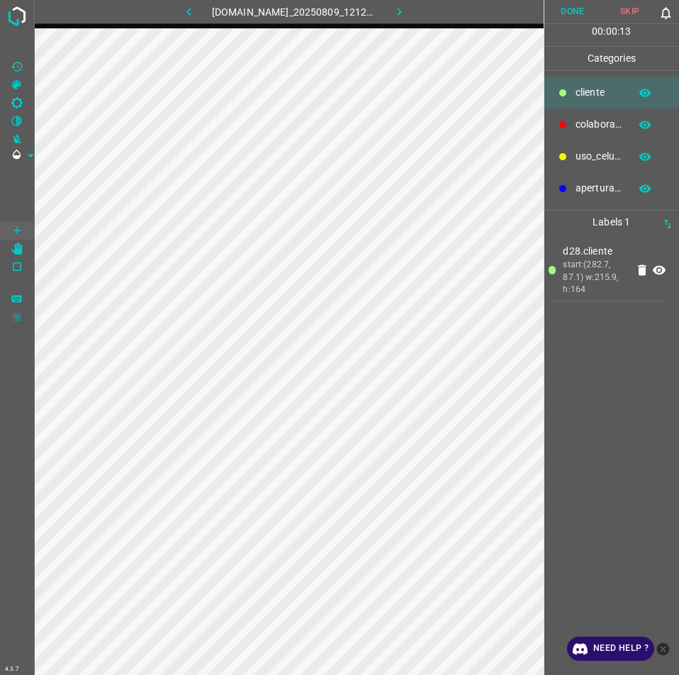
click at [563, 14] on button "Done" at bounding box center [572, 11] width 57 height 23
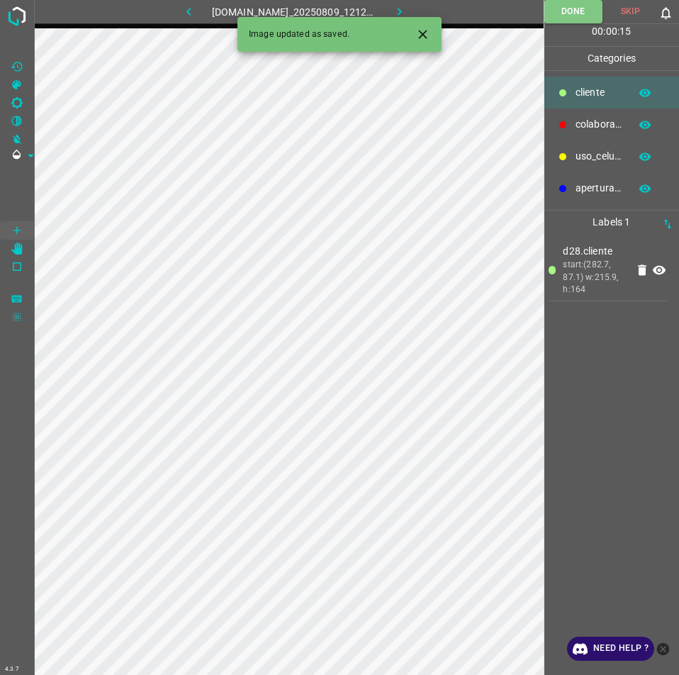
click at [407, 11] on icon "button" at bounding box center [399, 11] width 15 height 15
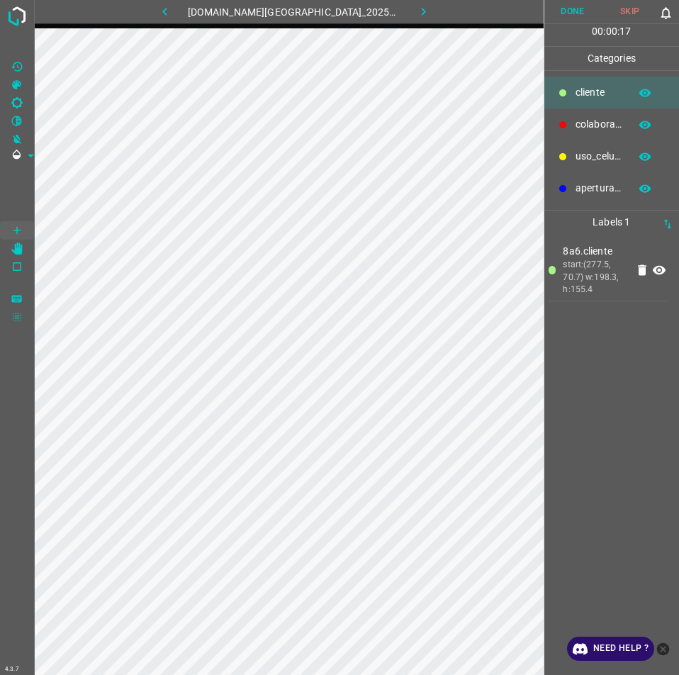
click at [589, 9] on button "Done" at bounding box center [572, 11] width 57 height 23
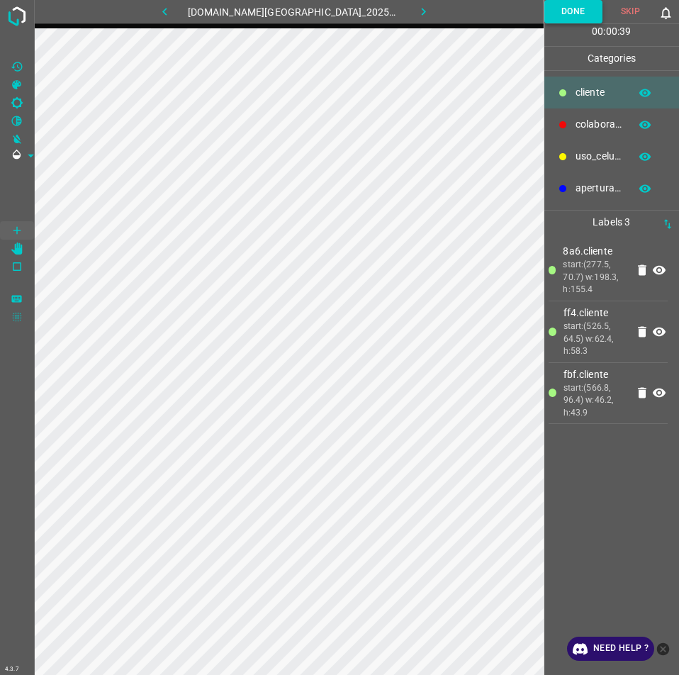
click at [581, 2] on button "Done" at bounding box center [573, 11] width 58 height 23
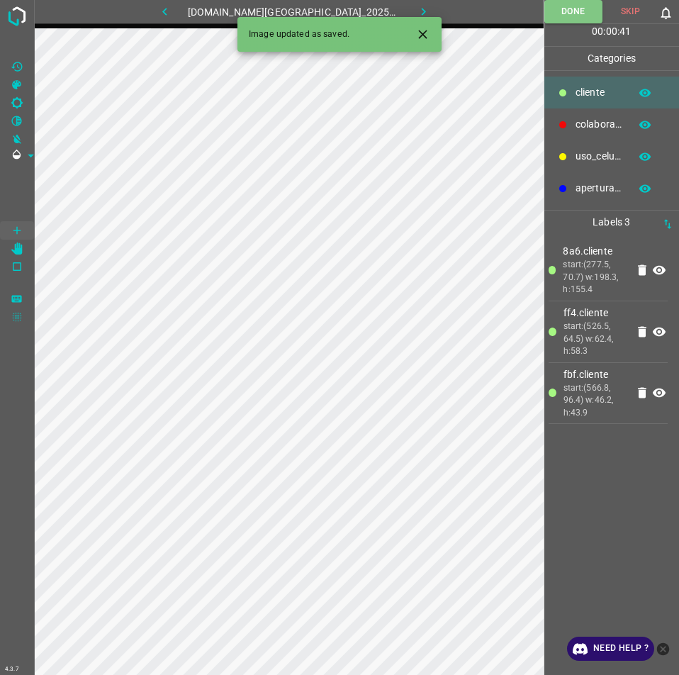
click at [416, 13] on icon "button" at bounding box center [423, 11] width 15 height 15
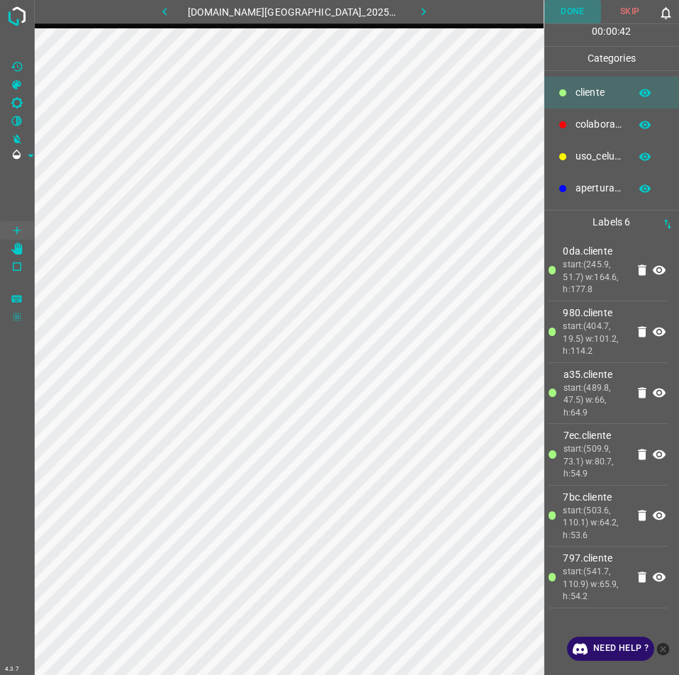
click at [564, 13] on button "Done" at bounding box center [572, 11] width 57 height 23
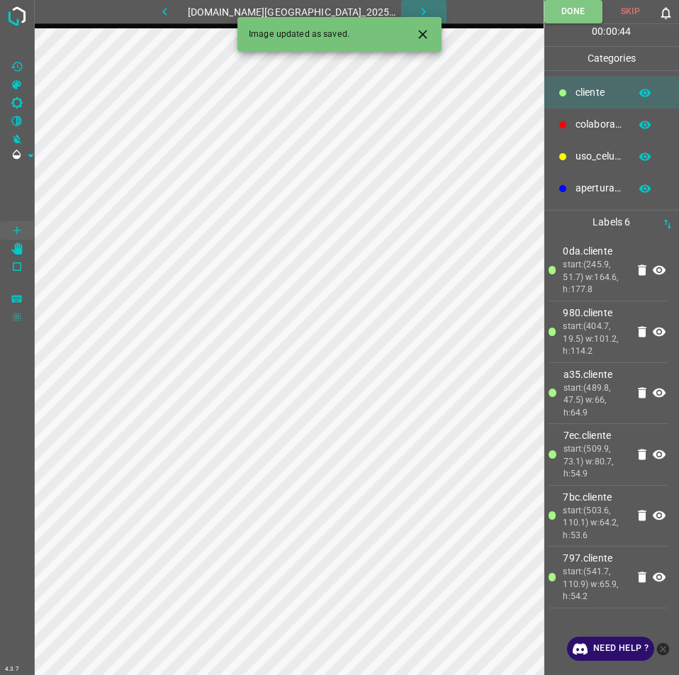
click at [416, 9] on icon "button" at bounding box center [423, 11] width 15 height 15
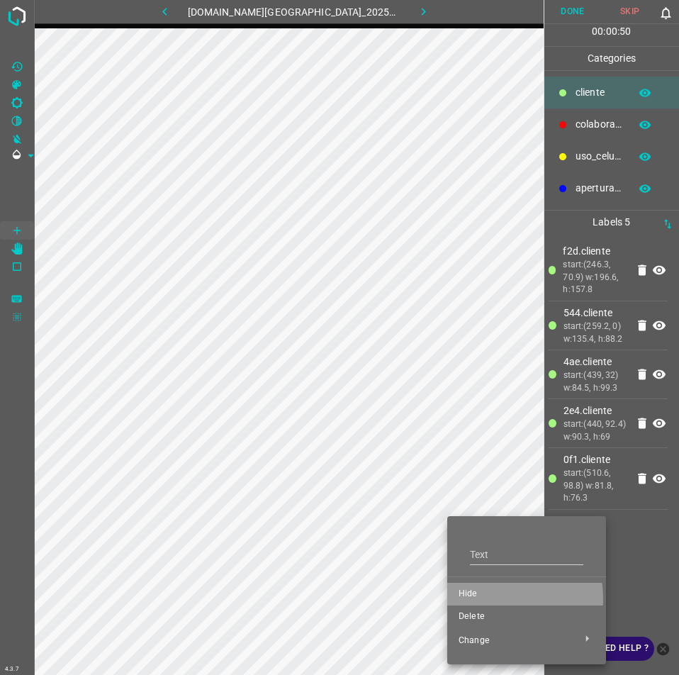
click at [476, 599] on span "Hide" at bounding box center [527, 594] width 136 height 13
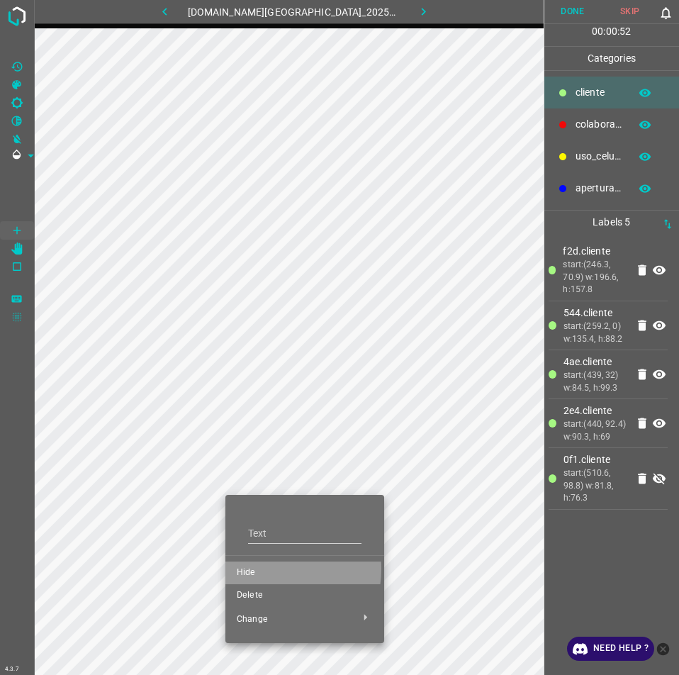
click at [264, 569] on span "Hide" at bounding box center [305, 572] width 136 height 13
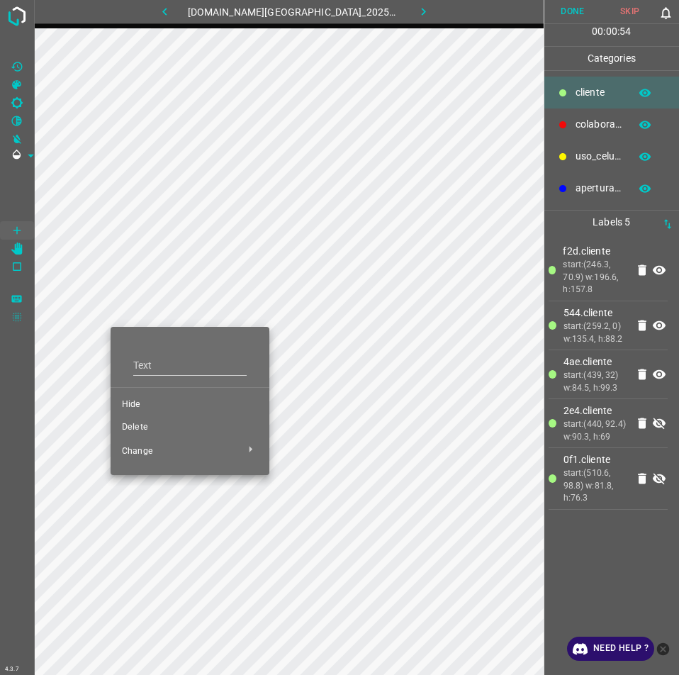
click at [147, 411] on li "Hide" at bounding box center [190, 404] width 159 height 23
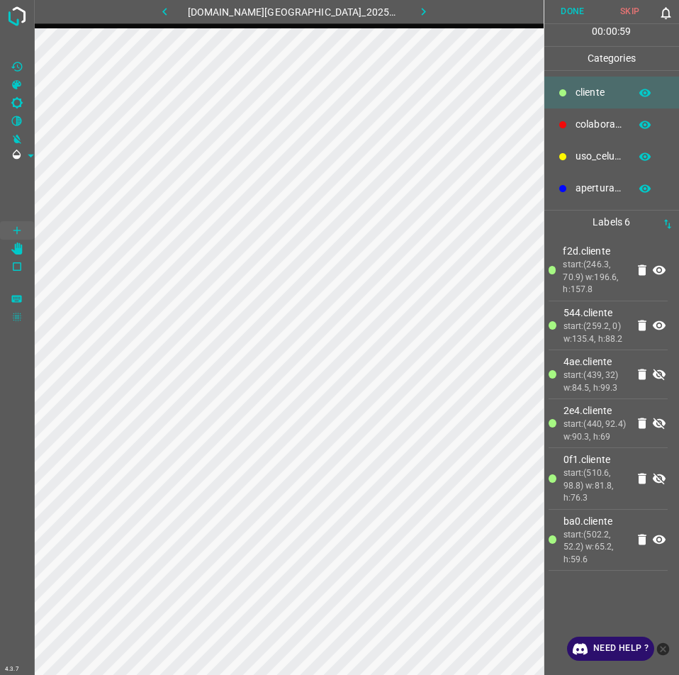
click at [658, 378] on icon at bounding box center [659, 374] width 13 height 11
click at [656, 423] on icon at bounding box center [659, 423] width 17 height 17
click at [661, 482] on icon at bounding box center [659, 478] width 13 height 11
click at [583, 7] on button "Done" at bounding box center [572, 11] width 57 height 23
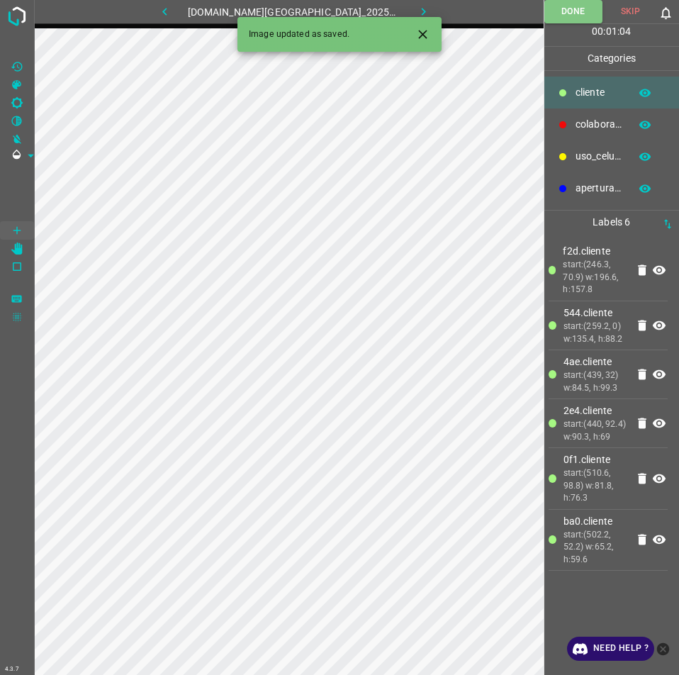
click at [412, 18] on div "Image updated as saved." at bounding box center [339, 34] width 204 height 35
click at [406, 4] on button "button" at bounding box center [423, 11] width 45 height 23
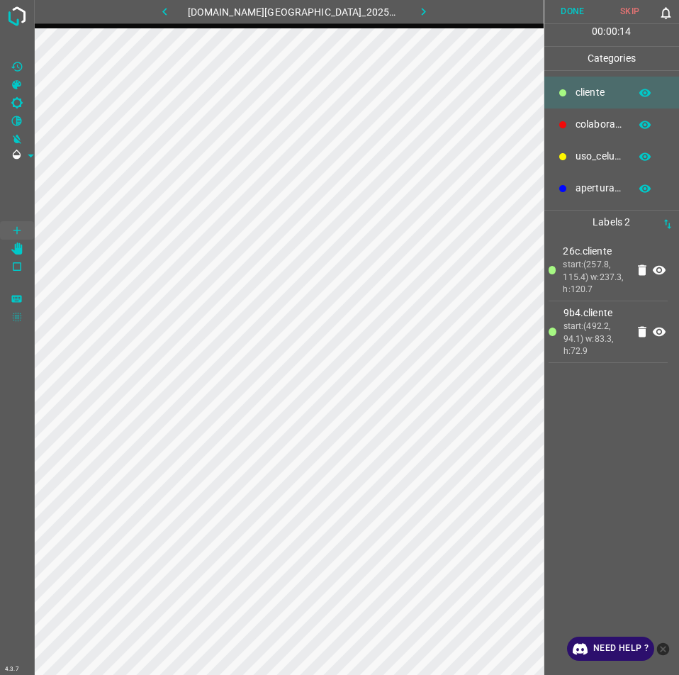
scroll to position [0, 23]
drag, startPoint x: 34, startPoint y: 312, endPoint x: 570, endPoint y: 234, distance: 541.6
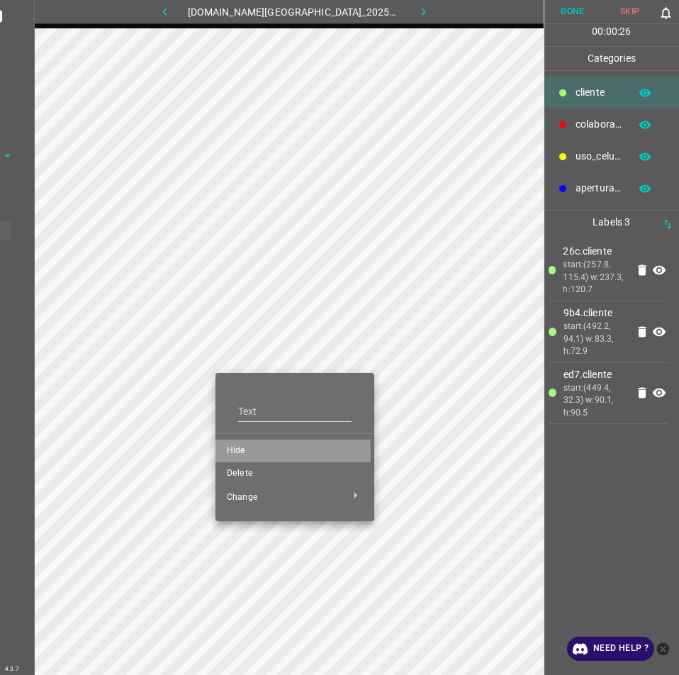
click at [236, 452] on span "Hide" at bounding box center [295, 450] width 136 height 13
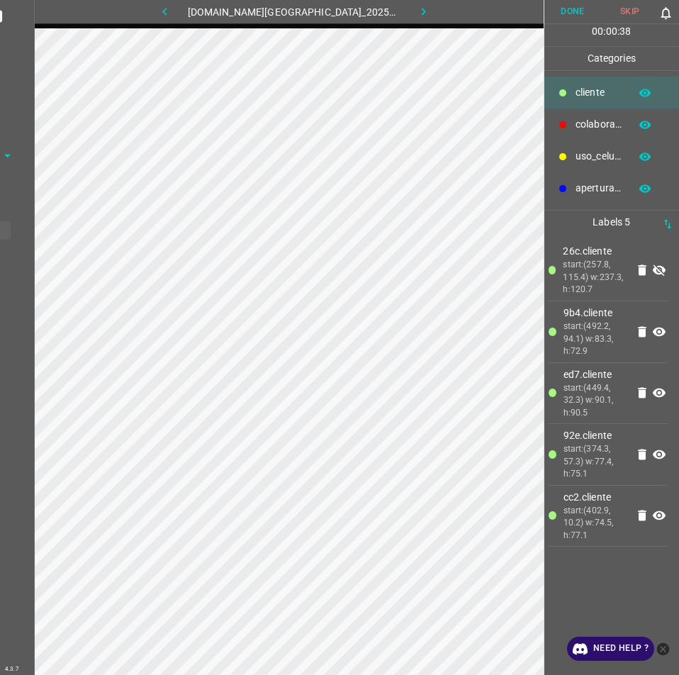
click at [664, 267] on icon at bounding box center [659, 270] width 17 height 17
click at [566, 7] on button "Done" at bounding box center [572, 11] width 57 height 23
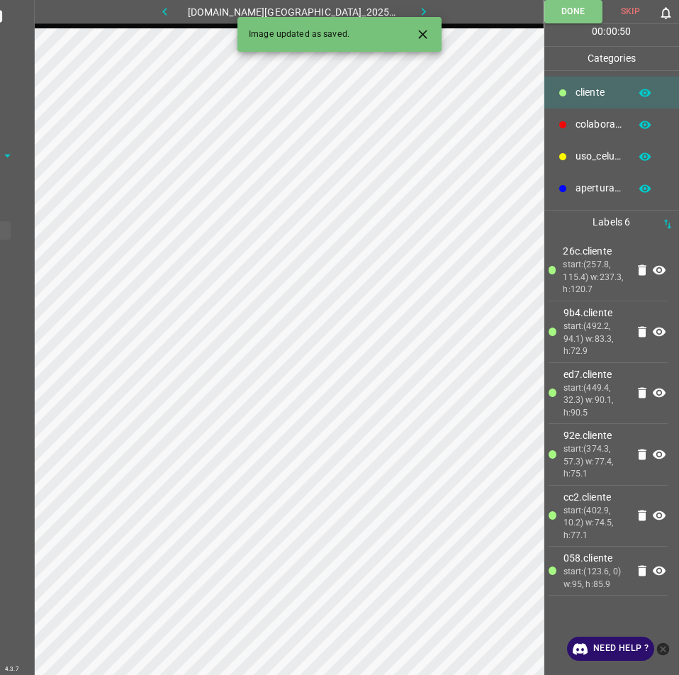
click at [408, 4] on button "button" at bounding box center [423, 11] width 45 height 23
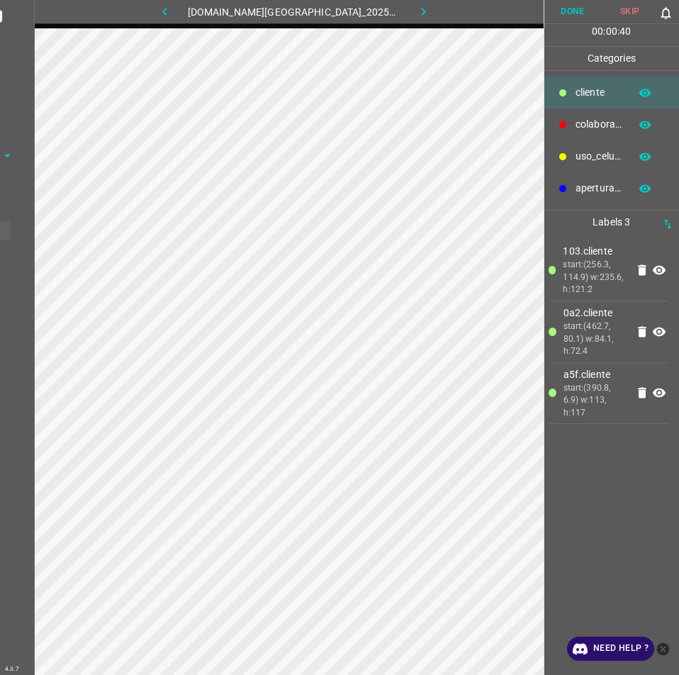
click at [380, 27] on div "891-bch-samara.ddns.me_20250809_121203_000004200.jpg" at bounding box center [289, 14] width 510 height 28
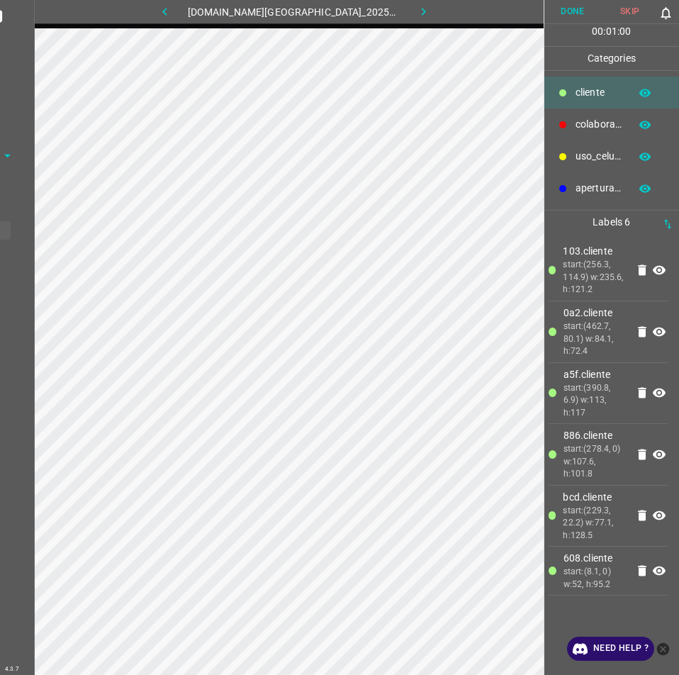
click at [586, 20] on button "Done" at bounding box center [572, 11] width 57 height 23
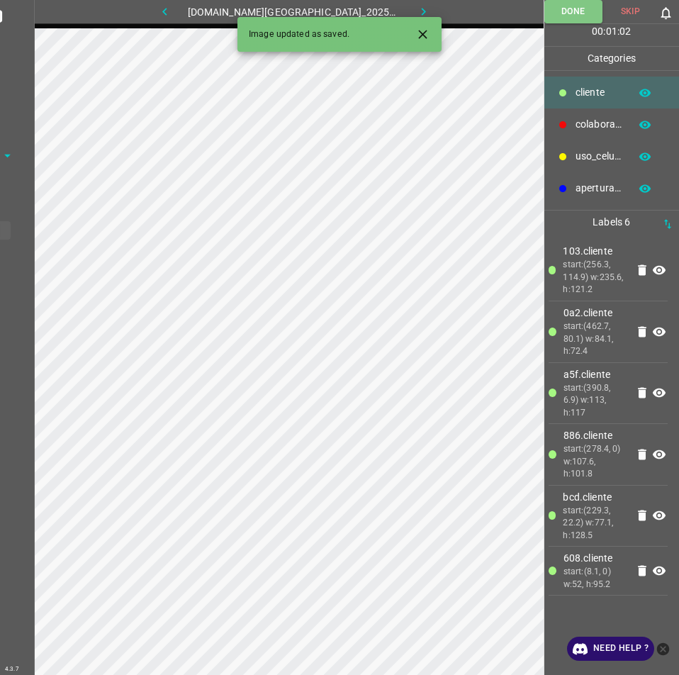
click at [418, 9] on button "button" at bounding box center [423, 11] width 45 height 23
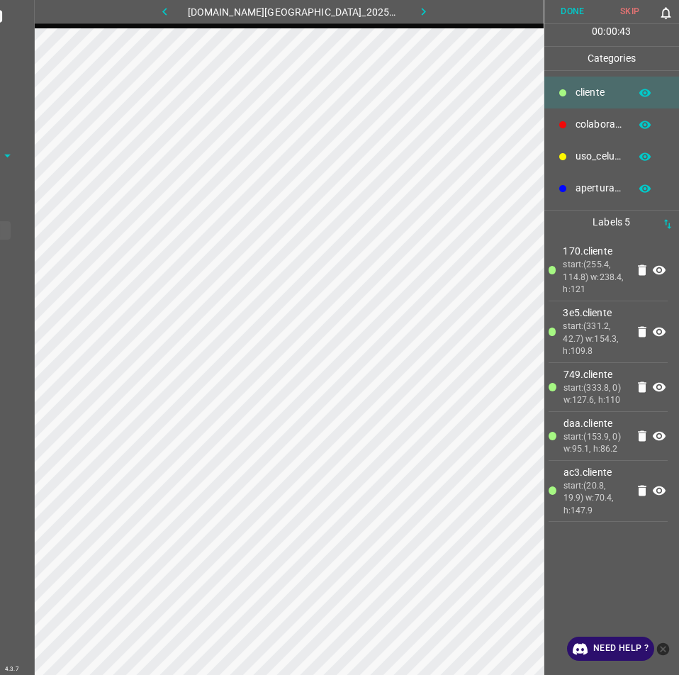
click at [576, 14] on button "Done" at bounding box center [572, 11] width 57 height 23
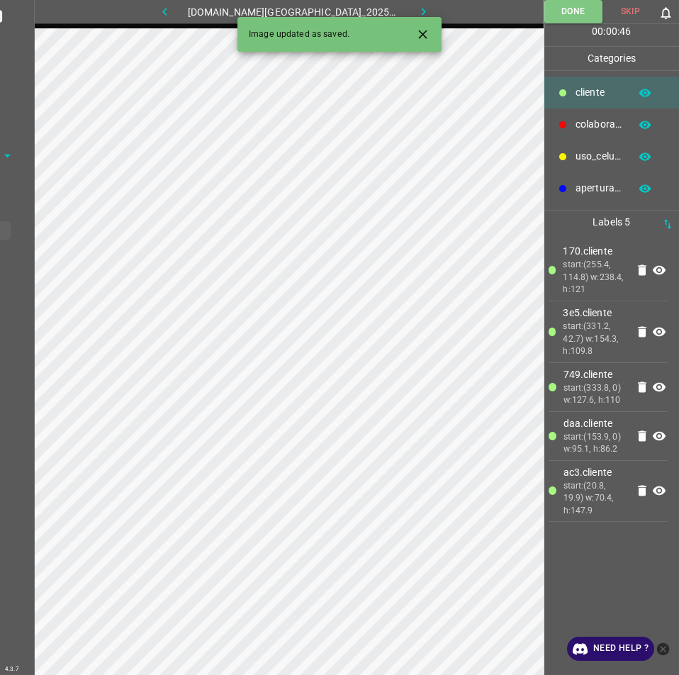
click at [413, 1] on button "button" at bounding box center [423, 11] width 45 height 23
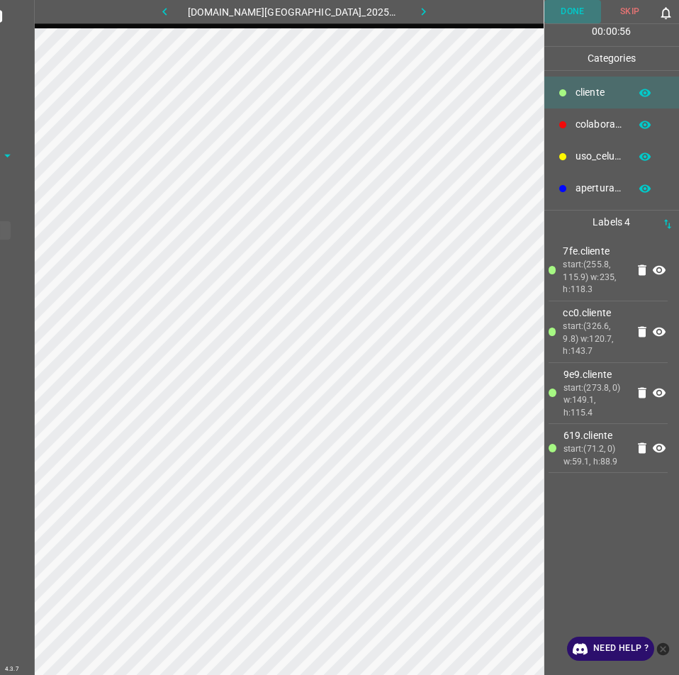
click at [557, 13] on button "Done" at bounding box center [572, 11] width 57 height 23
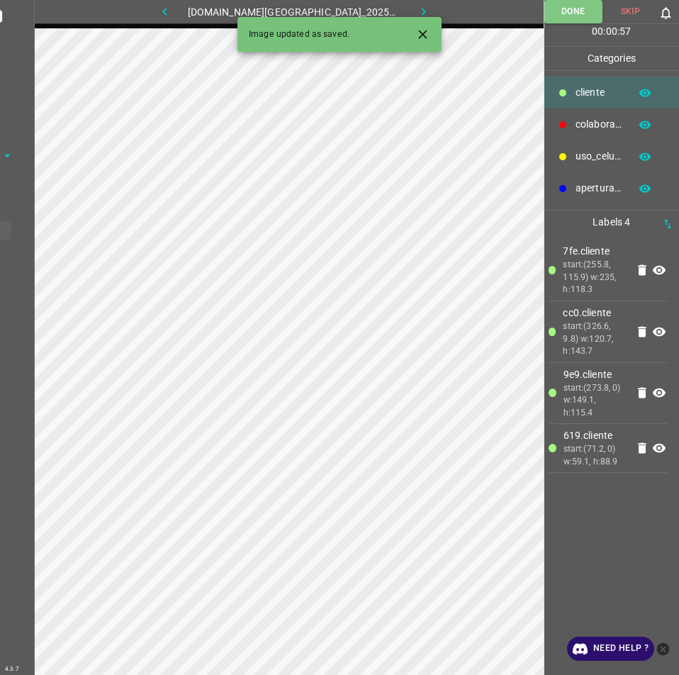
click at [416, 7] on icon "button" at bounding box center [423, 11] width 15 height 15
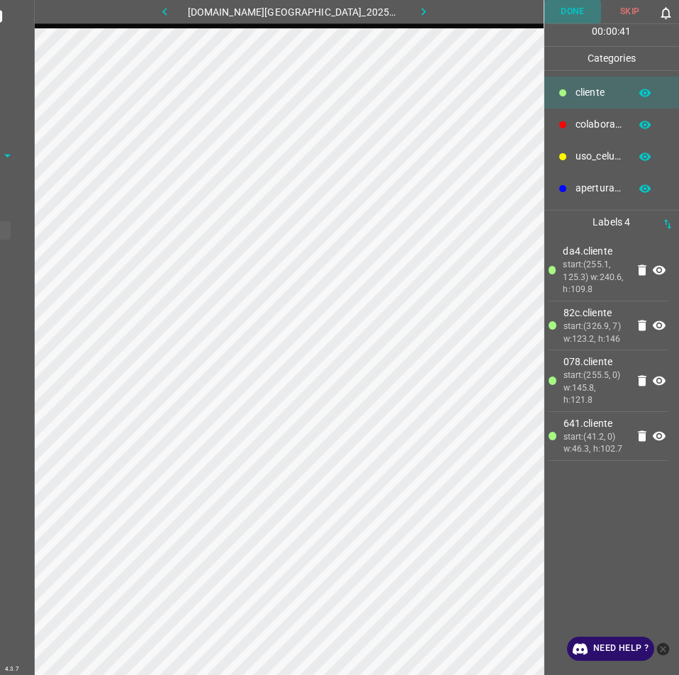
click at [573, 2] on button "Done" at bounding box center [572, 11] width 57 height 23
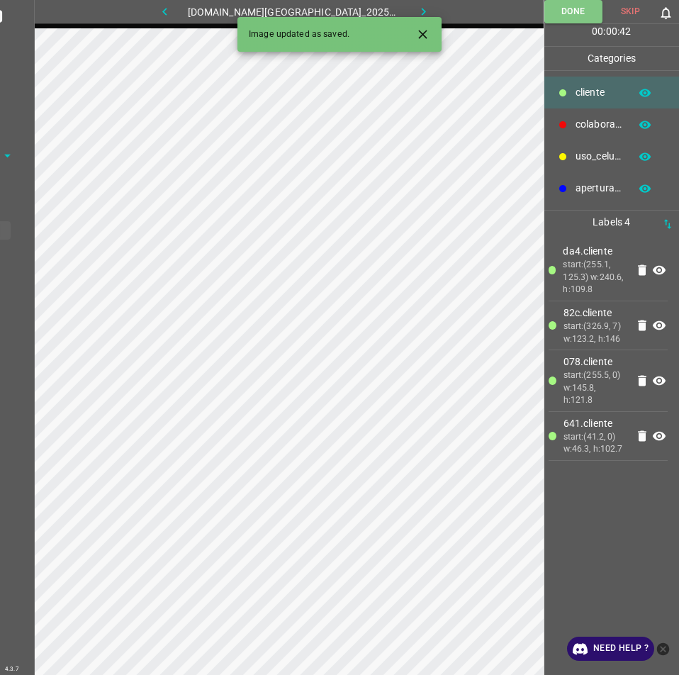
click at [415, 18] on div "Image updated as saved." at bounding box center [339, 34] width 204 height 35
click at [416, 9] on icon "button" at bounding box center [423, 11] width 15 height 15
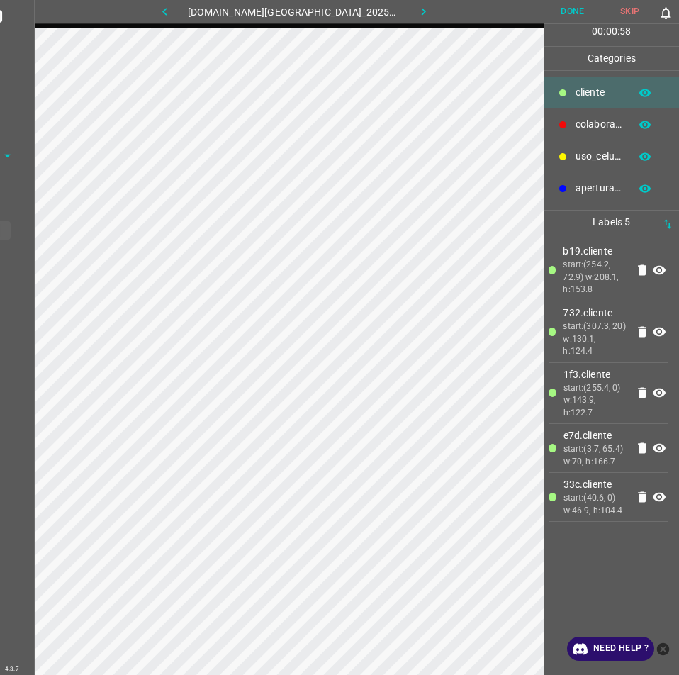
click at [581, 9] on button "Done" at bounding box center [572, 11] width 57 height 23
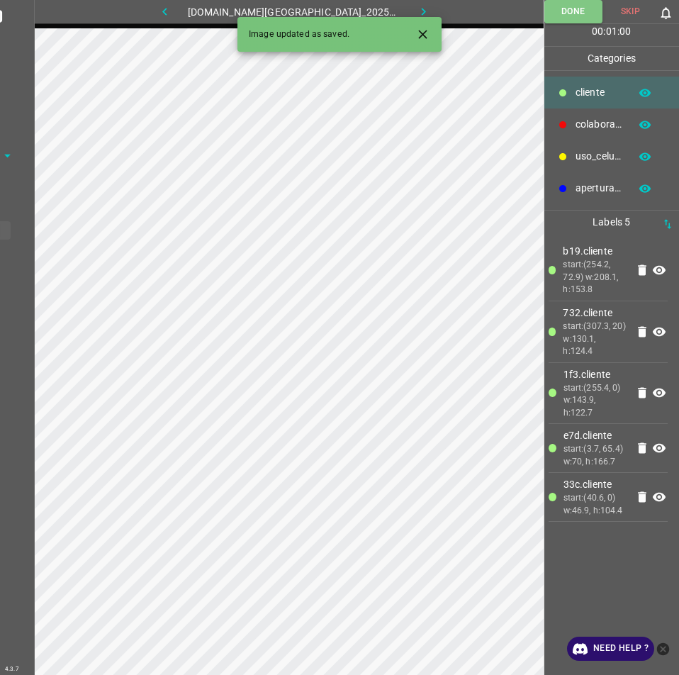
click at [591, 130] on p "colaborador" at bounding box center [599, 124] width 47 height 15
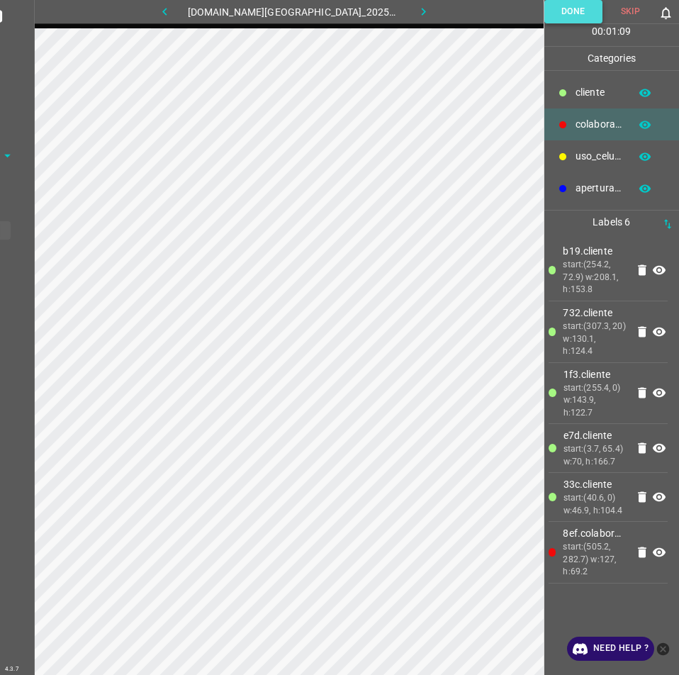
click at [562, 9] on button "Done" at bounding box center [573, 11] width 58 height 23
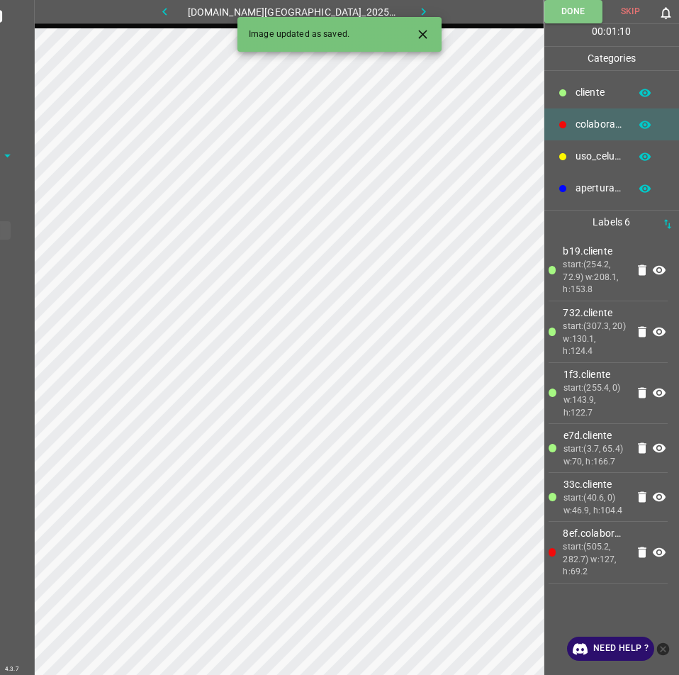
click at [410, 2] on button "button" at bounding box center [423, 11] width 45 height 23
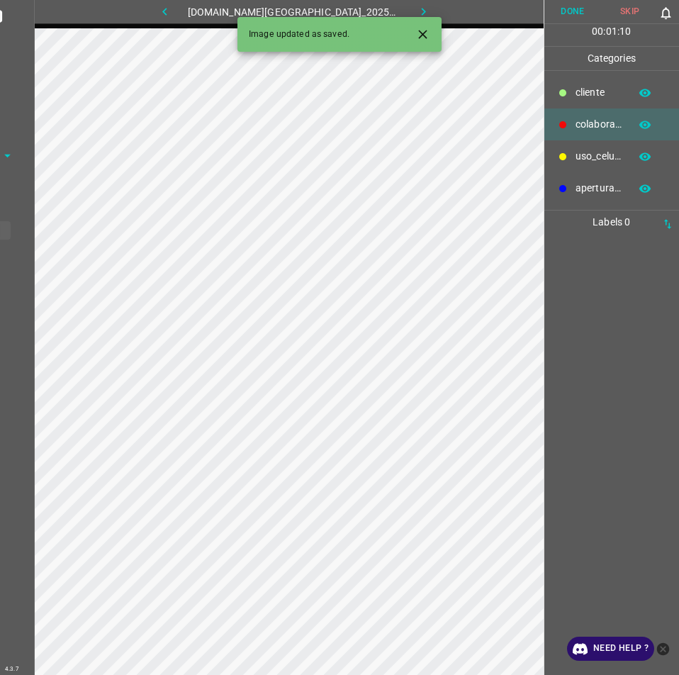
click at [629, 85] on button "button" at bounding box center [644, 93] width 45 height 18
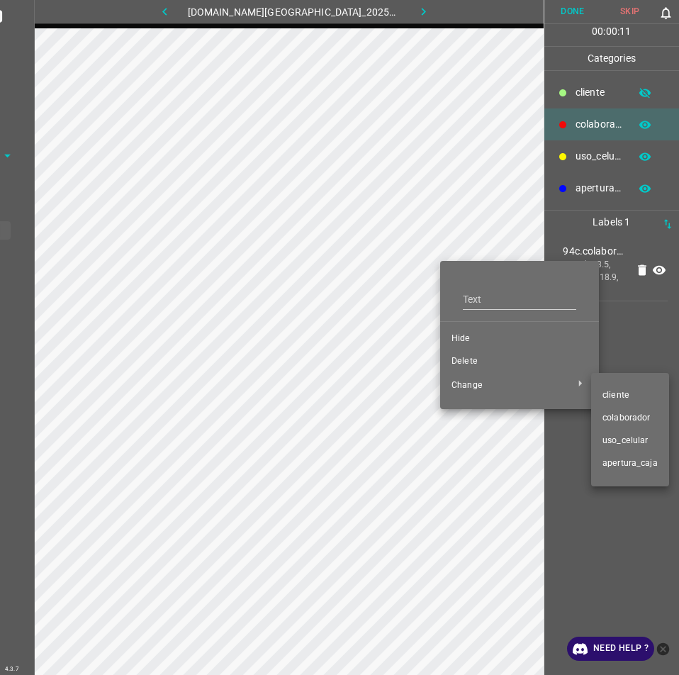
click at [615, 397] on span "​​cliente" at bounding box center [630, 395] width 55 height 13
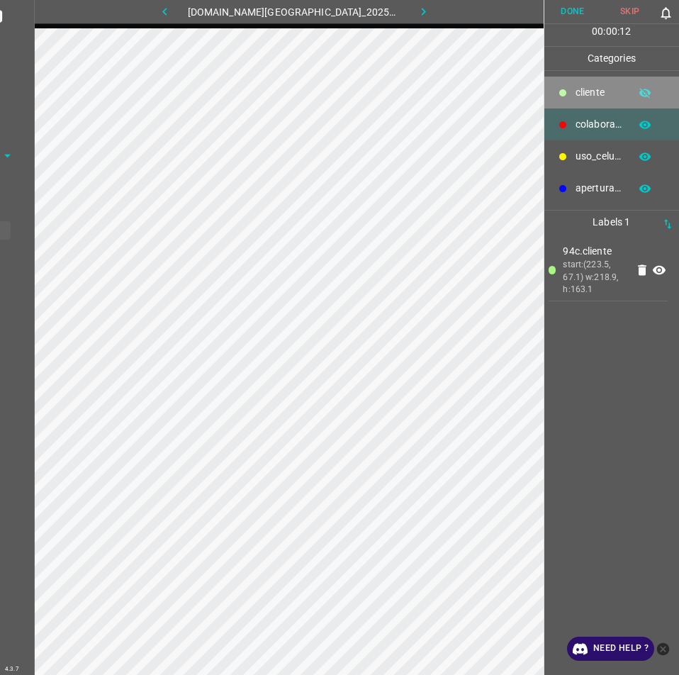
click at [591, 85] on p "​​cliente" at bounding box center [599, 92] width 47 height 15
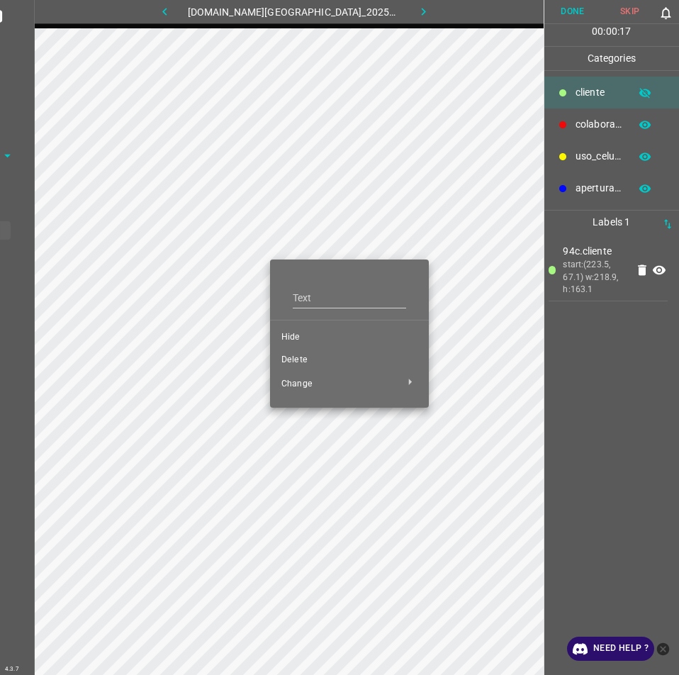
click at [309, 337] on span "Hide" at bounding box center [349, 337] width 136 height 13
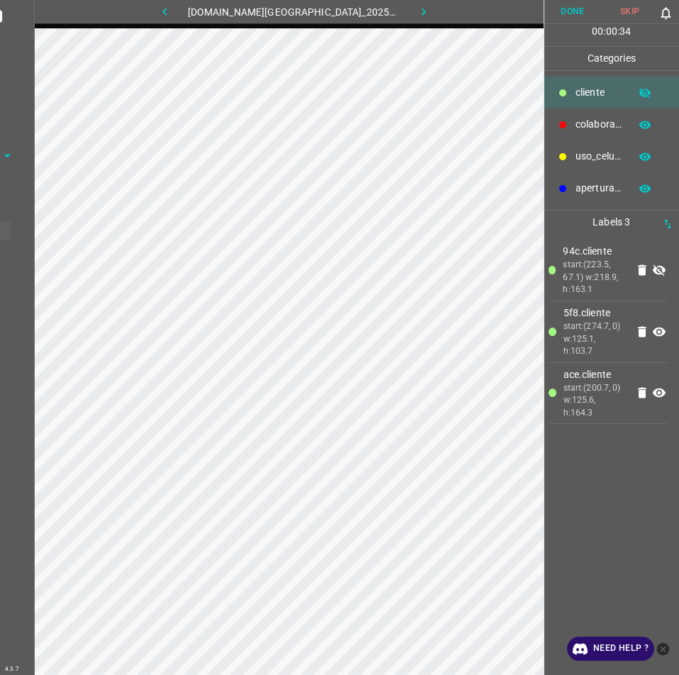
click at [666, 271] on icon at bounding box center [659, 270] width 17 height 17
click at [575, 11] on button "Done" at bounding box center [572, 11] width 57 height 23
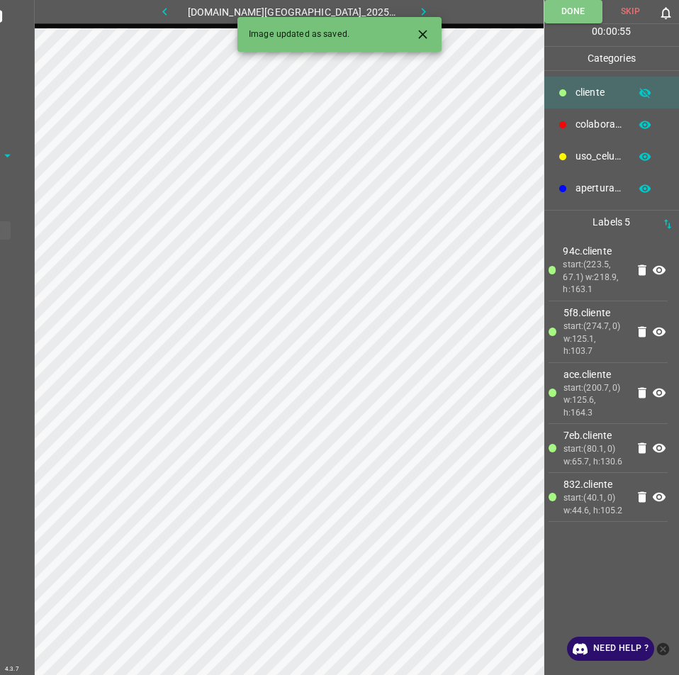
click at [419, 9] on button "button" at bounding box center [423, 11] width 45 height 23
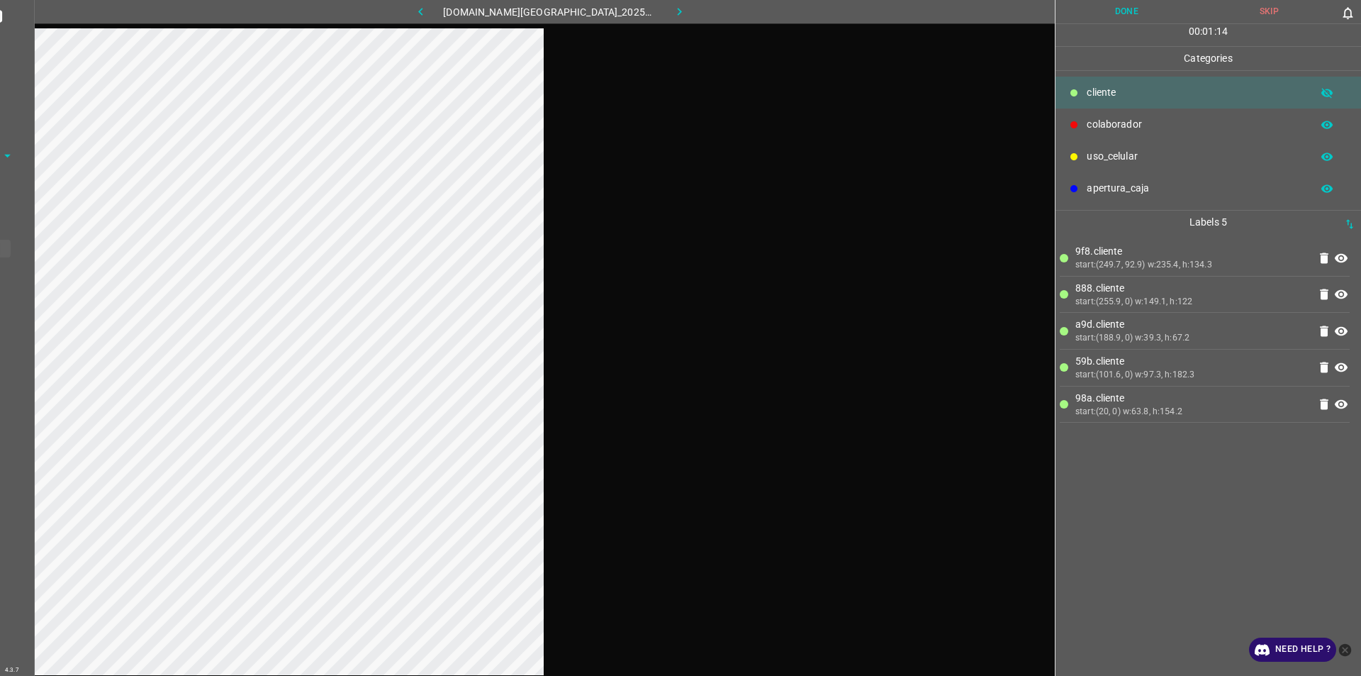
click at [678, 20] on button "Done" at bounding box center [1127, 11] width 142 height 23
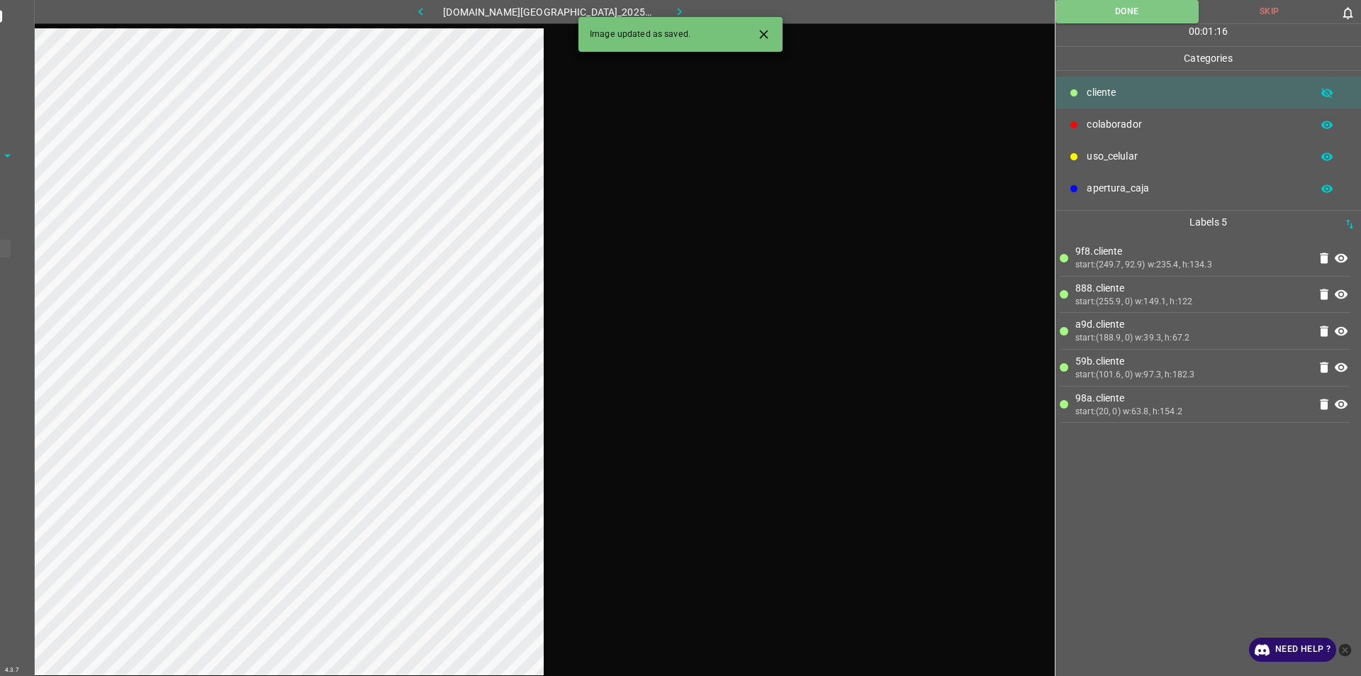
click at [673, 9] on button "button" at bounding box center [679, 11] width 45 height 23
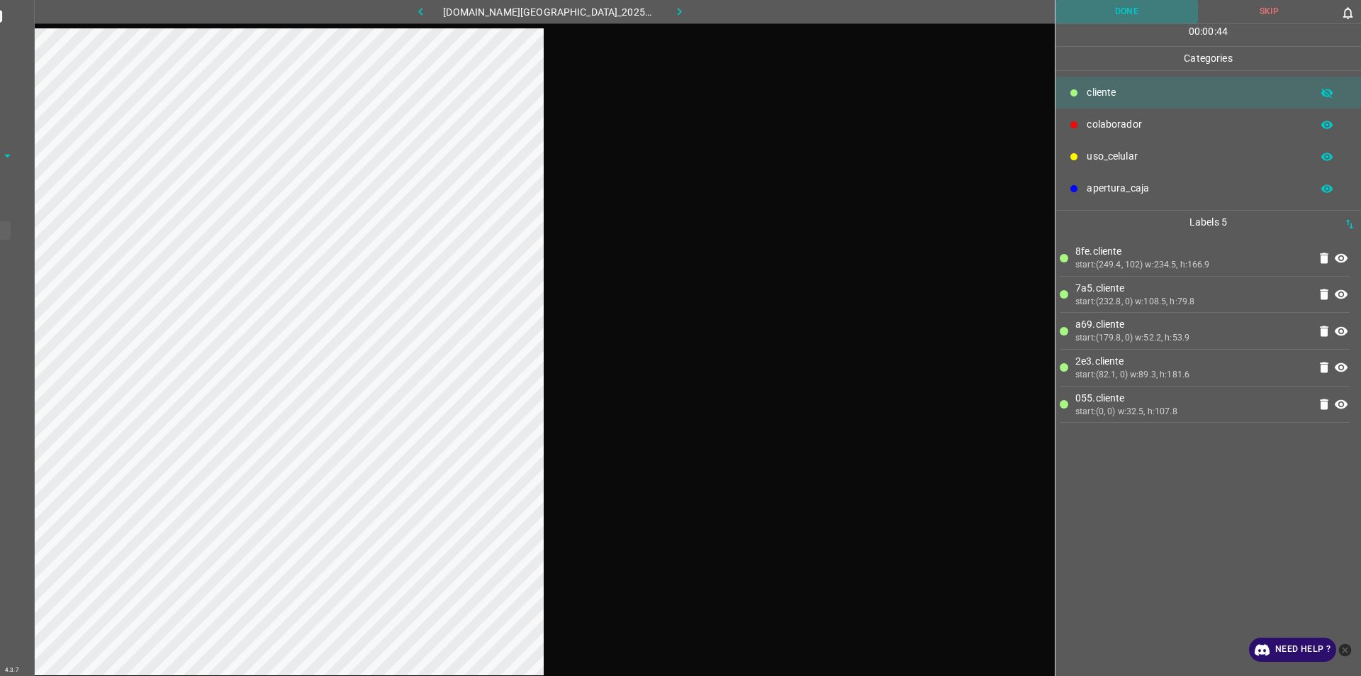
click at [678, 13] on button "Done" at bounding box center [1127, 11] width 142 height 23
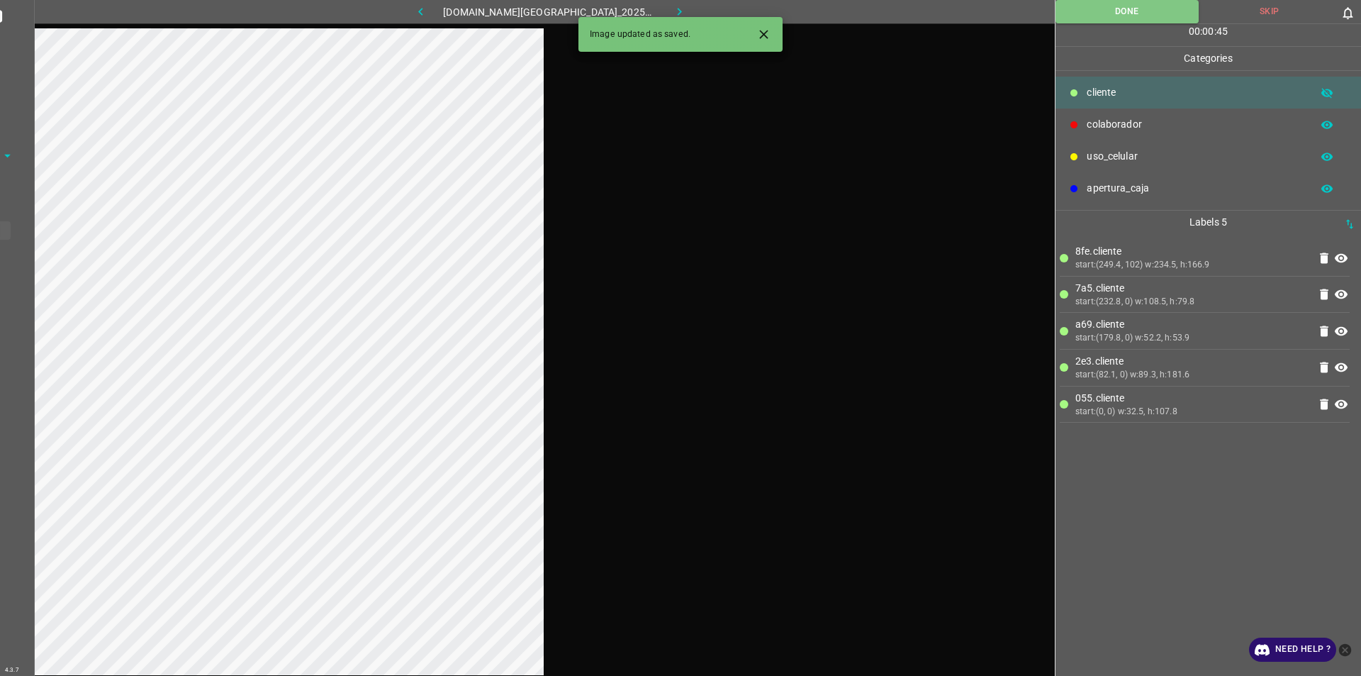
click at [678, 11] on button "button" at bounding box center [679, 11] width 45 height 23
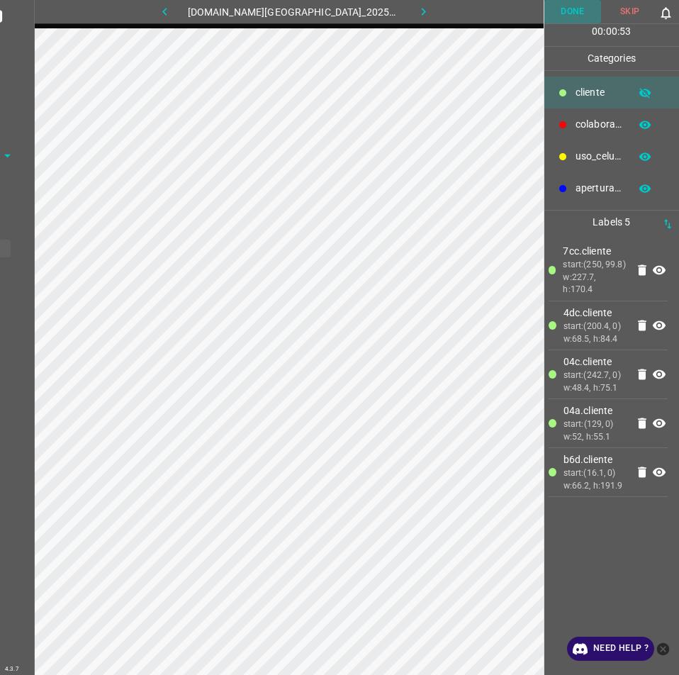
click at [587, 4] on button "Done" at bounding box center [572, 11] width 57 height 23
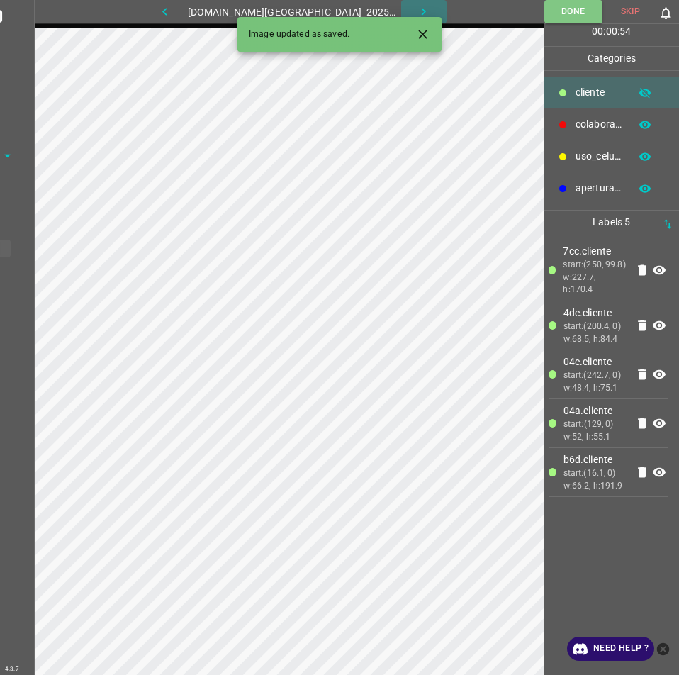
click at [405, 4] on button "button" at bounding box center [423, 11] width 45 height 23
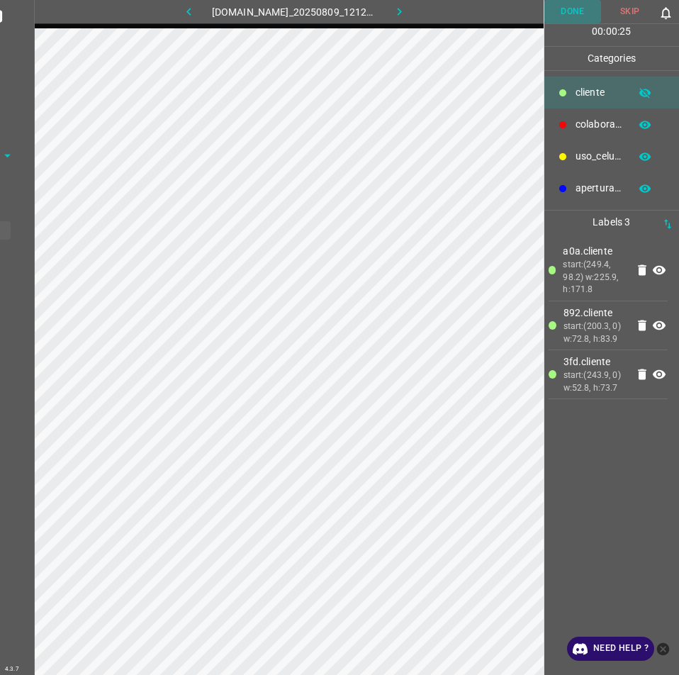
click at [573, 4] on button "Done" at bounding box center [572, 11] width 57 height 23
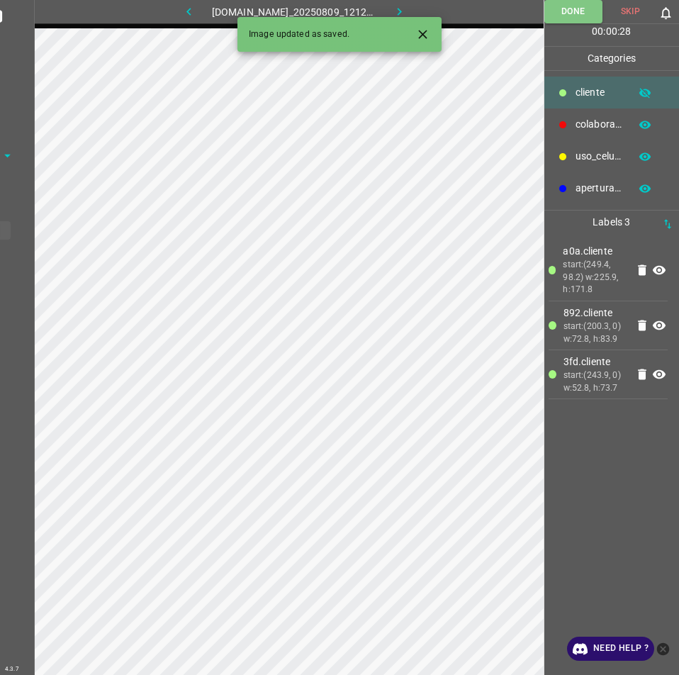
click at [399, 11] on button "button" at bounding box center [399, 11] width 45 height 23
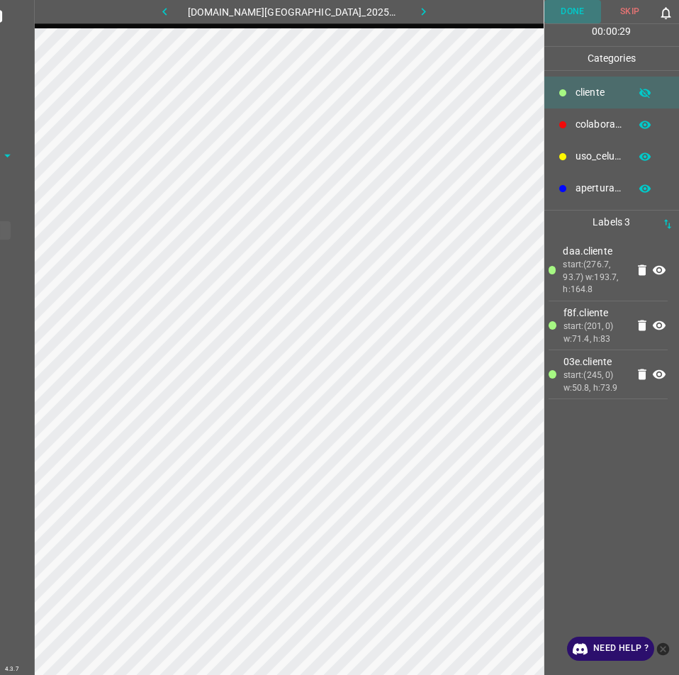
click at [566, 7] on button "Done" at bounding box center [572, 11] width 57 height 23
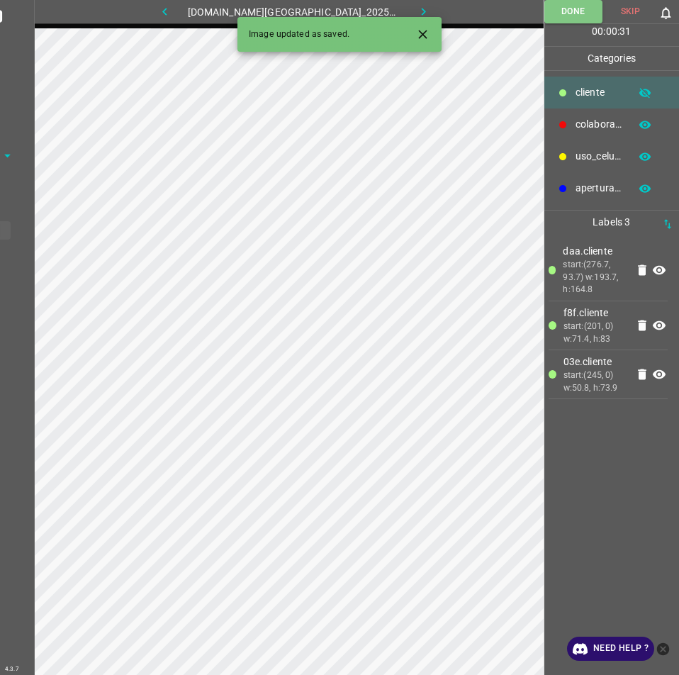
click at [422, 9] on icon "button" at bounding box center [424, 12] width 4 height 8
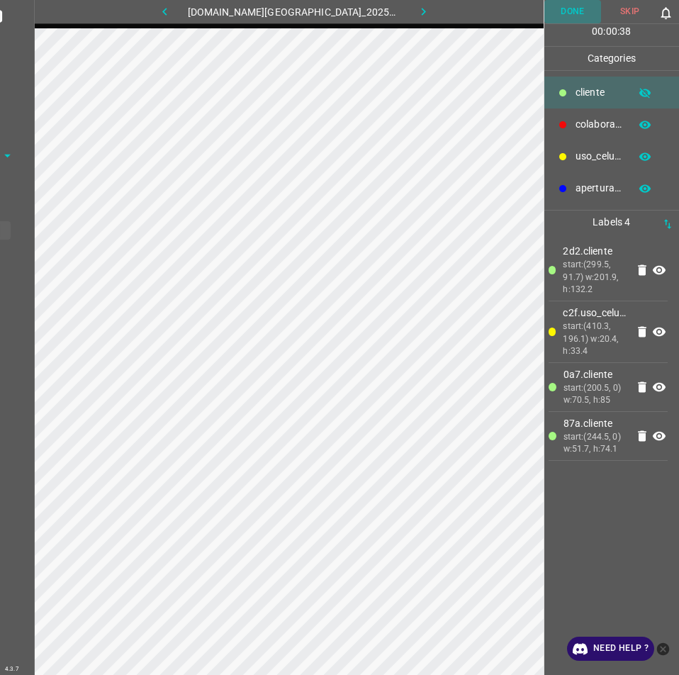
click at [582, 2] on button "Done" at bounding box center [572, 11] width 57 height 23
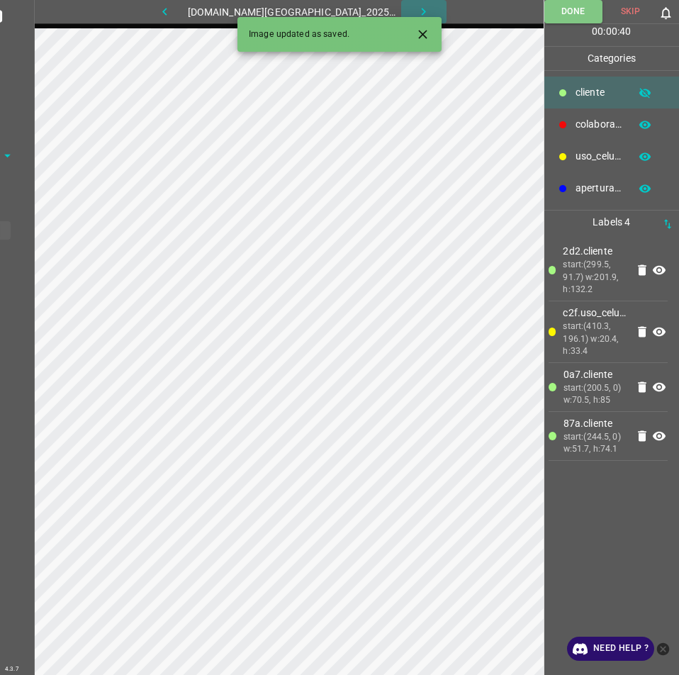
click at [419, 5] on button "button" at bounding box center [423, 11] width 45 height 23
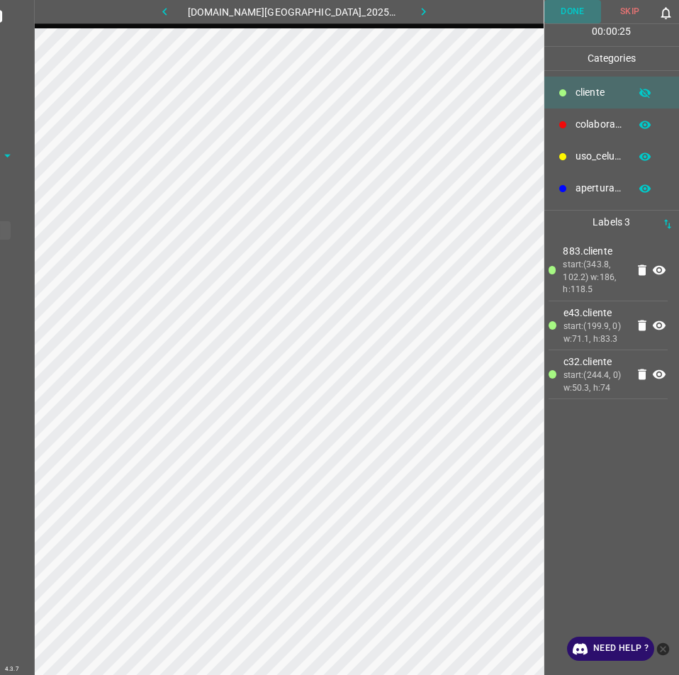
click at [559, 9] on button "Done" at bounding box center [572, 11] width 57 height 23
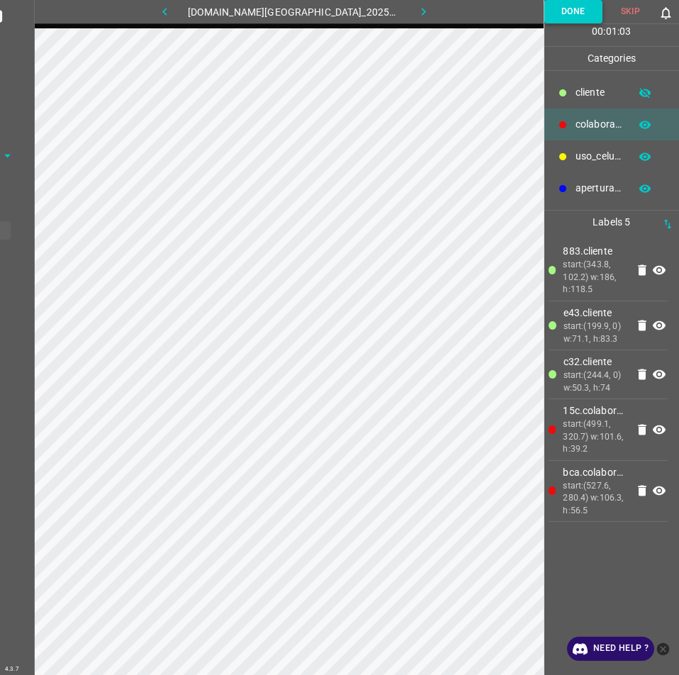
click at [578, 9] on button "Done" at bounding box center [573, 11] width 58 height 23
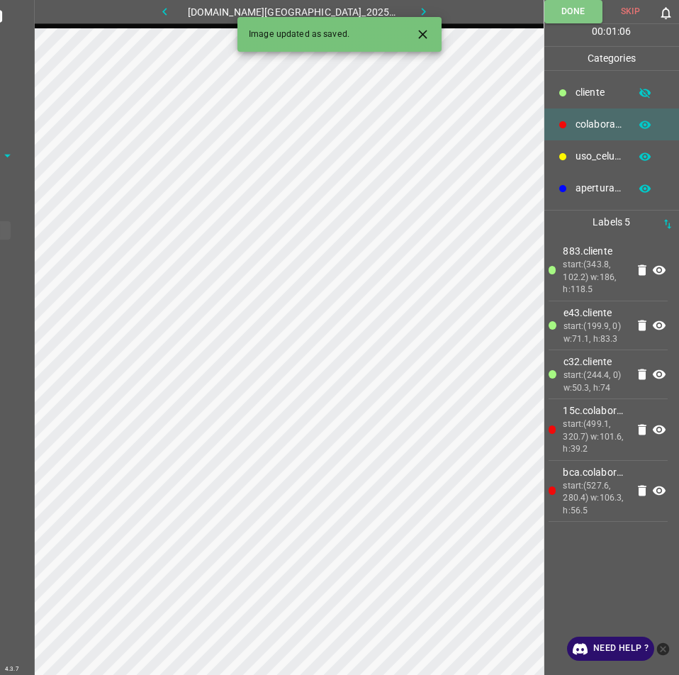
click at [418, 11] on button "button" at bounding box center [423, 11] width 45 height 23
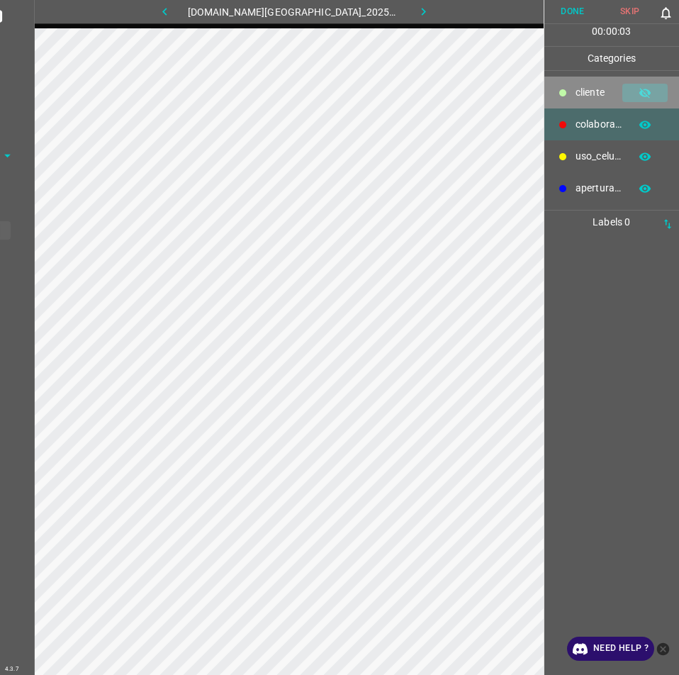
click at [642, 89] on icon "button" at bounding box center [645, 92] width 13 height 13
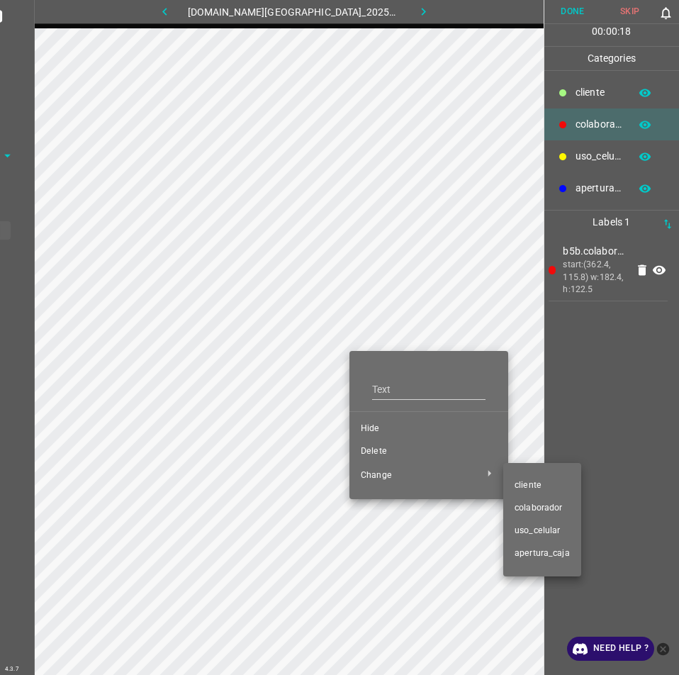
click at [529, 478] on li "​​cliente" at bounding box center [542, 485] width 78 height 23
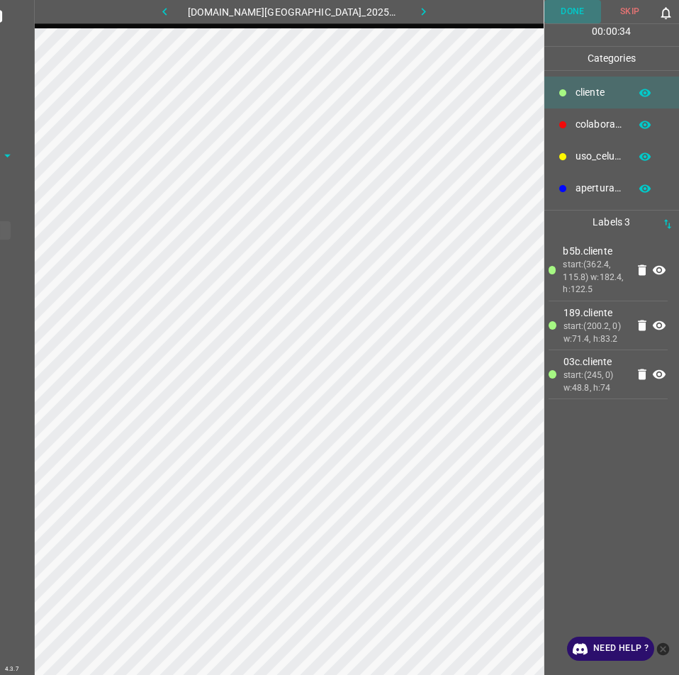
click at [556, 7] on button "Done" at bounding box center [572, 11] width 57 height 23
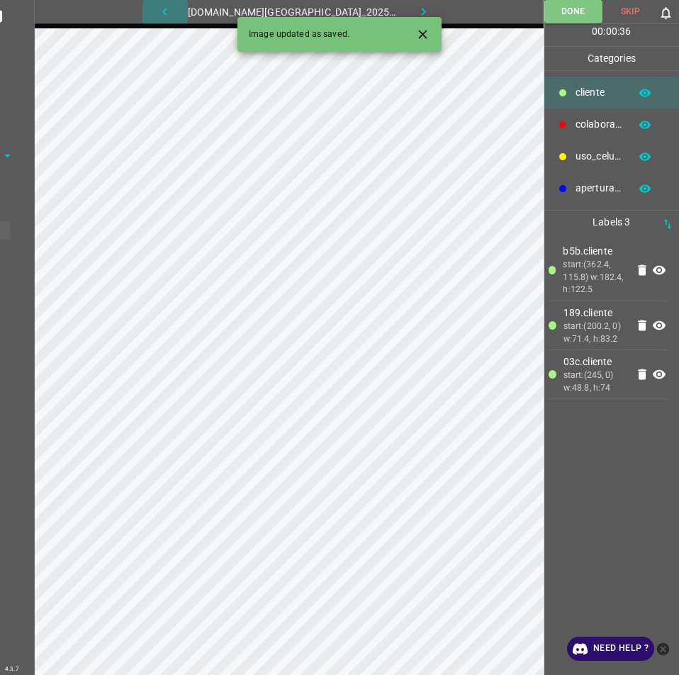
click at [167, 13] on icon "button" at bounding box center [164, 12] width 4 height 8
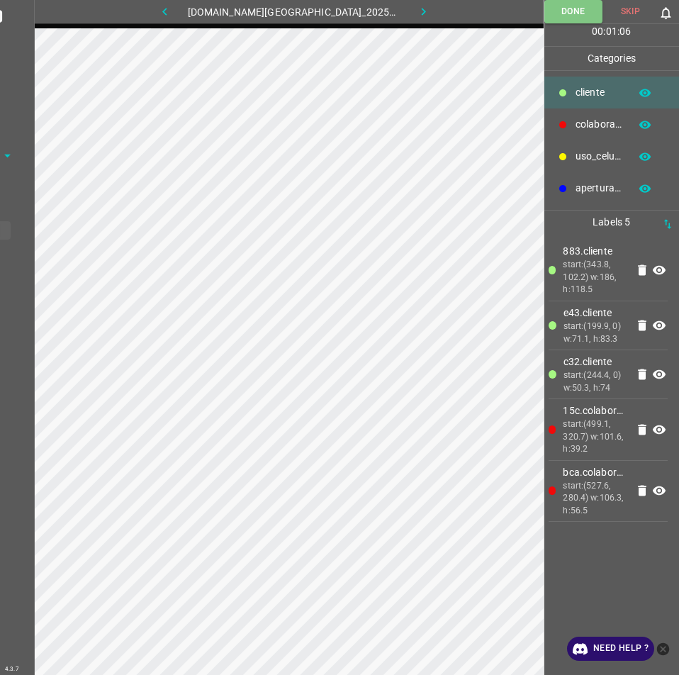
click at [406, 4] on button "button" at bounding box center [423, 11] width 45 height 23
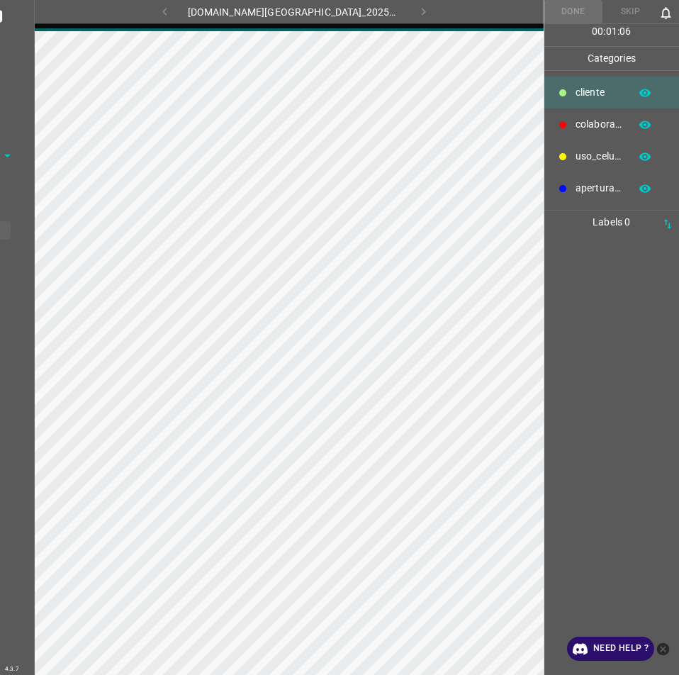
click at [406, 4] on div "891-bch-samara.ddns.me_20250809_121203_000004560.jpg" at bounding box center [294, 11] width 427 height 23
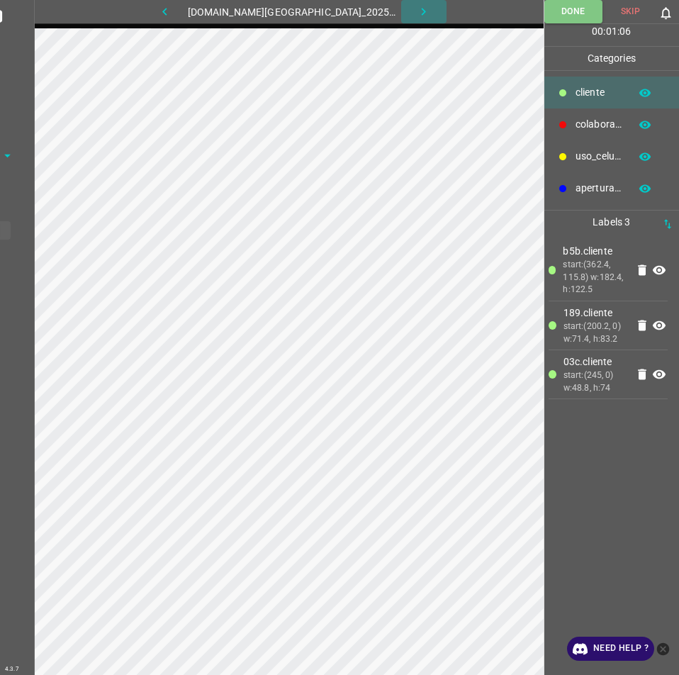
click at [416, 11] on icon "button" at bounding box center [423, 11] width 15 height 15
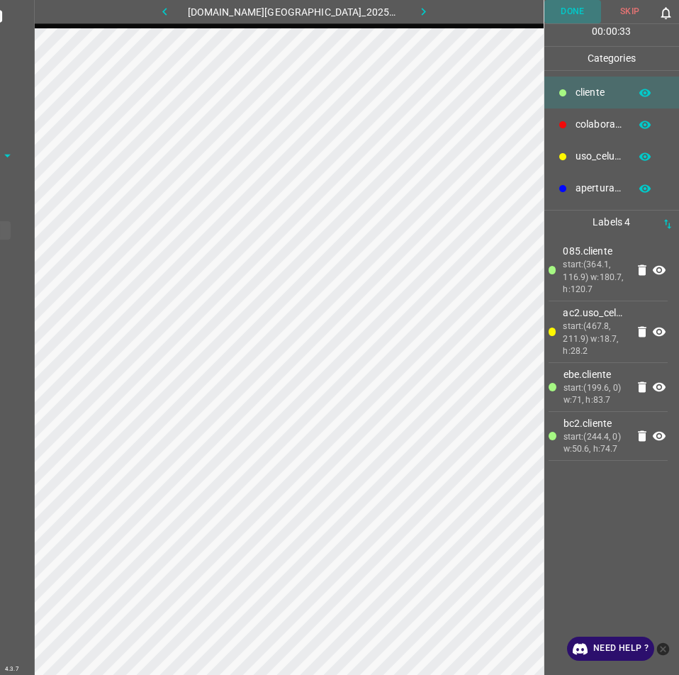
click at [571, 13] on button "Done" at bounding box center [572, 11] width 57 height 23
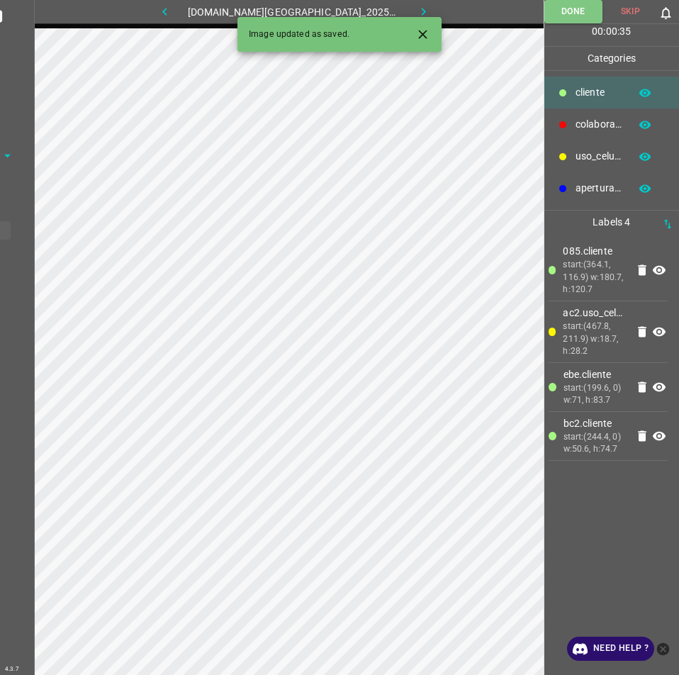
click at [188, 9] on button "button" at bounding box center [164, 11] width 45 height 23
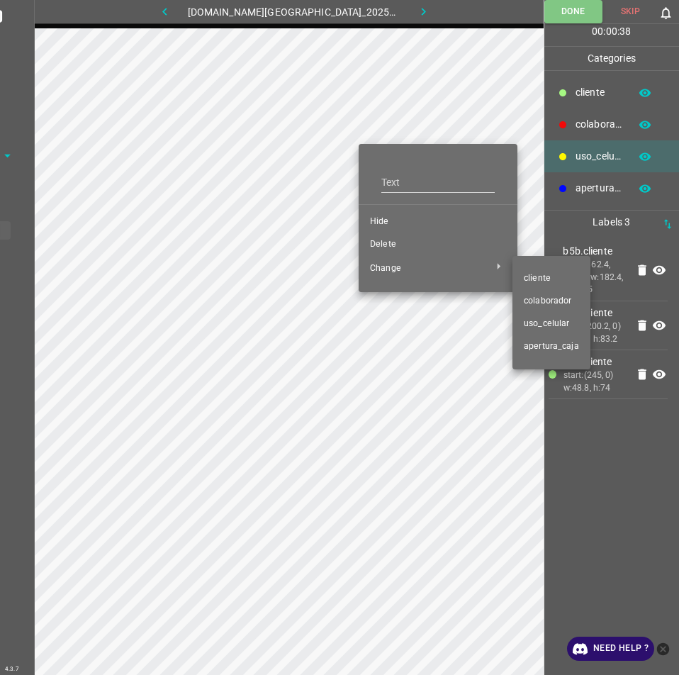
click at [385, 227] on div at bounding box center [339, 337] width 679 height 675
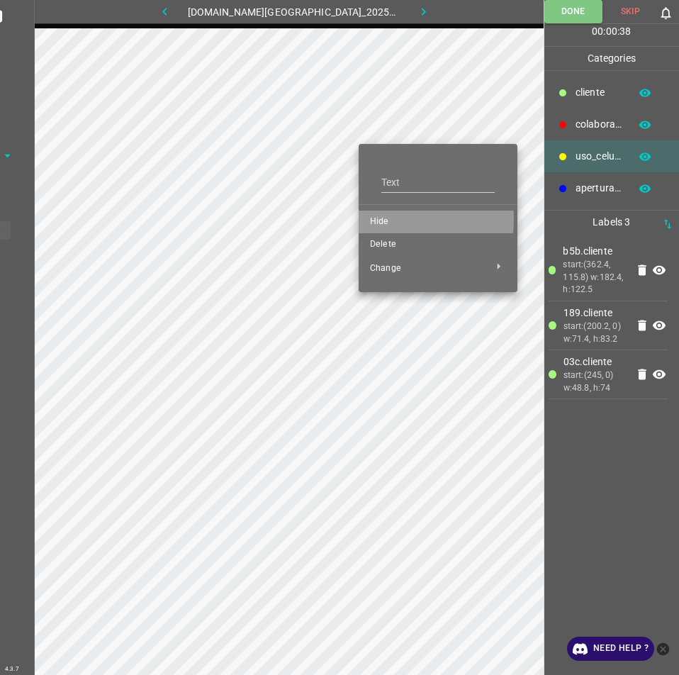
click at [376, 218] on span "Hide" at bounding box center [438, 221] width 136 height 13
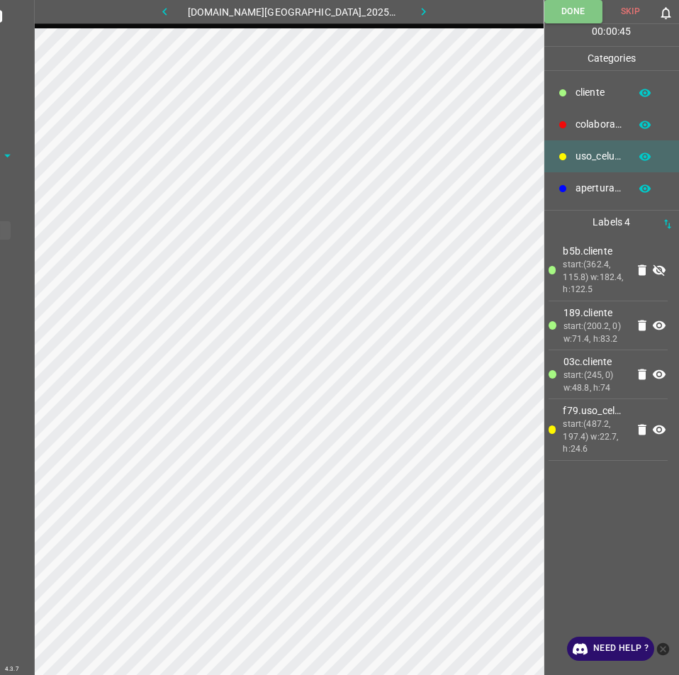
click at [660, 262] on icon at bounding box center [659, 270] width 17 height 17
click at [564, 9] on button "Done" at bounding box center [573, 11] width 58 height 23
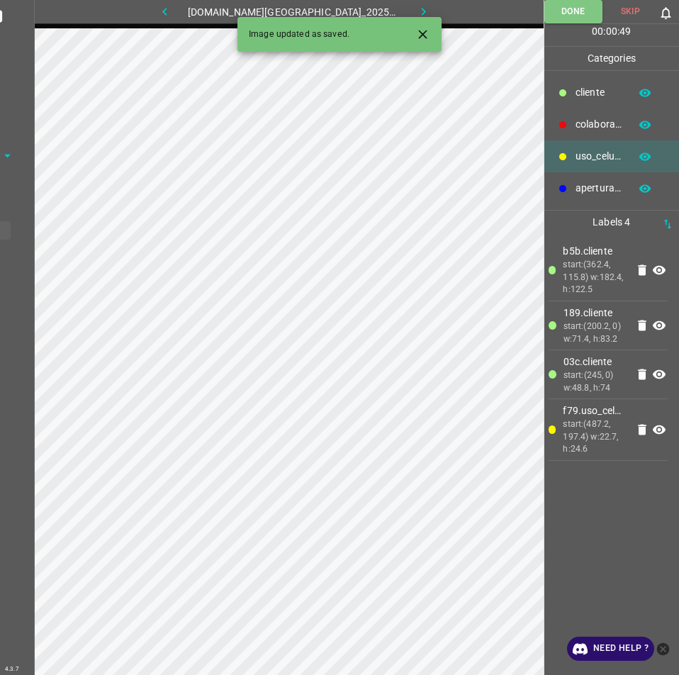
click at [188, 13] on button "button" at bounding box center [164, 11] width 45 height 23
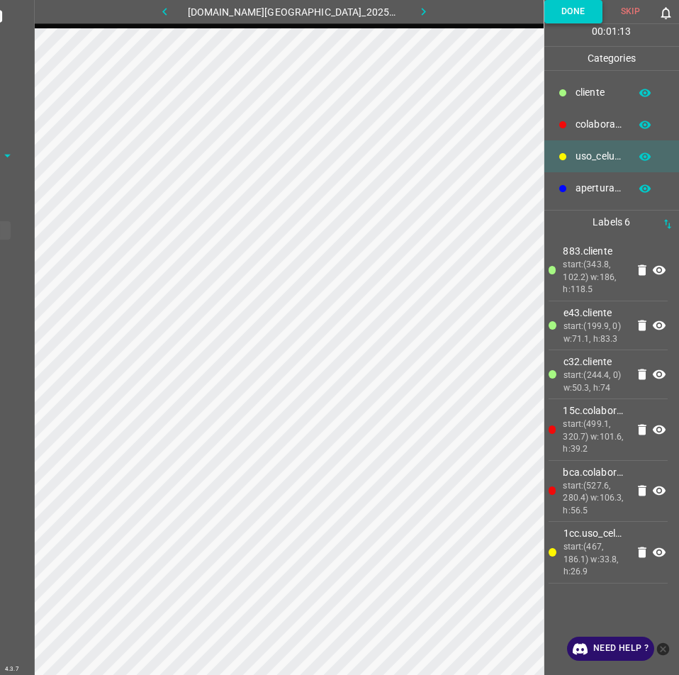
click at [594, 16] on button "Done" at bounding box center [573, 11] width 58 height 23
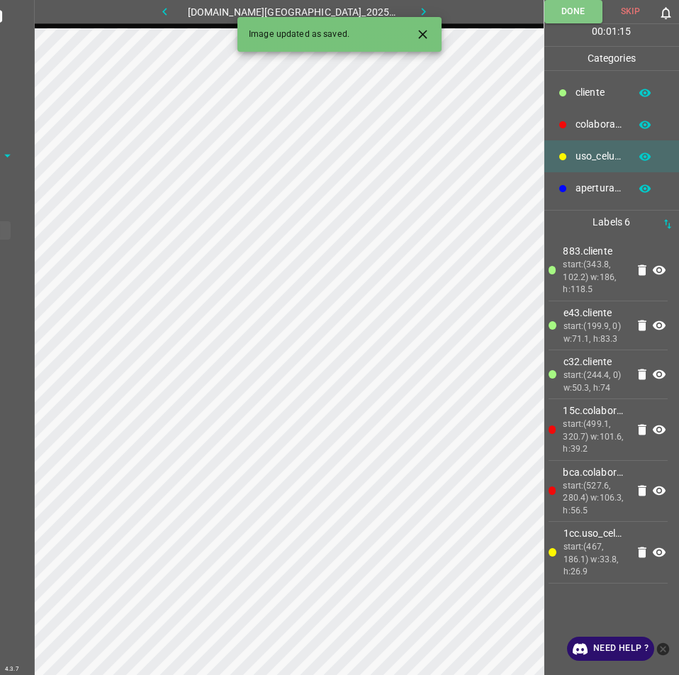
click at [181, 2] on button "button" at bounding box center [164, 11] width 45 height 23
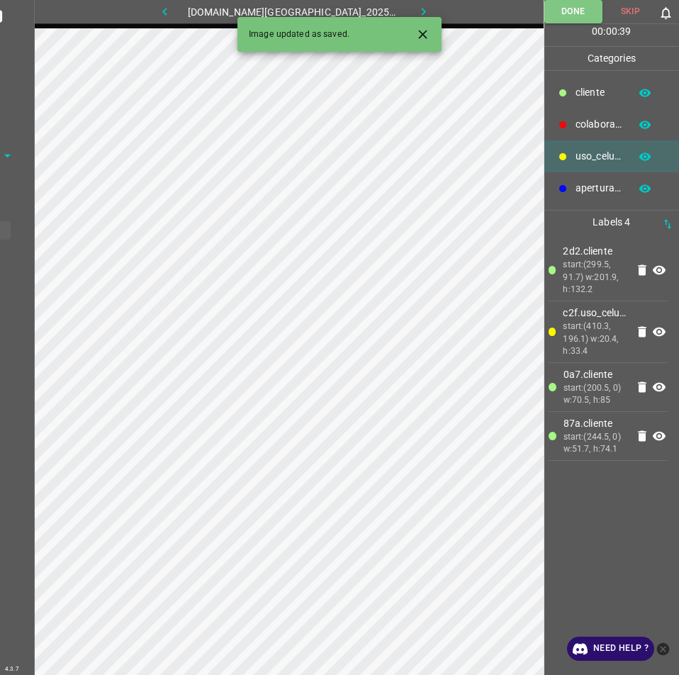
click at [186, 23] on hr at bounding box center [289, 23] width 510 height 1
click at [172, 13] on icon "button" at bounding box center [164, 11] width 15 height 15
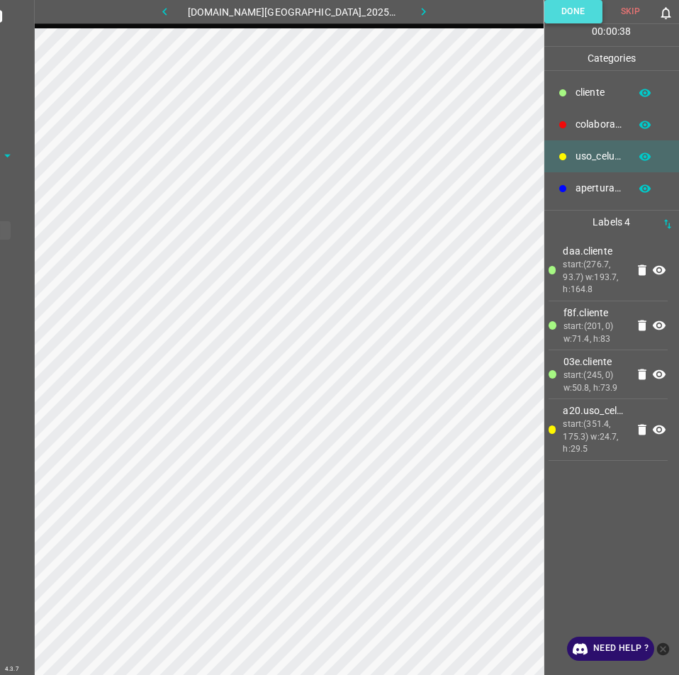
click at [582, 11] on button "Done" at bounding box center [573, 11] width 58 height 23
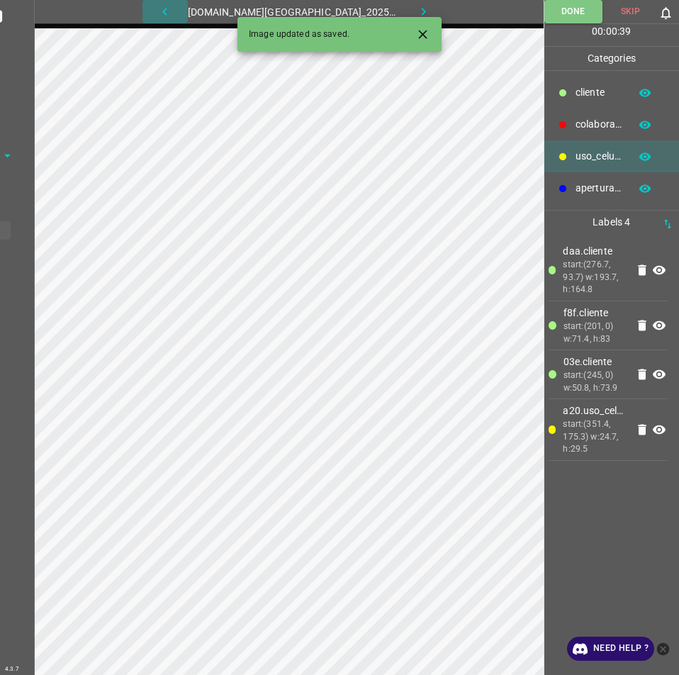
click at [172, 18] on icon "button" at bounding box center [164, 11] width 15 height 15
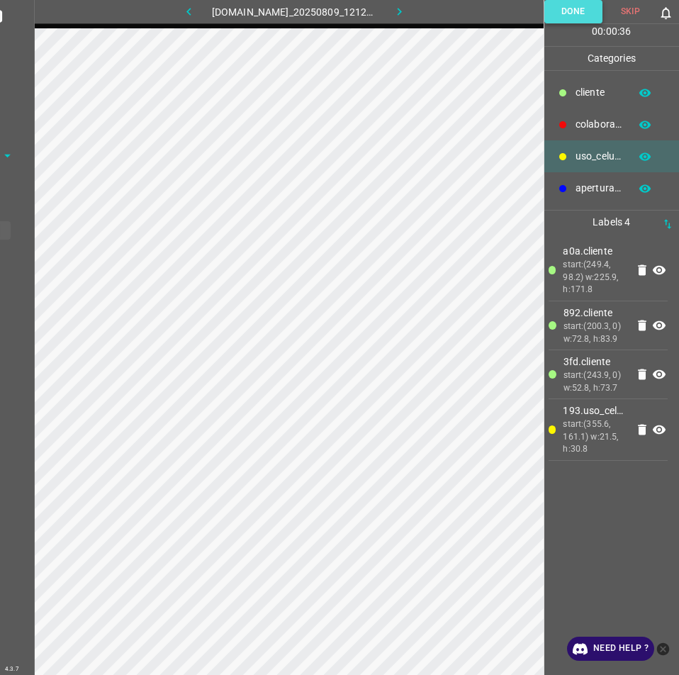
click at [566, 7] on button "Done" at bounding box center [573, 11] width 58 height 23
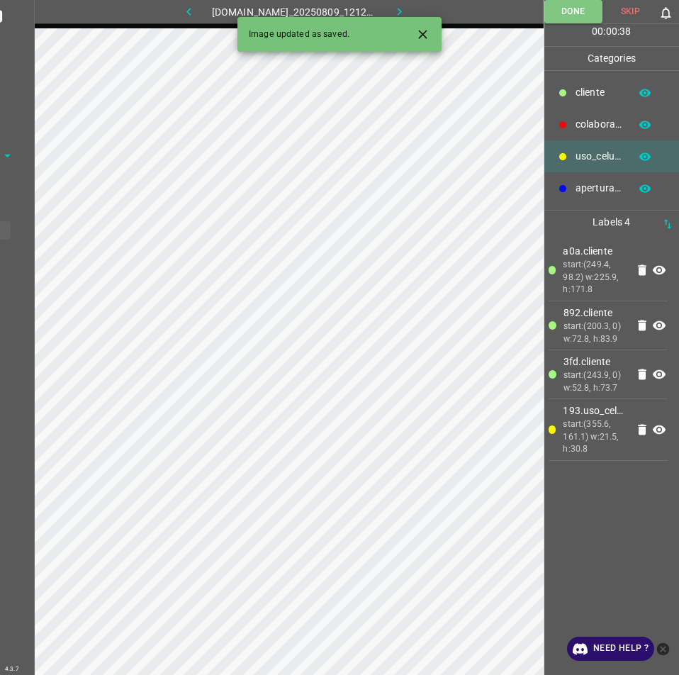
click at [185, 11] on icon "button" at bounding box center [188, 11] width 15 height 15
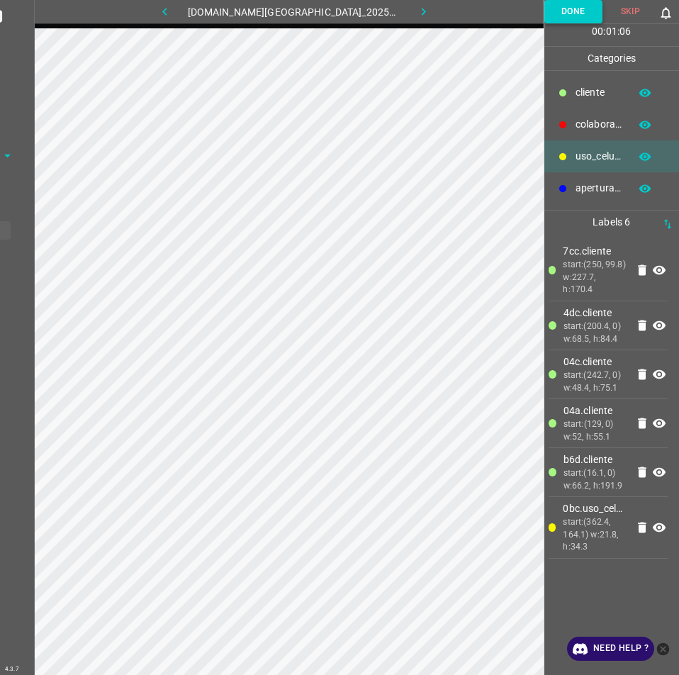
click at [569, 18] on button "Done" at bounding box center [573, 11] width 58 height 23
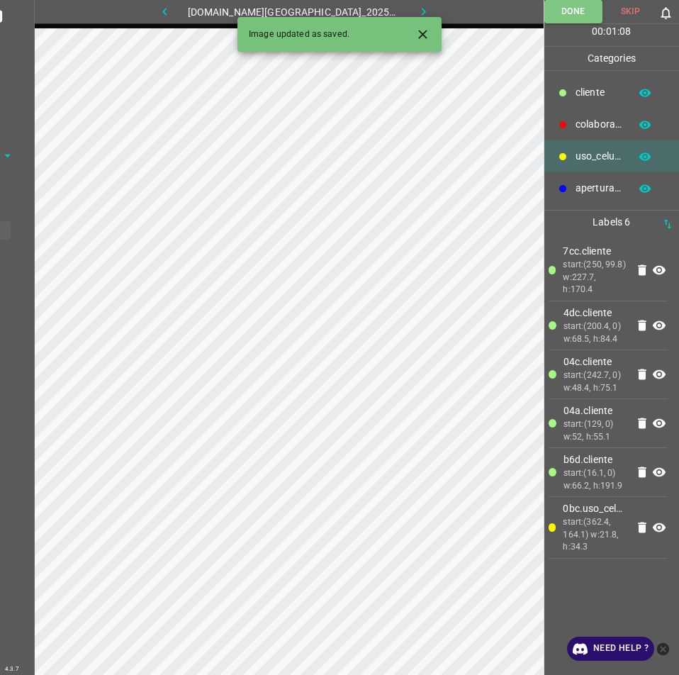
click at [170, 16] on button "button" at bounding box center [164, 11] width 45 height 23
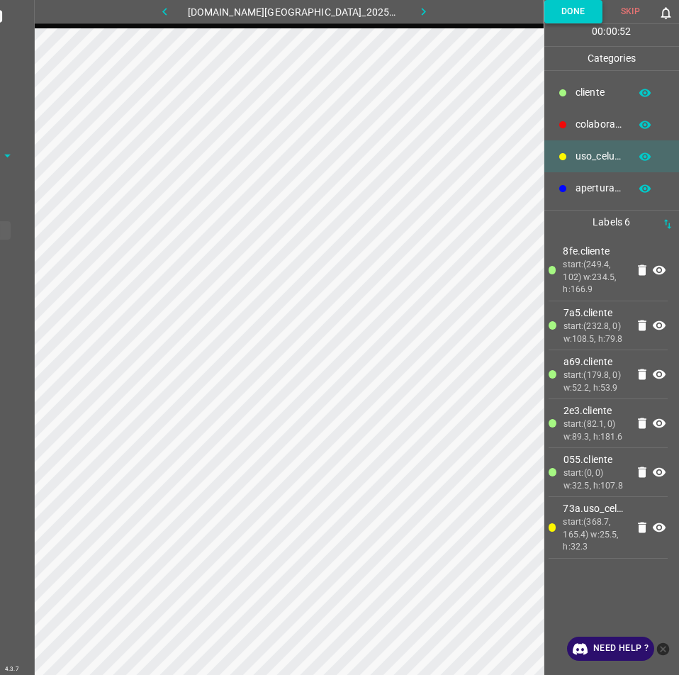
click at [575, 7] on button "Done" at bounding box center [573, 11] width 58 height 23
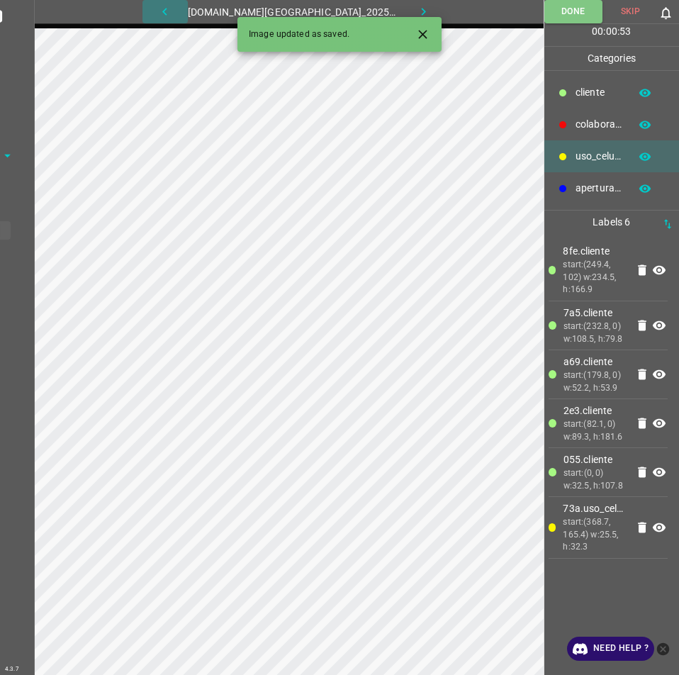
click at [172, 5] on icon "button" at bounding box center [164, 11] width 15 height 15
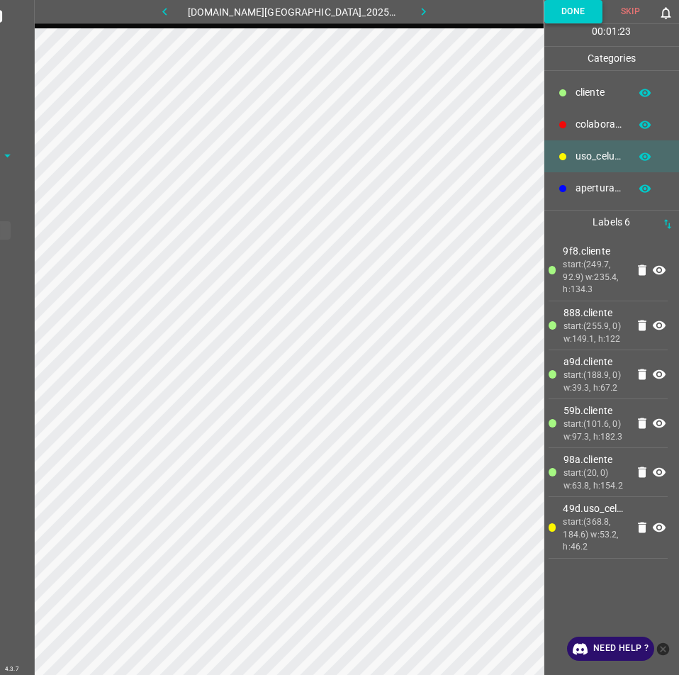
click at [571, 14] on button "Done" at bounding box center [573, 11] width 58 height 23
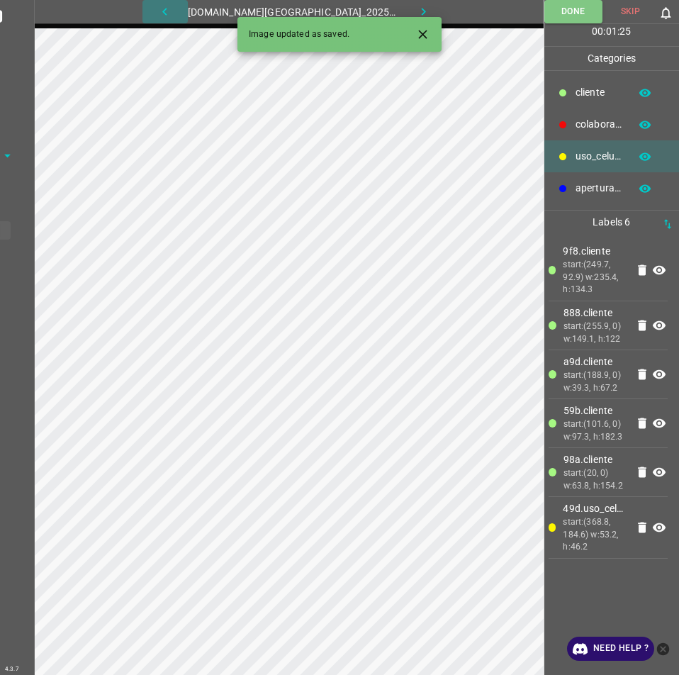
click at [172, 14] on icon "button" at bounding box center [164, 11] width 15 height 15
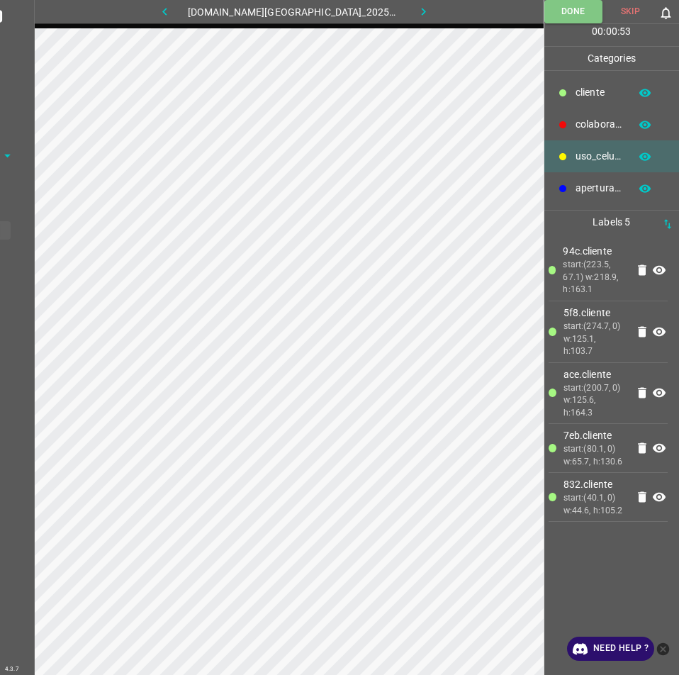
click at [172, 11] on icon "button" at bounding box center [164, 11] width 15 height 15
click at [188, 6] on button "button" at bounding box center [164, 11] width 45 height 23
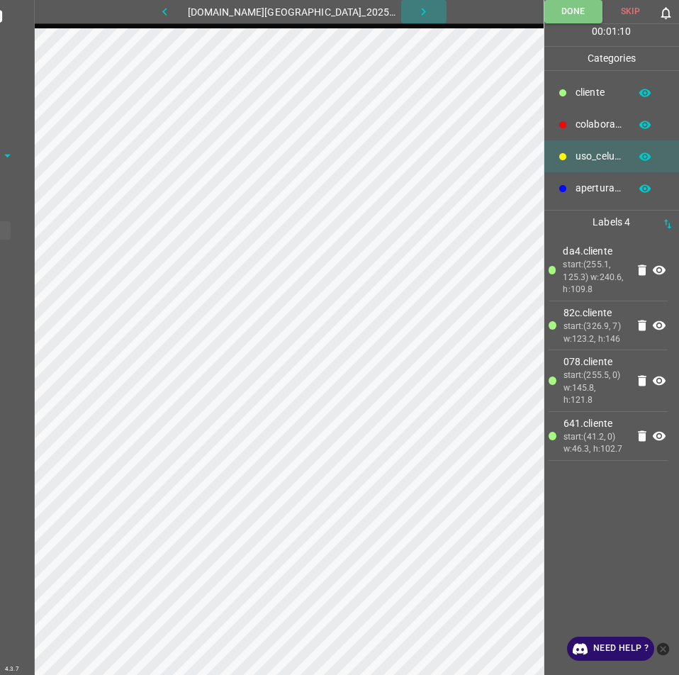
click at [416, 7] on icon "button" at bounding box center [423, 11] width 15 height 15
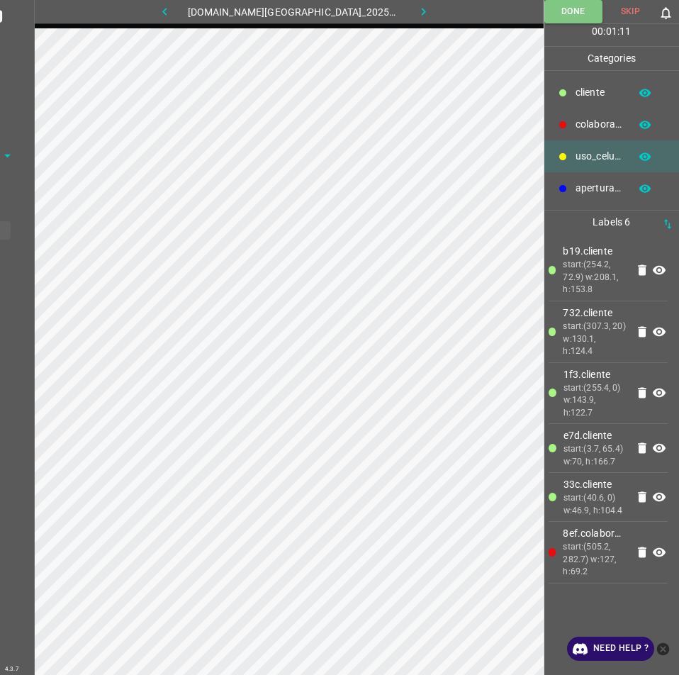
click at [188, 11] on button "button" at bounding box center [164, 11] width 45 height 23
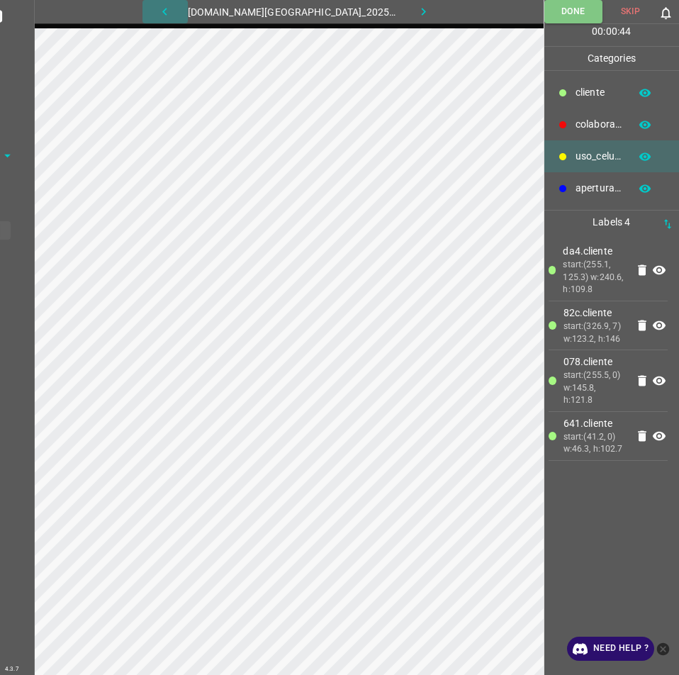
click at [169, 6] on button "button" at bounding box center [164, 11] width 45 height 23
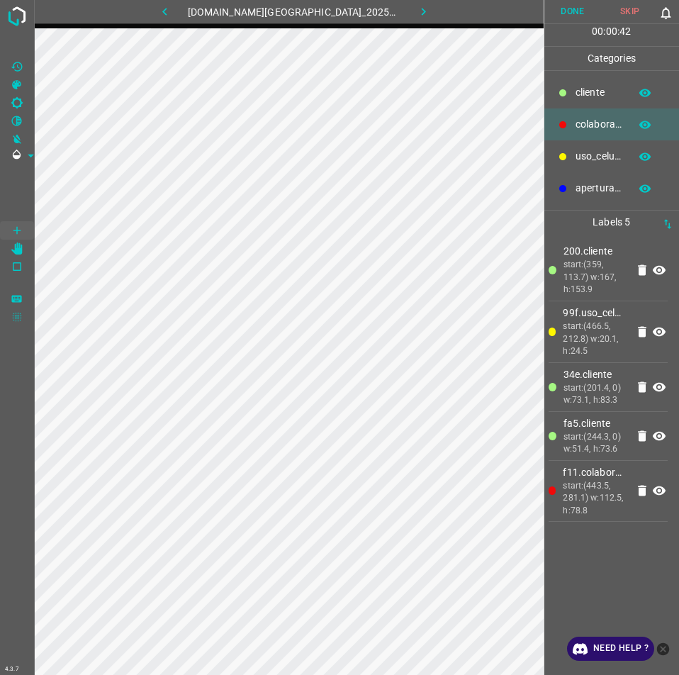
click at [576, 16] on button "Done" at bounding box center [572, 11] width 57 height 23
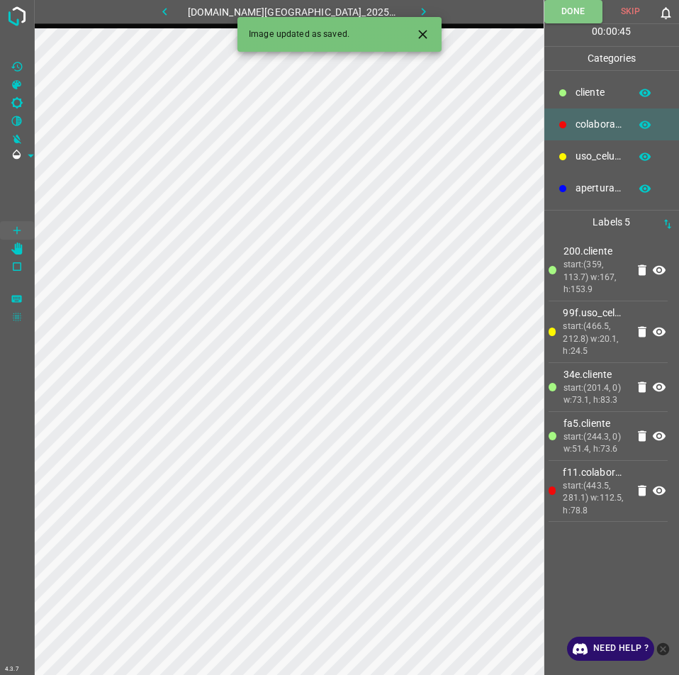
click at [416, 9] on icon "button" at bounding box center [423, 11] width 15 height 15
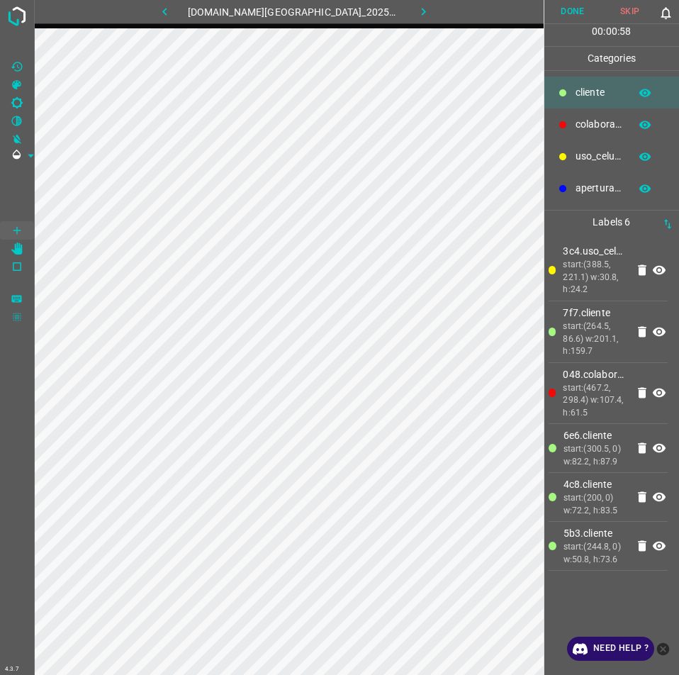
click at [561, 25] on div "00 : 00 : 58" at bounding box center [611, 35] width 135 height 22
click at [570, 16] on button "Done" at bounding box center [572, 11] width 57 height 23
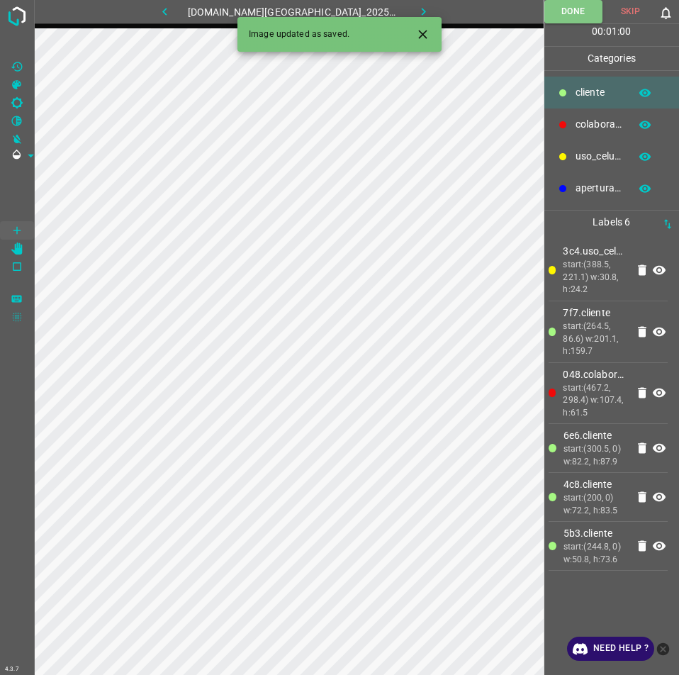
click at [421, 14] on button "button" at bounding box center [423, 11] width 45 height 23
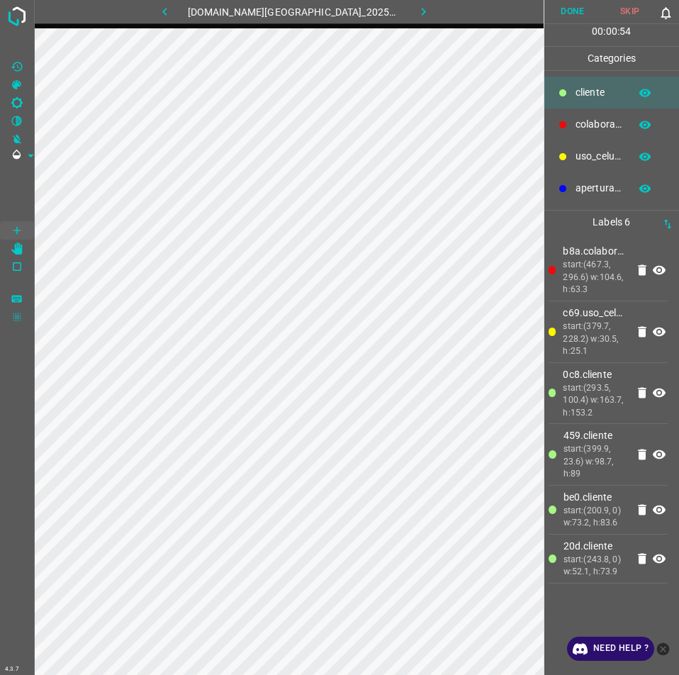
click at [573, 9] on button "Done" at bounding box center [572, 11] width 57 height 23
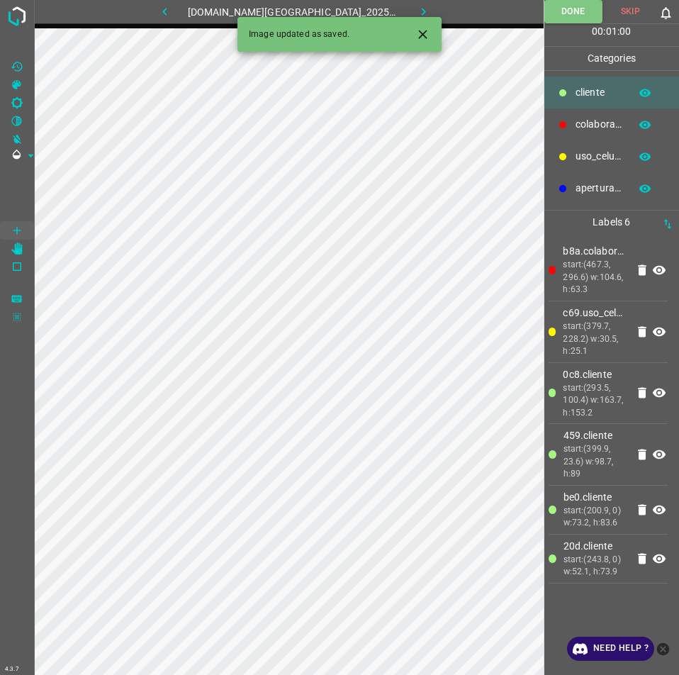
click at [407, 4] on button "button" at bounding box center [423, 11] width 45 height 23
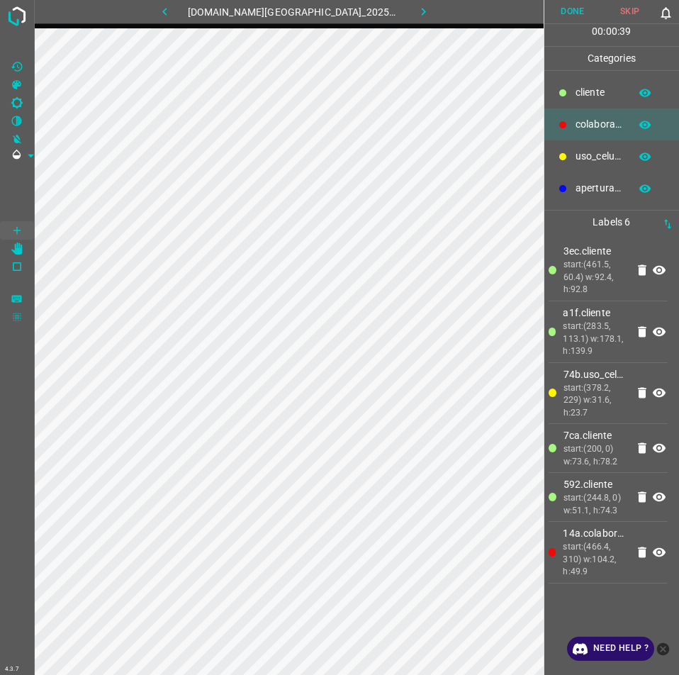
click at [581, 14] on button "Done" at bounding box center [572, 11] width 57 height 23
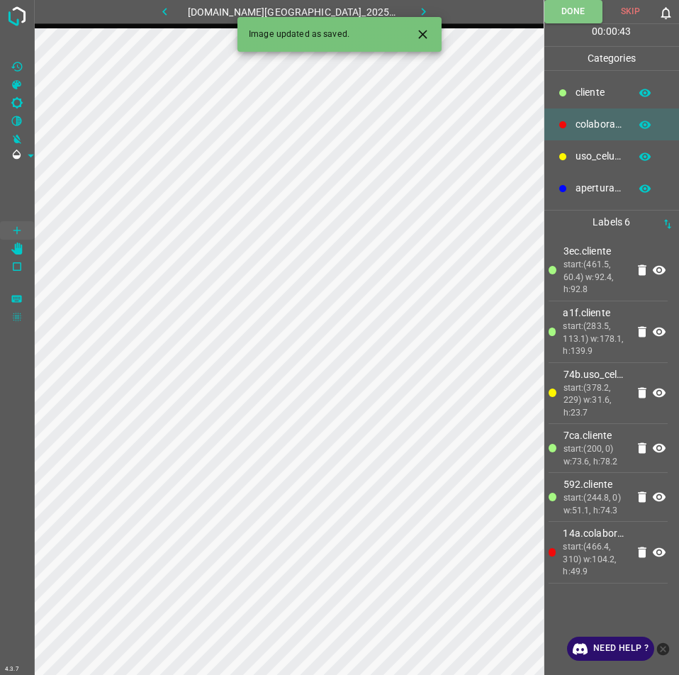
click at [416, 13] on icon "button" at bounding box center [423, 11] width 15 height 15
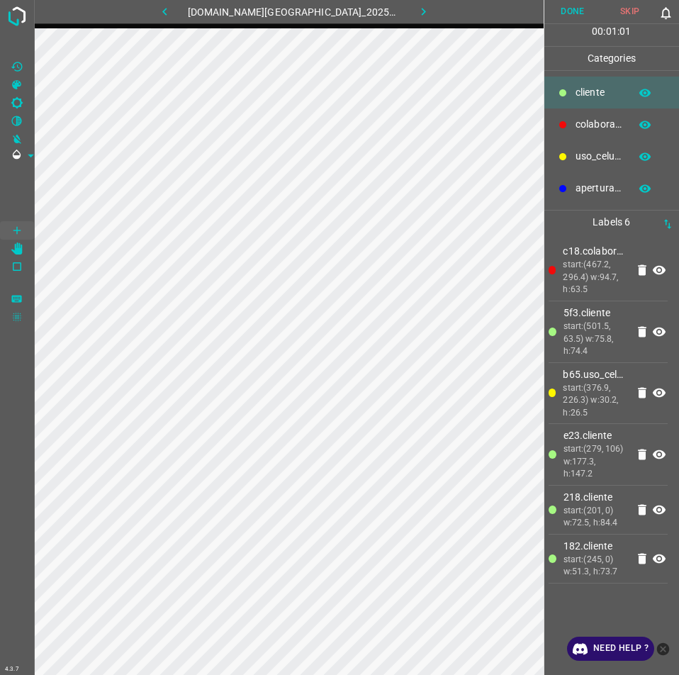
click at [578, 7] on button "Done" at bounding box center [572, 11] width 57 height 23
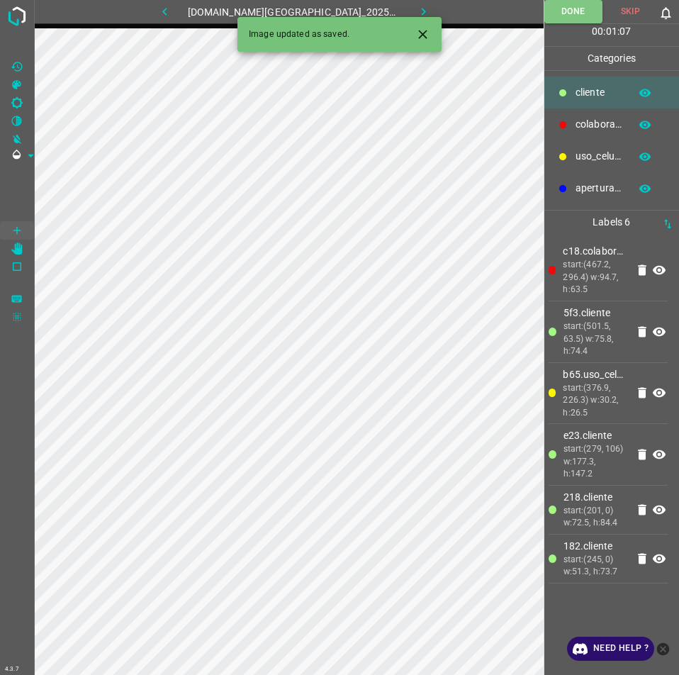
click at [421, 11] on button "button" at bounding box center [423, 11] width 45 height 23
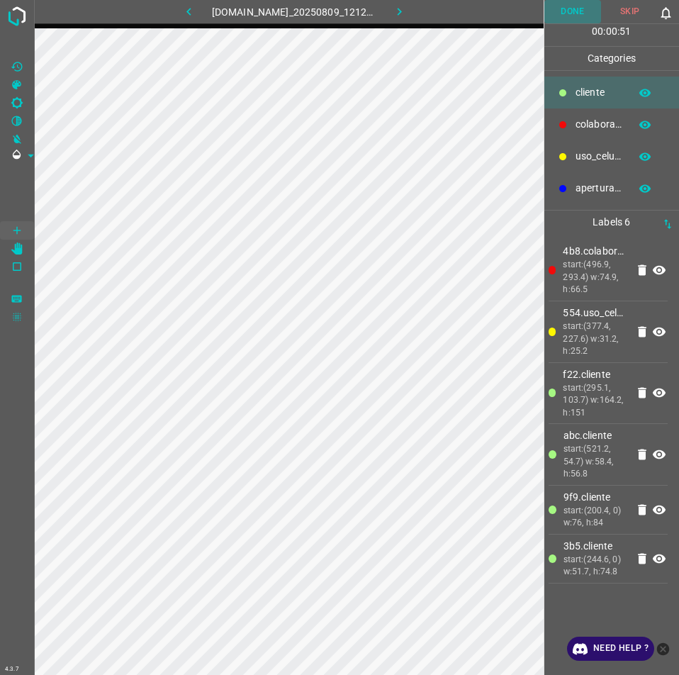
click at [584, 6] on button "Done" at bounding box center [572, 11] width 57 height 23
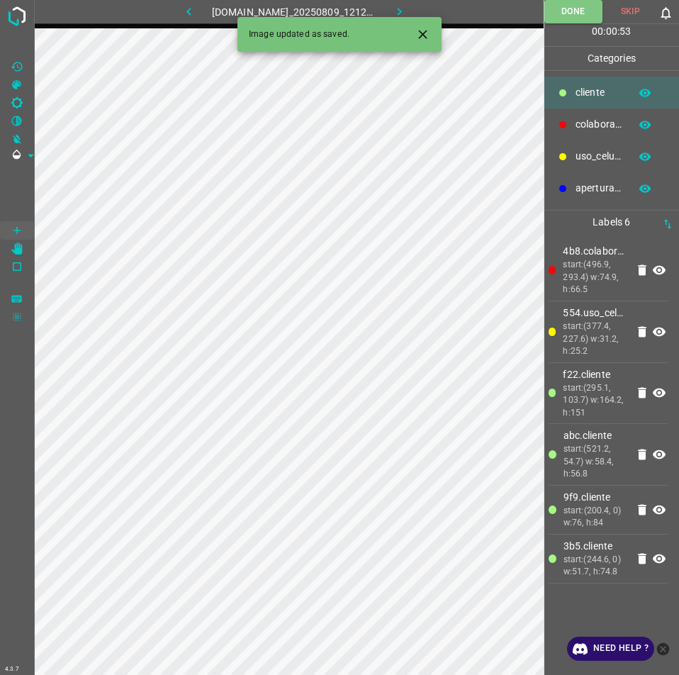
click at [421, 4] on button "button" at bounding box center [399, 11] width 45 height 23
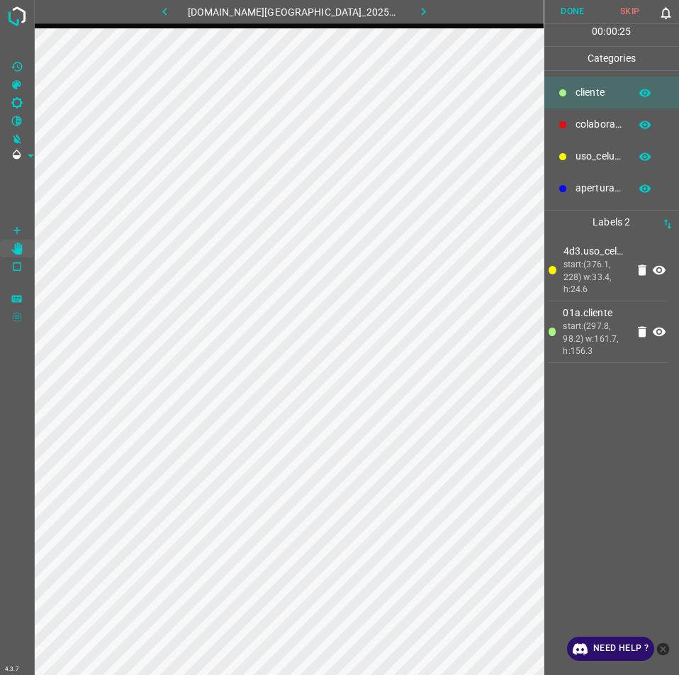
click at [584, 16] on button "Done" at bounding box center [572, 11] width 57 height 23
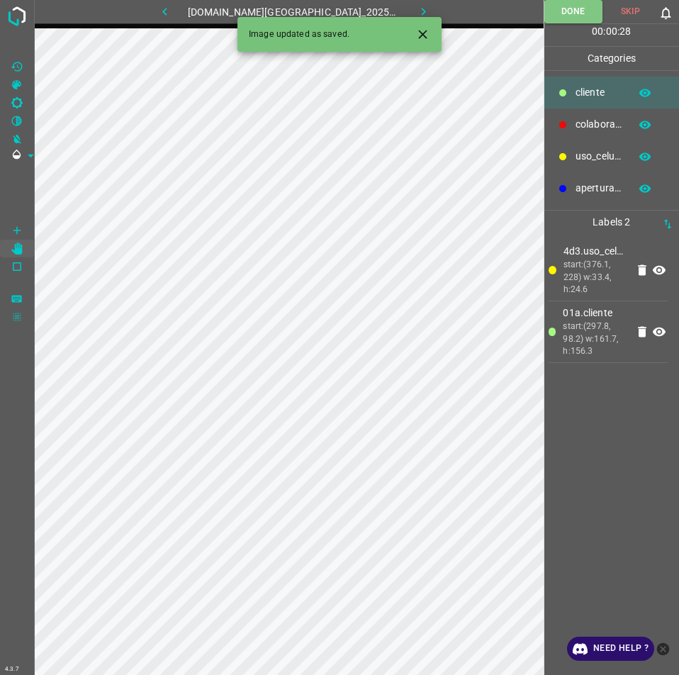
click at [544, 0] on button "Done" at bounding box center [573, 11] width 58 height 23
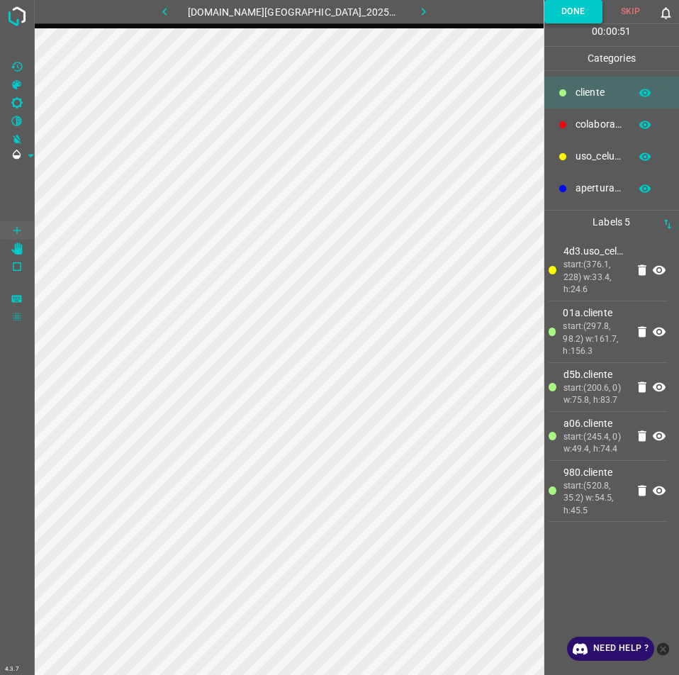
click at [586, 11] on button "Done" at bounding box center [573, 11] width 58 height 23
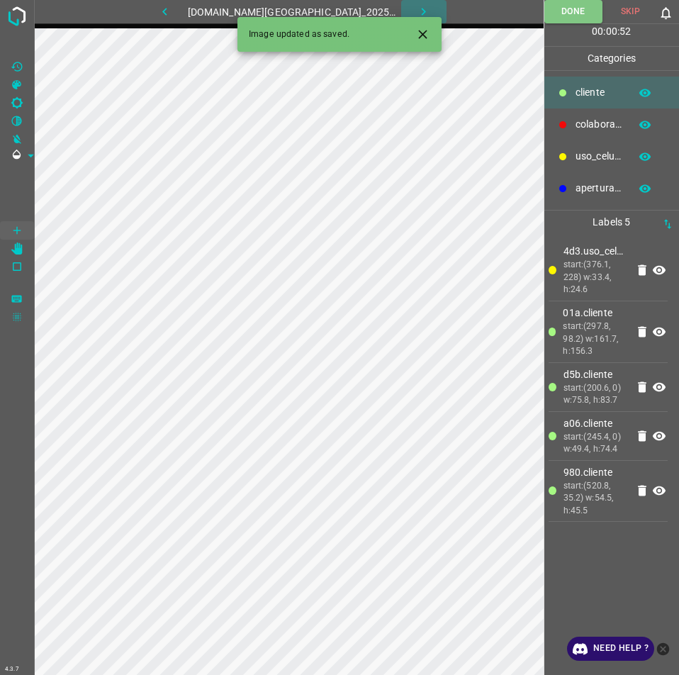
click at [401, 4] on button "button" at bounding box center [423, 11] width 45 height 23
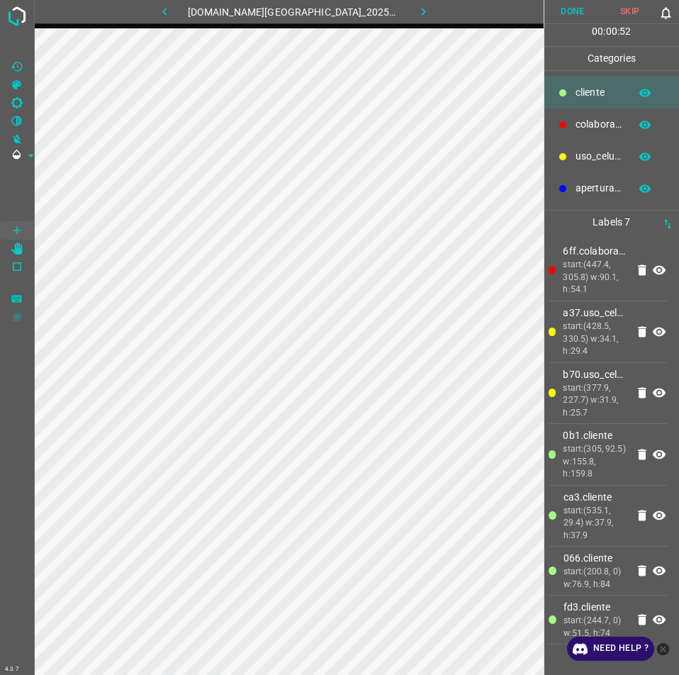
click at [552, 19] on button "Done" at bounding box center [572, 11] width 57 height 23
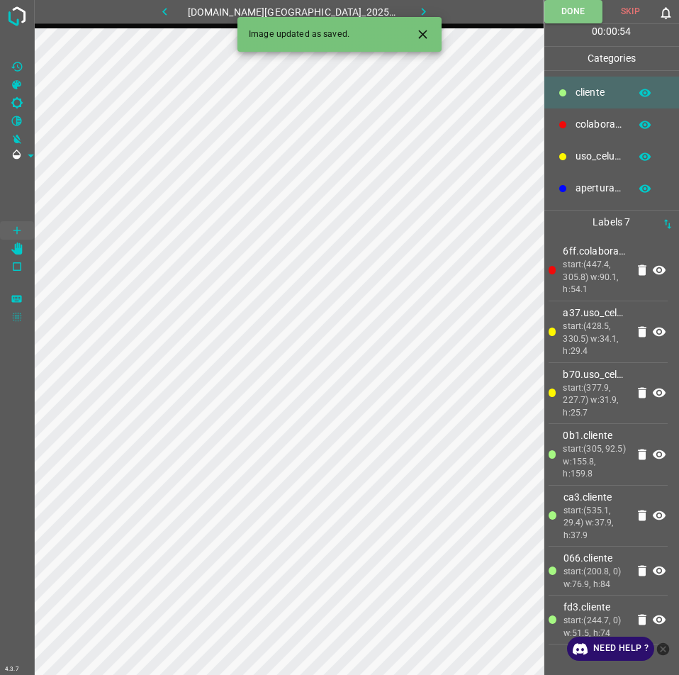
click at [413, 4] on button "button" at bounding box center [423, 11] width 45 height 23
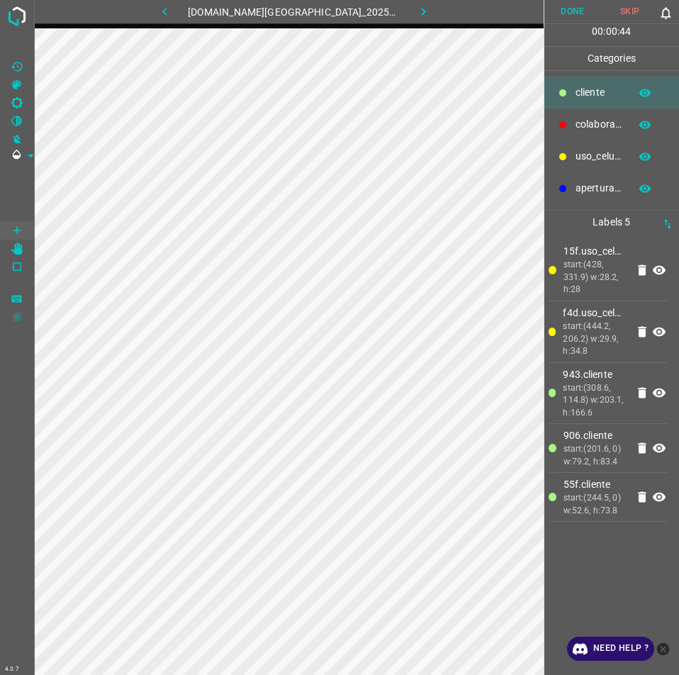
click at [578, 18] on button "Done" at bounding box center [572, 11] width 57 height 23
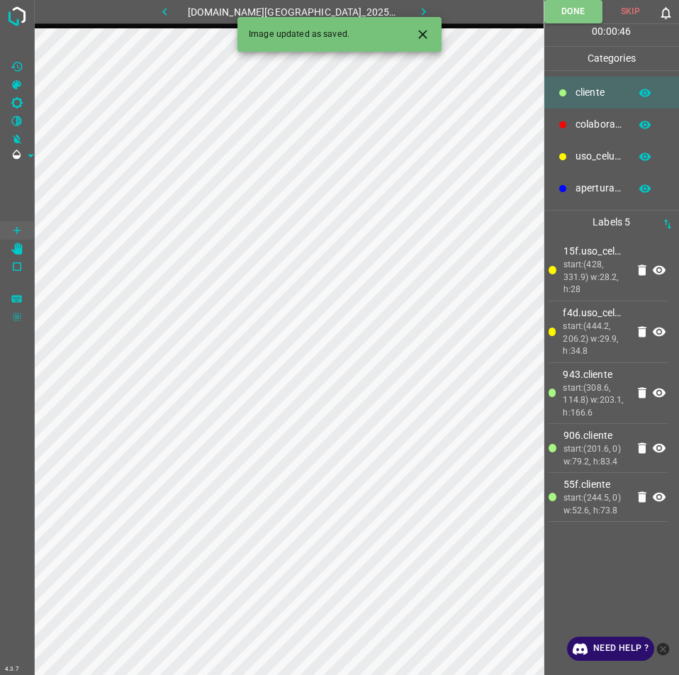
click at [401, 13] on button "button" at bounding box center [423, 11] width 45 height 23
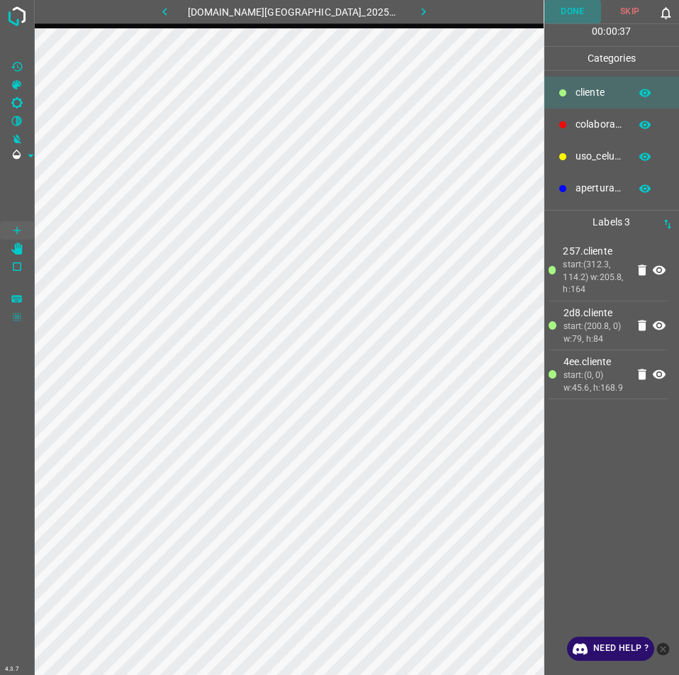
click at [559, 4] on button "Done" at bounding box center [572, 11] width 57 height 23
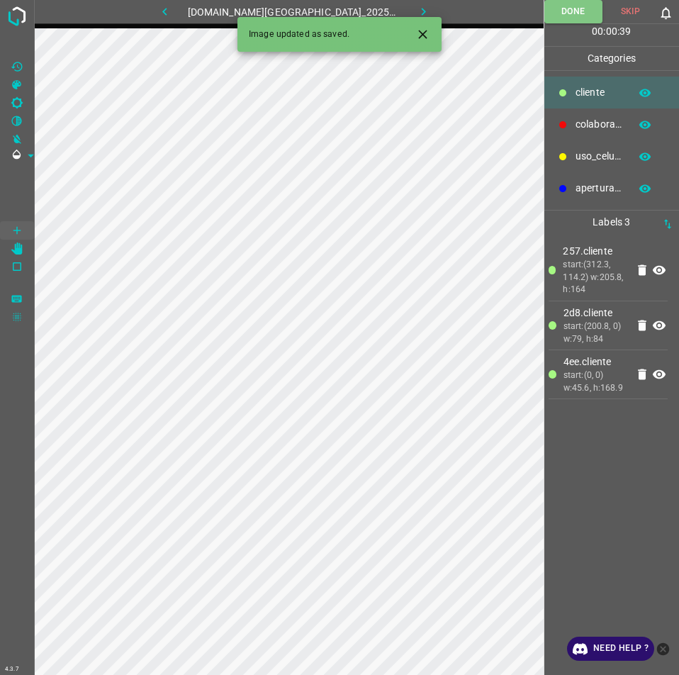
click at [401, 13] on button "button" at bounding box center [423, 11] width 45 height 23
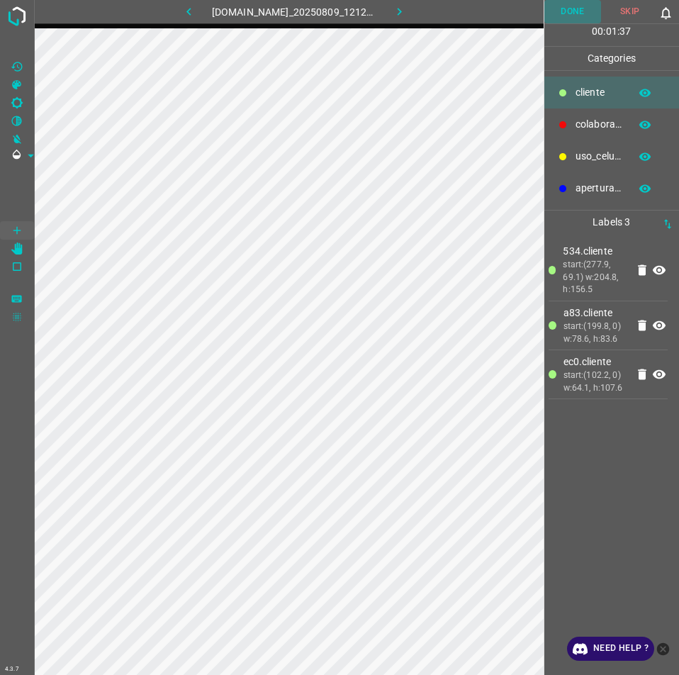
click at [562, 4] on button "Done" at bounding box center [572, 11] width 57 height 23
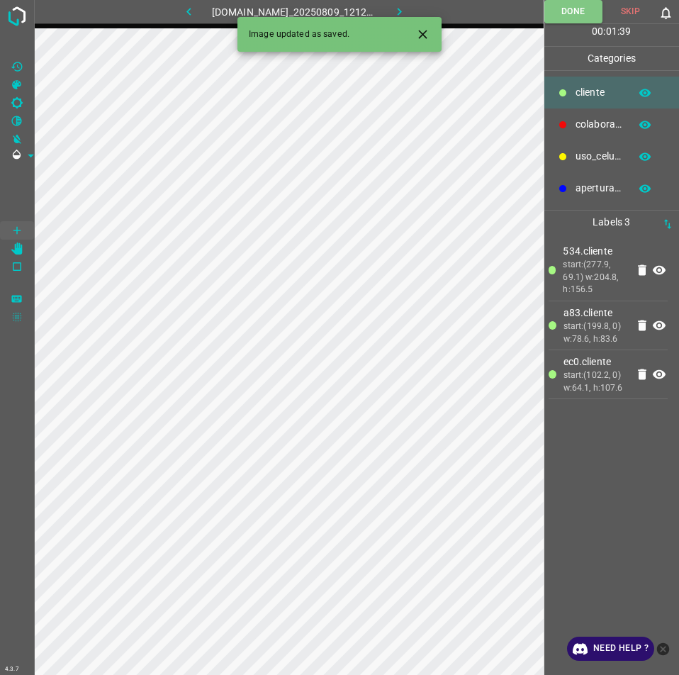
click at [407, 9] on icon "button" at bounding box center [399, 11] width 15 height 15
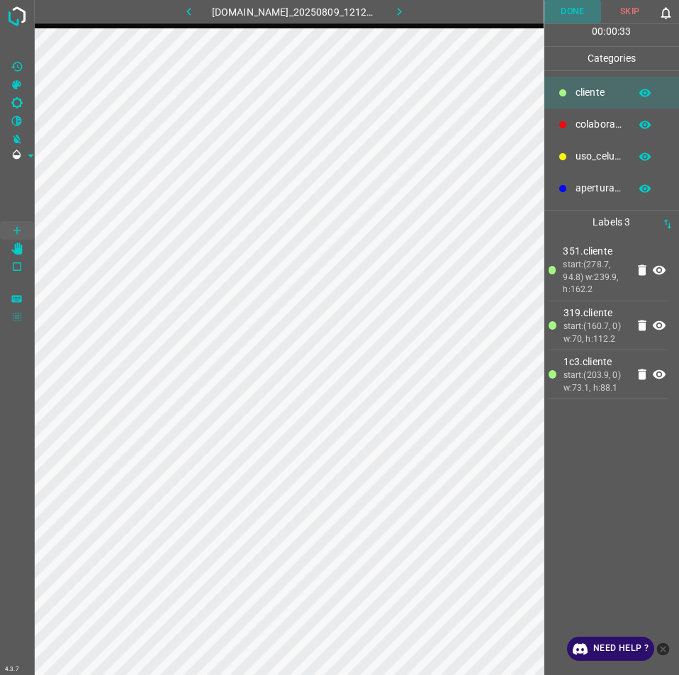
click at [564, 14] on button "Done" at bounding box center [572, 11] width 57 height 23
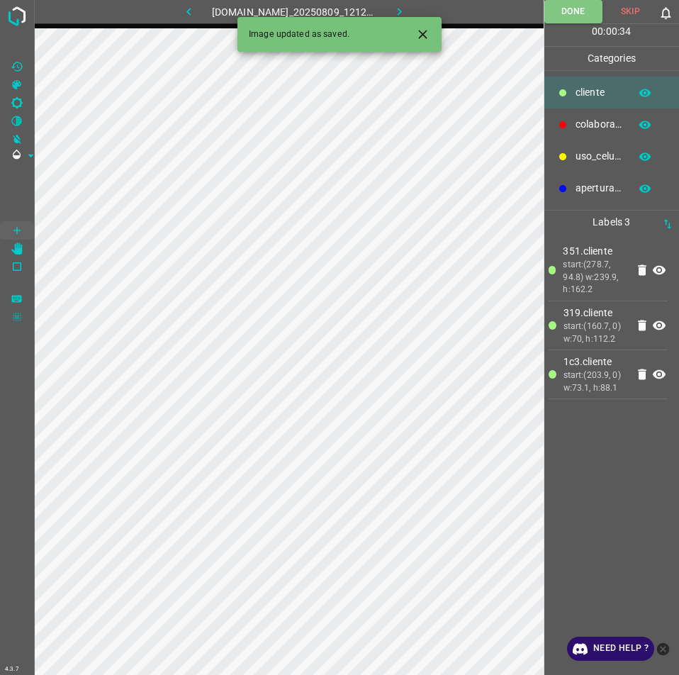
click at [407, 4] on icon "button" at bounding box center [399, 11] width 15 height 15
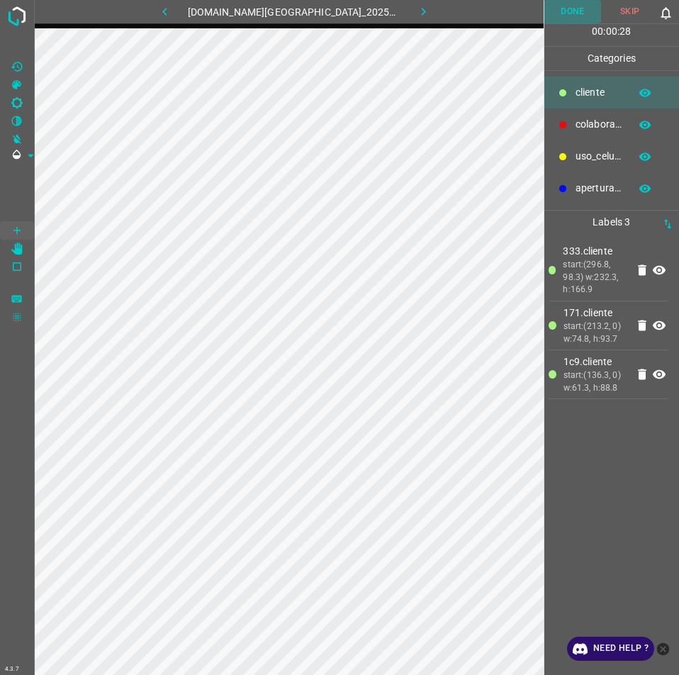
click at [575, 6] on button "Done" at bounding box center [572, 11] width 57 height 23
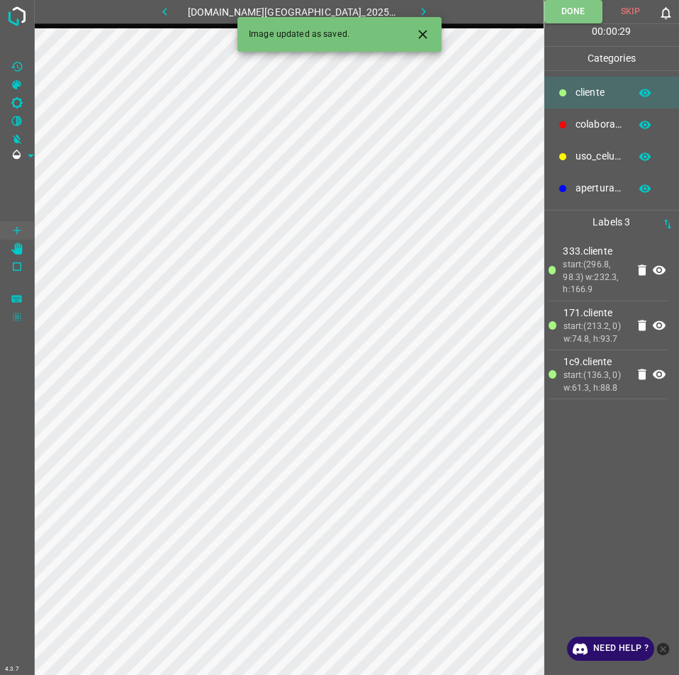
click at [416, 6] on icon "button" at bounding box center [423, 11] width 15 height 15
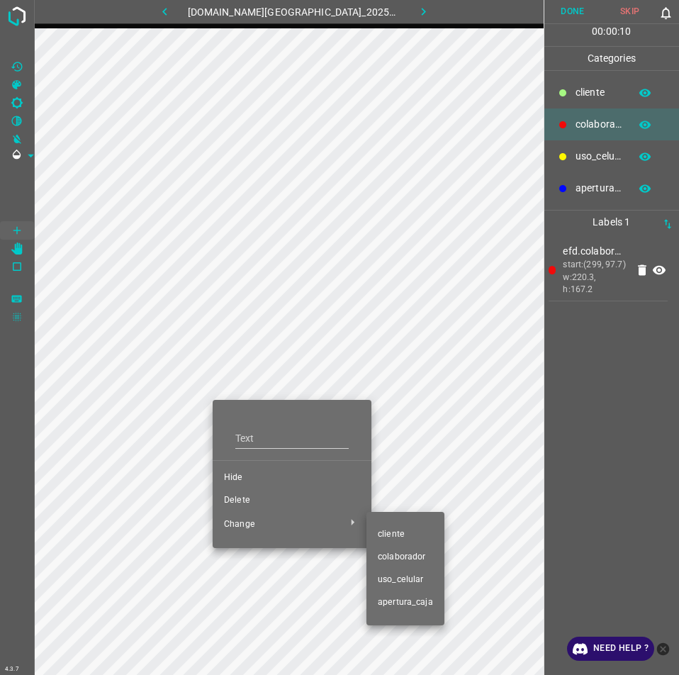
drag, startPoint x: 393, startPoint y: 541, endPoint x: 425, endPoint y: 505, distance: 47.7
click at [393, 539] on li "​​cliente" at bounding box center [405, 534] width 78 height 23
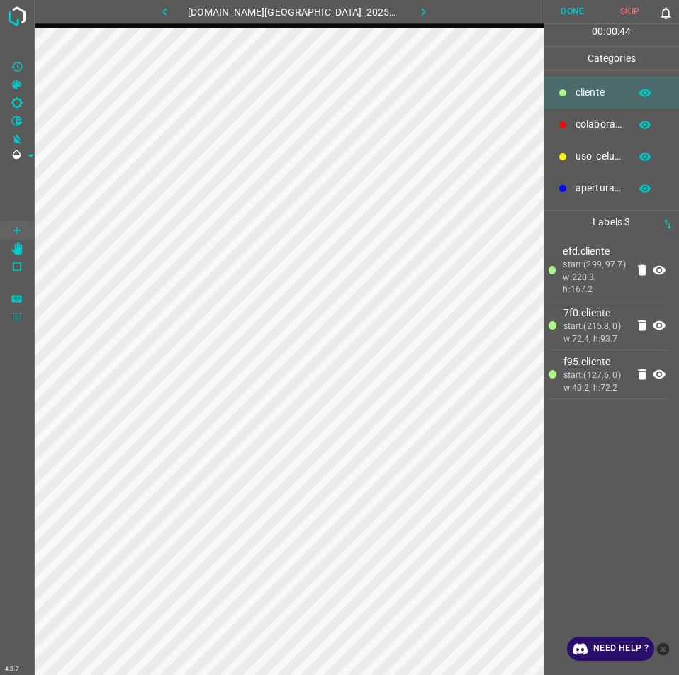
click at [568, 6] on button "Done" at bounding box center [572, 11] width 57 height 23
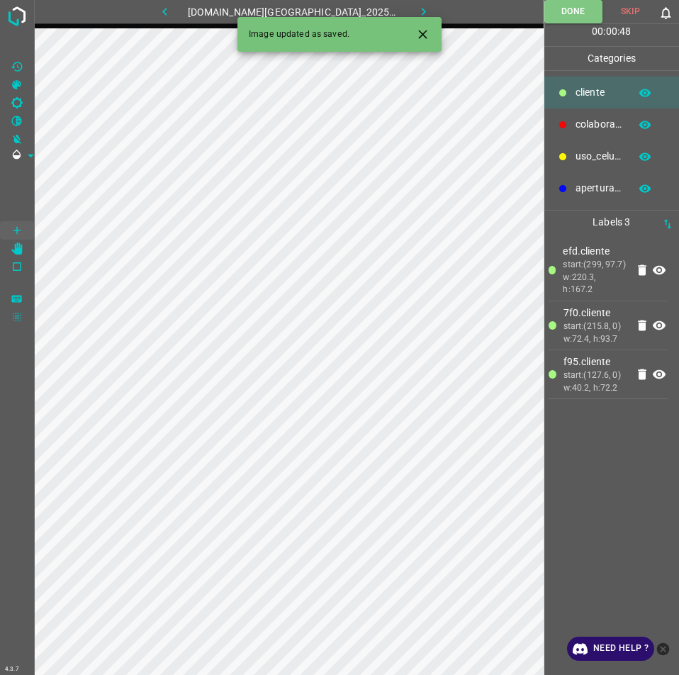
click at [416, 14] on icon "button" at bounding box center [423, 11] width 15 height 15
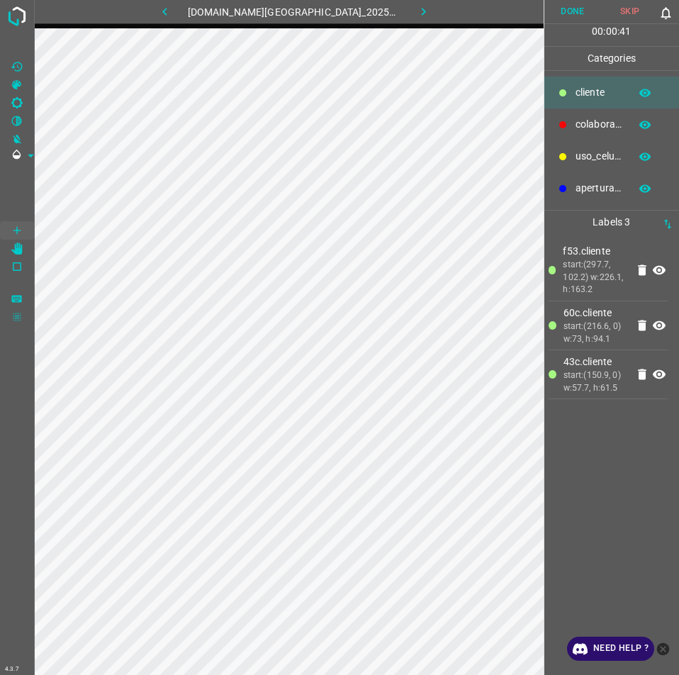
click at [580, 16] on button "Done" at bounding box center [572, 11] width 57 height 23
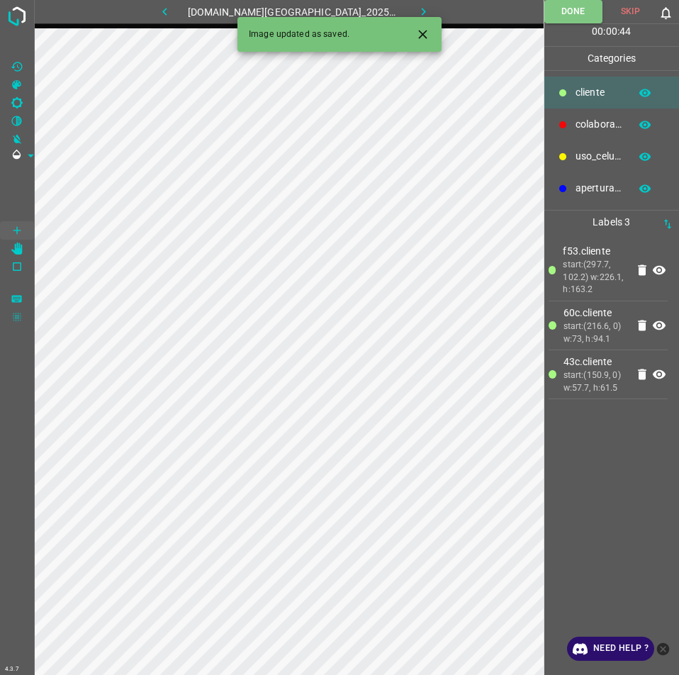
click at [422, 9] on icon "button" at bounding box center [424, 12] width 4 height 8
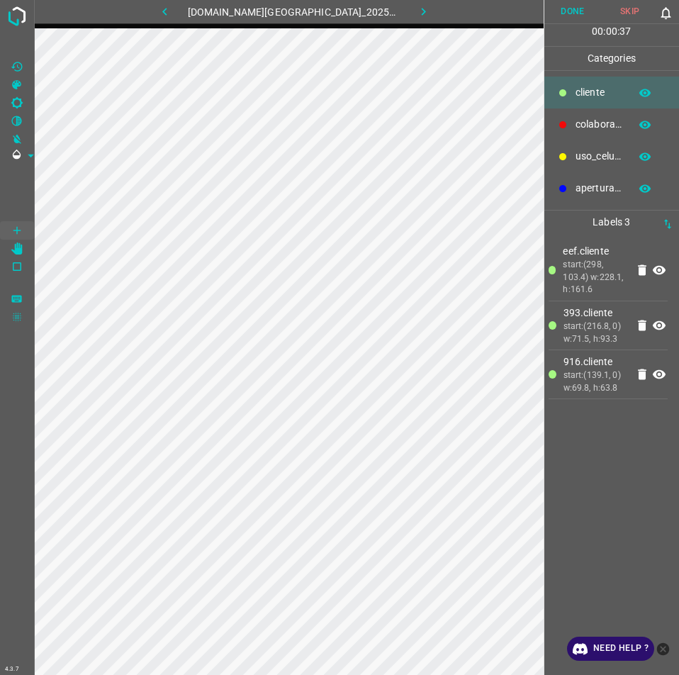
click at [569, 7] on button "Done" at bounding box center [572, 11] width 57 height 23
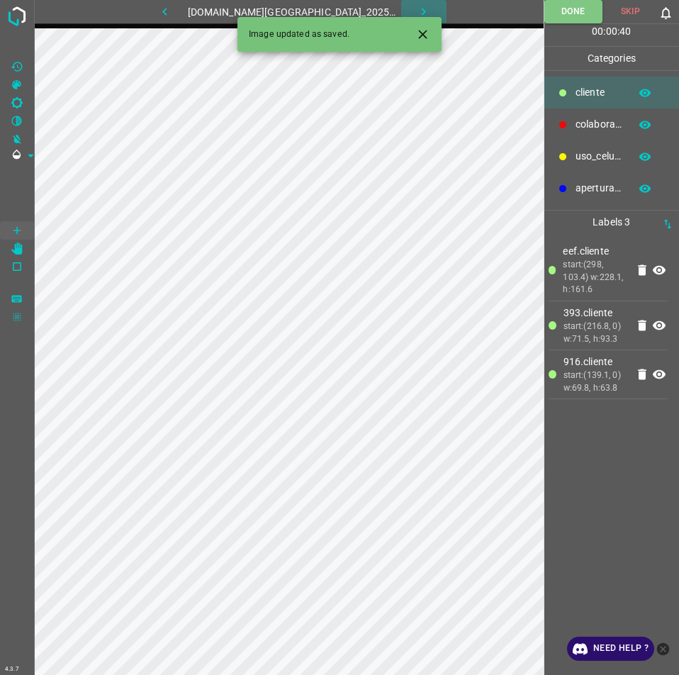
click at [401, 9] on button "button" at bounding box center [423, 11] width 45 height 23
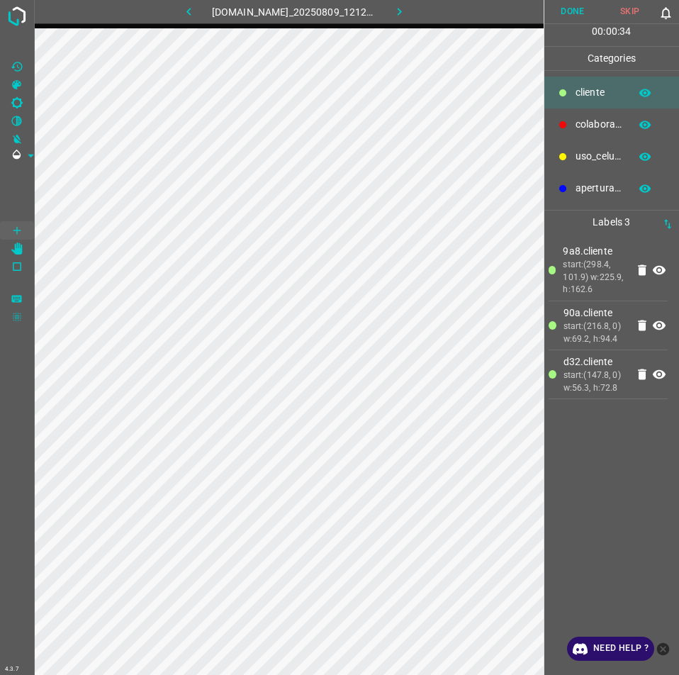
click at [586, 16] on button "Done" at bounding box center [572, 11] width 57 height 23
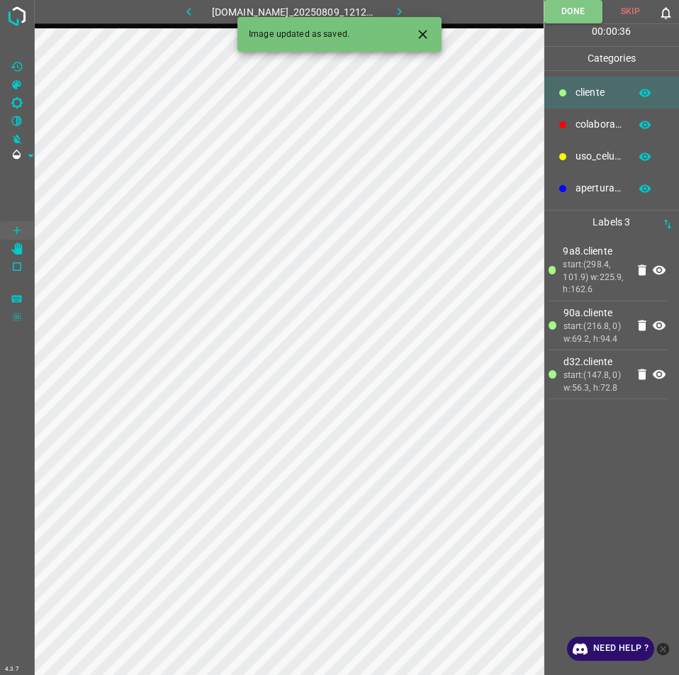
click at [420, 4] on button "button" at bounding box center [399, 11] width 45 height 23
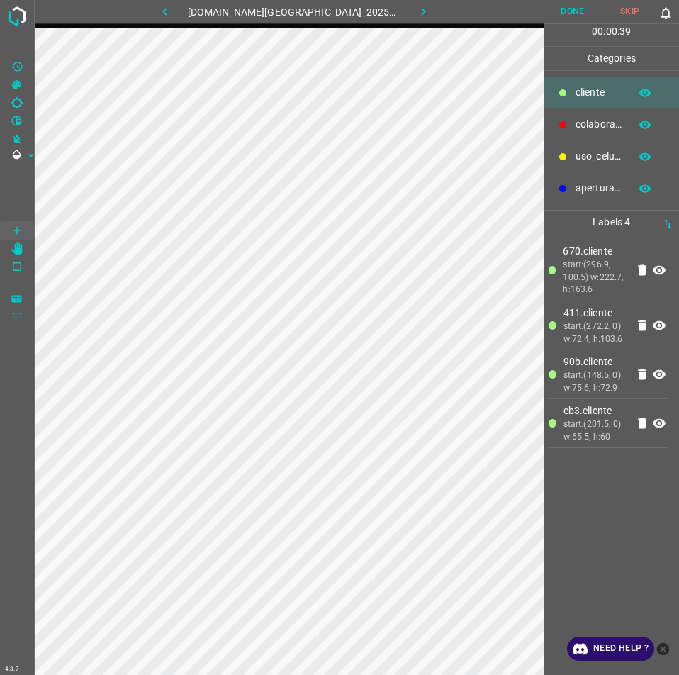
click at [576, 7] on button "Done" at bounding box center [572, 11] width 57 height 23
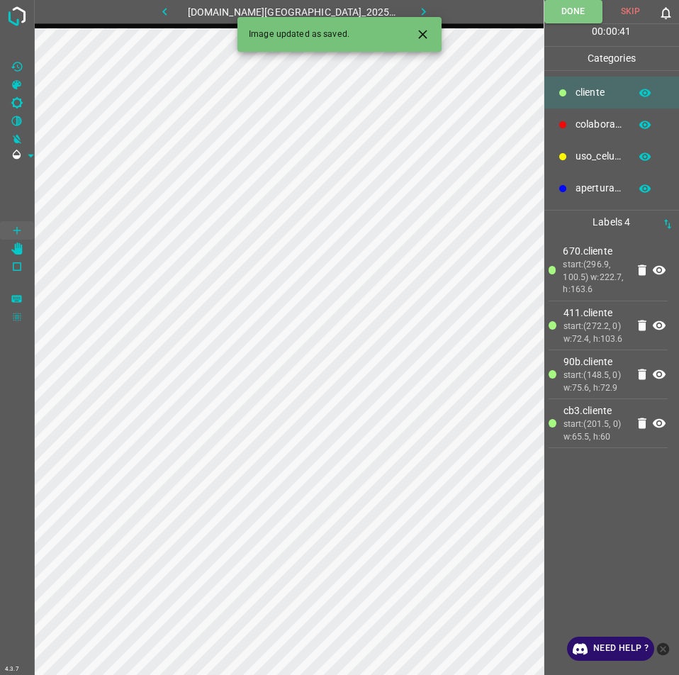
click at [401, 4] on button "button" at bounding box center [423, 11] width 45 height 23
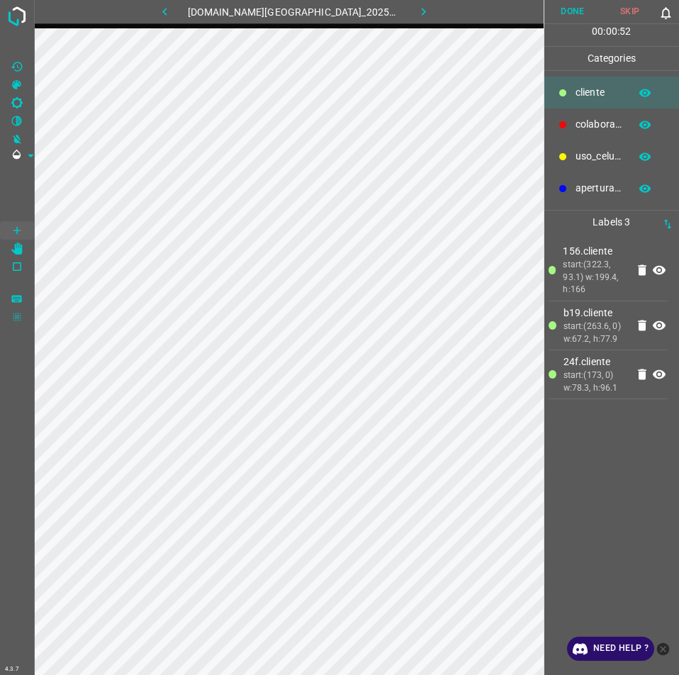
click at [578, 20] on button "Done" at bounding box center [572, 11] width 57 height 23
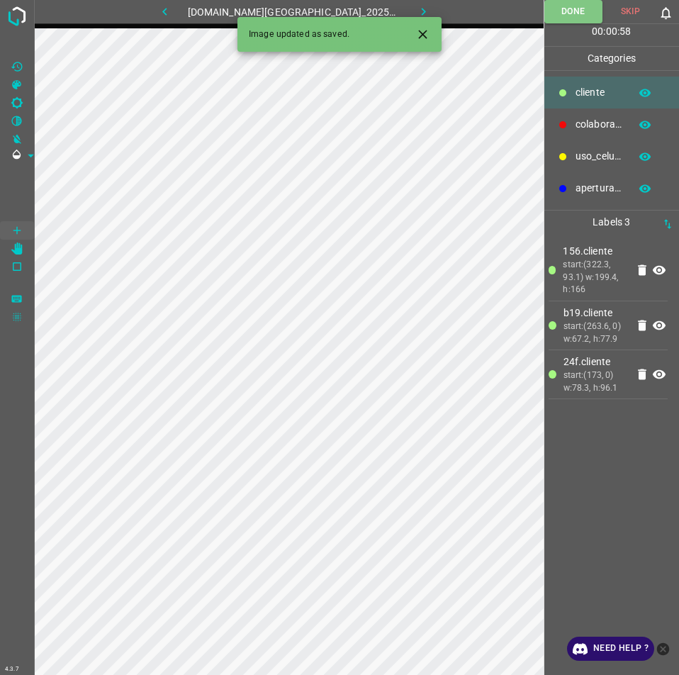
click at [419, 4] on button "button" at bounding box center [423, 11] width 45 height 23
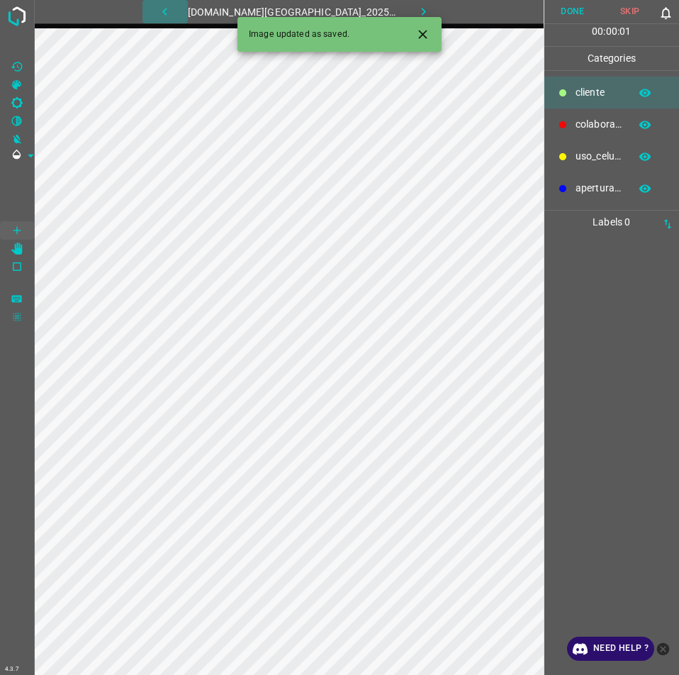
click at [172, 7] on icon "button" at bounding box center [164, 11] width 15 height 15
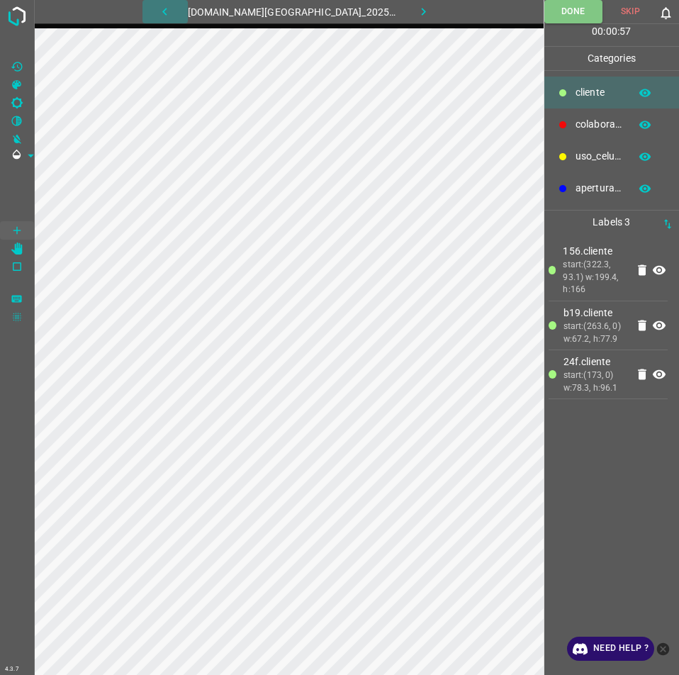
click at [172, 7] on icon "button" at bounding box center [164, 11] width 15 height 15
click at [172, 11] on icon "button" at bounding box center [164, 11] width 15 height 15
click at [181, 20] on button "button" at bounding box center [189, 11] width 45 height 23
click at [181, 20] on button "button" at bounding box center [164, 11] width 45 height 23
click at [172, 16] on icon "button" at bounding box center [164, 11] width 15 height 15
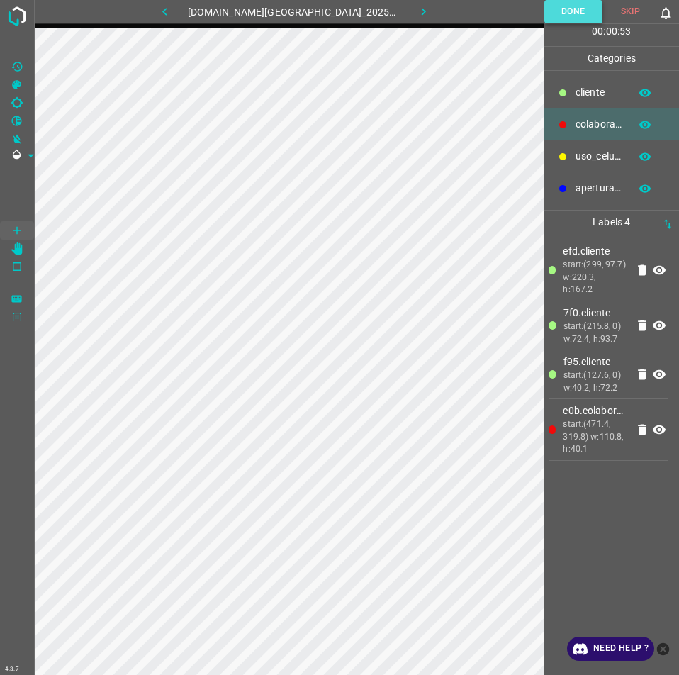
click at [574, 4] on button "Done" at bounding box center [573, 11] width 58 height 23
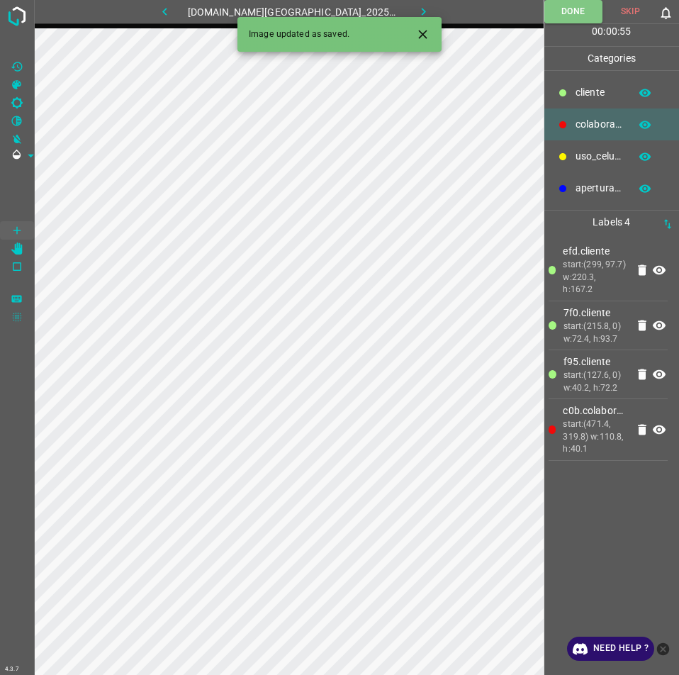
click at [172, 6] on icon "button" at bounding box center [164, 11] width 15 height 15
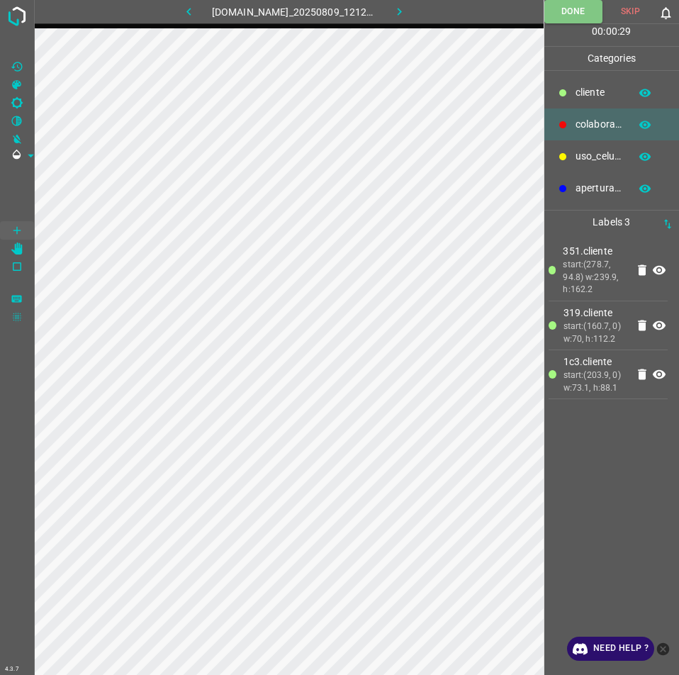
click at [422, 2] on button "button" at bounding box center [399, 11] width 45 height 23
click at [416, 14] on icon "button" at bounding box center [423, 11] width 15 height 15
click at [416, 13] on icon "button" at bounding box center [423, 11] width 15 height 15
click at [573, 9] on button "Done" at bounding box center [573, 11] width 58 height 23
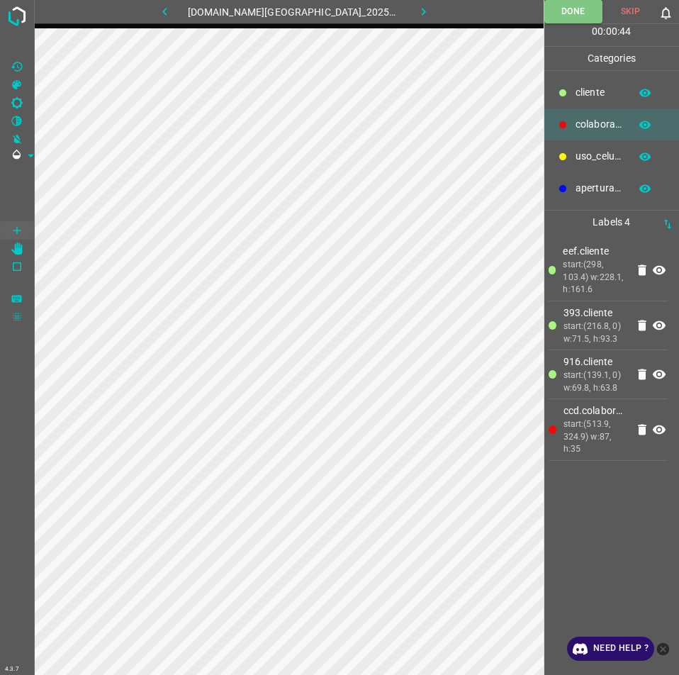
click at [401, 7] on button "button" at bounding box center [423, 11] width 45 height 23
drag, startPoint x: 567, startPoint y: 4, endPoint x: 527, endPoint y: 23, distance: 44.7
click at [566, 5] on button "Done" at bounding box center [573, 11] width 58 height 23
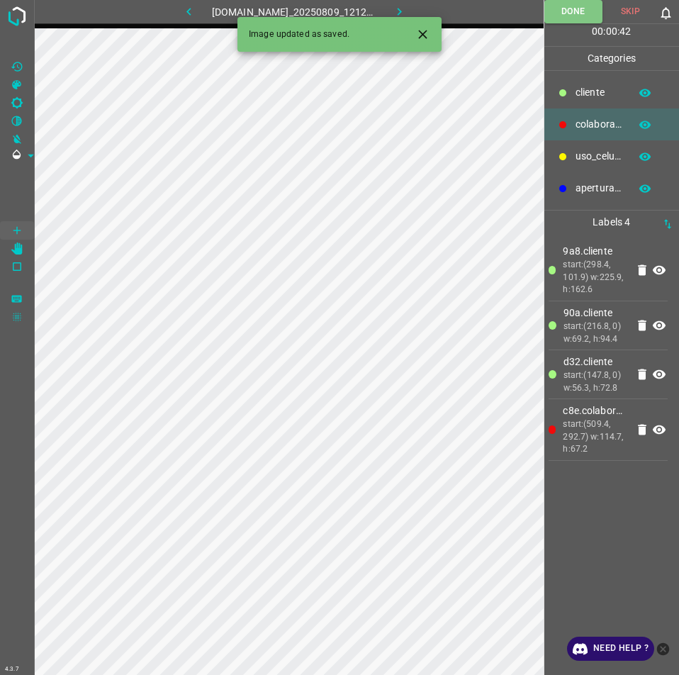
click at [417, 14] on button "button" at bounding box center [399, 11] width 45 height 23
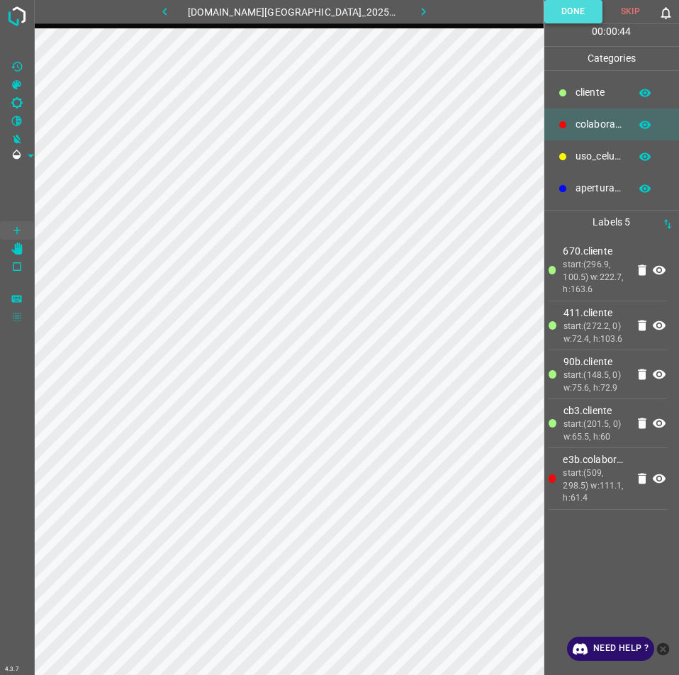
click at [574, 0] on button "Done" at bounding box center [573, 11] width 58 height 23
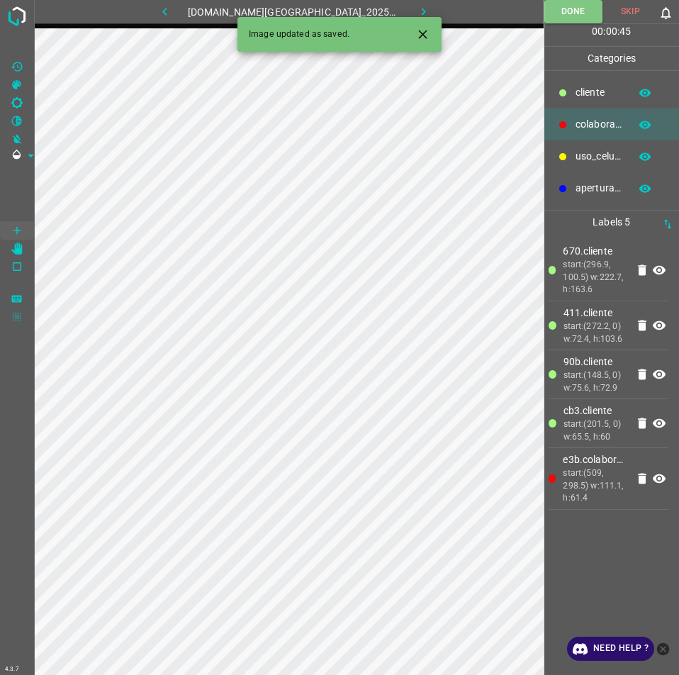
click at [416, 11] on icon "button" at bounding box center [423, 11] width 15 height 15
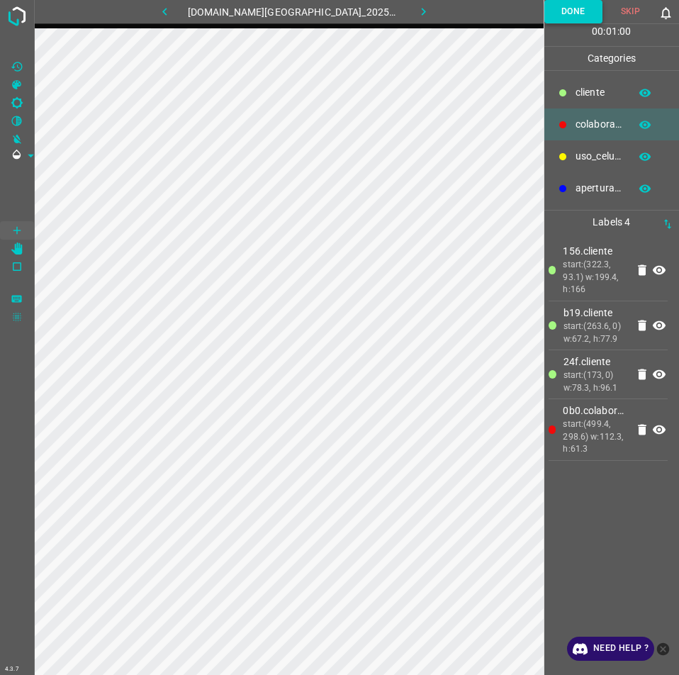
click at [571, 9] on button "Done" at bounding box center [573, 11] width 58 height 23
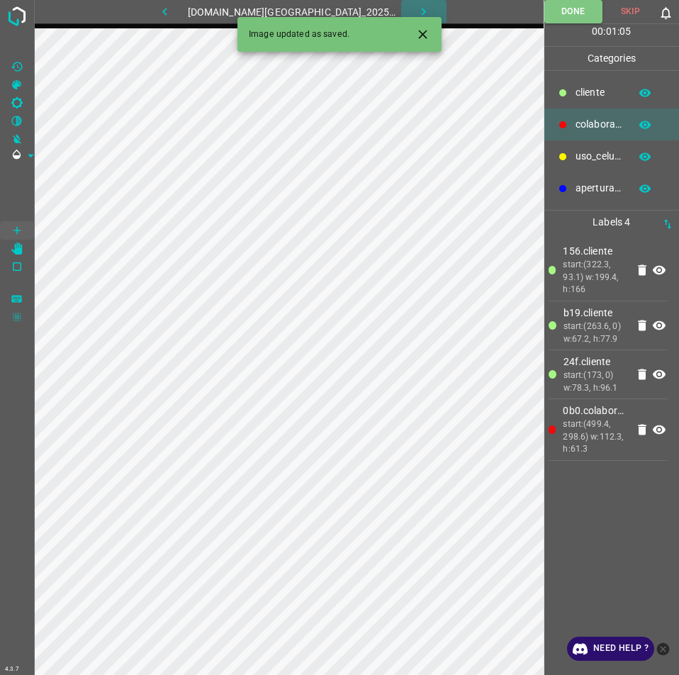
click at [416, 6] on icon "button" at bounding box center [423, 11] width 15 height 15
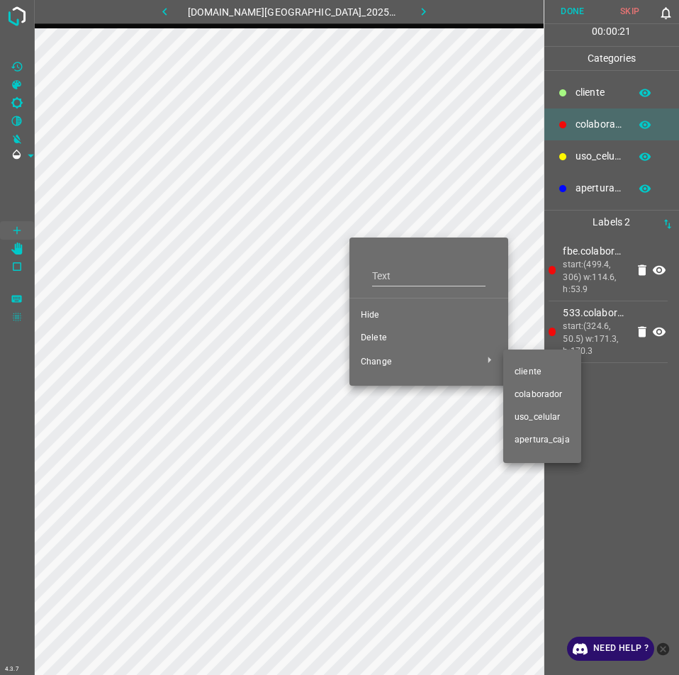
click at [537, 360] on ul "​​cliente colaborador uso_celular apertura_caja" at bounding box center [542, 406] width 78 height 102
click at [518, 369] on span "​​cliente" at bounding box center [542, 372] width 55 height 13
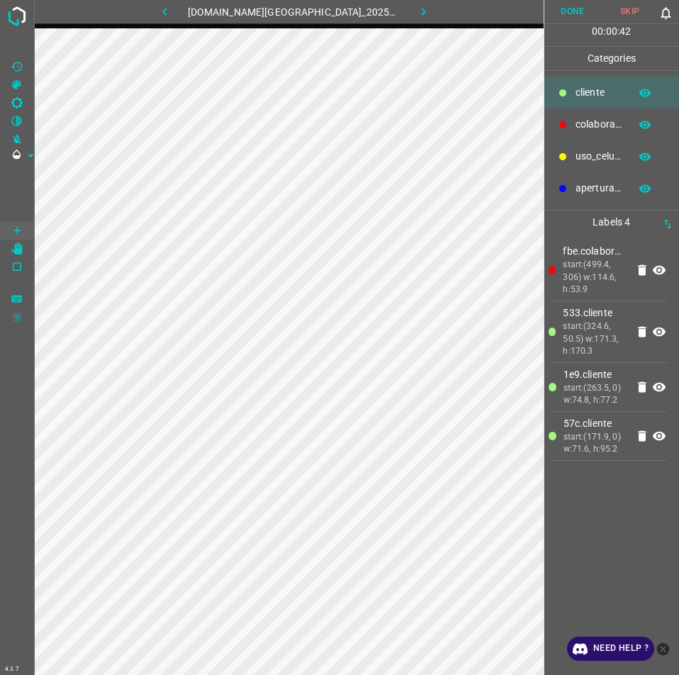
click at [578, 9] on button "Done" at bounding box center [572, 11] width 57 height 23
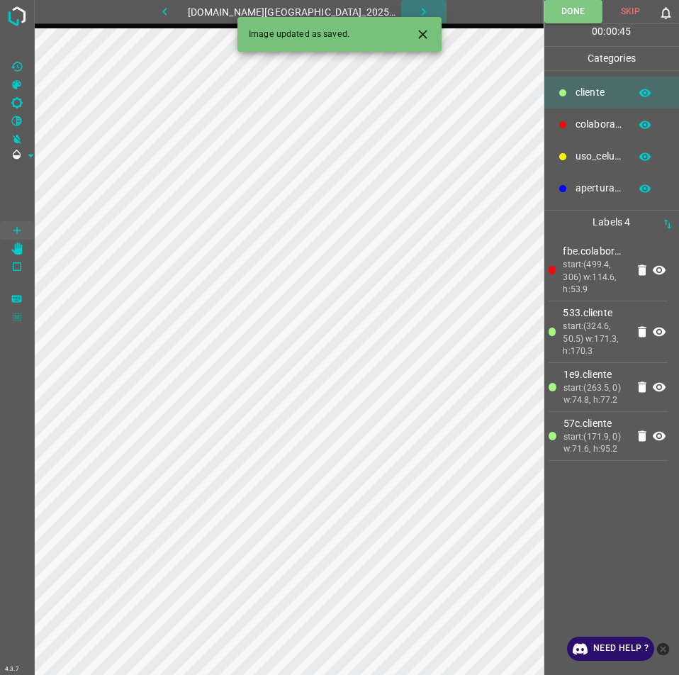
click at [401, 9] on button "button" at bounding box center [423, 11] width 45 height 23
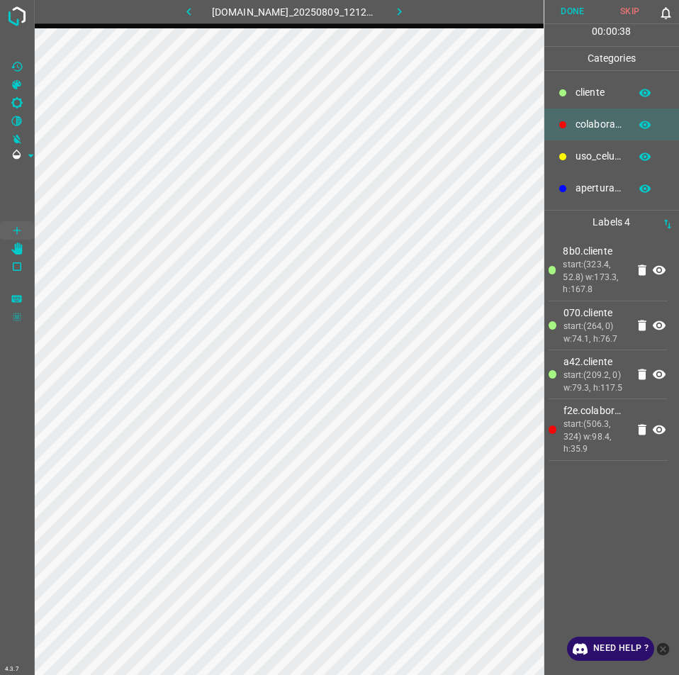
click at [571, 11] on button "Done" at bounding box center [572, 11] width 57 height 23
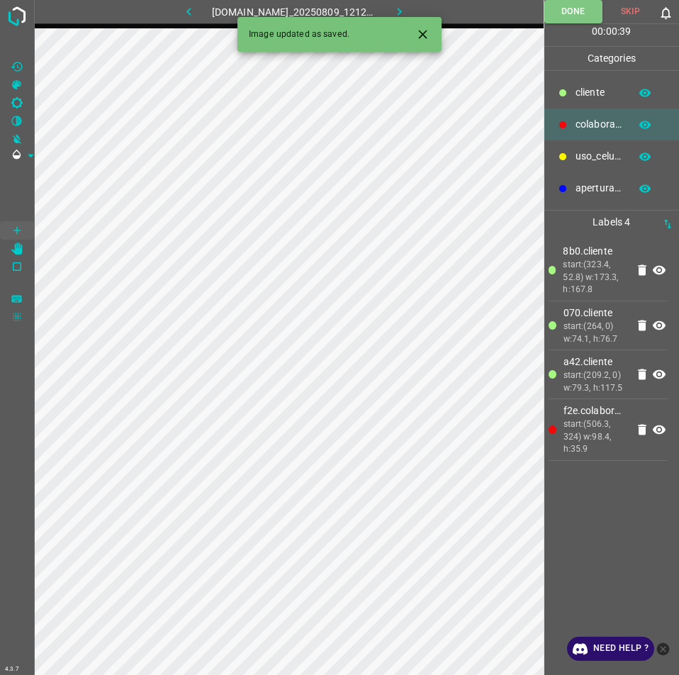
click at [406, 11] on icon "button" at bounding box center [399, 11] width 15 height 15
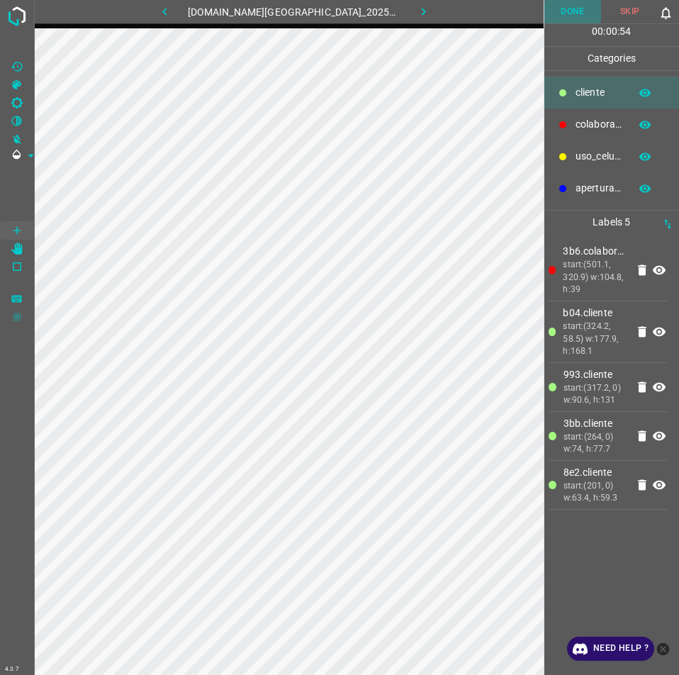
click at [569, 6] on button "Done" at bounding box center [572, 11] width 57 height 23
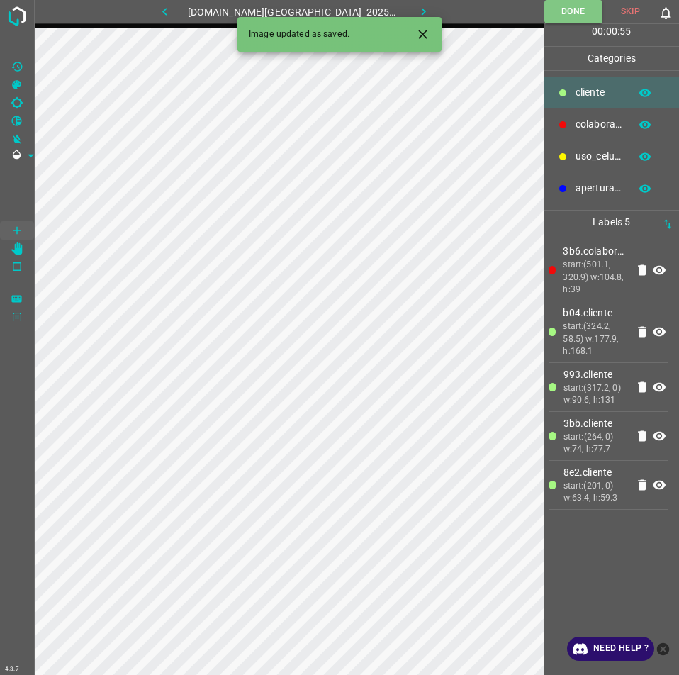
click at [416, 6] on icon "button" at bounding box center [423, 11] width 15 height 15
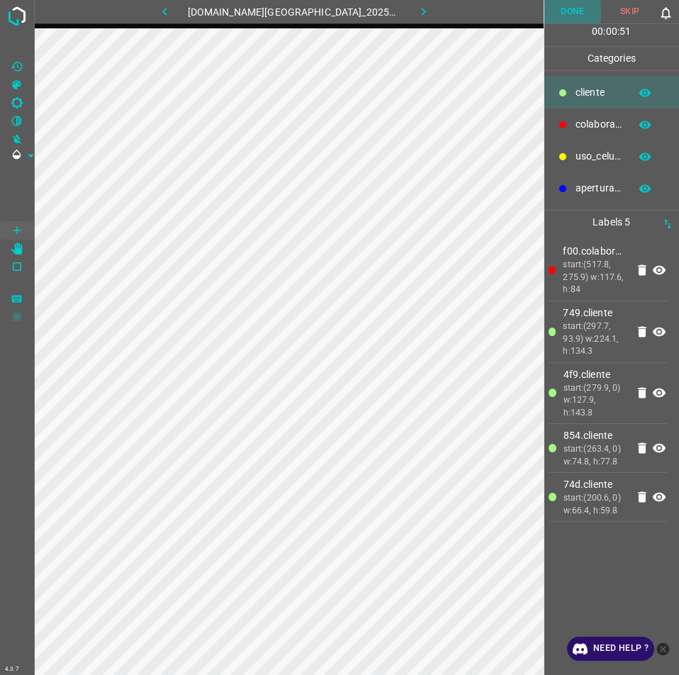
click at [559, 14] on button "Done" at bounding box center [572, 11] width 57 height 23
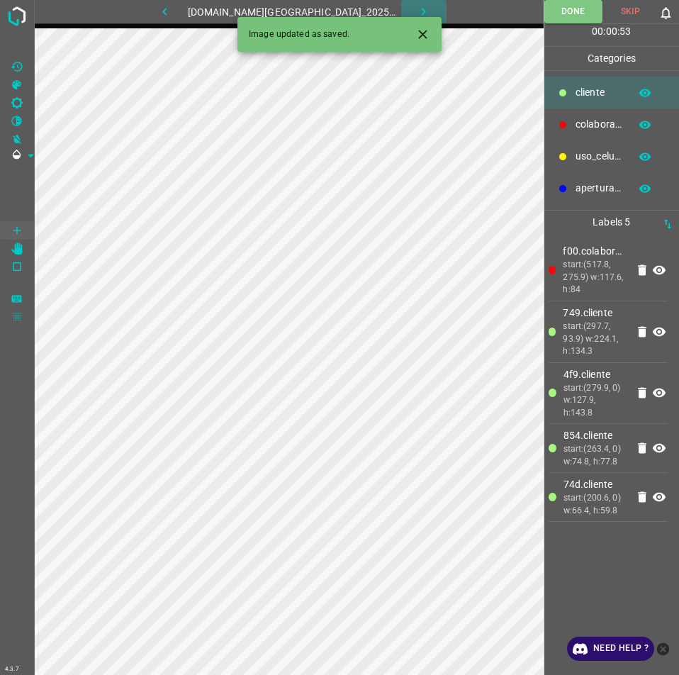
click at [415, 2] on button "button" at bounding box center [423, 11] width 45 height 23
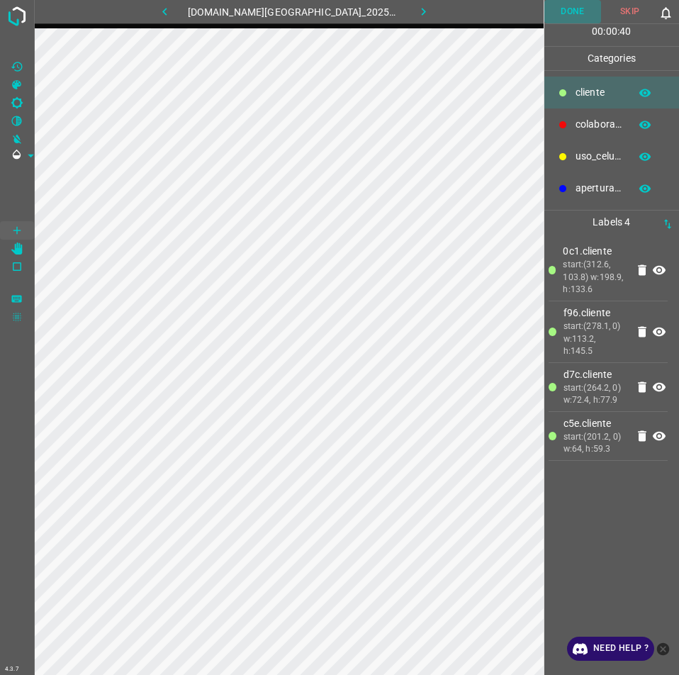
click at [574, 20] on button "Done" at bounding box center [572, 11] width 57 height 23
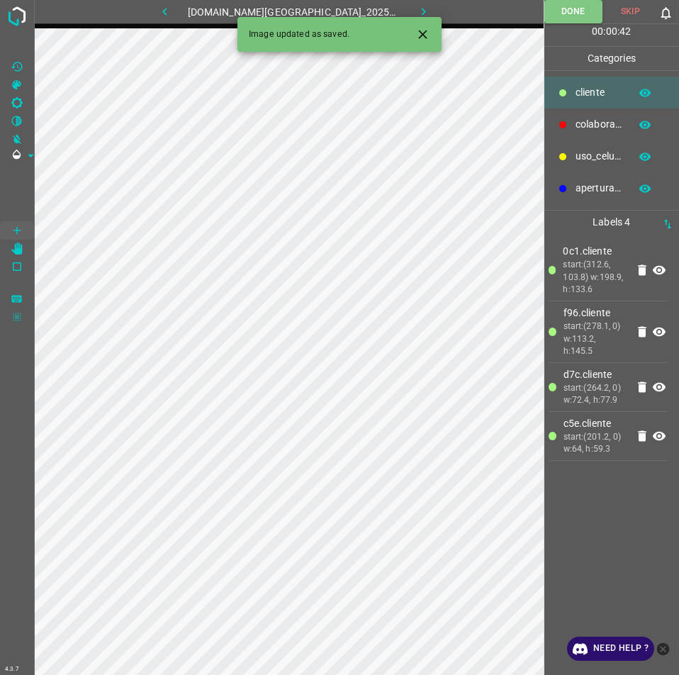
click at [422, 6] on button "button" at bounding box center [423, 11] width 45 height 23
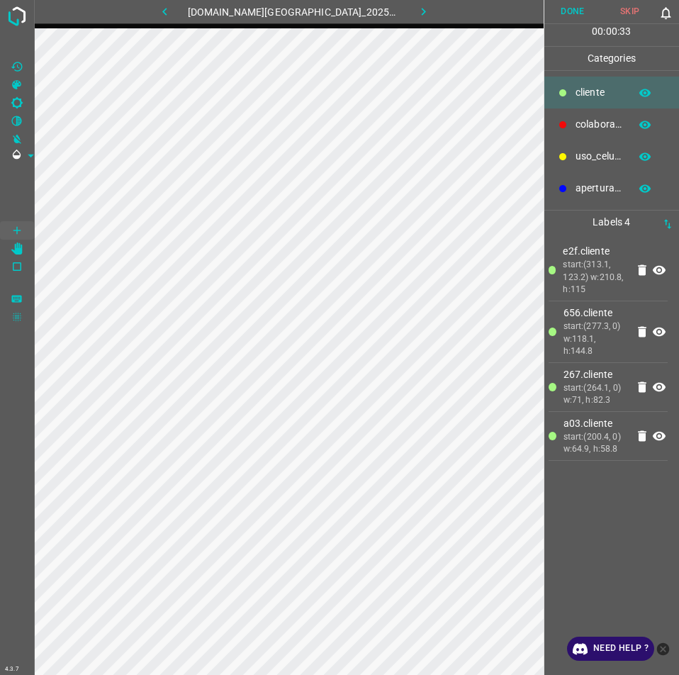
click at [571, 14] on button "Done" at bounding box center [572, 11] width 57 height 23
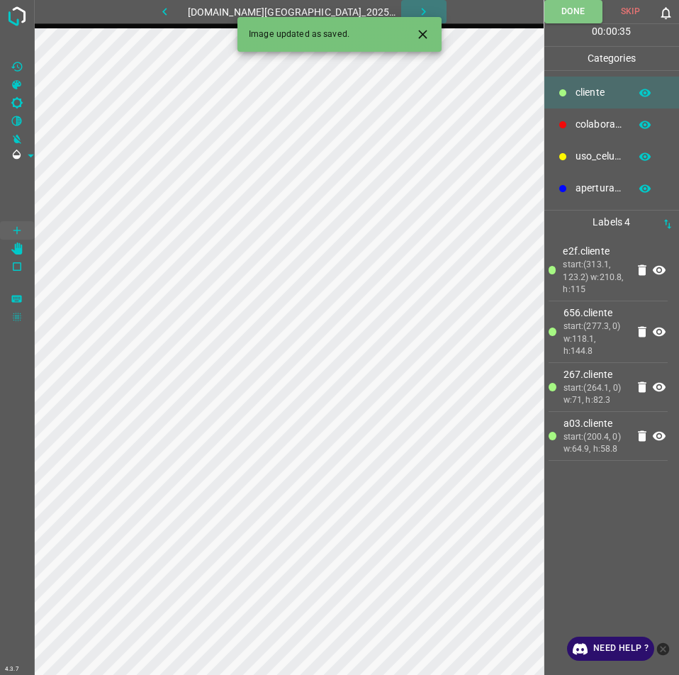
click at [416, 6] on icon "button" at bounding box center [423, 11] width 15 height 15
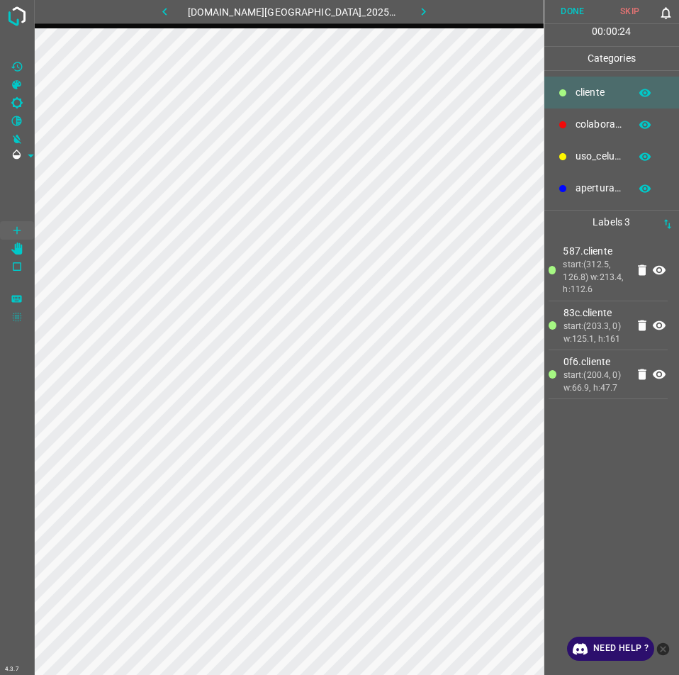
click at [559, 4] on button "Done" at bounding box center [572, 11] width 57 height 23
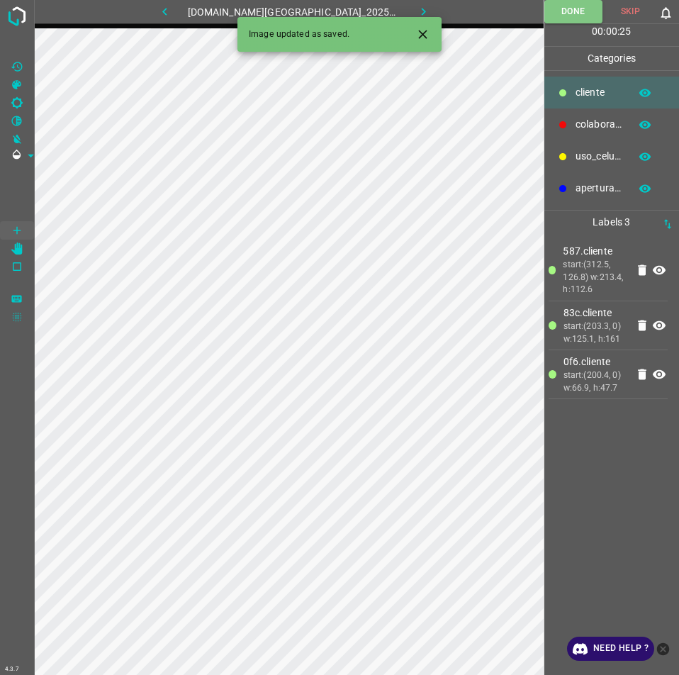
click at [416, 16] on icon "button" at bounding box center [423, 11] width 15 height 15
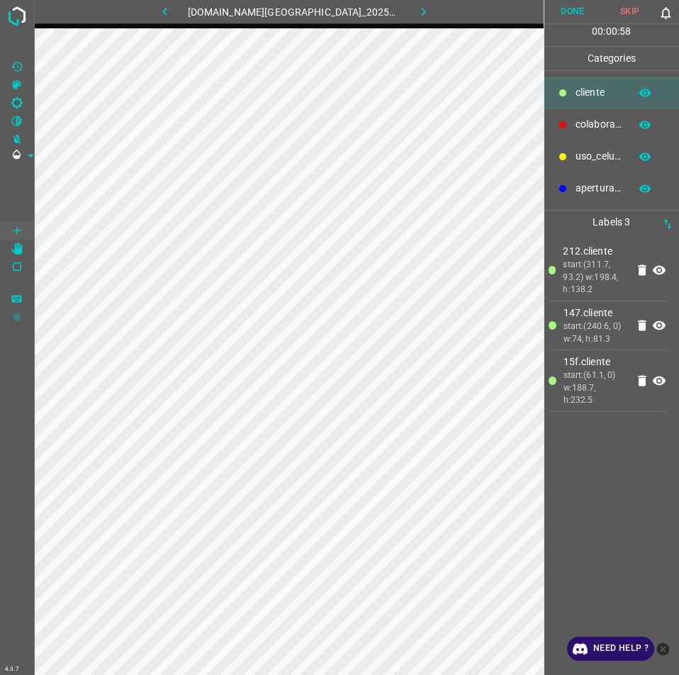
click at [578, 11] on button "Done" at bounding box center [572, 11] width 57 height 23
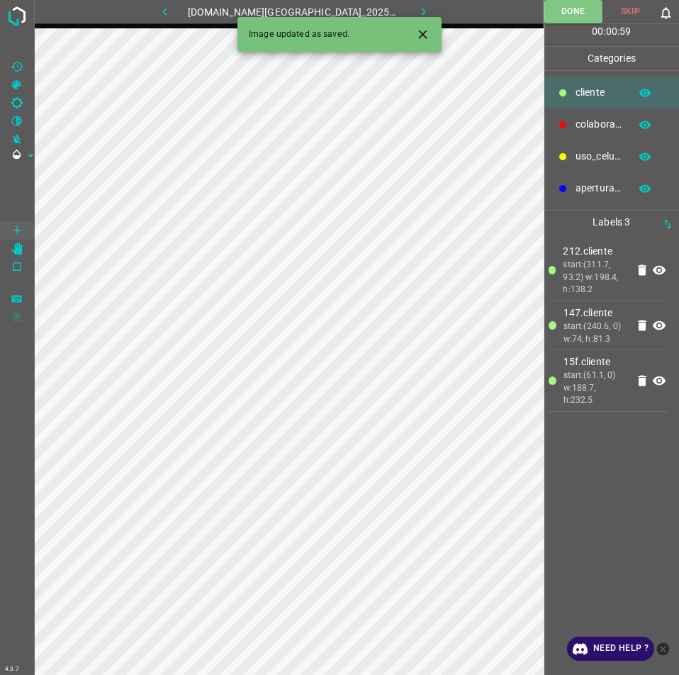
click at [416, 13] on icon "button" at bounding box center [423, 11] width 15 height 15
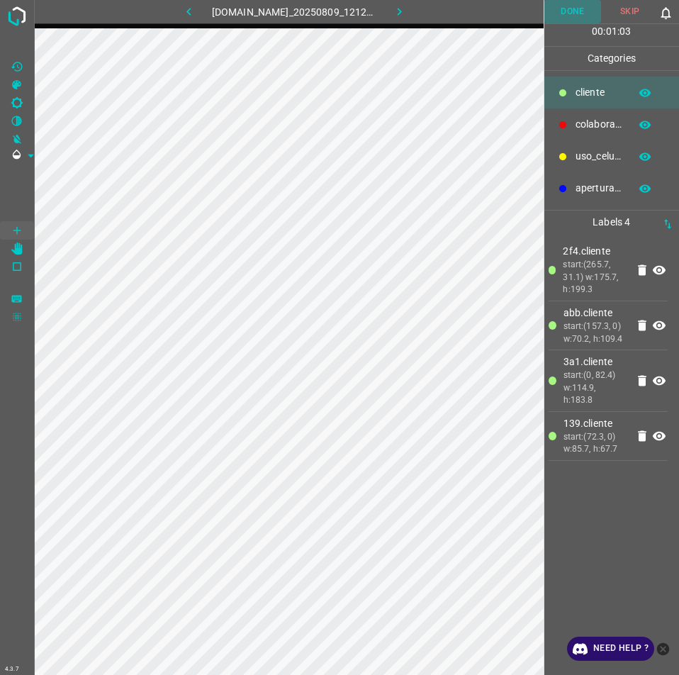
click at [557, 16] on button "Done" at bounding box center [572, 11] width 57 height 23
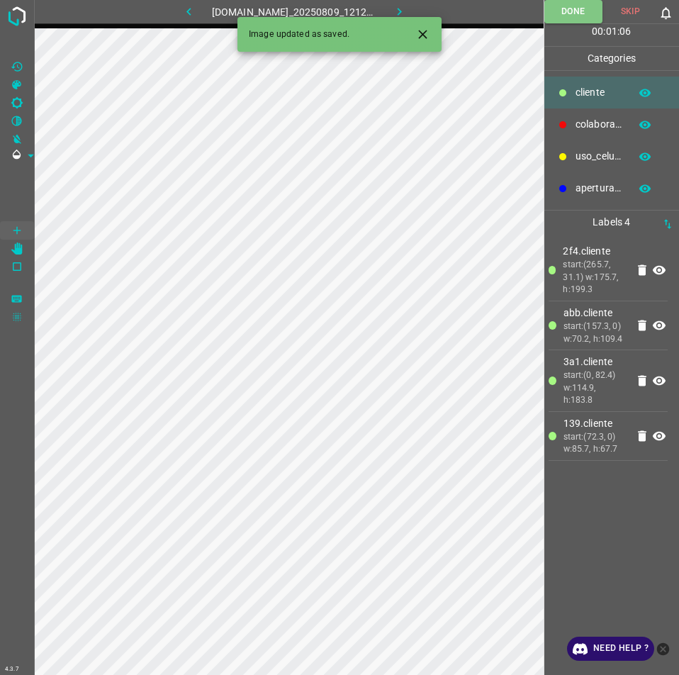
click at [407, 5] on icon "button" at bounding box center [399, 11] width 15 height 15
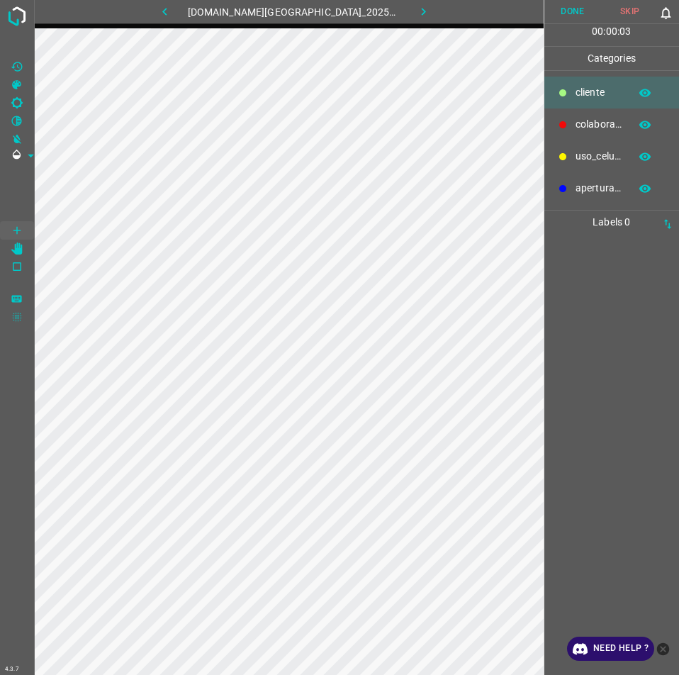
click at [172, 14] on icon "button" at bounding box center [164, 11] width 15 height 15
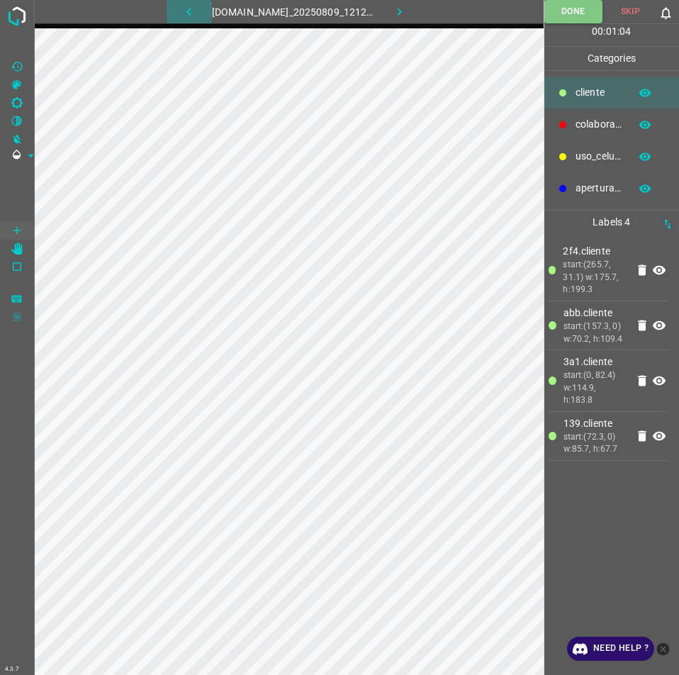
click at [194, 11] on button "button" at bounding box center [189, 11] width 45 height 23
click at [172, 18] on icon "button" at bounding box center [164, 11] width 15 height 15
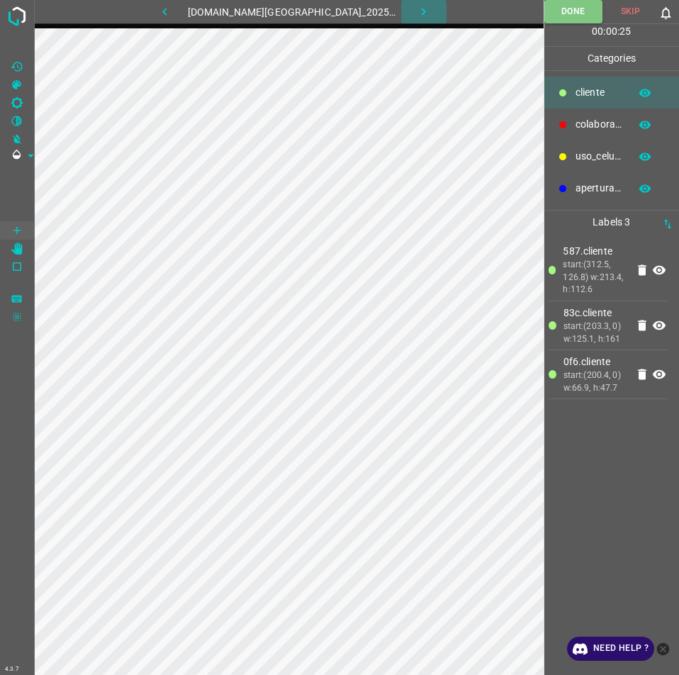
click at [416, 9] on icon "button" at bounding box center [423, 11] width 15 height 15
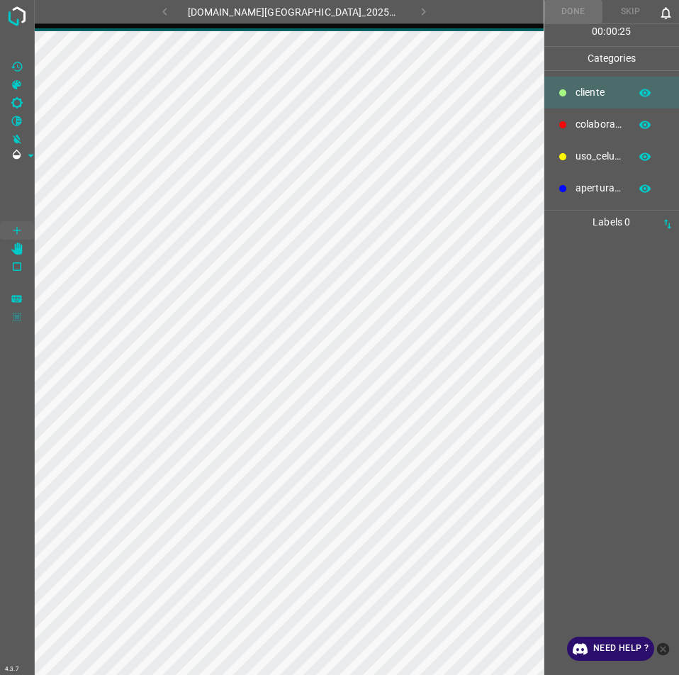
click at [406, 9] on div "891-bch-samara.ddns.me_20250809_121203_000005520.jpg" at bounding box center [294, 11] width 427 height 23
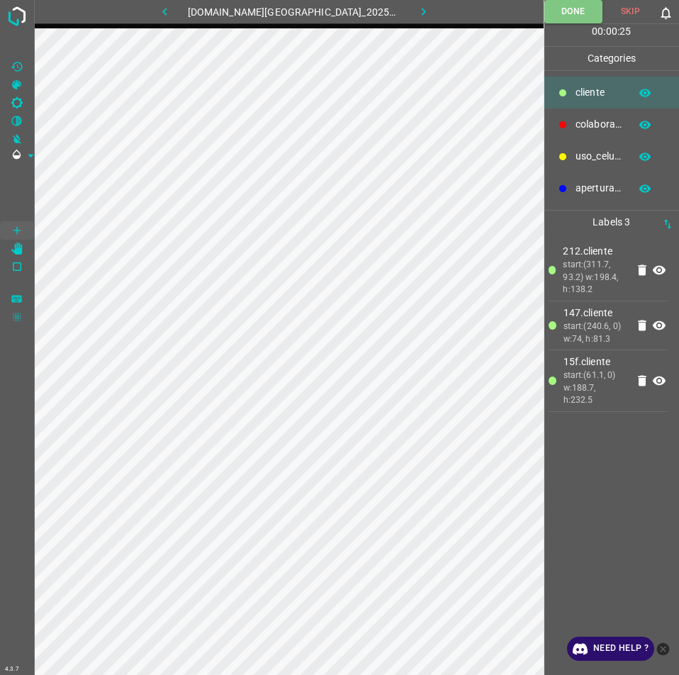
click at [416, 11] on icon "button" at bounding box center [423, 11] width 15 height 15
click at [407, 11] on icon "button" at bounding box center [399, 11] width 15 height 15
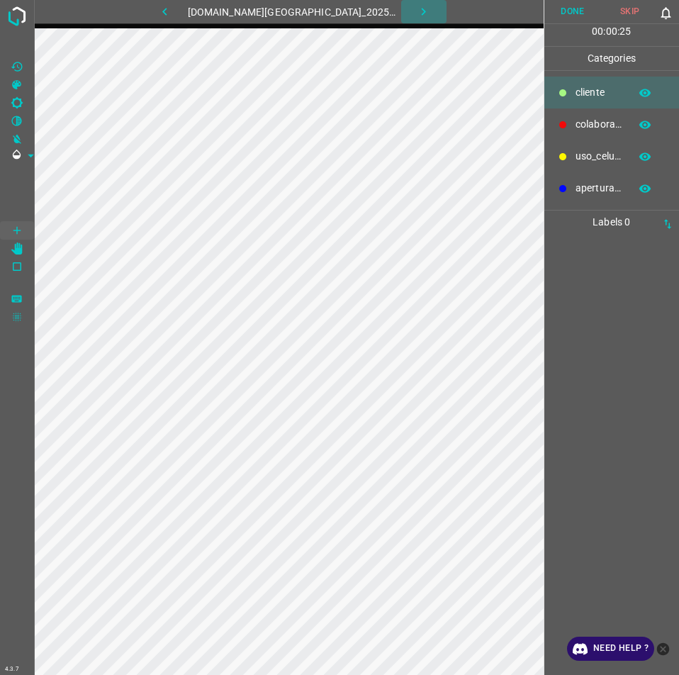
click at [416, 11] on icon "button" at bounding box center [423, 11] width 15 height 15
click at [189, 18] on button "button" at bounding box center [189, 11] width 45 height 23
click at [188, 16] on button "button" at bounding box center [164, 11] width 45 height 23
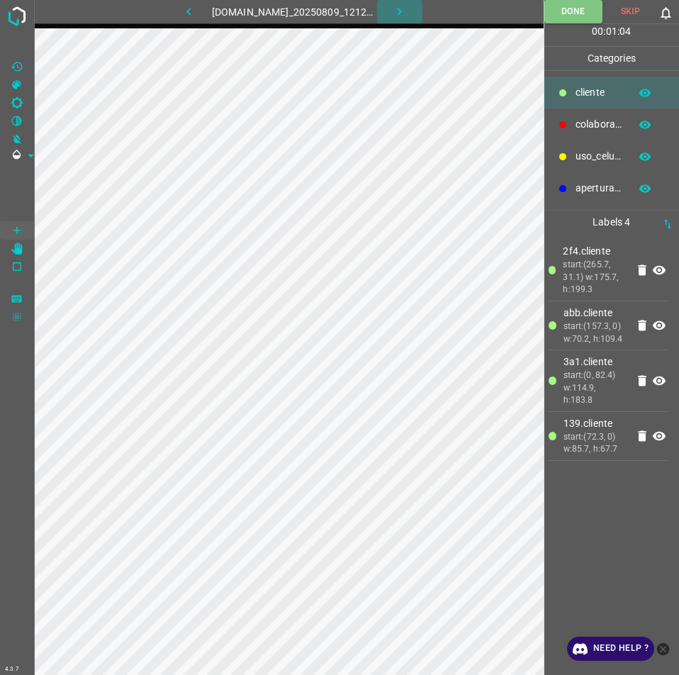
click at [405, 18] on icon "button" at bounding box center [399, 11] width 15 height 15
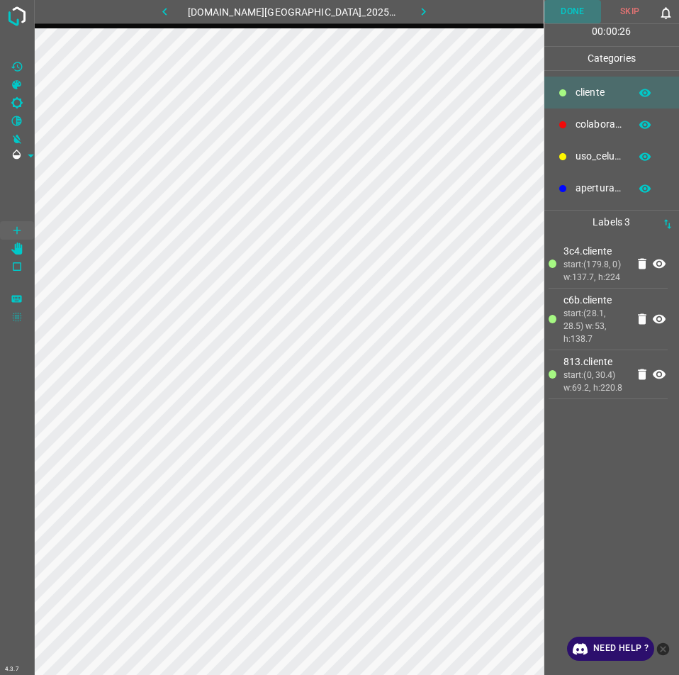
click at [578, 20] on button "Done" at bounding box center [572, 11] width 57 height 23
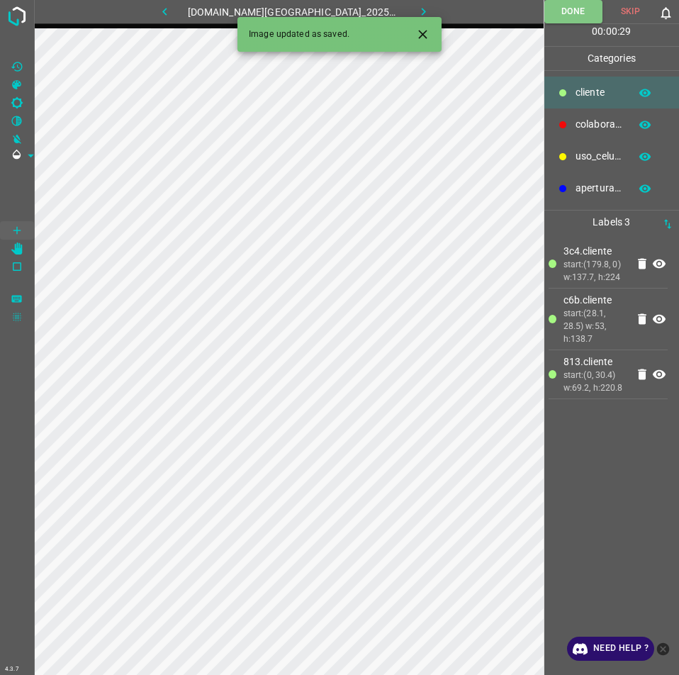
click at [401, 5] on button "button" at bounding box center [423, 11] width 45 height 23
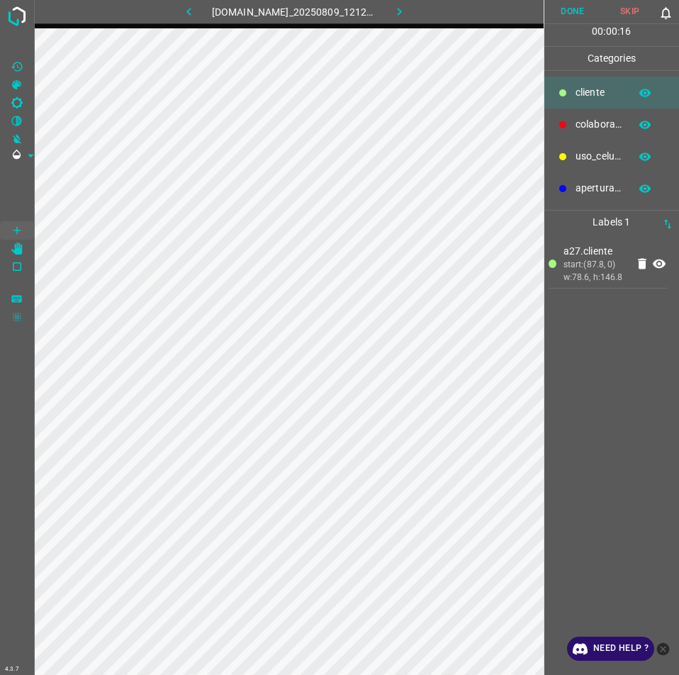
click at [571, 21] on button "Done" at bounding box center [572, 11] width 57 height 23
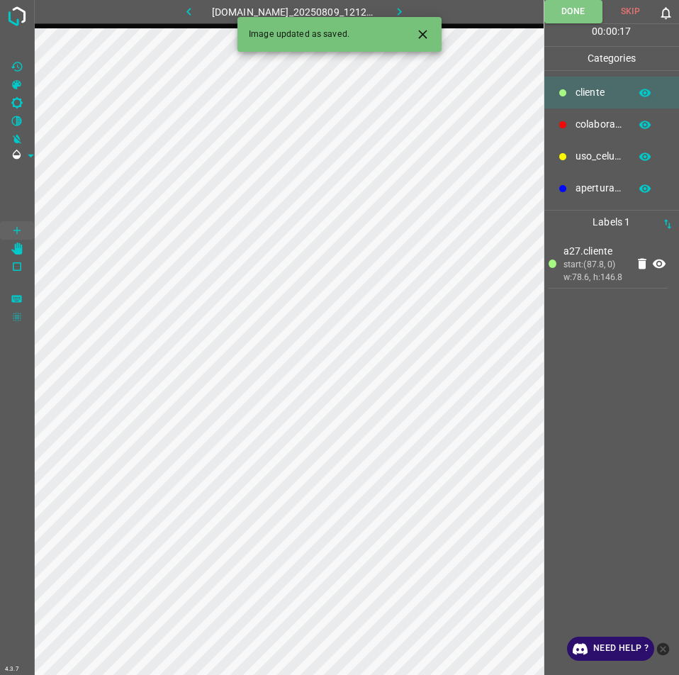
click at [419, 11] on button "button" at bounding box center [399, 11] width 45 height 23
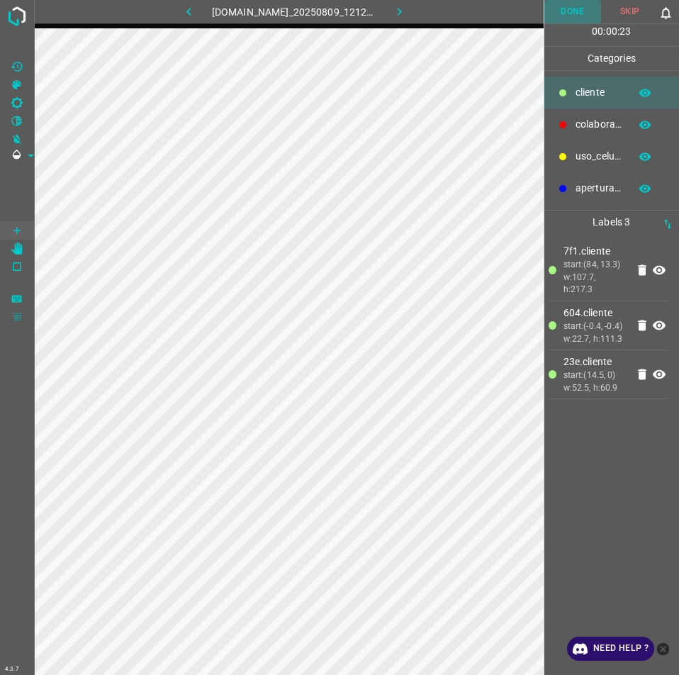
click at [580, 11] on button "Done" at bounding box center [572, 11] width 57 height 23
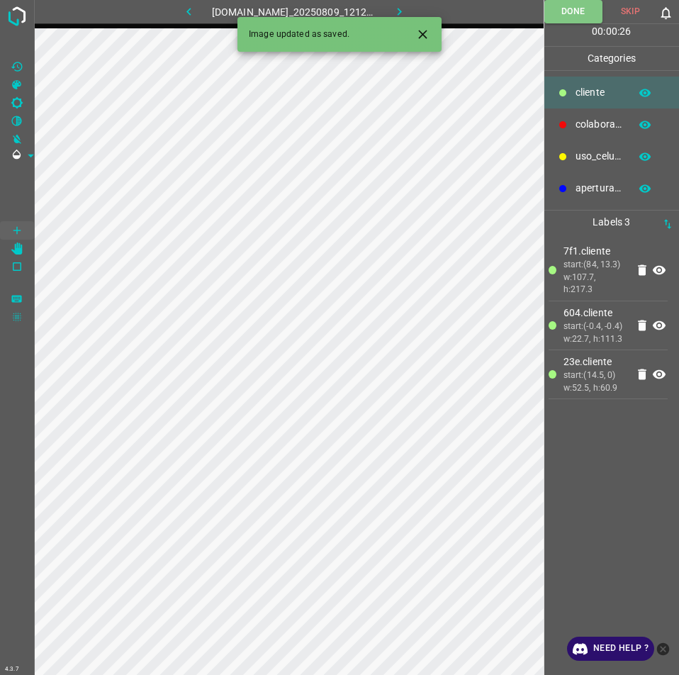
click at [402, 11] on icon "button" at bounding box center [400, 12] width 4 height 8
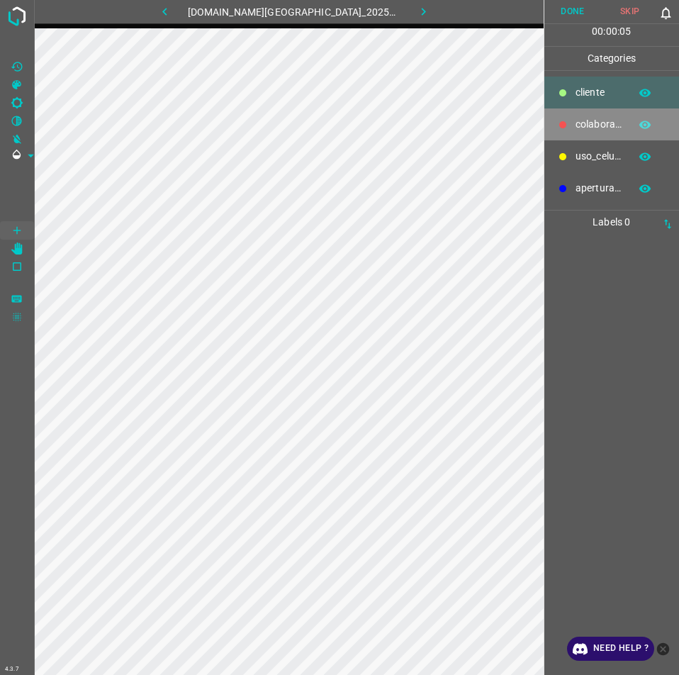
click at [590, 121] on p "colaborador" at bounding box center [599, 124] width 47 height 15
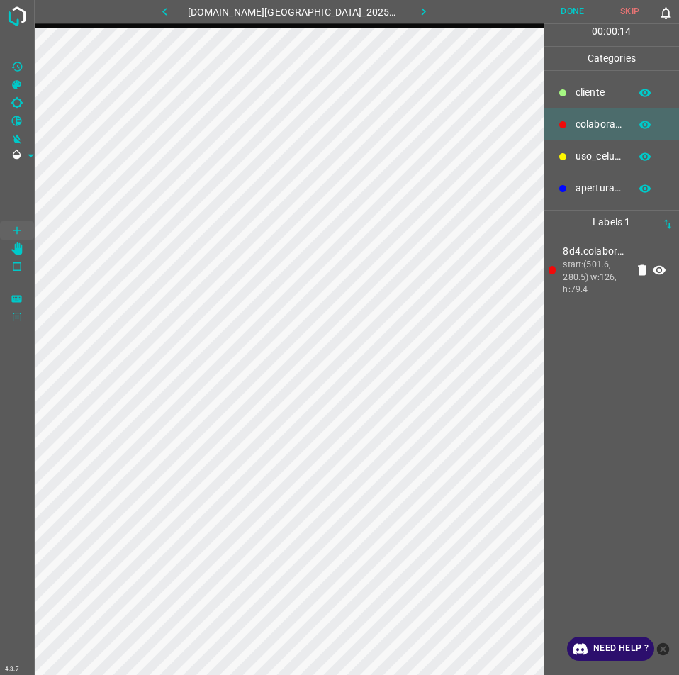
click at [571, 89] on div "​​cliente" at bounding box center [611, 93] width 135 height 32
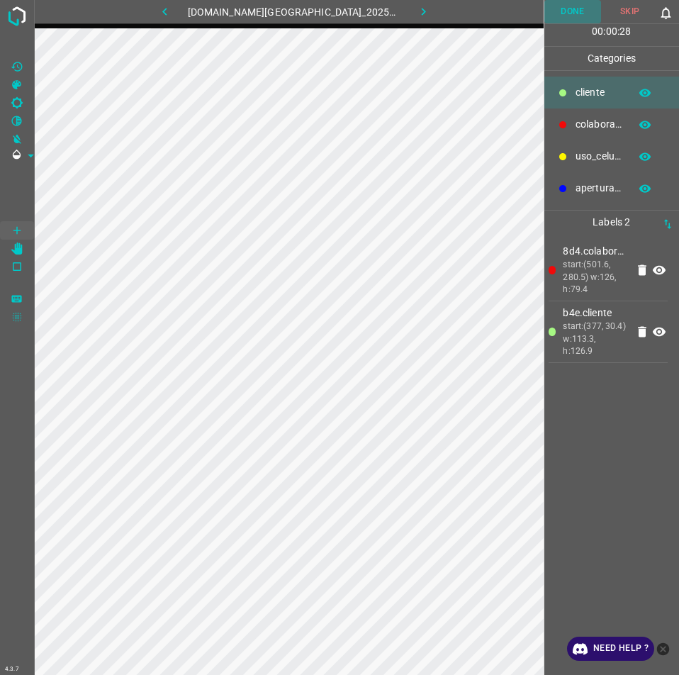
click at [570, 8] on button "Done" at bounding box center [572, 11] width 57 height 23
click at [569, 15] on button "Done" at bounding box center [573, 11] width 58 height 23
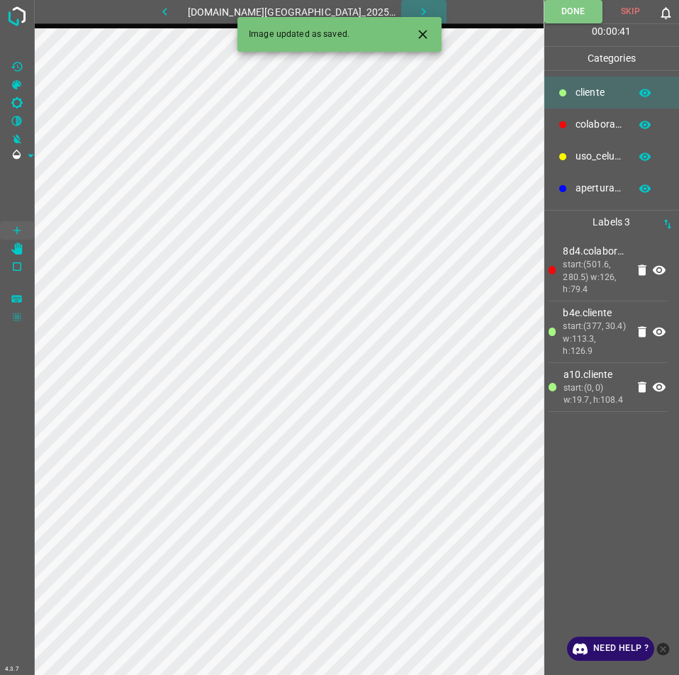
click at [416, 6] on icon "button" at bounding box center [423, 11] width 15 height 15
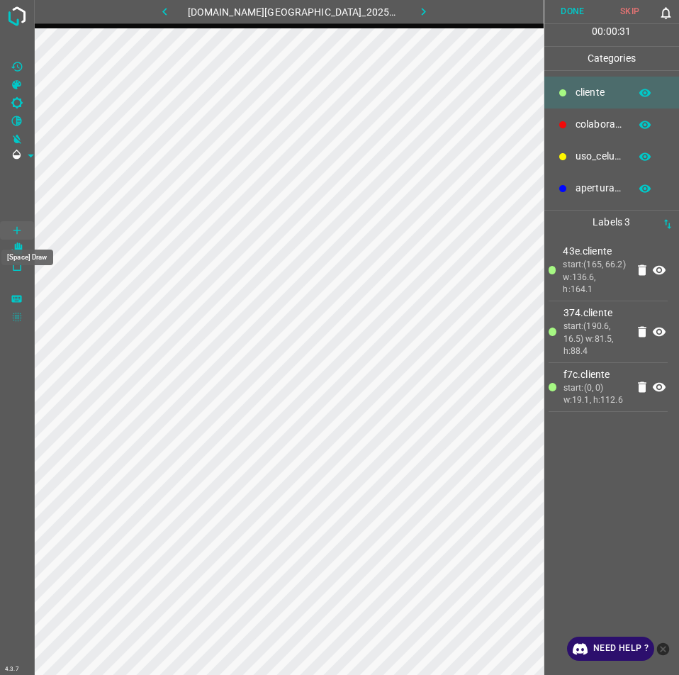
click at [15, 245] on div "[Space] Draw" at bounding box center [27, 253] width 55 height 27
click at [21, 235] on icon "[Space] Draw" at bounding box center [17, 230] width 13 height 13
click at [27, 247] on Edit"] "[Space] Edit" at bounding box center [17, 249] width 34 height 18
click at [563, 14] on button "Done" at bounding box center [572, 11] width 57 height 23
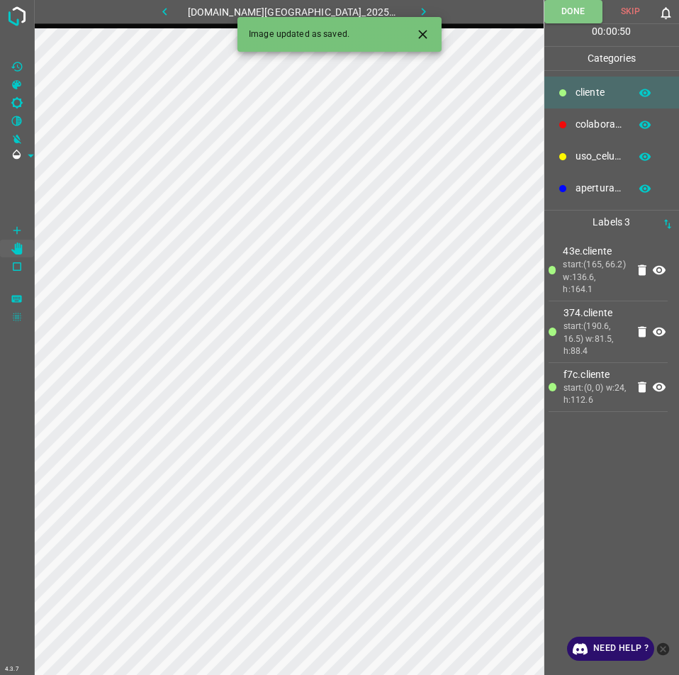
click at [416, 6] on icon "button" at bounding box center [423, 11] width 15 height 15
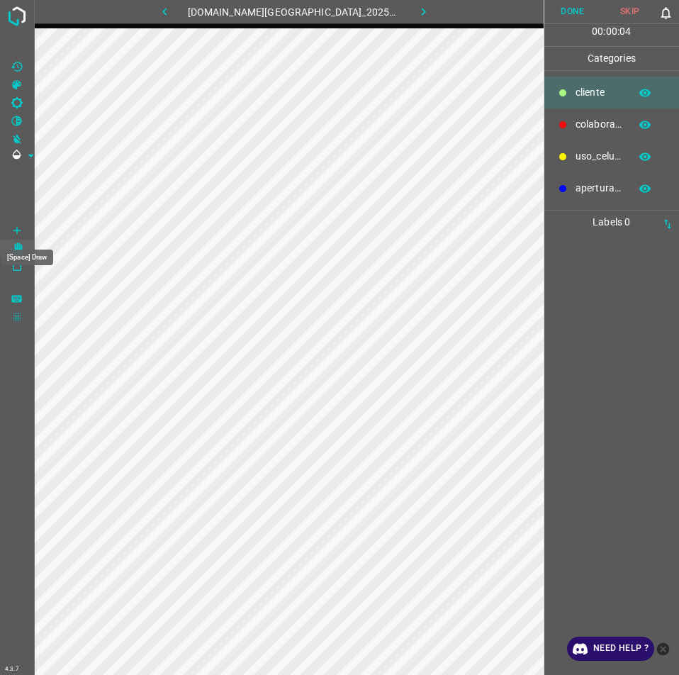
click at [15, 243] on div "[Space] Draw" at bounding box center [27, 253] width 55 height 27
click at [17, 254] on icon "[Space] Edit" at bounding box center [16, 248] width 11 height 13
click at [26, 230] on Draw"] "[Space] Draw" at bounding box center [17, 230] width 34 height 18
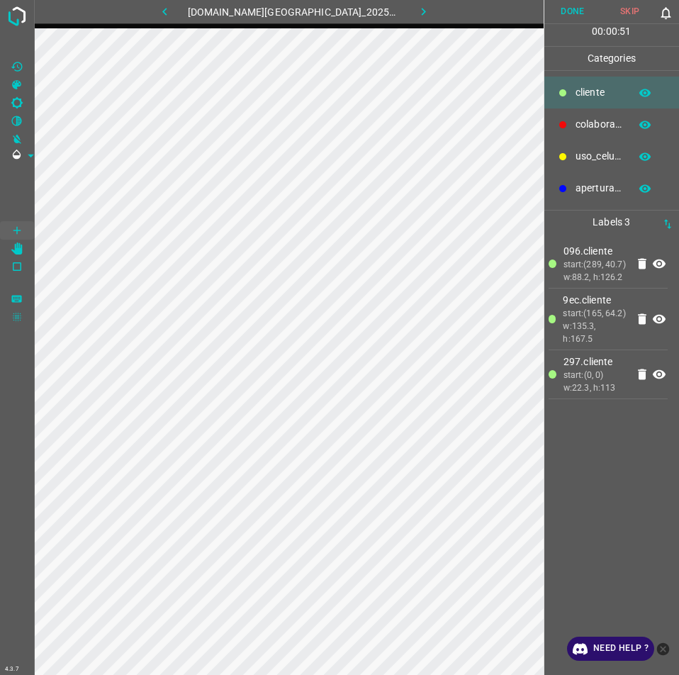
click at [571, 20] on button "Done" at bounding box center [572, 11] width 57 height 23
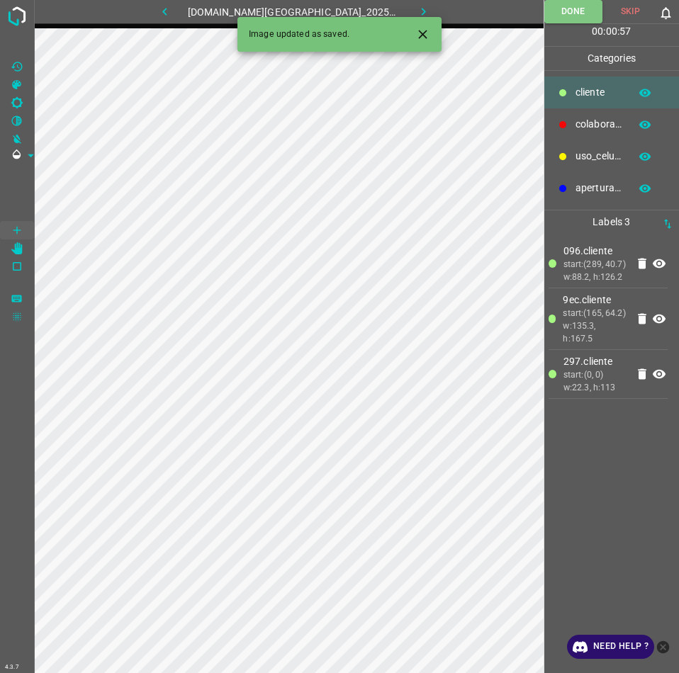
click at [416, 4] on icon "button" at bounding box center [423, 11] width 15 height 15
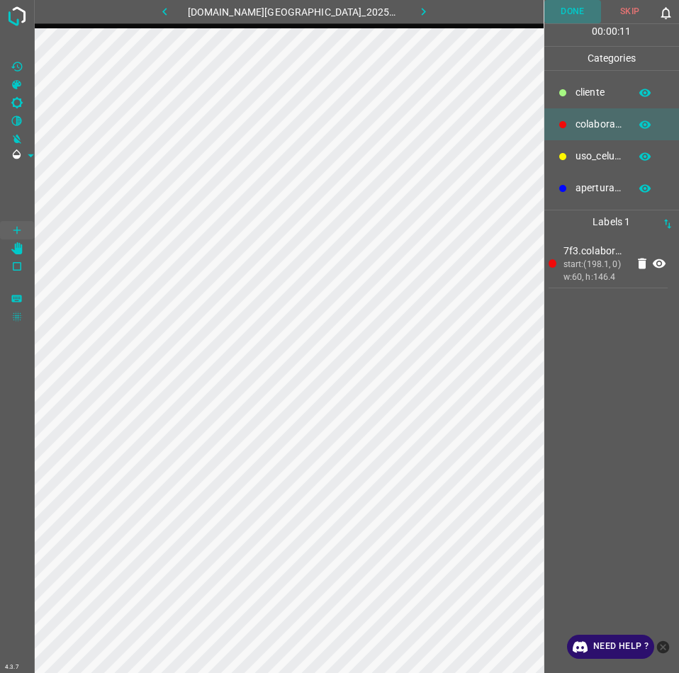
click at [563, 11] on button "Done" at bounding box center [572, 11] width 57 height 23
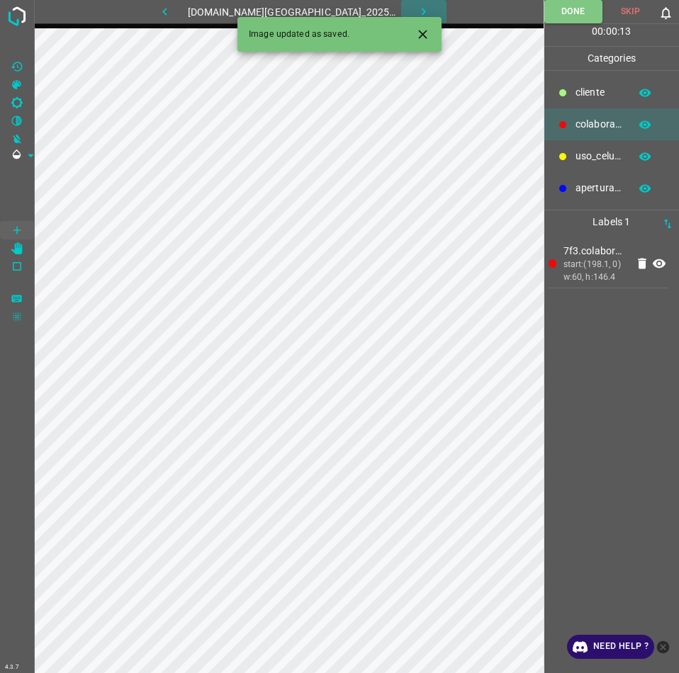
click at [416, 10] on icon "button" at bounding box center [423, 11] width 15 height 15
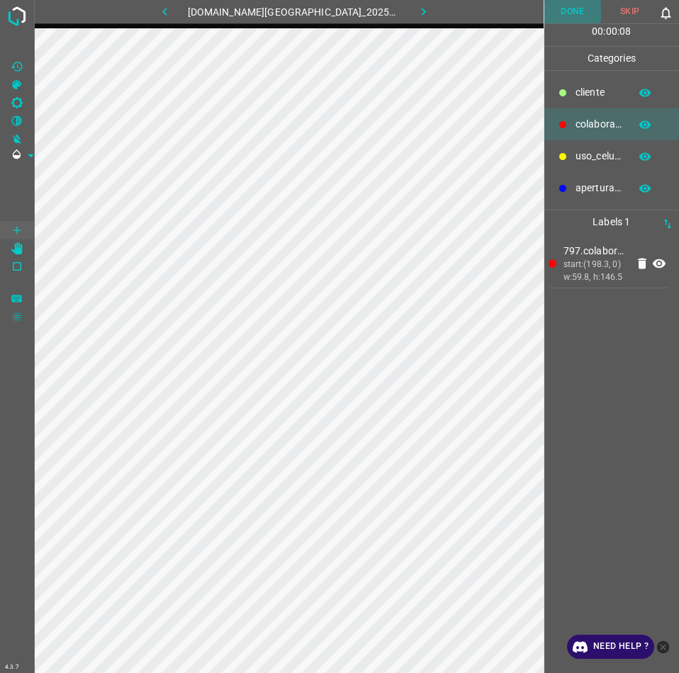
click at [568, 2] on button "Done" at bounding box center [572, 11] width 57 height 23
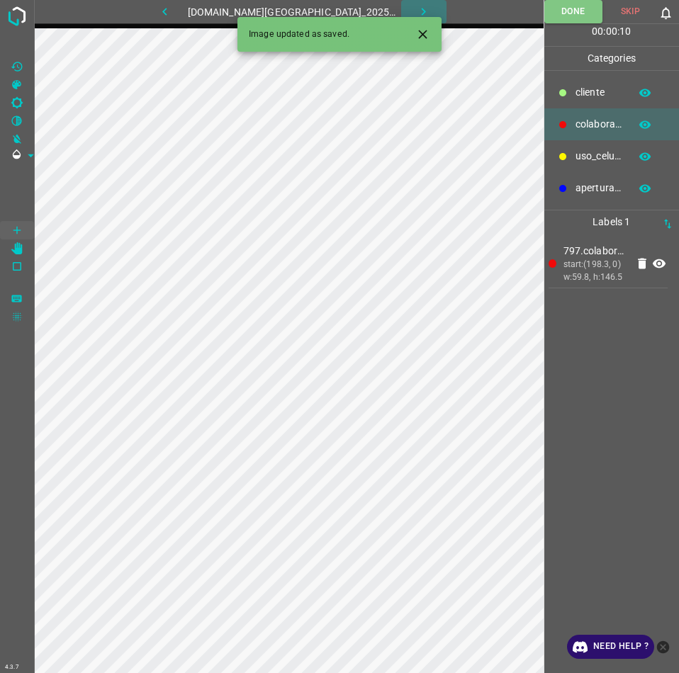
click at [416, 13] on icon "button" at bounding box center [423, 11] width 15 height 15
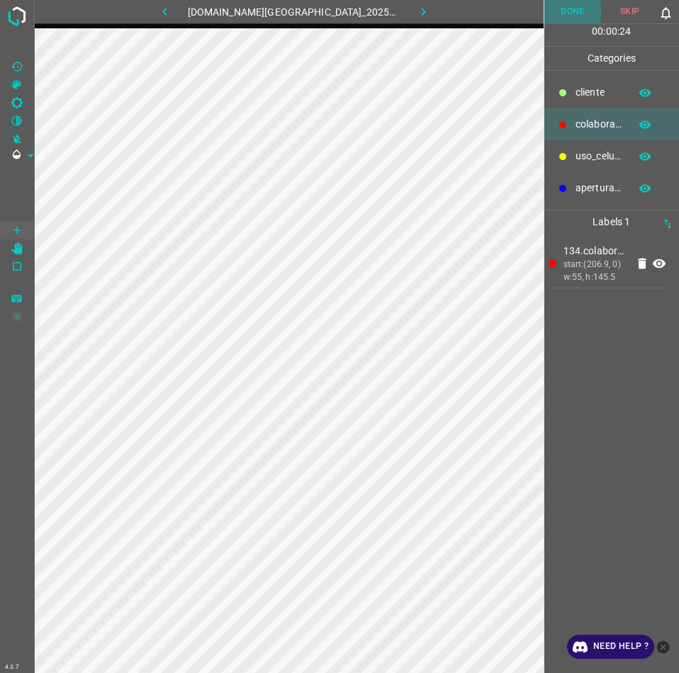
click at [569, 2] on button "Done" at bounding box center [572, 11] width 57 height 23
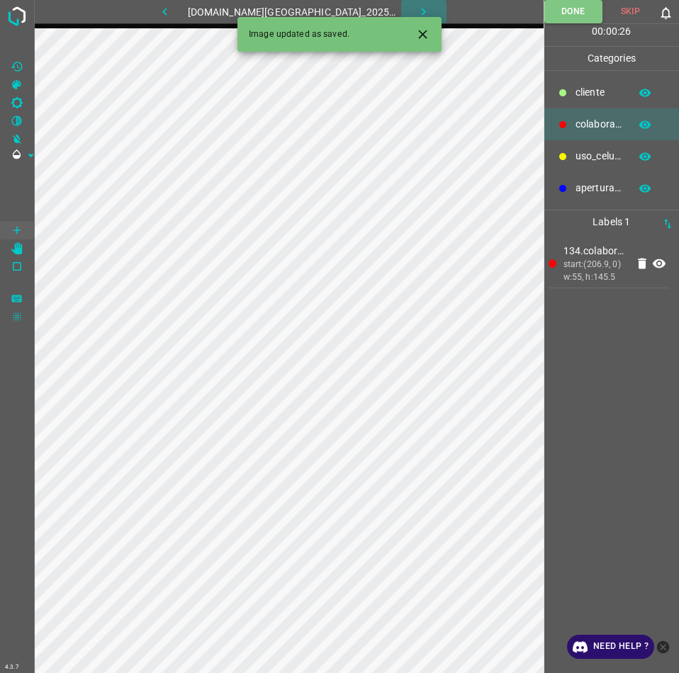
click at [419, 0] on button "button" at bounding box center [423, 11] width 45 height 23
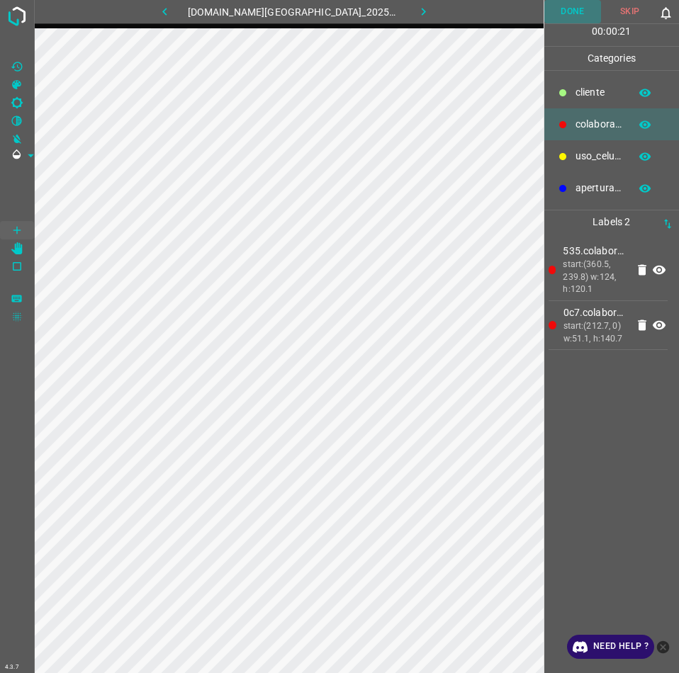
click at [561, 15] on button "Done" at bounding box center [572, 11] width 57 height 23
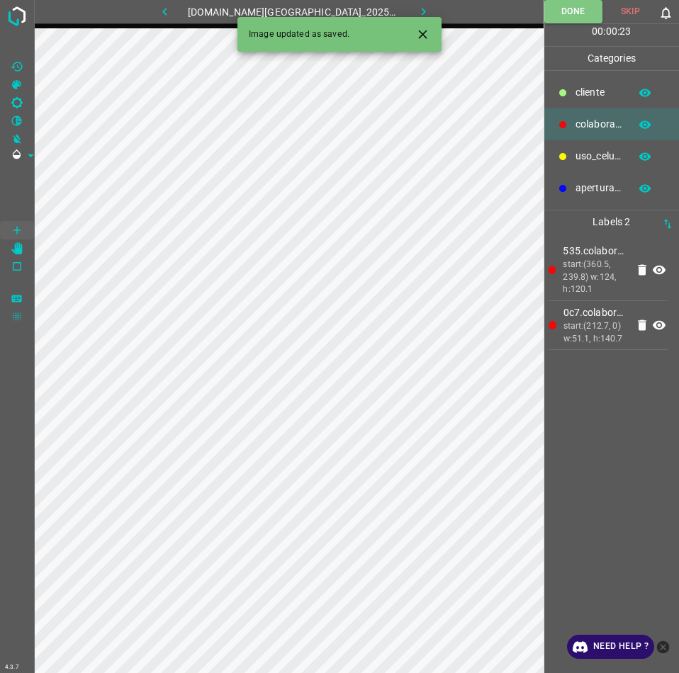
click at [416, 11] on icon "button" at bounding box center [423, 11] width 15 height 15
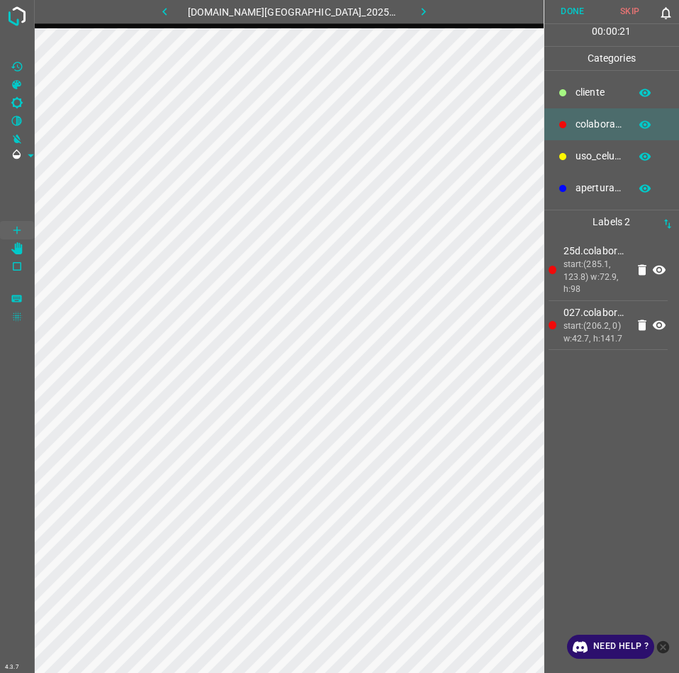
click at [582, 8] on button "Done" at bounding box center [572, 11] width 57 height 23
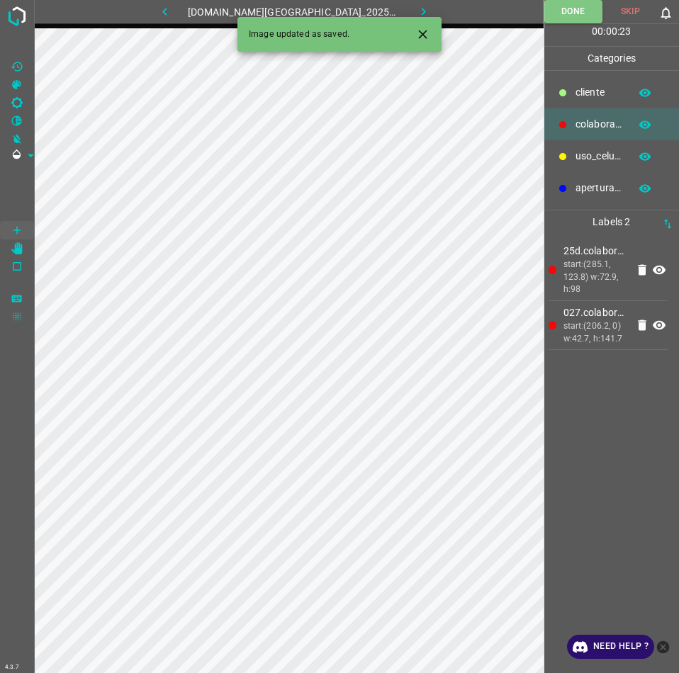
click at [422, 11] on icon "button" at bounding box center [424, 12] width 4 height 8
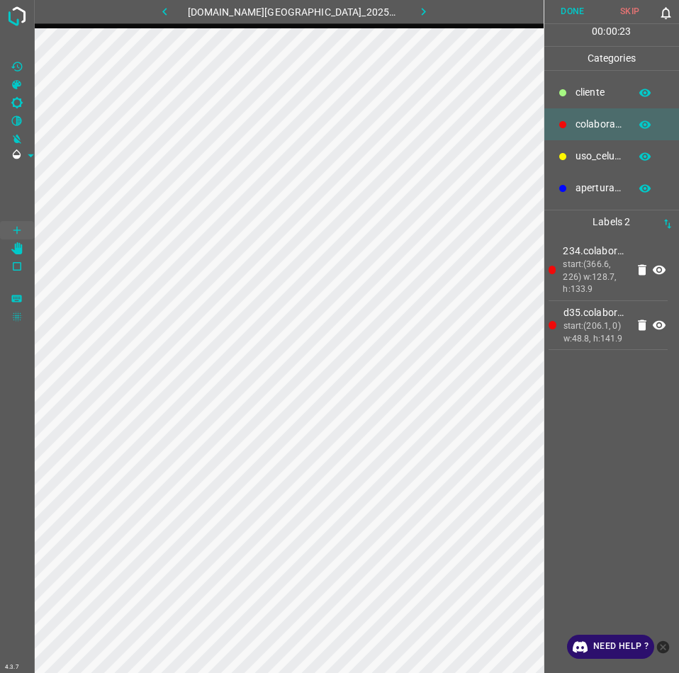
click at [583, 11] on button "Done" at bounding box center [572, 11] width 57 height 23
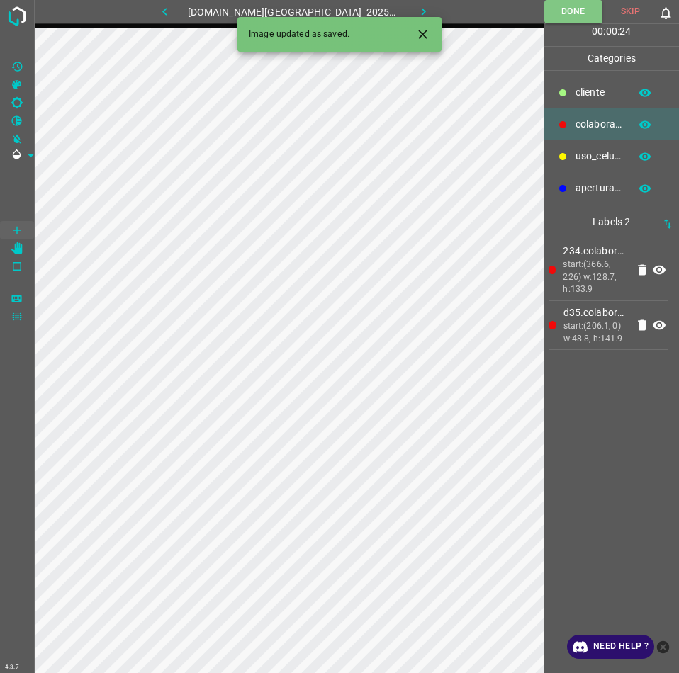
click at [416, 6] on icon "button" at bounding box center [423, 11] width 15 height 15
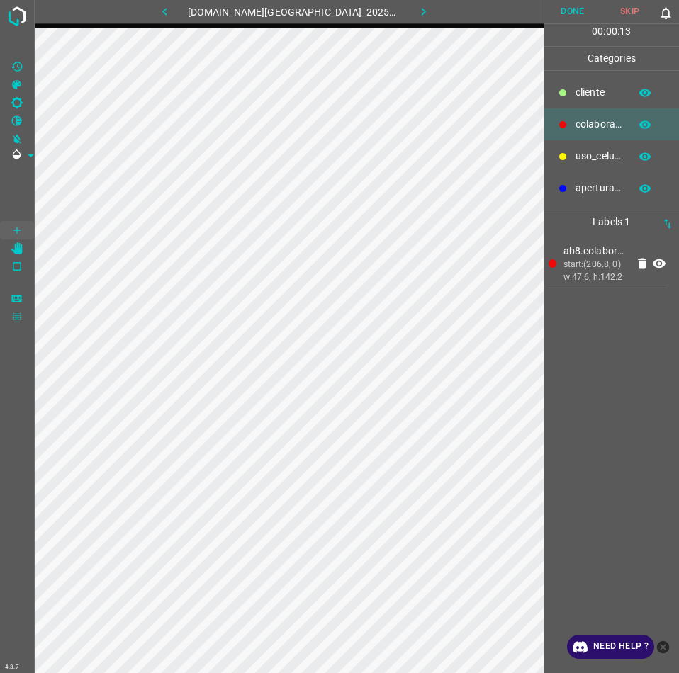
click at [582, 13] on button "Done" at bounding box center [572, 11] width 57 height 23
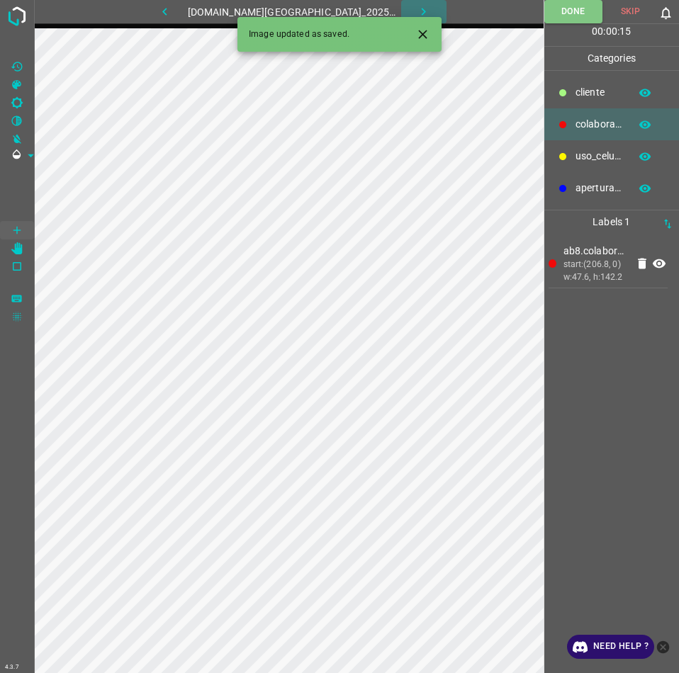
click at [416, 4] on icon "button" at bounding box center [423, 11] width 15 height 15
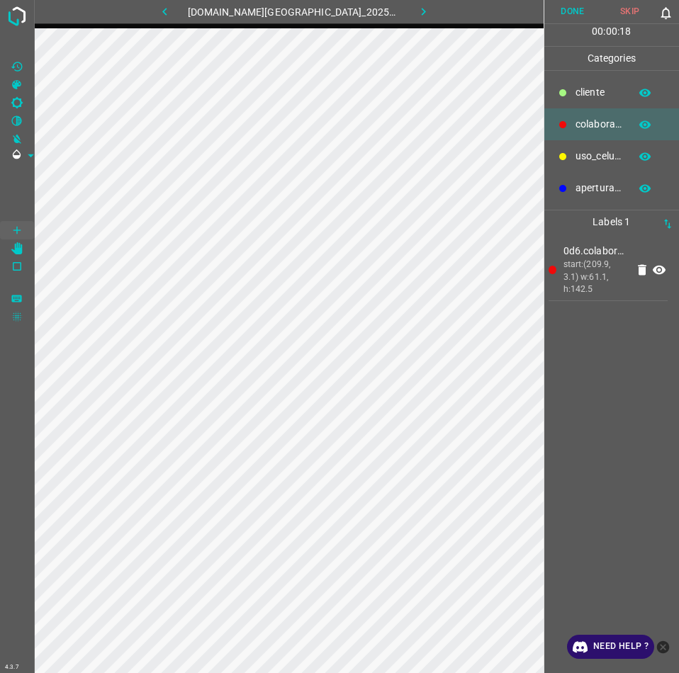
click at [573, 4] on button "Done" at bounding box center [572, 11] width 57 height 23
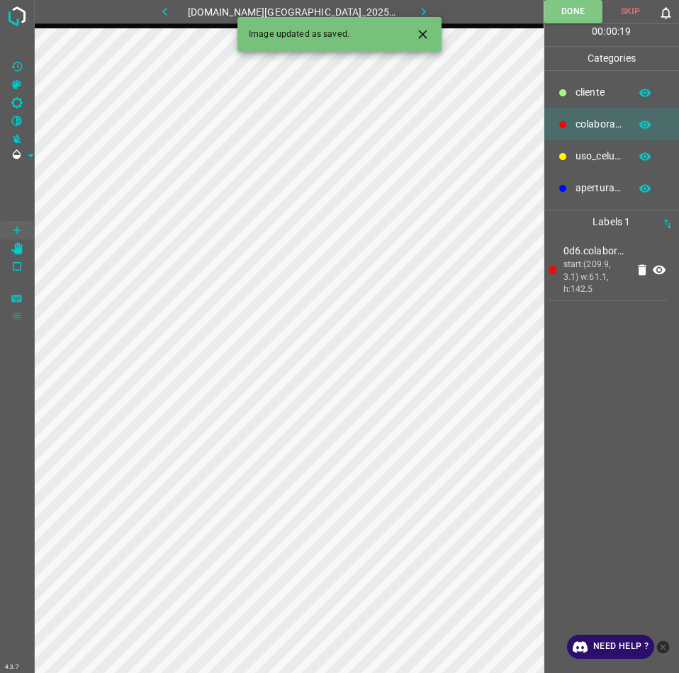
click at [172, 13] on icon "button" at bounding box center [164, 11] width 15 height 15
click at [172, 8] on icon "button" at bounding box center [164, 11] width 15 height 15
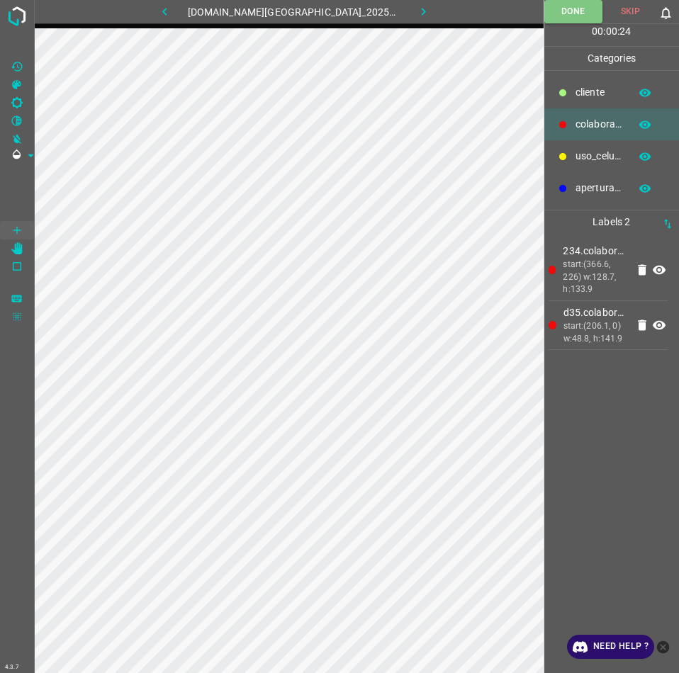
click at [164, 18] on button "button" at bounding box center [164, 11] width 45 height 23
click at [556, 11] on button "Done" at bounding box center [572, 11] width 57 height 23
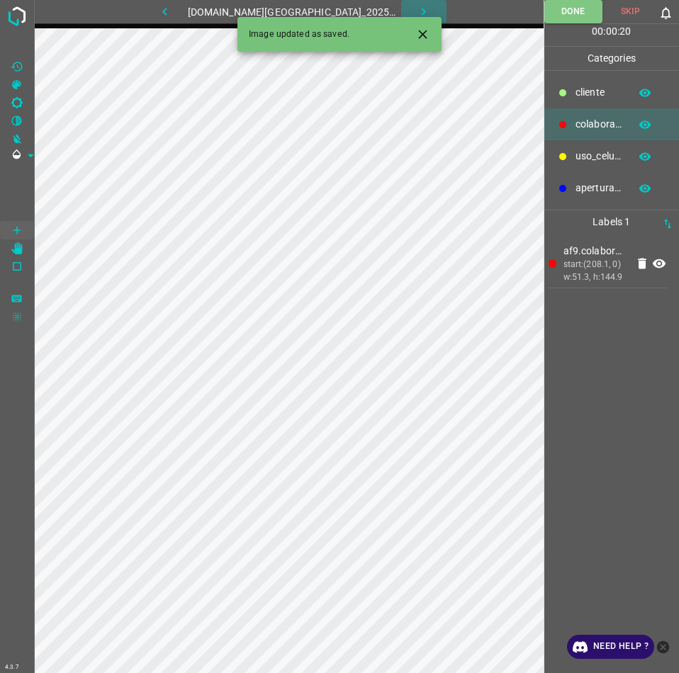
click at [421, 15] on button "button" at bounding box center [423, 11] width 45 height 23
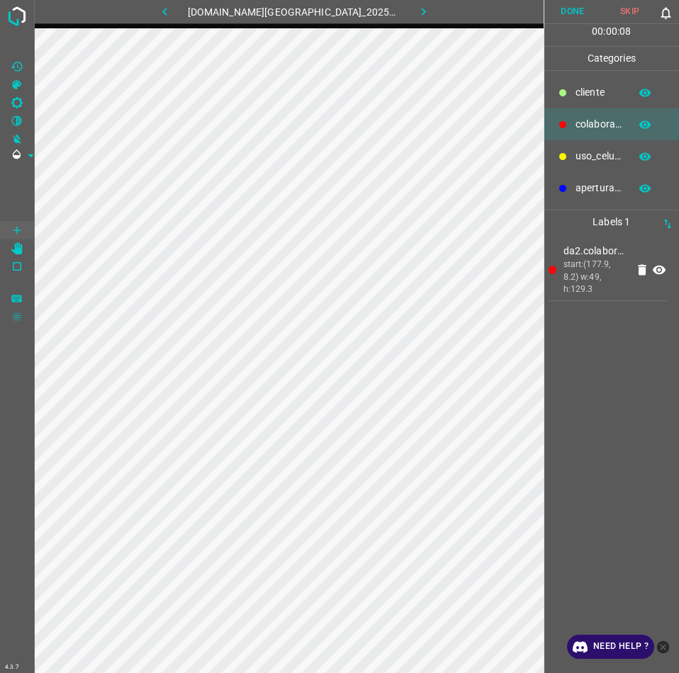
click at [586, 8] on button "Done" at bounding box center [572, 11] width 57 height 23
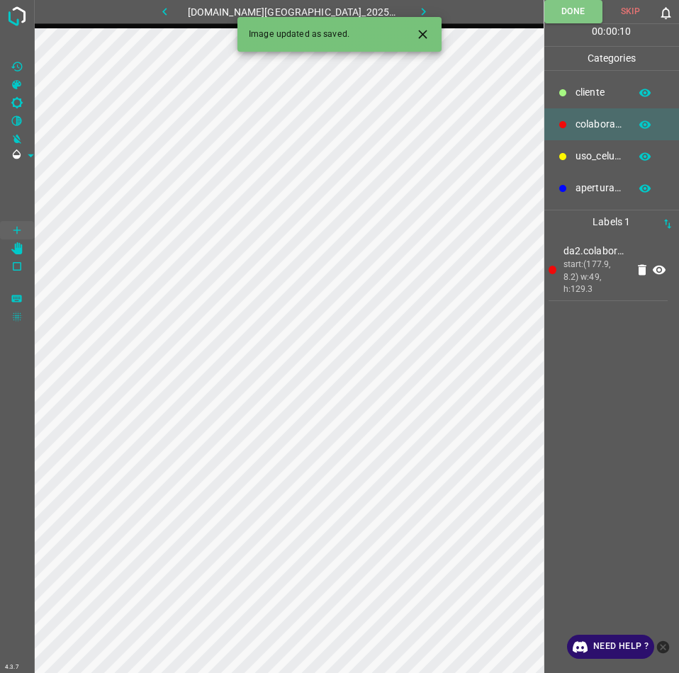
click at [422, 11] on icon "button" at bounding box center [424, 12] width 4 height 8
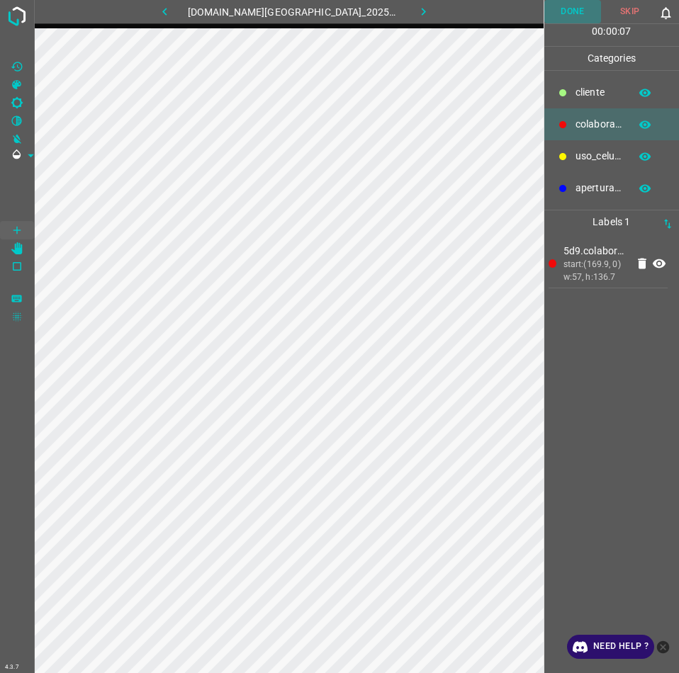
click at [582, 18] on button "Done" at bounding box center [572, 11] width 57 height 23
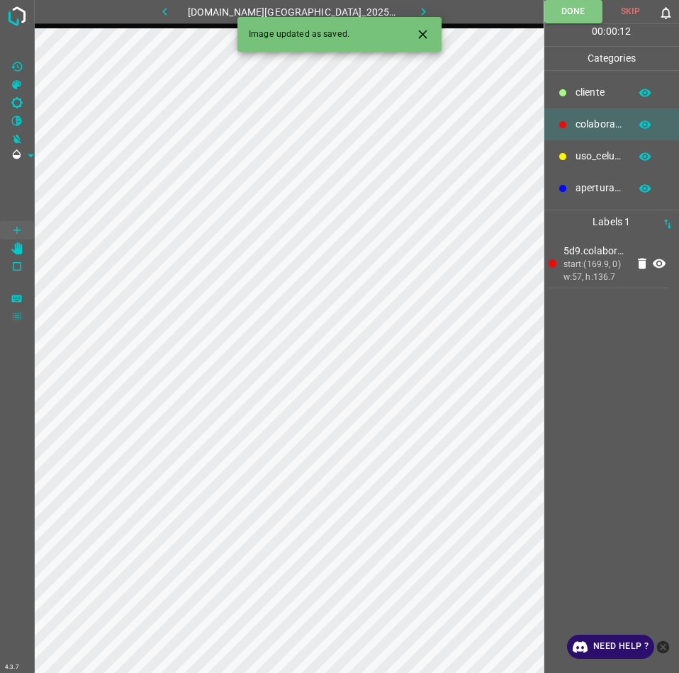
click at [419, 11] on button "button" at bounding box center [423, 11] width 45 height 23
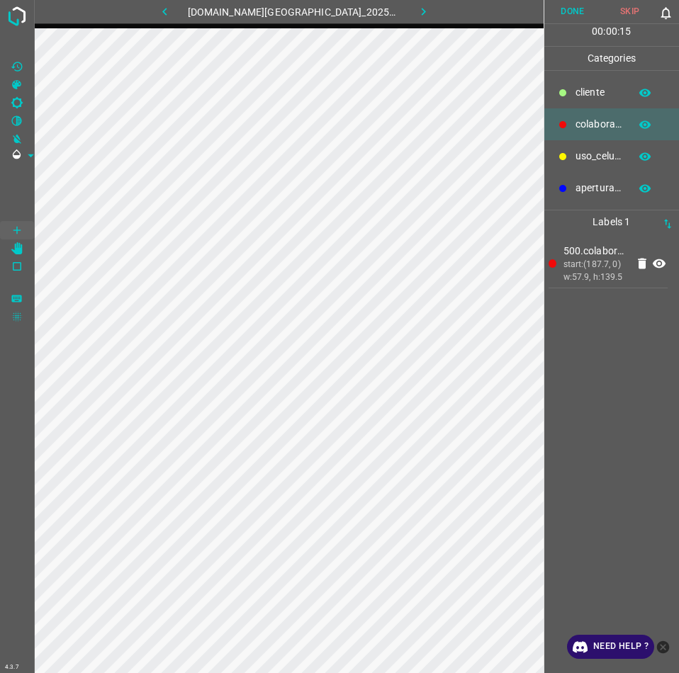
click at [582, 15] on button "Done" at bounding box center [572, 11] width 57 height 23
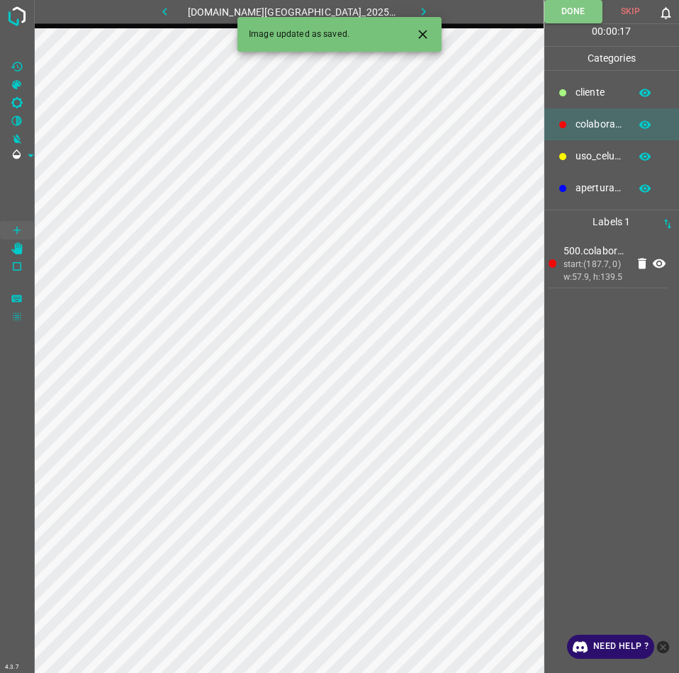
click at [416, 9] on icon "button" at bounding box center [423, 11] width 15 height 15
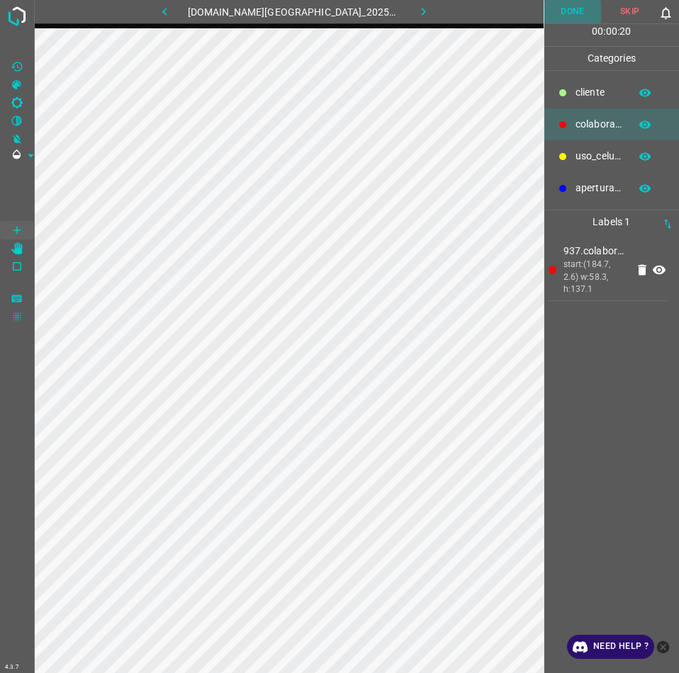
click at [578, 15] on button "Done" at bounding box center [572, 11] width 57 height 23
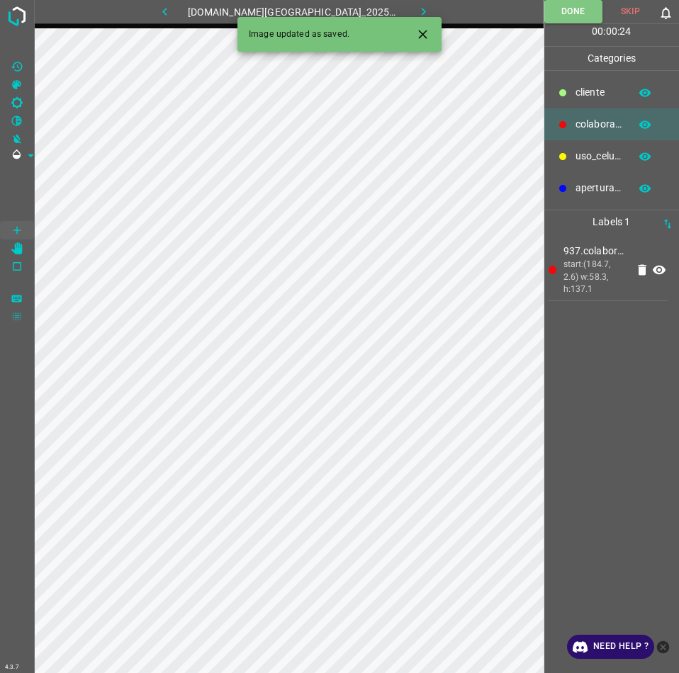
click at [408, 2] on button "button" at bounding box center [423, 11] width 45 height 23
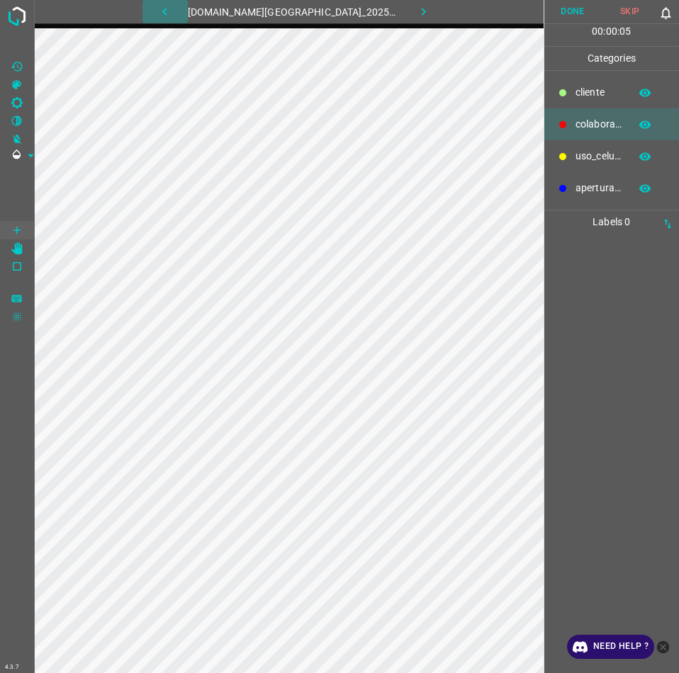
click at [172, 8] on icon "button" at bounding box center [164, 11] width 15 height 15
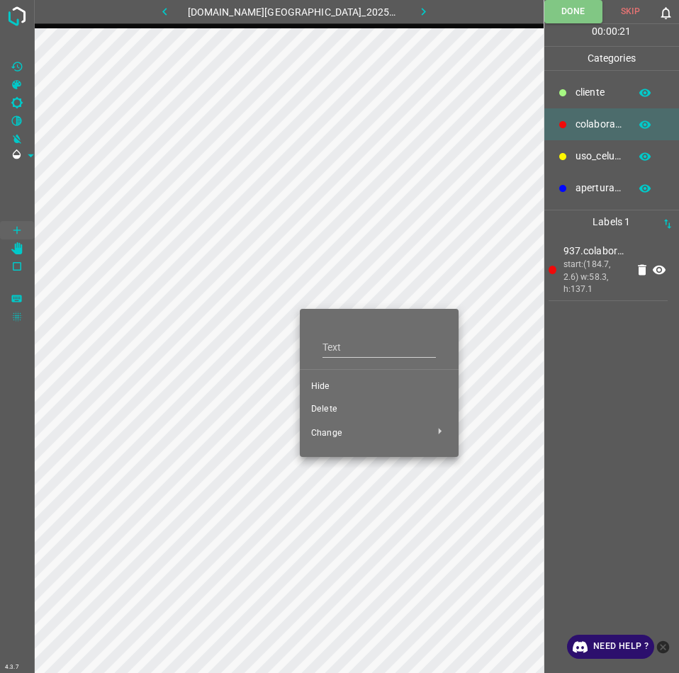
click at [342, 376] on li "Hide" at bounding box center [379, 387] width 159 height 23
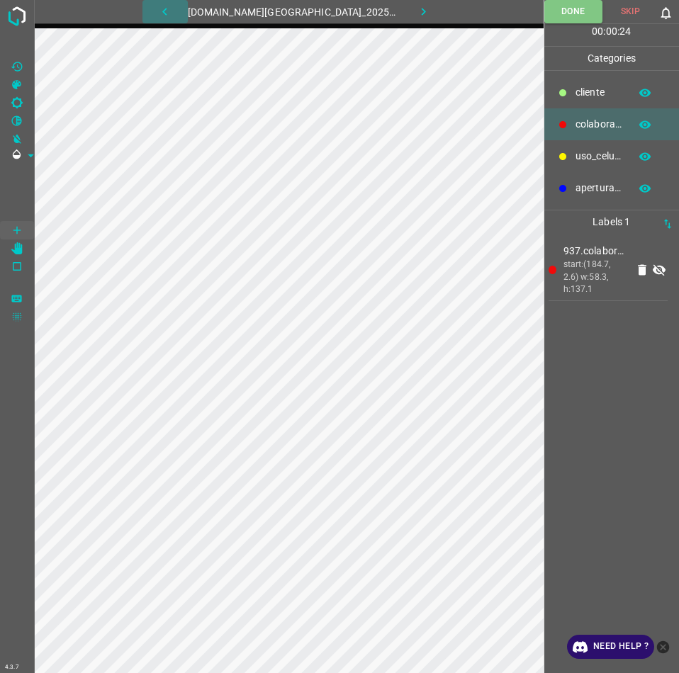
click at [172, 15] on icon "button" at bounding box center [164, 11] width 15 height 15
click at [172, 13] on icon "button" at bounding box center [164, 11] width 15 height 15
click at [185, 22] on button "button" at bounding box center [164, 11] width 45 height 23
click at [171, 1] on button "button" at bounding box center [164, 11] width 45 height 23
click at [171, 11] on button "button" at bounding box center [164, 11] width 45 height 23
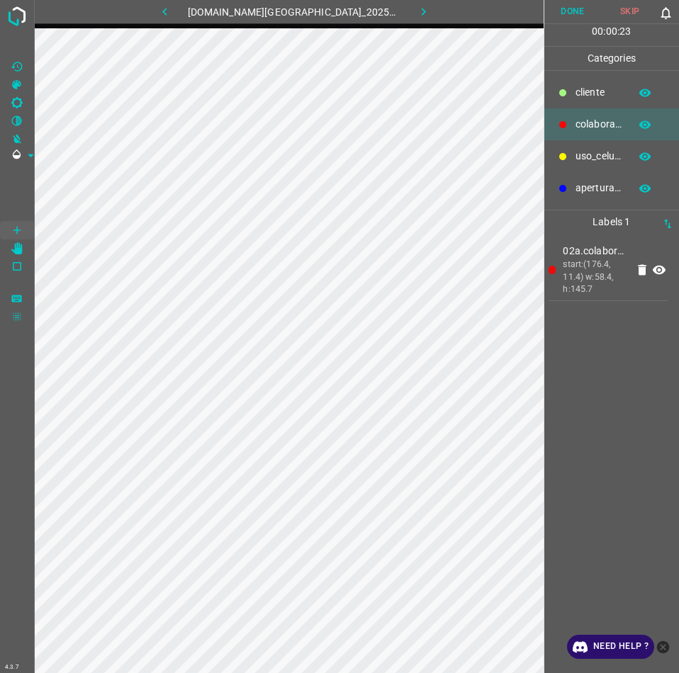
click at [571, 18] on button "Done" at bounding box center [572, 11] width 57 height 23
click at [416, 9] on icon "button" at bounding box center [423, 11] width 15 height 15
click at [580, 9] on button "Done" at bounding box center [572, 11] width 57 height 23
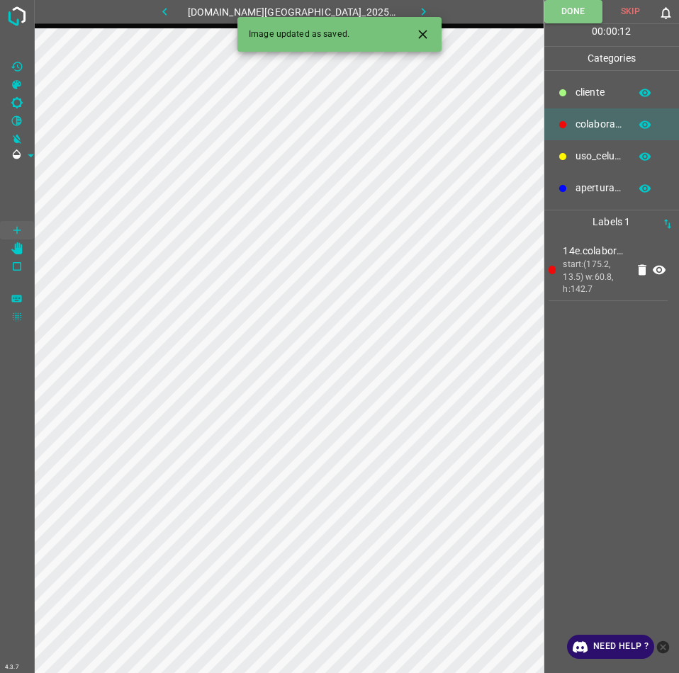
click at [416, 13] on icon "button" at bounding box center [423, 11] width 15 height 15
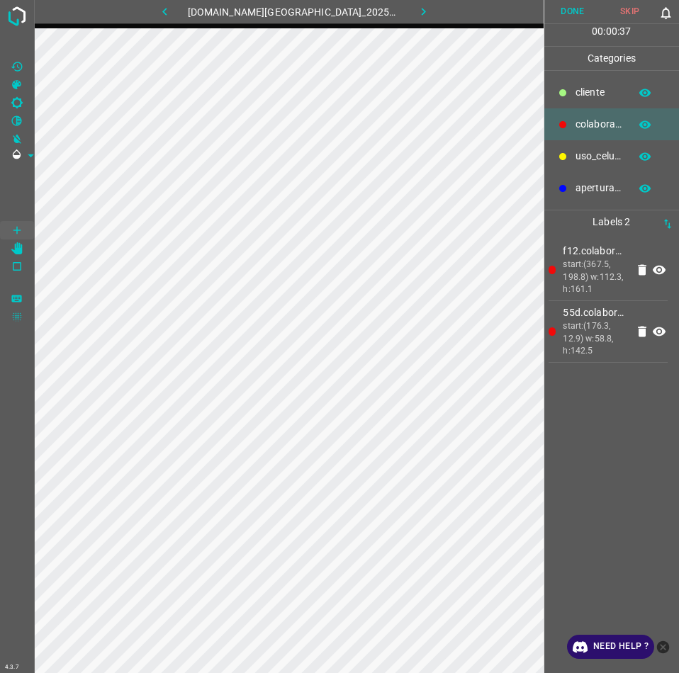
click at [564, 15] on button "Done" at bounding box center [572, 11] width 57 height 23
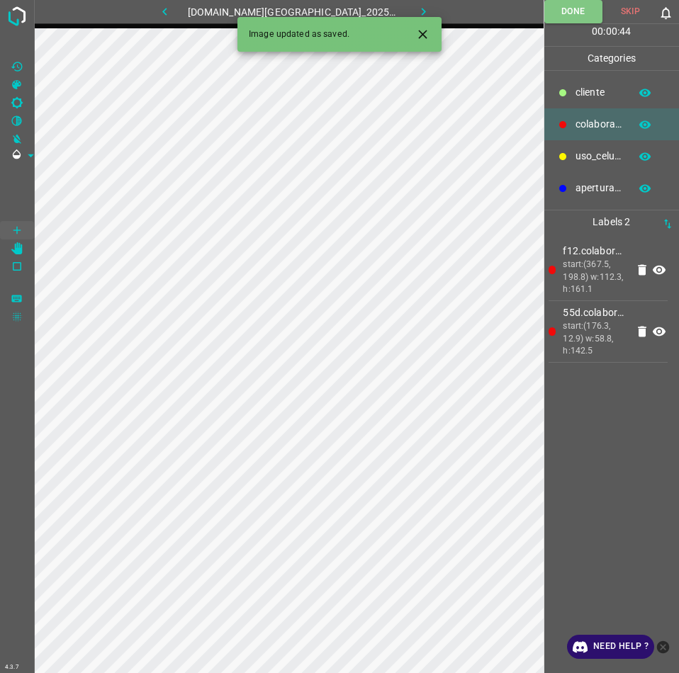
click at [427, 35] on icon "Close" at bounding box center [422, 34] width 15 height 15
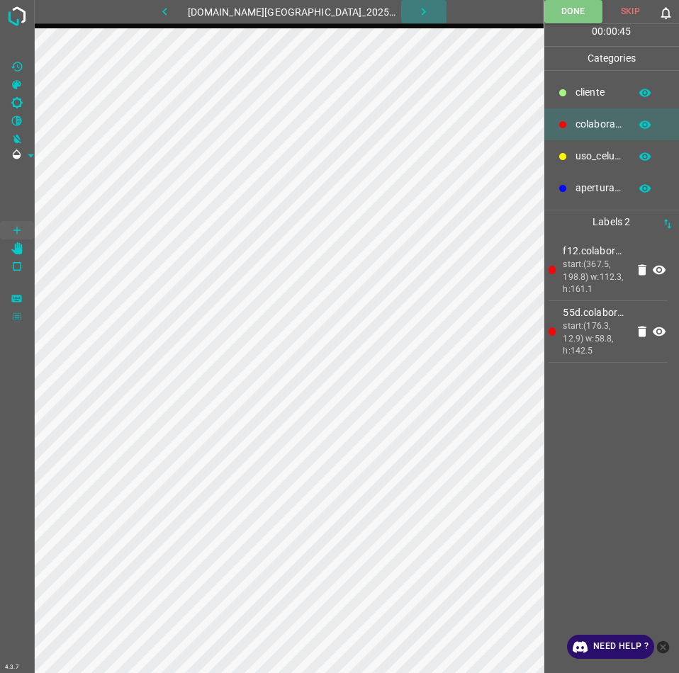
click at [416, 13] on icon "button" at bounding box center [423, 11] width 15 height 15
drag, startPoint x: 588, startPoint y: 18, endPoint x: 384, endPoint y: 2, distance: 204.8
click at [584, 18] on button "Done" at bounding box center [572, 11] width 57 height 23
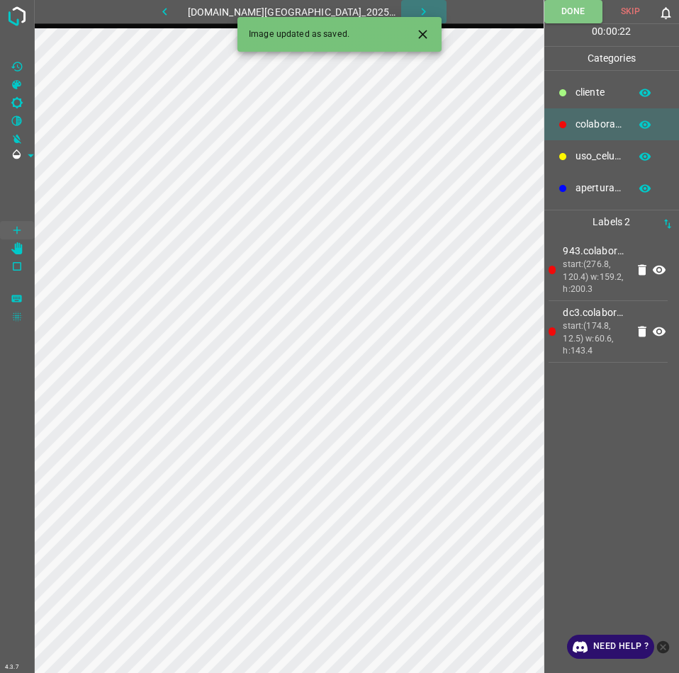
click at [416, 4] on icon "button" at bounding box center [423, 11] width 15 height 15
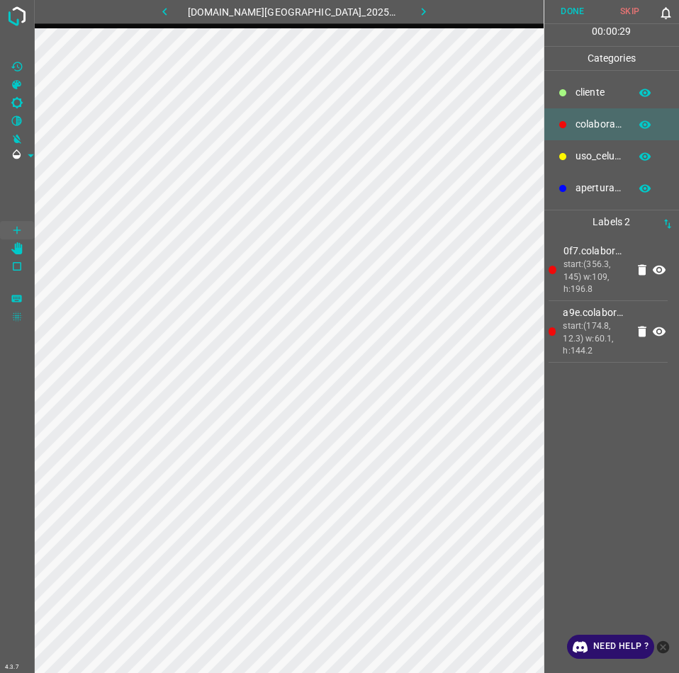
click at [584, 18] on button "Done" at bounding box center [572, 11] width 57 height 23
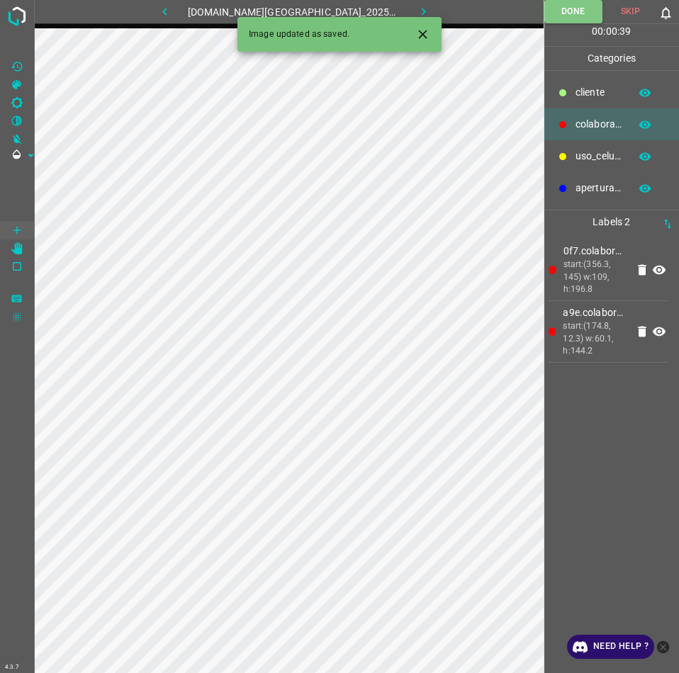
click at [422, 13] on icon "button" at bounding box center [424, 12] width 4 height 8
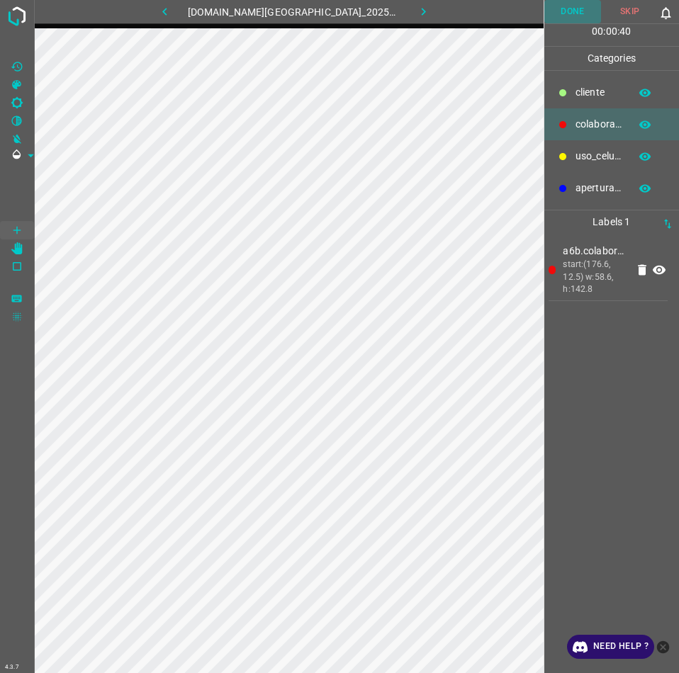
click at [576, 13] on button "Done" at bounding box center [572, 11] width 57 height 23
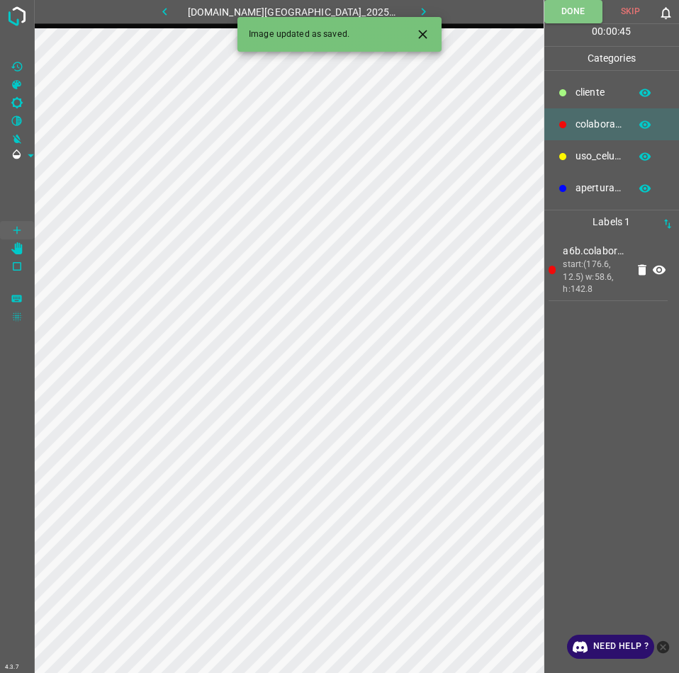
click at [410, 1] on button "button" at bounding box center [423, 11] width 45 height 23
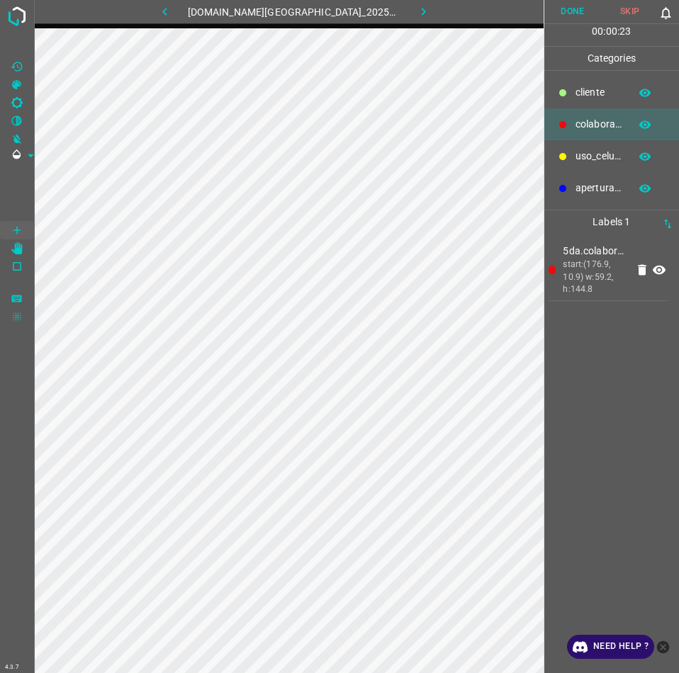
click at [566, 18] on button "Done" at bounding box center [572, 11] width 57 height 23
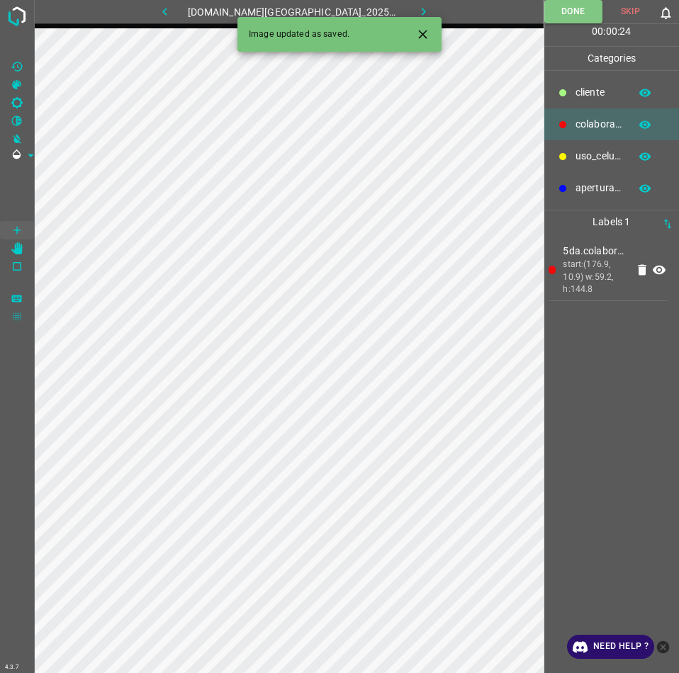
click at [422, 13] on icon "button" at bounding box center [424, 12] width 4 height 8
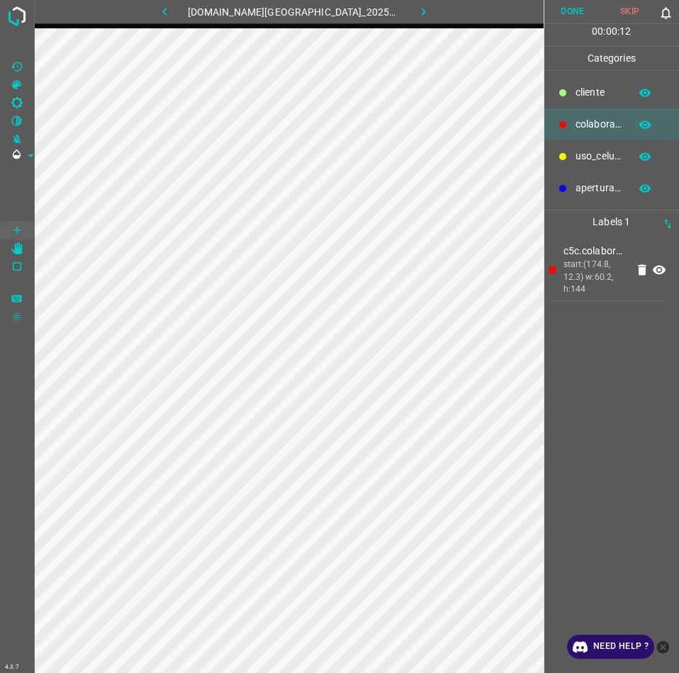
click at [571, 18] on button "Done" at bounding box center [572, 11] width 57 height 23
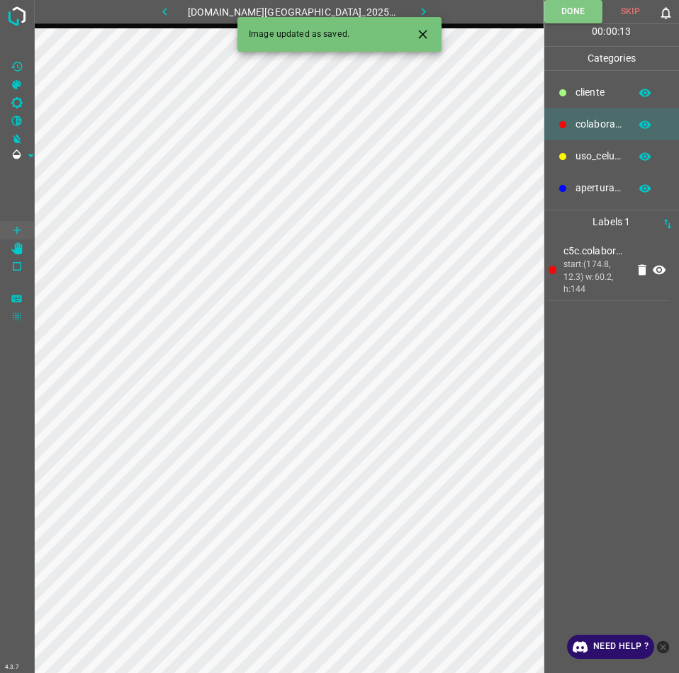
click at [422, 11] on icon "button" at bounding box center [424, 12] width 4 height 8
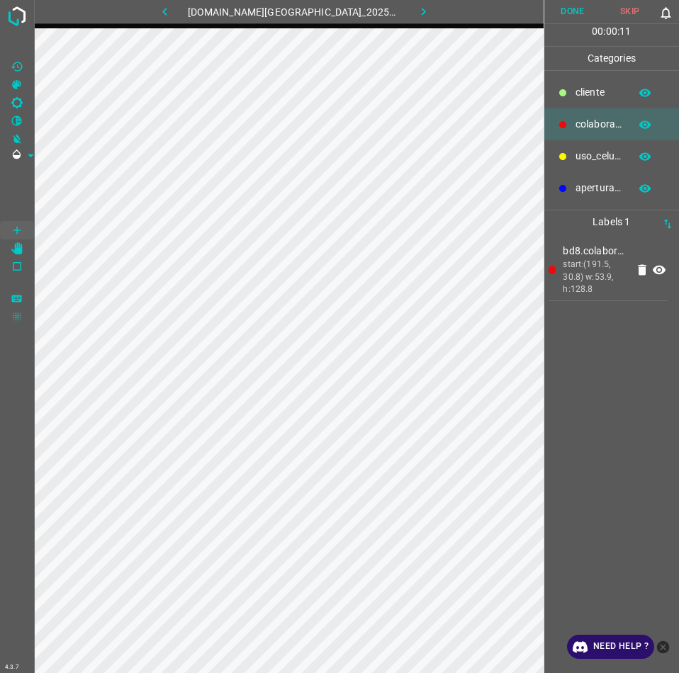
click at [572, 11] on button "Done" at bounding box center [572, 11] width 57 height 23
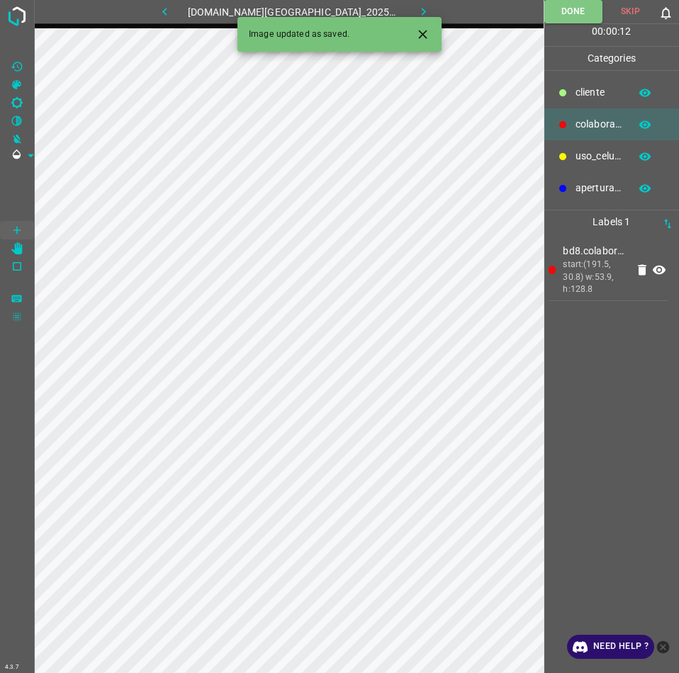
click at [416, 13] on icon "button" at bounding box center [423, 11] width 15 height 15
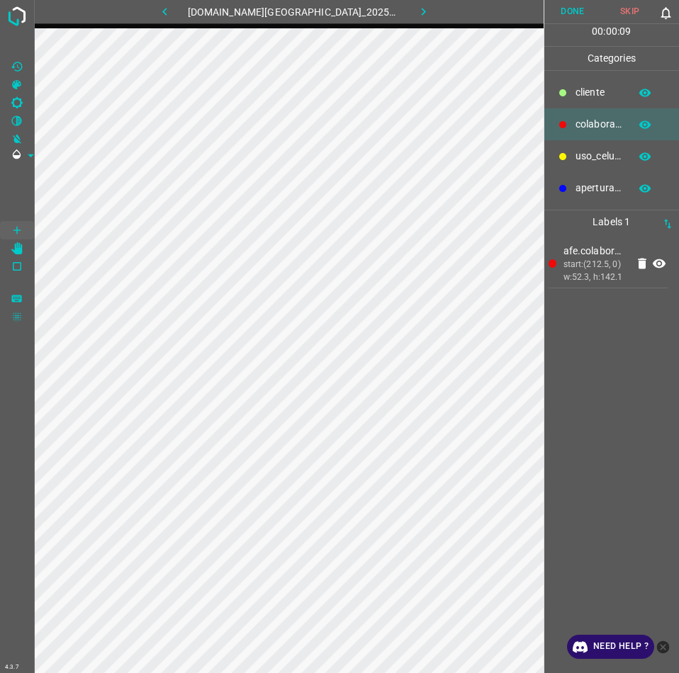
click at [575, 13] on button "Done" at bounding box center [572, 11] width 57 height 23
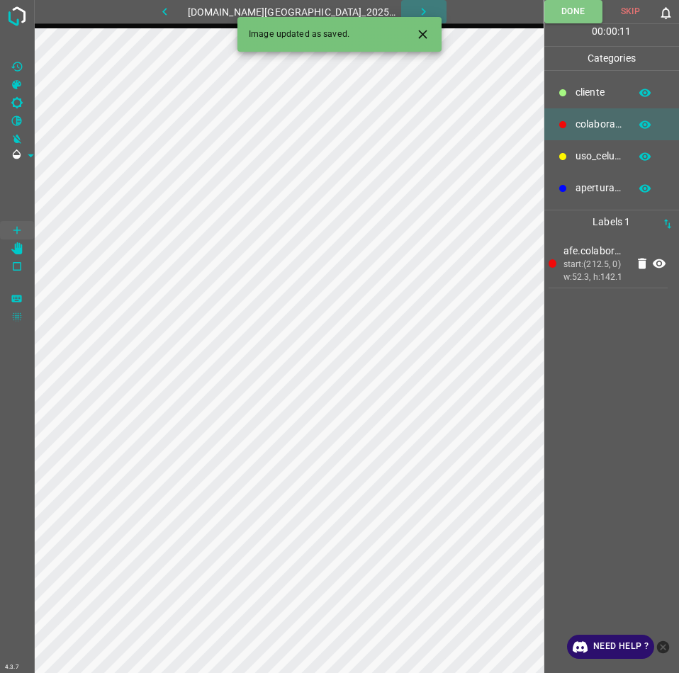
click at [416, 15] on icon "button" at bounding box center [423, 11] width 15 height 15
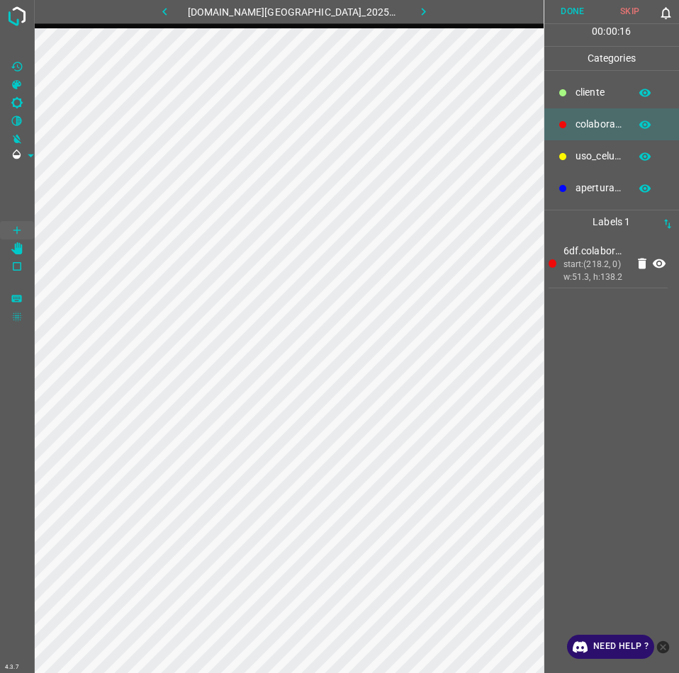
click at [552, 8] on button "Done" at bounding box center [572, 11] width 57 height 23
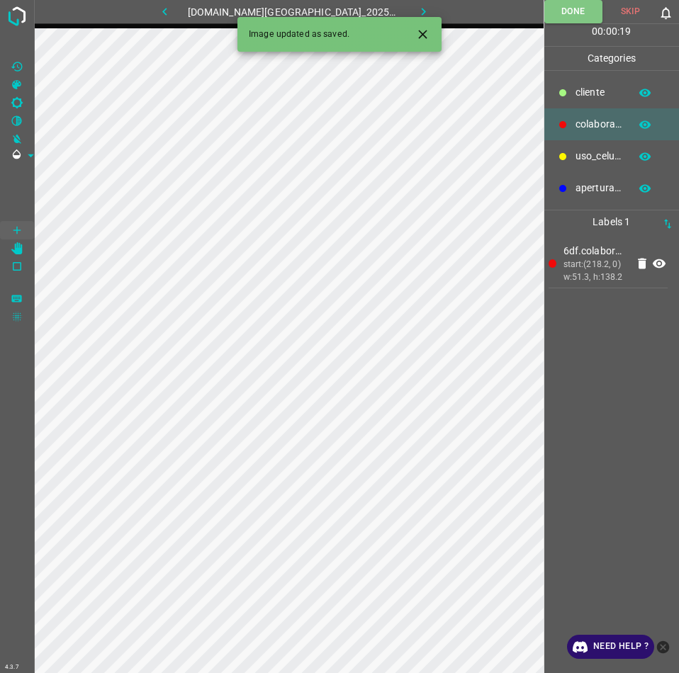
click at [422, 11] on icon "button" at bounding box center [424, 12] width 4 height 8
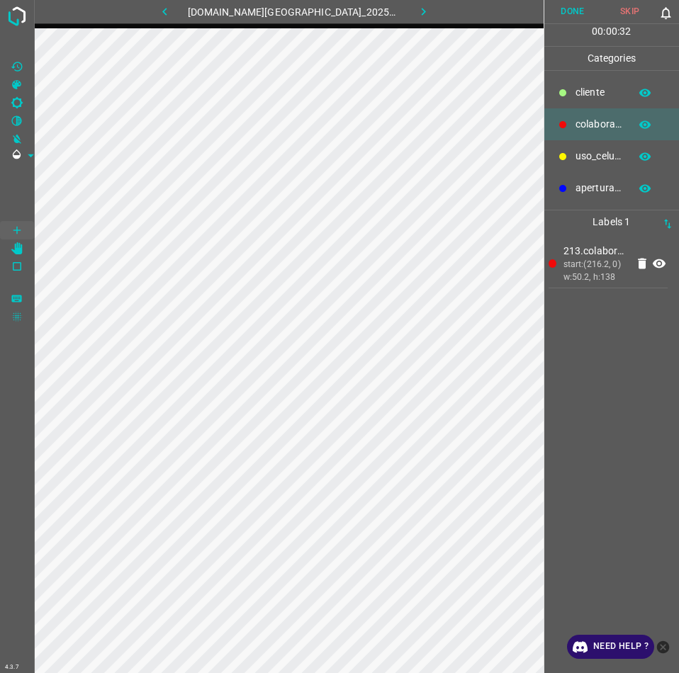
click at [578, 20] on button "Done" at bounding box center [572, 11] width 57 height 23
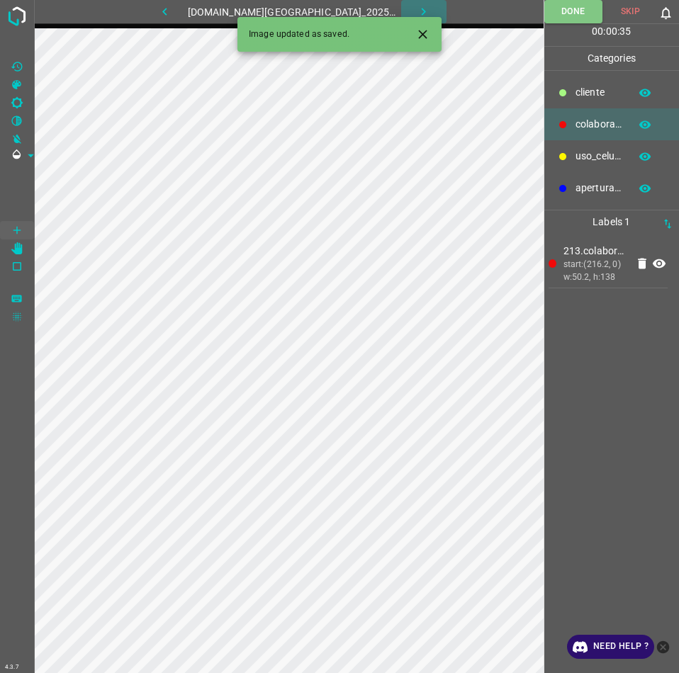
click at [414, 4] on button "button" at bounding box center [423, 11] width 45 height 23
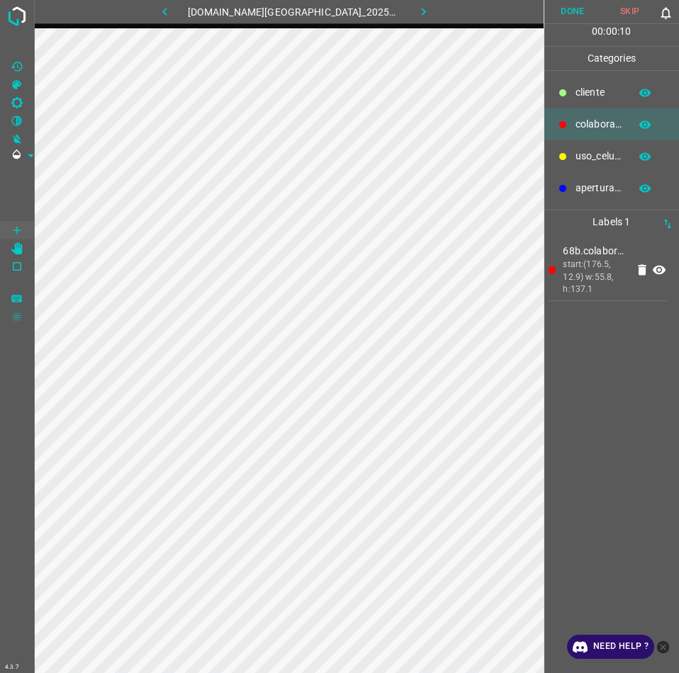
drag, startPoint x: 573, startPoint y: 7, endPoint x: 412, endPoint y: 18, distance: 162.0
click at [568, 9] on button "Done" at bounding box center [572, 11] width 57 height 23
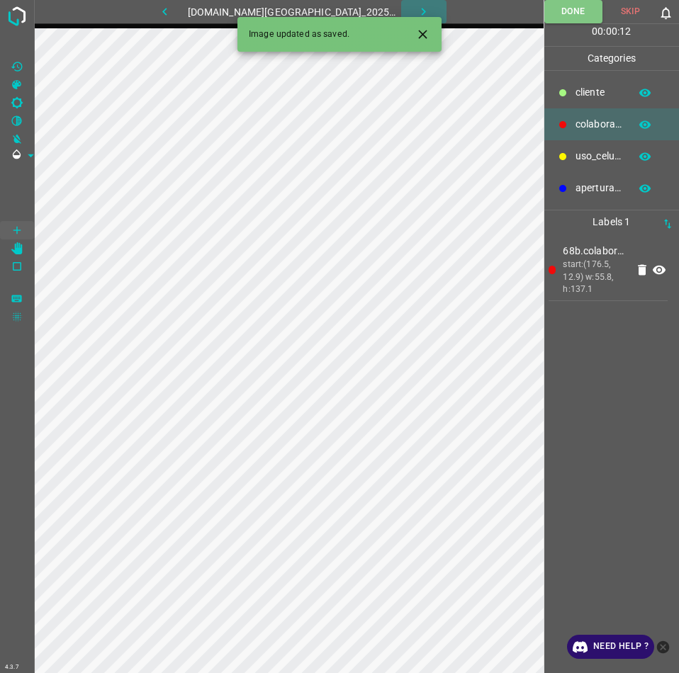
click at [421, 11] on button "button" at bounding box center [423, 11] width 45 height 23
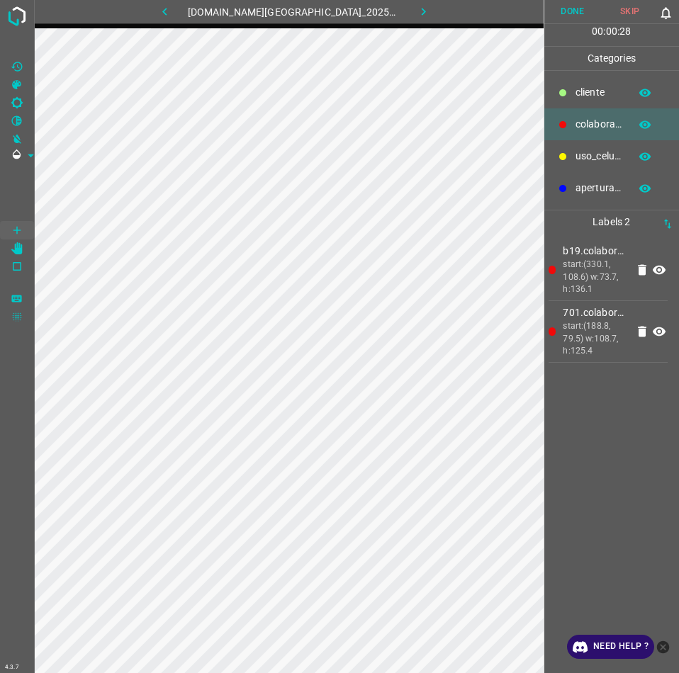
click at [569, 14] on button "Done" at bounding box center [572, 11] width 57 height 23
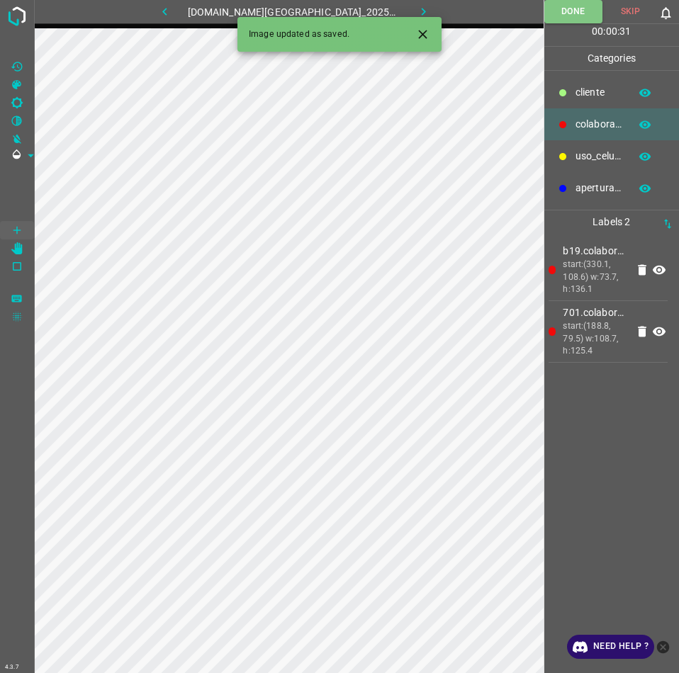
click at [422, 9] on icon "button" at bounding box center [424, 12] width 4 height 8
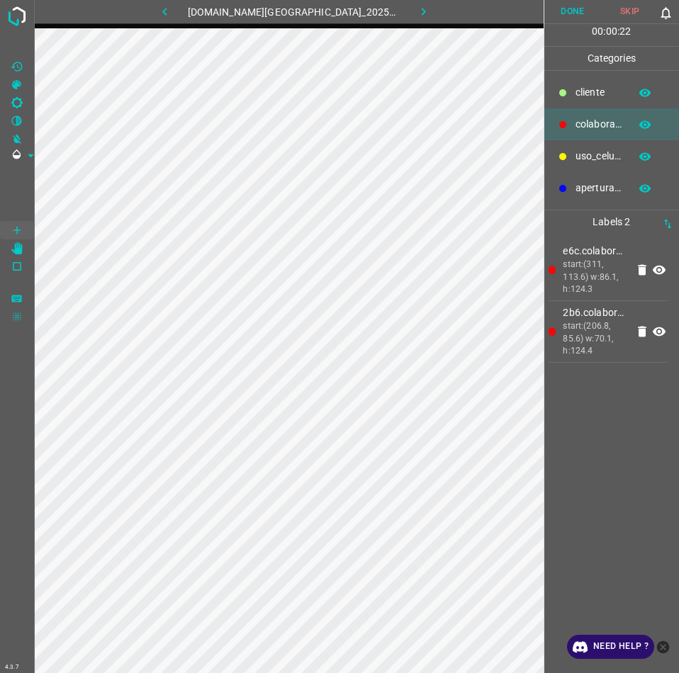
click at [573, 6] on button "Done" at bounding box center [572, 11] width 57 height 23
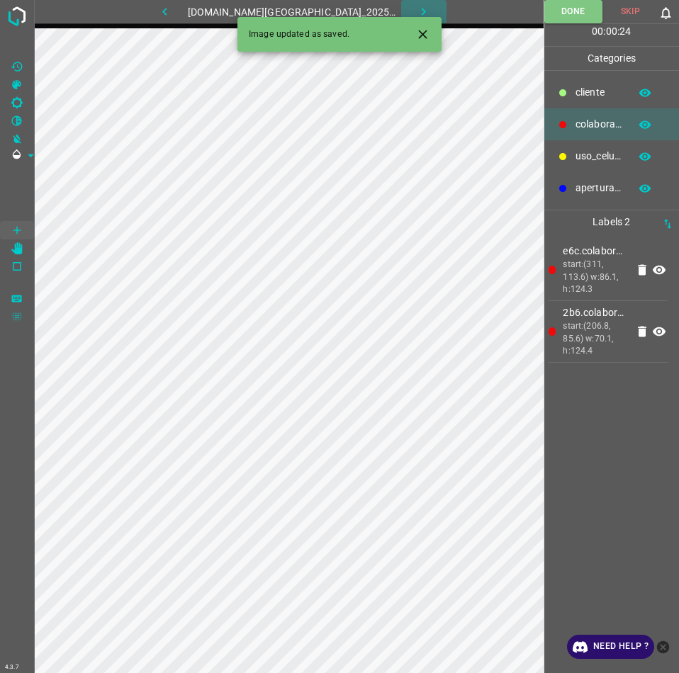
click at [418, 7] on button "button" at bounding box center [423, 11] width 45 height 23
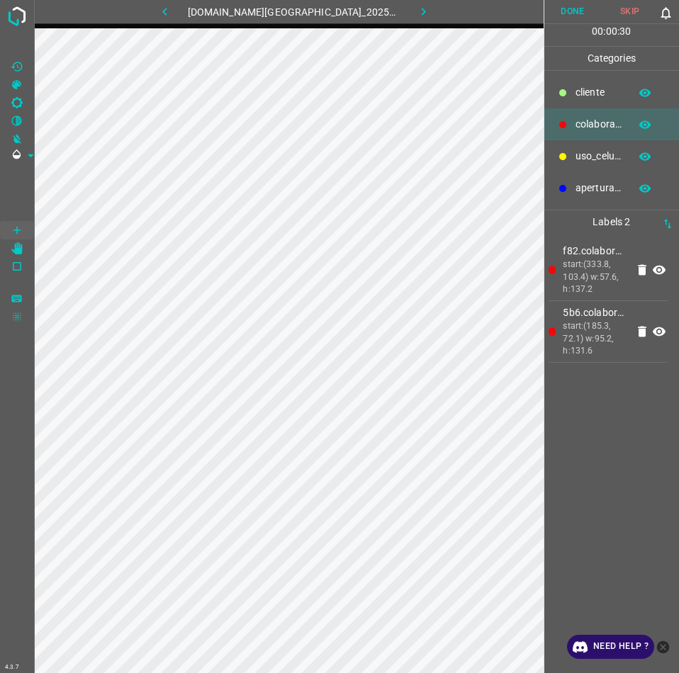
click at [566, 12] on button "Done" at bounding box center [572, 11] width 57 height 23
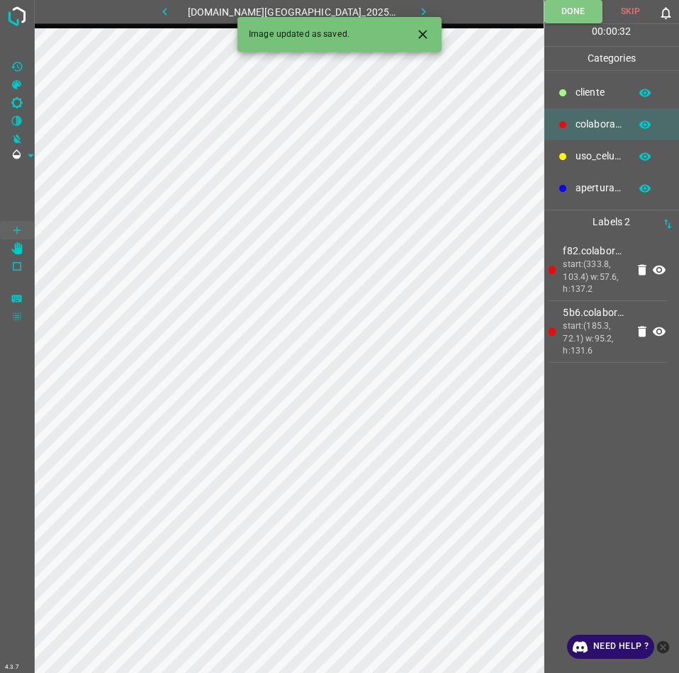
click at [415, 4] on button "button" at bounding box center [423, 11] width 45 height 23
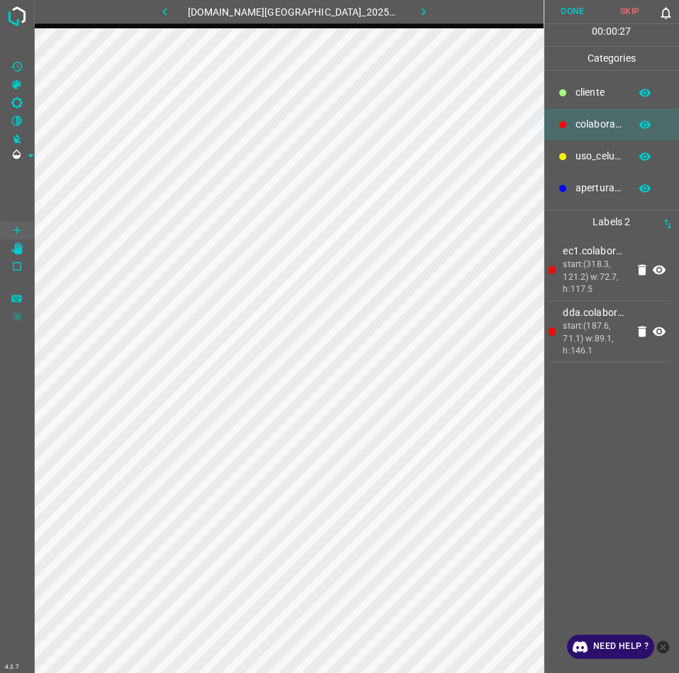
click at [569, 6] on button "Done" at bounding box center [572, 11] width 57 height 23
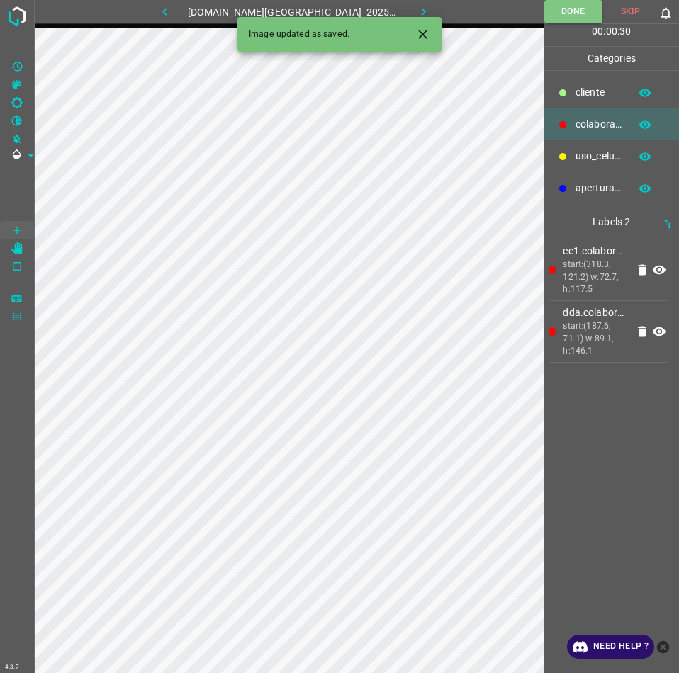
click at [410, 1] on button "button" at bounding box center [423, 11] width 45 height 23
